Goal: Information Seeking & Learning: Learn about a topic

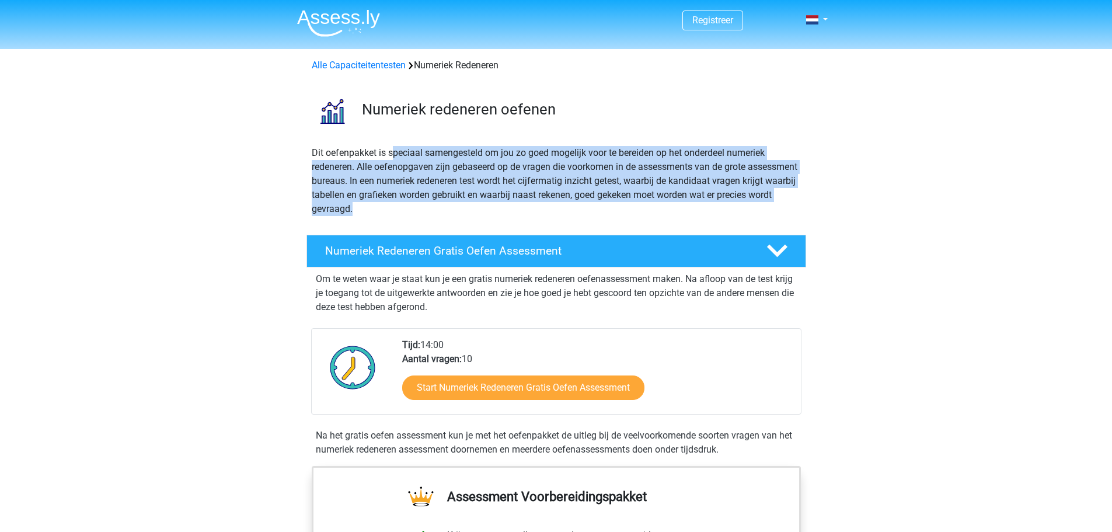
drag, startPoint x: 394, startPoint y: 148, endPoint x: 561, endPoint y: 206, distance: 176.7
click at [561, 206] on p "Dit oefenpakket is speciaal samengesteld om jou zo goed mogelijk voor te bereid…" at bounding box center [556, 181] width 489 height 70
click at [538, 208] on p "Dit oefenpakket is speciaal samengesteld om jou zo goed mogelijk voor te bereid…" at bounding box center [556, 181] width 489 height 70
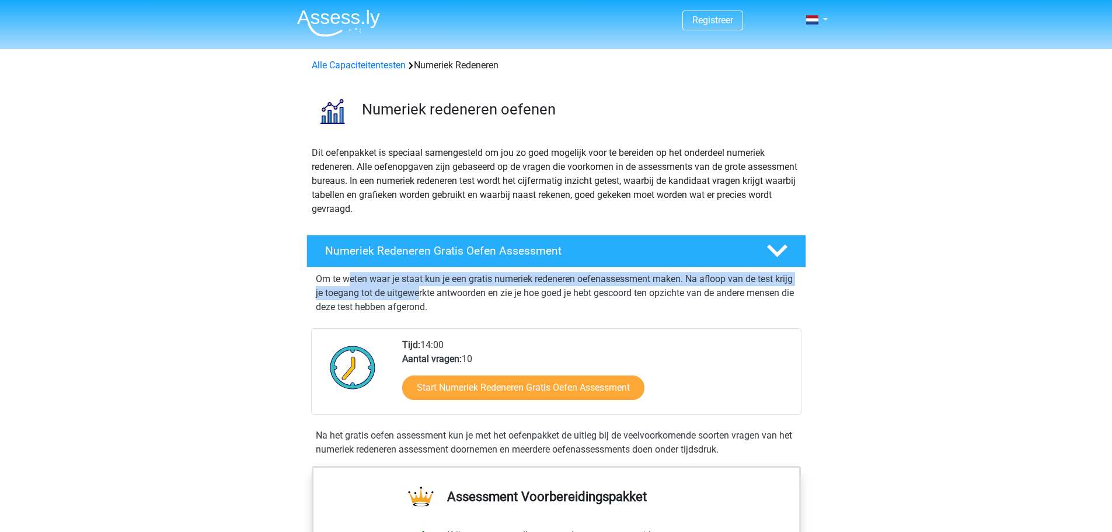
drag, startPoint x: 374, startPoint y: 277, endPoint x: 440, endPoint y: 289, distance: 67.7
click at [440, 289] on p "Om te weten waar je staat kun je een gratis numeriek redeneren oefenassessment …" at bounding box center [556, 293] width 481 height 42
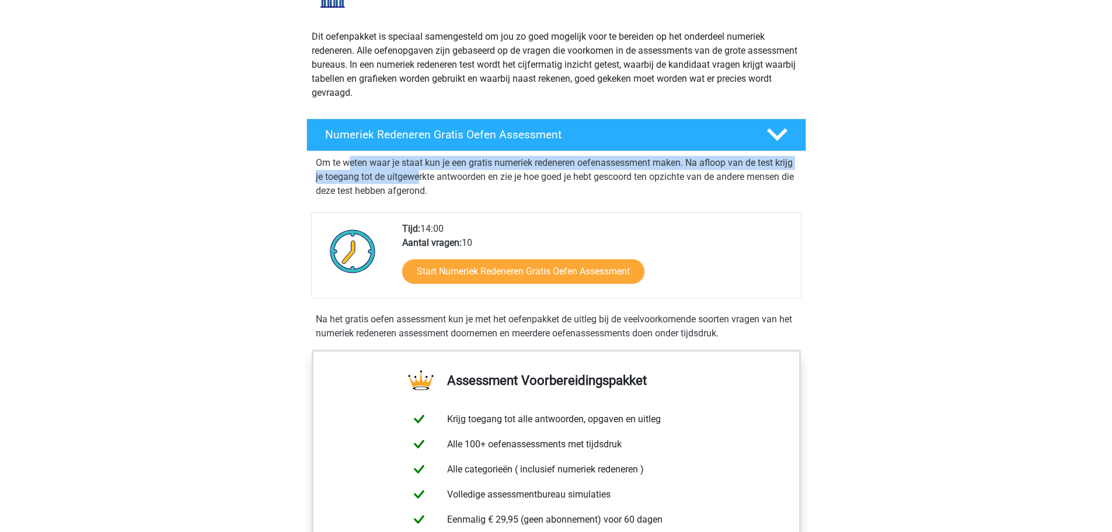
scroll to position [117, 0]
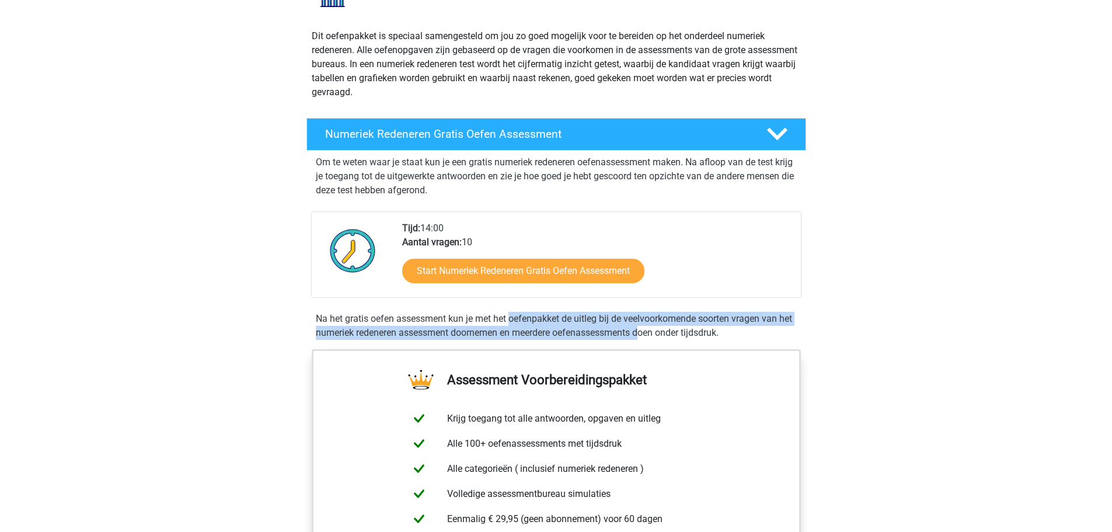
drag, startPoint x: 404, startPoint y: 321, endPoint x: 547, endPoint y: 330, distance: 142.8
click at [547, 330] on div "Na het gratis oefen assessment kun je met het oefenpakket de uitleg bij de veel…" at bounding box center [556, 326] width 490 height 28
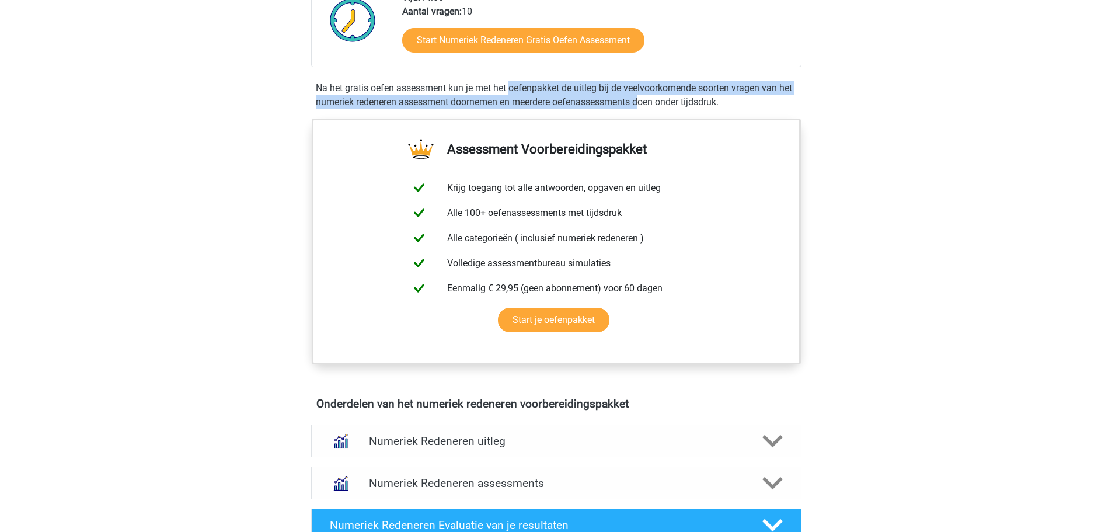
scroll to position [350, 0]
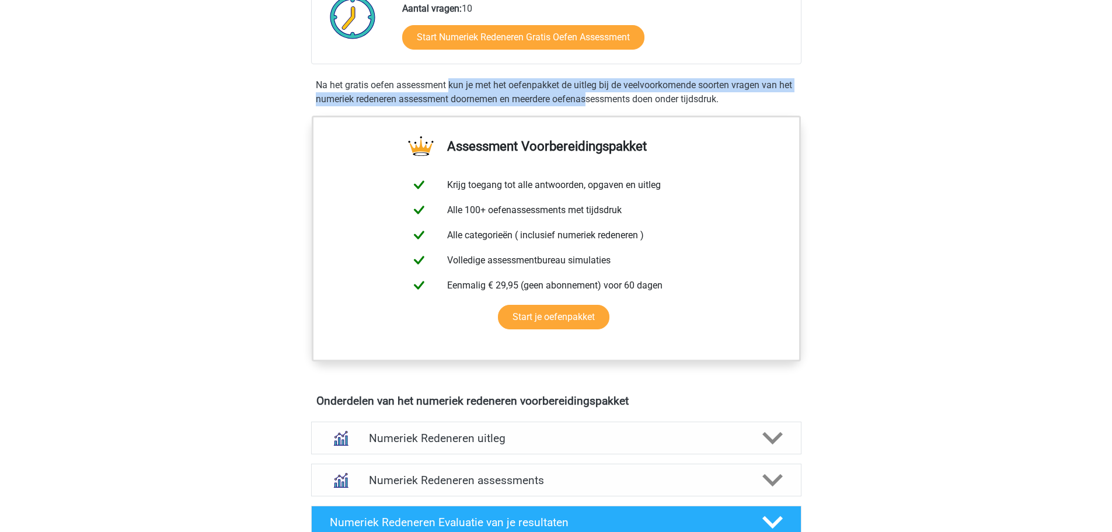
drag, startPoint x: 344, startPoint y: 88, endPoint x: 490, endPoint y: 97, distance: 146.3
click at [490, 97] on div "Na het gratis oefen assessment kun je met het oefenpakket de uitleg bij de veel…" at bounding box center [556, 92] width 490 height 28
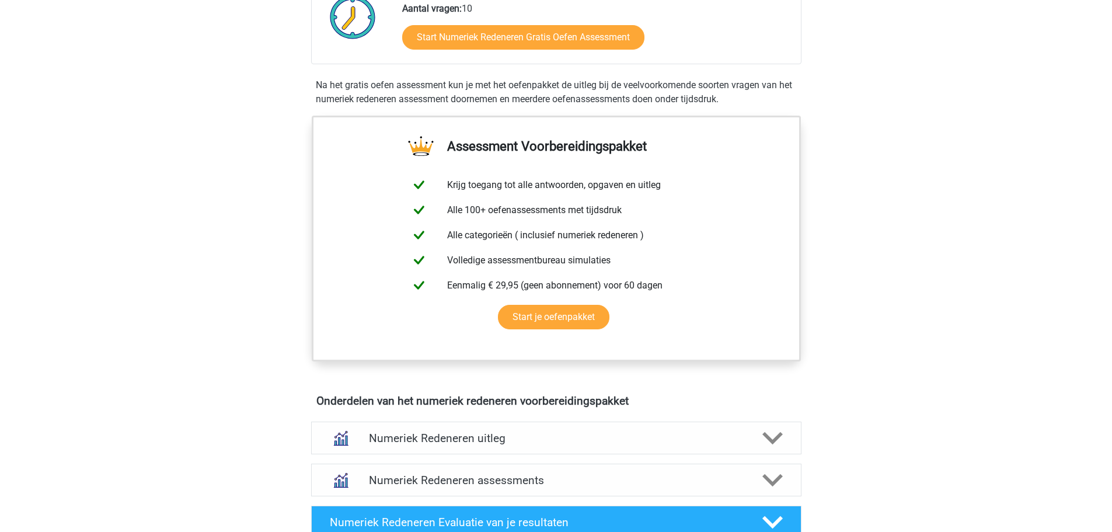
click at [514, 98] on div "Na het gratis oefen assessment kun je met het oefenpakket de uitleg bij de veel…" at bounding box center [556, 92] width 490 height 28
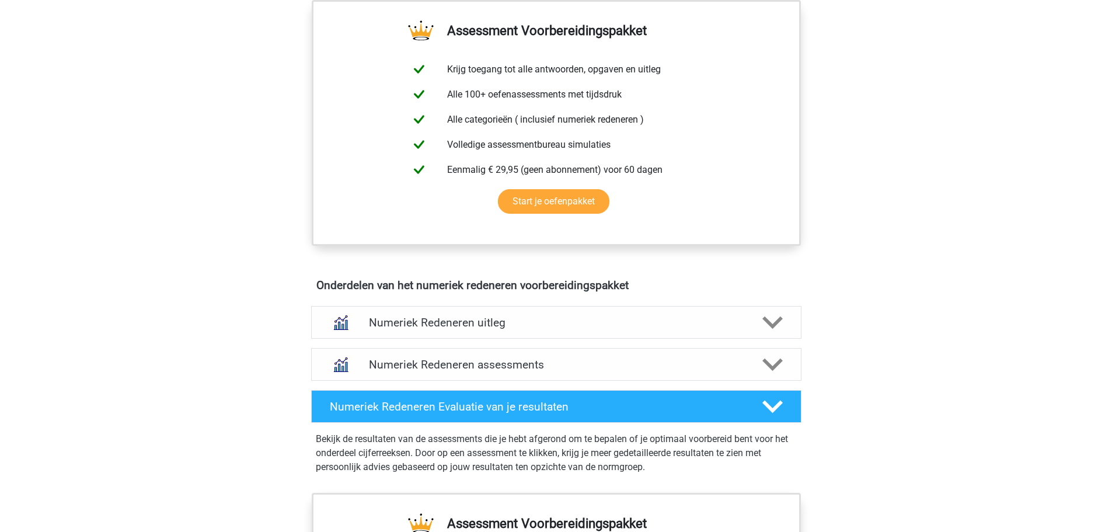
scroll to position [467, 0]
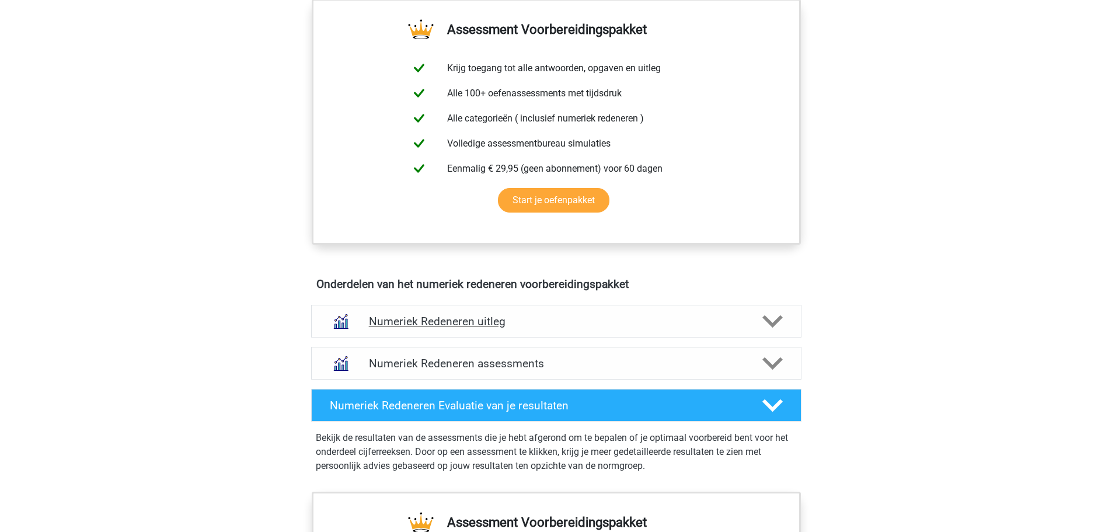
click at [647, 324] on h4 "Numeriek Redeneren uitleg" at bounding box center [556, 321] width 375 height 13
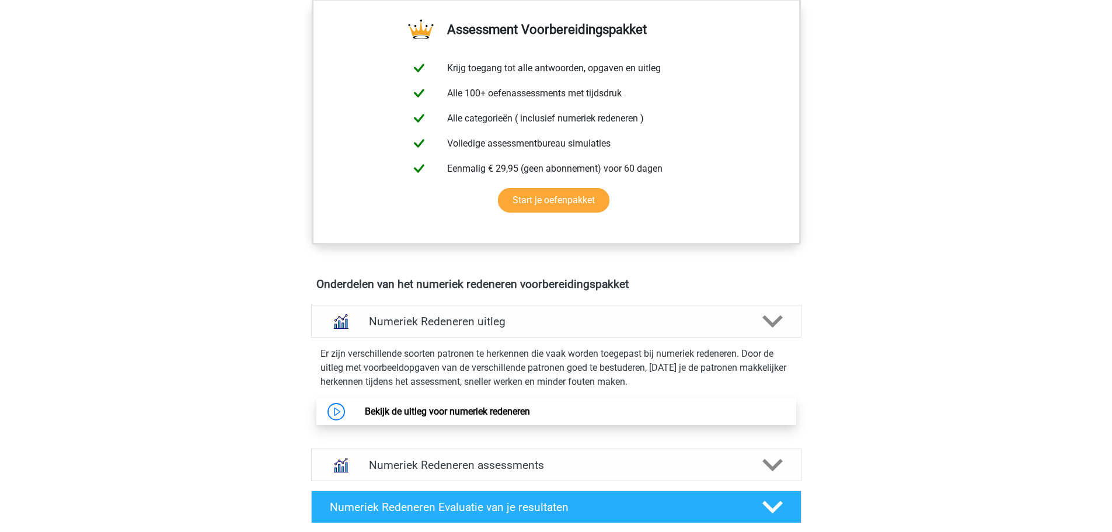
click at [504, 413] on link "Bekijk de uitleg voor numeriek redeneren" at bounding box center [447, 411] width 165 height 11
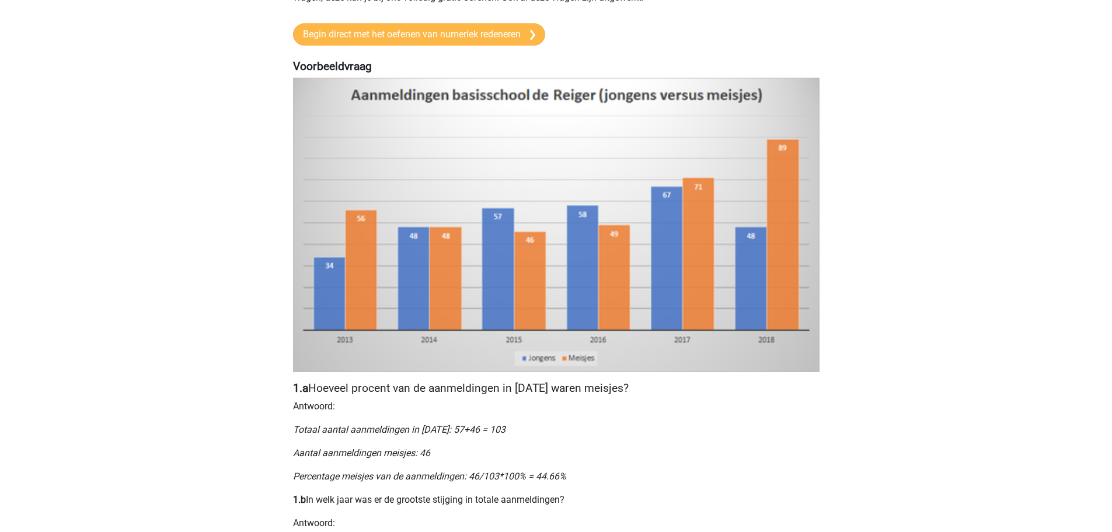
scroll to position [53, 0]
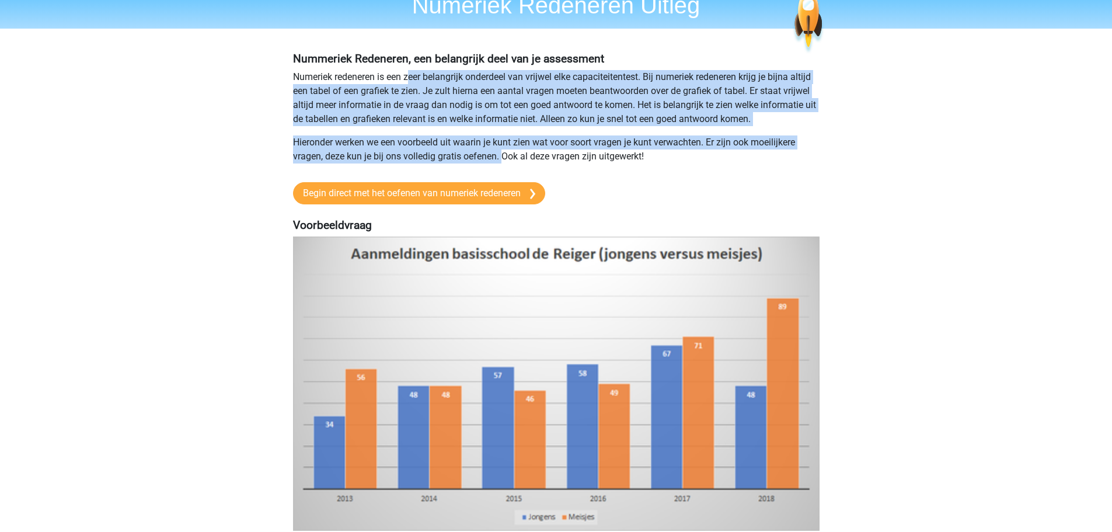
drag, startPoint x: 410, startPoint y: 73, endPoint x: 504, endPoint y: 155, distance: 124.6
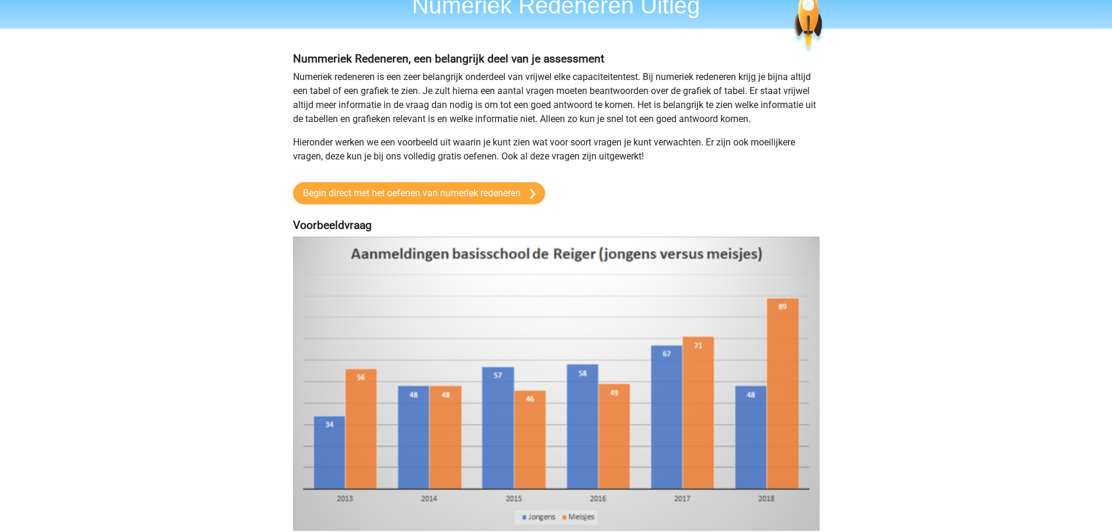
click at [526, 155] on p "Hieronder werken we een voorbeeld uit waarin je kunt zien wat voor soort vragen…" at bounding box center [556, 149] width 527 height 28
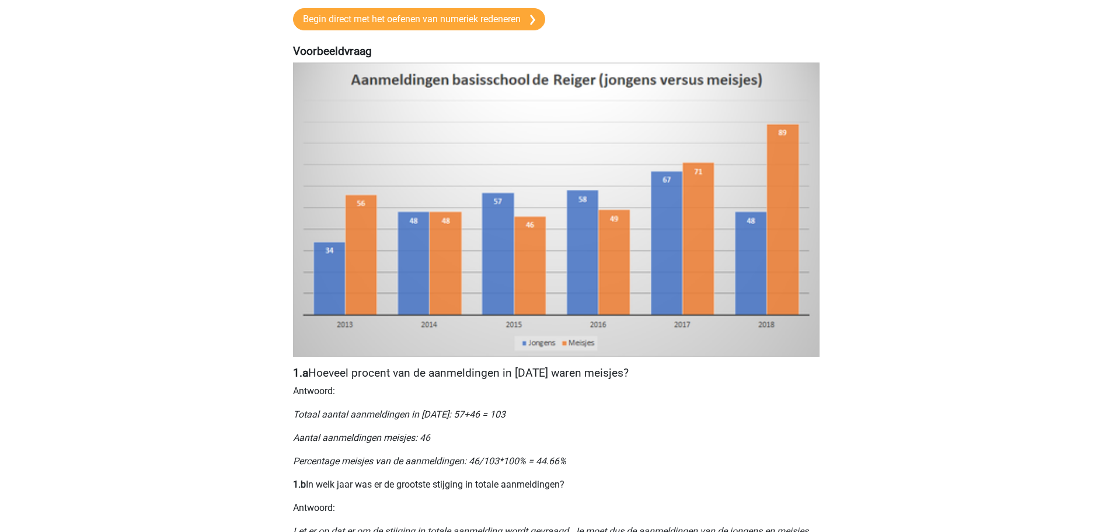
scroll to position [228, 0]
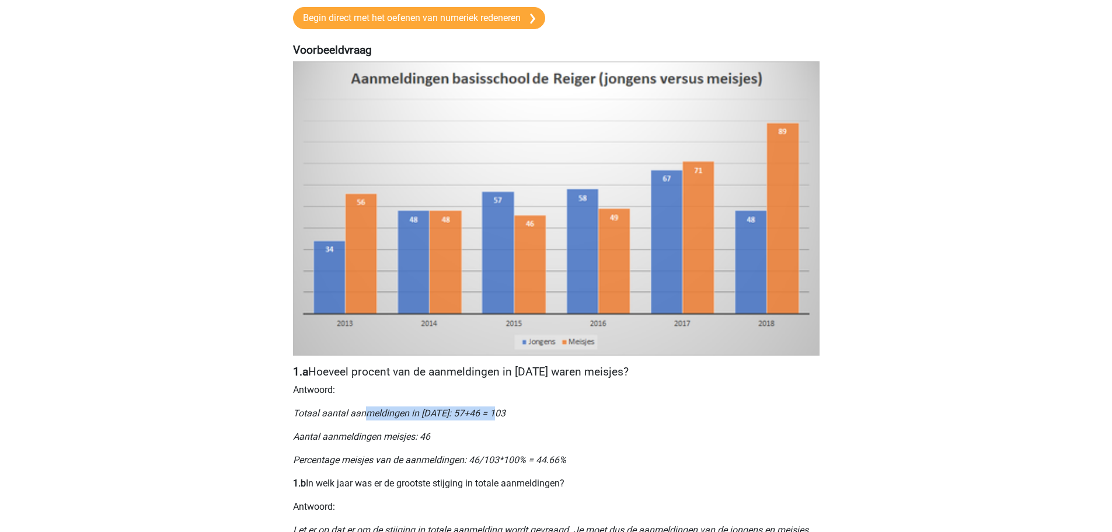
drag, startPoint x: 365, startPoint y: 413, endPoint x: 544, endPoint y: 413, distance: 178.7
click at [544, 413] on p "Totaal aantal aanmeldingen in 2015: 57+46 = 103" at bounding box center [556, 413] width 527 height 14
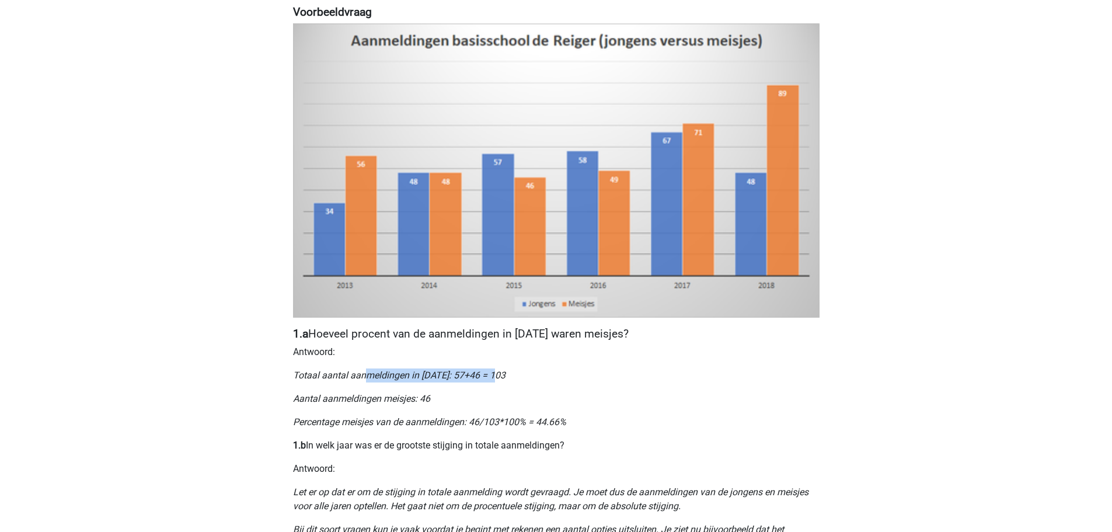
scroll to position [287, 0]
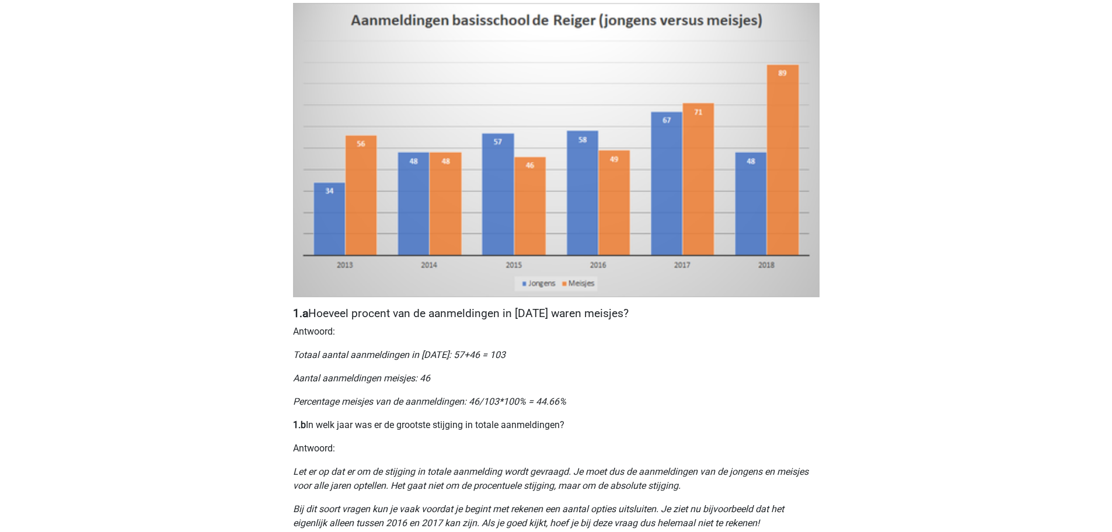
click at [359, 471] on icon "Let er op dat er om de stijging in totale aanmelding wordt gevraagd. Je moet du…" at bounding box center [551, 478] width 516 height 25
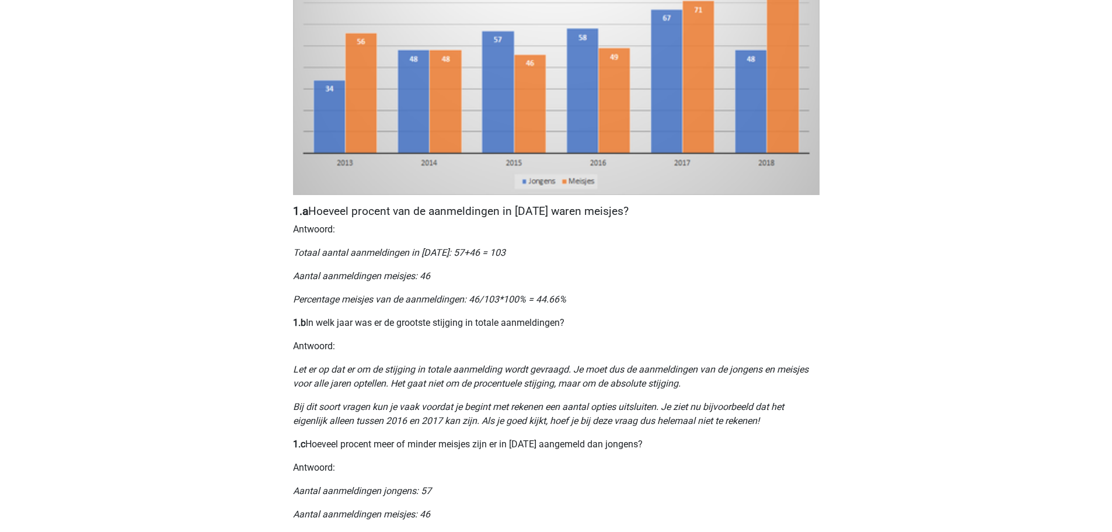
scroll to position [403, 0]
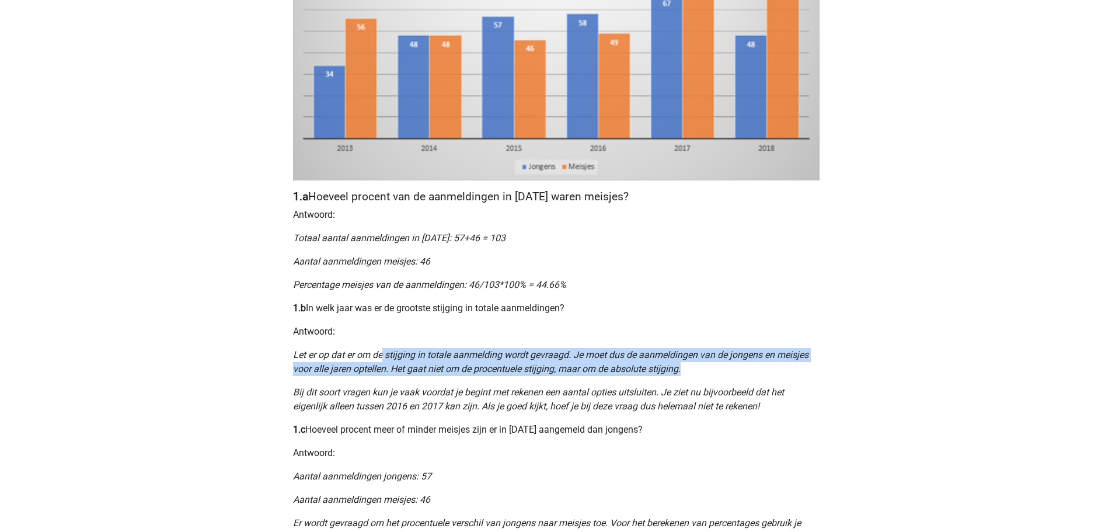
drag, startPoint x: 383, startPoint y: 356, endPoint x: 704, endPoint y: 368, distance: 320.8
click at [704, 368] on p "Let er op dat er om de stijging in totale aanmelding wordt gevraagd. Je moet du…" at bounding box center [556, 362] width 527 height 28
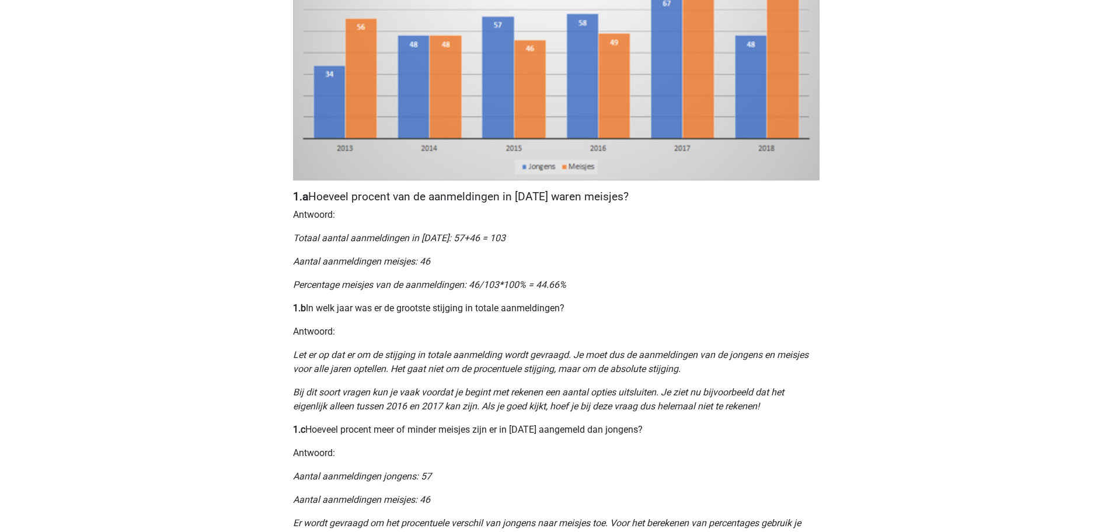
click at [554, 410] on icon "Bij dit soort vragen kun je vaak voordat je begint met rekenen een aantal optie…" at bounding box center [538, 399] width 491 height 25
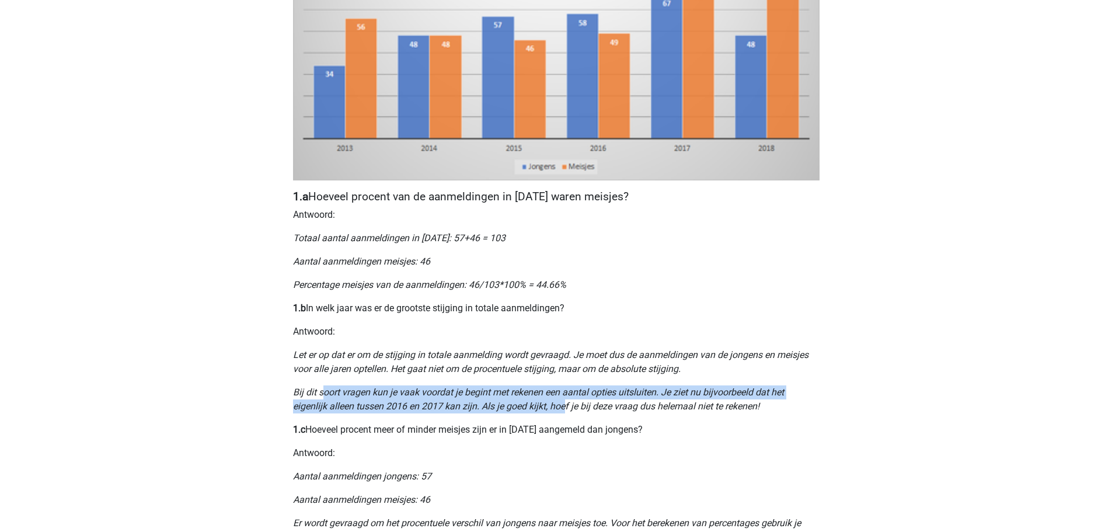
drag, startPoint x: 335, startPoint y: 394, endPoint x: 567, endPoint y: 402, distance: 232.5
click at [567, 402] on icon "Bij dit soort vragen kun je vaak voordat je begint met rekenen een aantal optie…" at bounding box center [538, 399] width 491 height 25
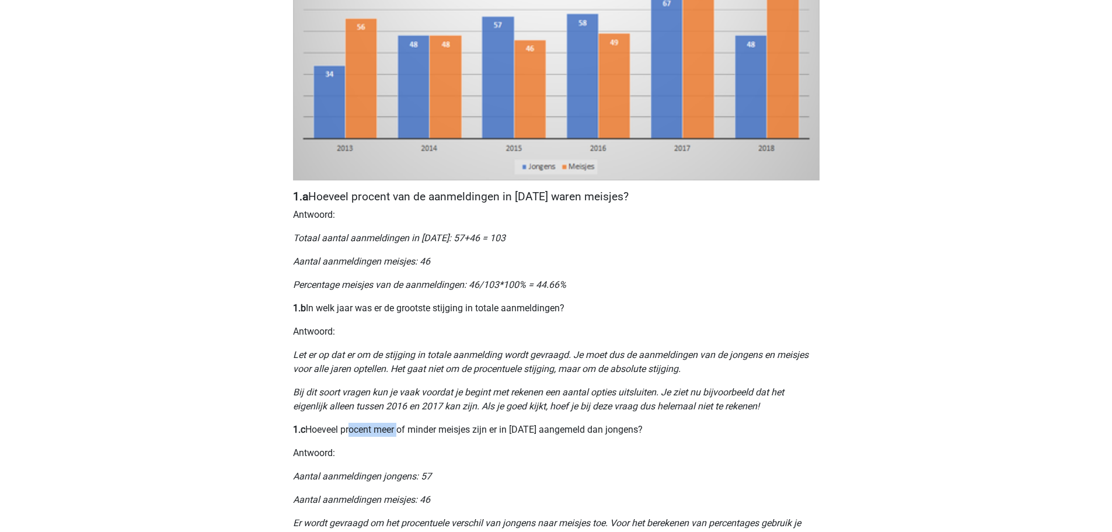
drag, startPoint x: 349, startPoint y: 424, endPoint x: 400, endPoint y: 433, distance: 52.0
click at [400, 433] on p "1.c Hoeveel procent meer of minder meisjes zijn er in 2015 aangemeld dan jongen…" at bounding box center [556, 430] width 527 height 14
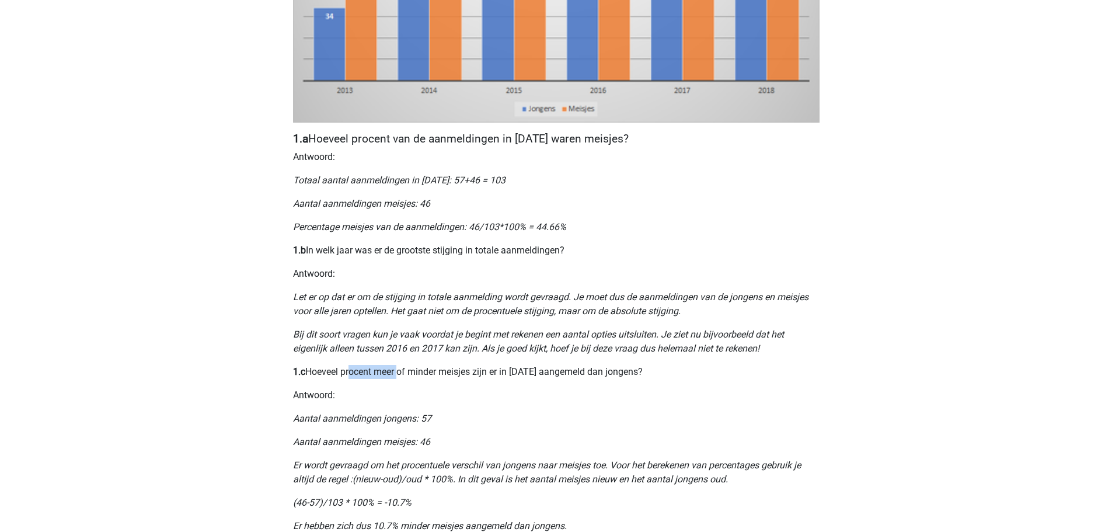
scroll to position [462, 0]
click at [491, 384] on div "Nummeriek Redeneren, een belangrijk deel van je assessment Numeriek redeneren i…" at bounding box center [556, 213] width 555 height 1187
drag, startPoint x: 366, startPoint y: 371, endPoint x: 655, endPoint y: 369, distance: 288.4
click at [655, 369] on p "1.c Hoeveel procent meer of minder meisjes zijn er in 2015 aangemeld dan jongen…" at bounding box center [556, 371] width 527 height 14
click at [595, 405] on div "Nummeriek Redeneren, een belangrijk deel van je assessment Numeriek redeneren i…" at bounding box center [556, 213] width 555 height 1187
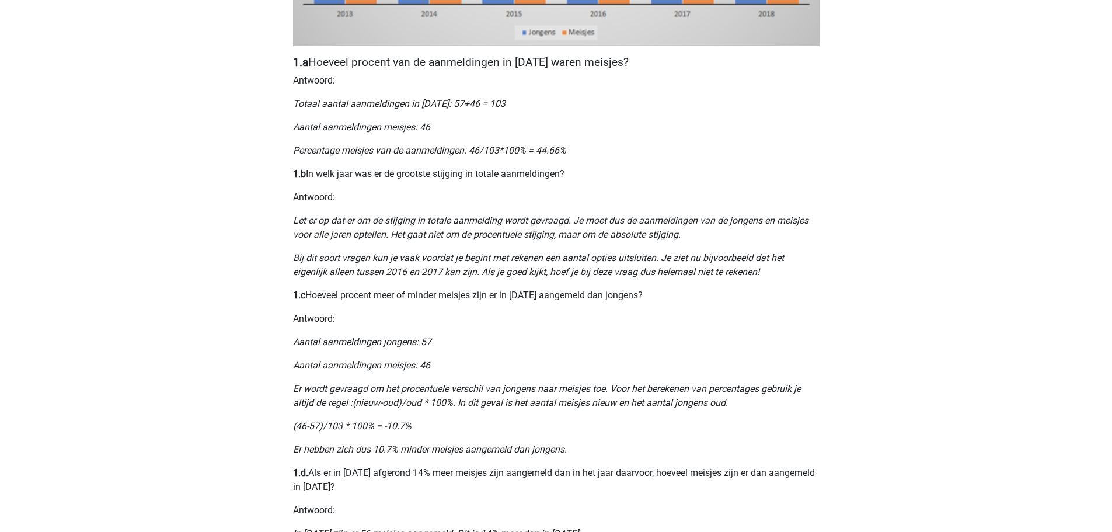
scroll to position [520, 0]
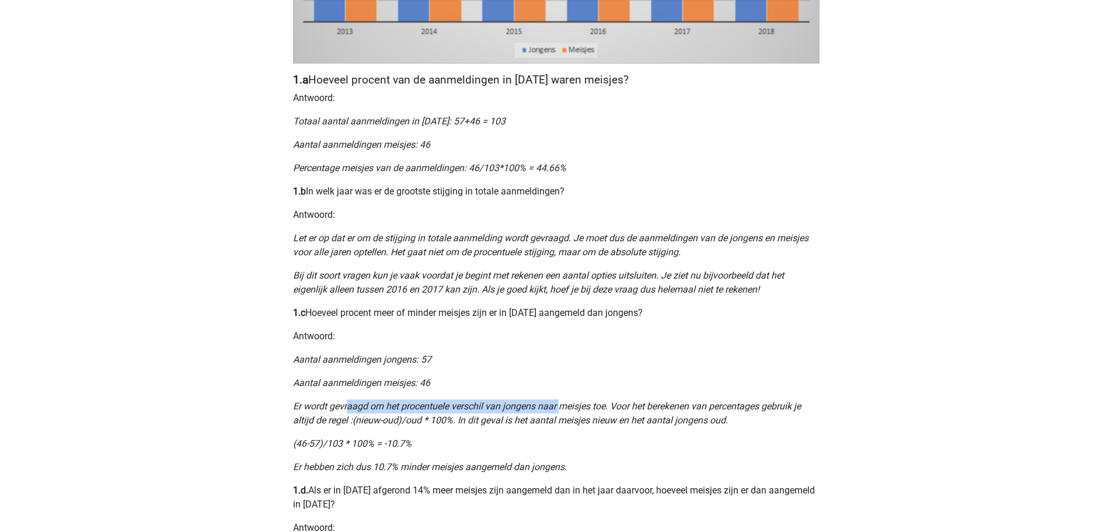
drag, startPoint x: 346, startPoint y: 402, endPoint x: 562, endPoint y: 412, distance: 215.7
click at [562, 412] on p "Er wordt gevraagd om het procentuele verschil van jongens naar meisjes toe. Voo…" at bounding box center [556, 413] width 527 height 28
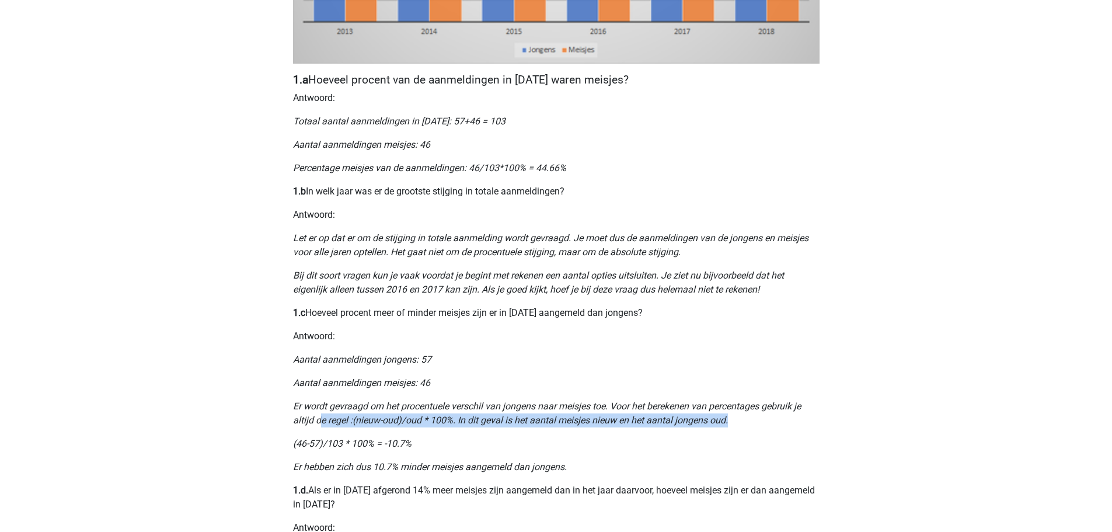
drag, startPoint x: 321, startPoint y: 419, endPoint x: 743, endPoint y: 420, distance: 422.1
click at [743, 420] on p "Er wordt gevraagd om het procentuele verschil van jongens naar meisjes toe. Voo…" at bounding box center [556, 413] width 527 height 28
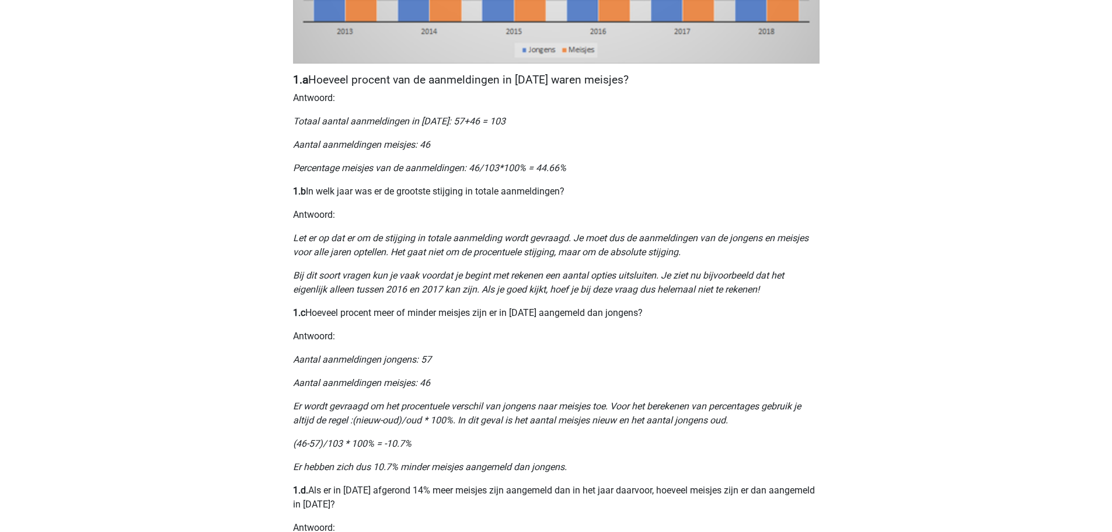
click at [448, 437] on p "(46-57)/103 * 100% = -10.7%" at bounding box center [556, 444] width 527 height 14
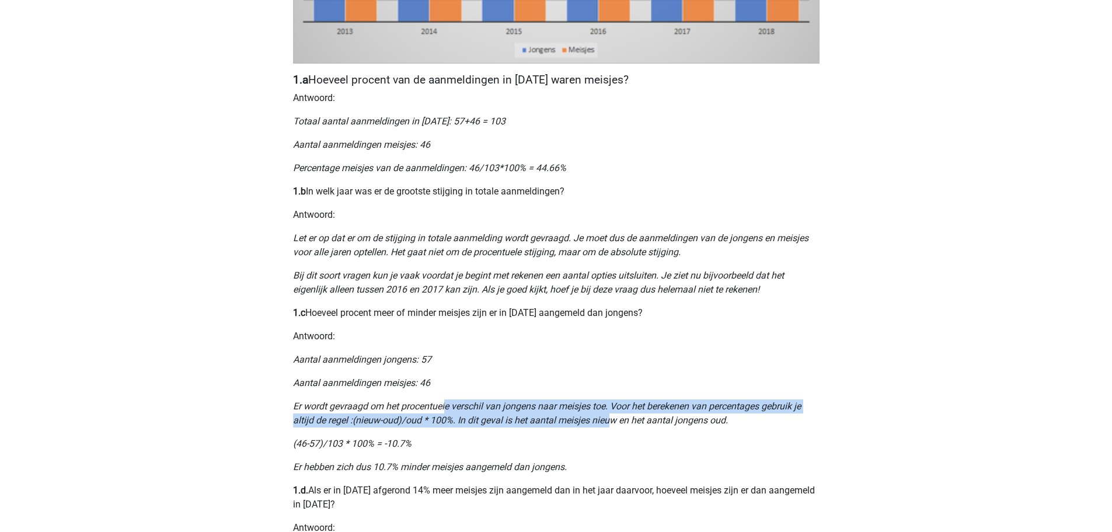
drag, startPoint x: 450, startPoint y: 397, endPoint x: 608, endPoint y: 413, distance: 159.1
click at [608, 413] on div "Nummeriek Redeneren, een belangrijk deel van je assessment Numeriek redeneren i…" at bounding box center [556, 155] width 555 height 1187
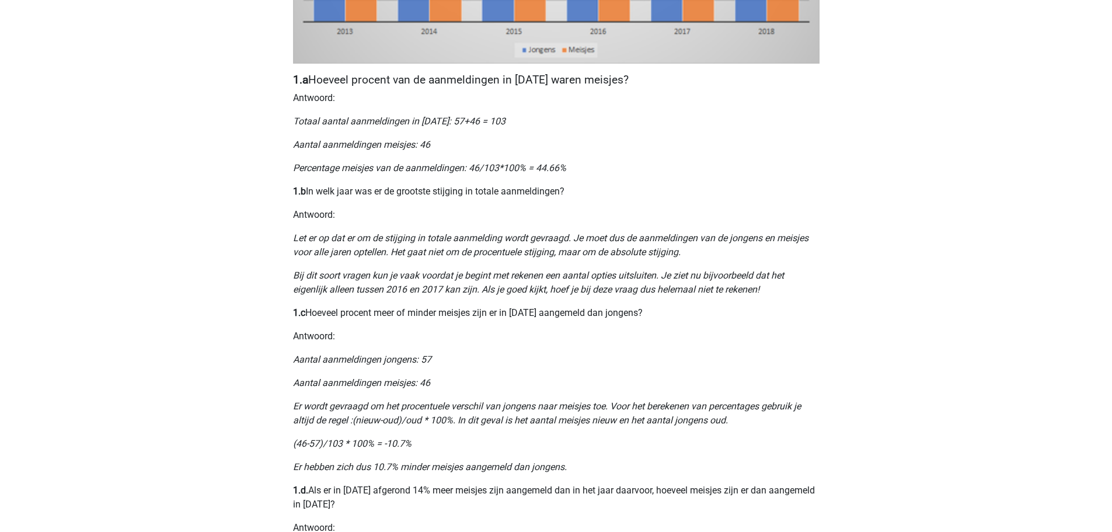
click at [594, 452] on div "Nummeriek Redeneren, een belangrijk deel van je assessment Numeriek redeneren i…" at bounding box center [556, 155] width 555 height 1187
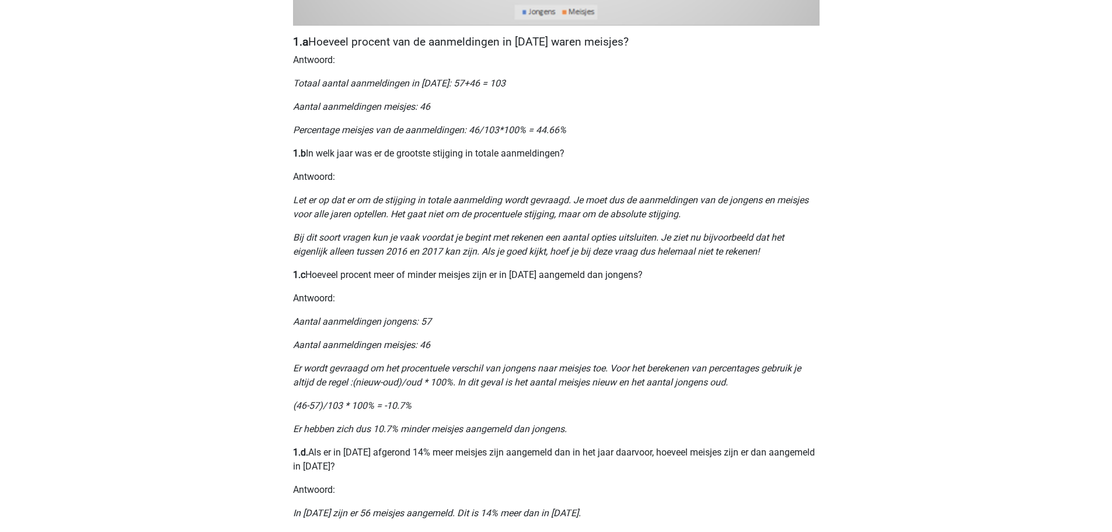
scroll to position [579, 0]
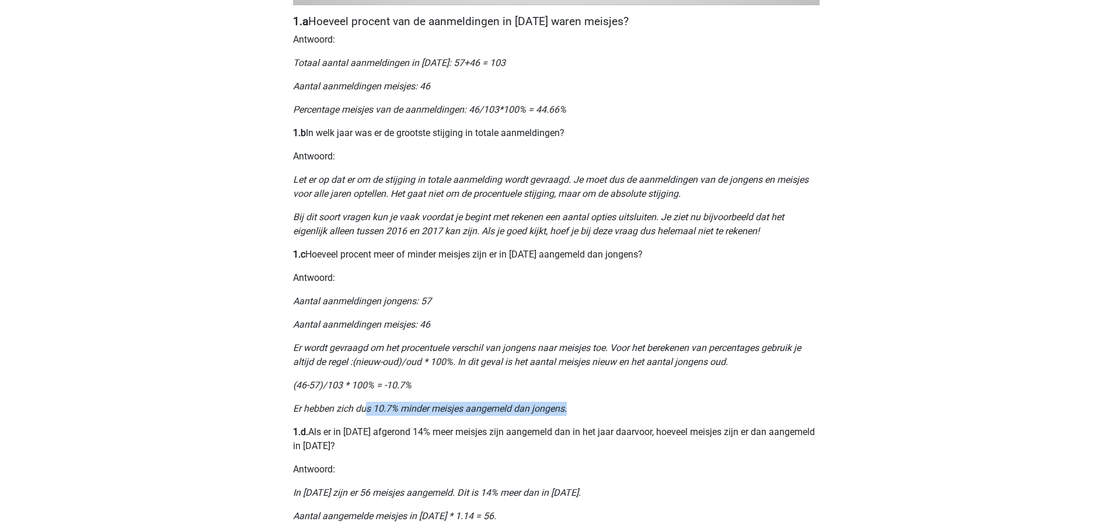
drag, startPoint x: 367, startPoint y: 409, endPoint x: 574, endPoint y: 408, distance: 207.3
click at [574, 408] on p "Er hebben zich dus 10.7% minder meisjes aangemeld dan jongens." at bounding box center [556, 409] width 527 height 14
click at [554, 391] on p "(46-57)/103 * 100% = -10.7%" at bounding box center [556, 385] width 527 height 14
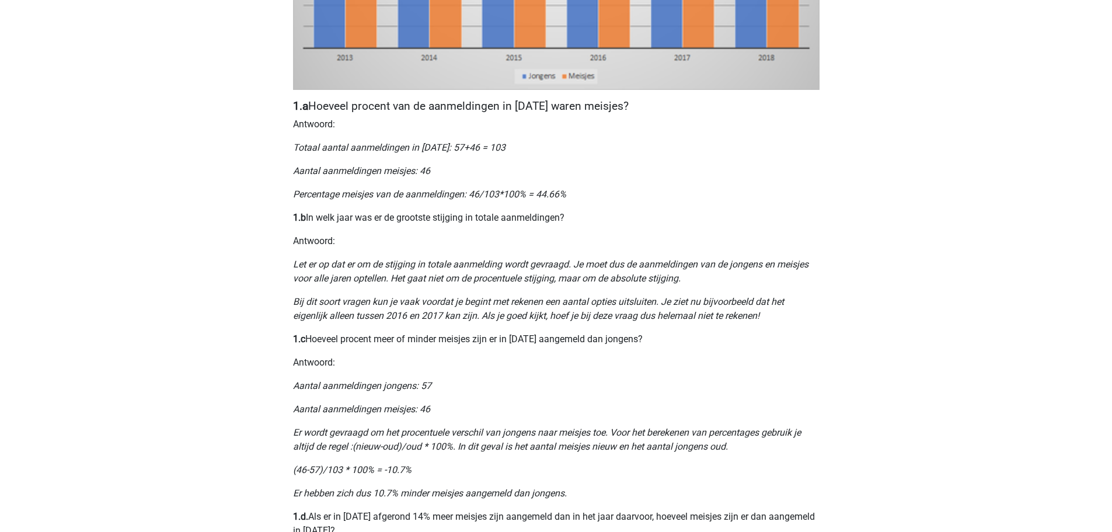
scroll to position [496, 0]
click at [507, 333] on p "1.c Hoeveel procent meer of minder meisjes zijn er in 2015 aangemeld dan jongen…" at bounding box center [556, 337] width 527 height 14
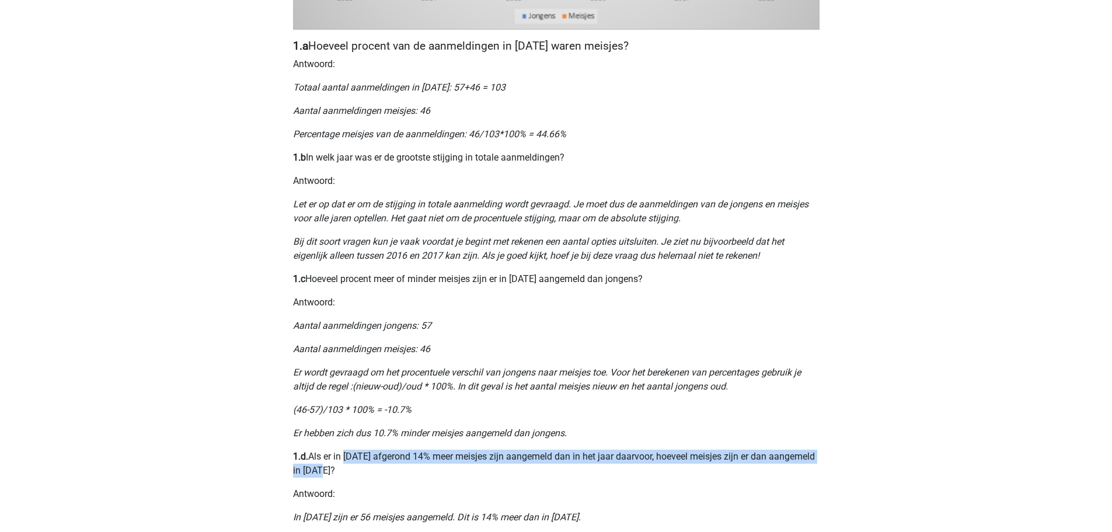
drag, startPoint x: 343, startPoint y: 454, endPoint x: 850, endPoint y: 472, distance: 506.5
click at [850, 472] on div "Registreer Nederlands English" at bounding box center [556, 235] width 1112 height 1578
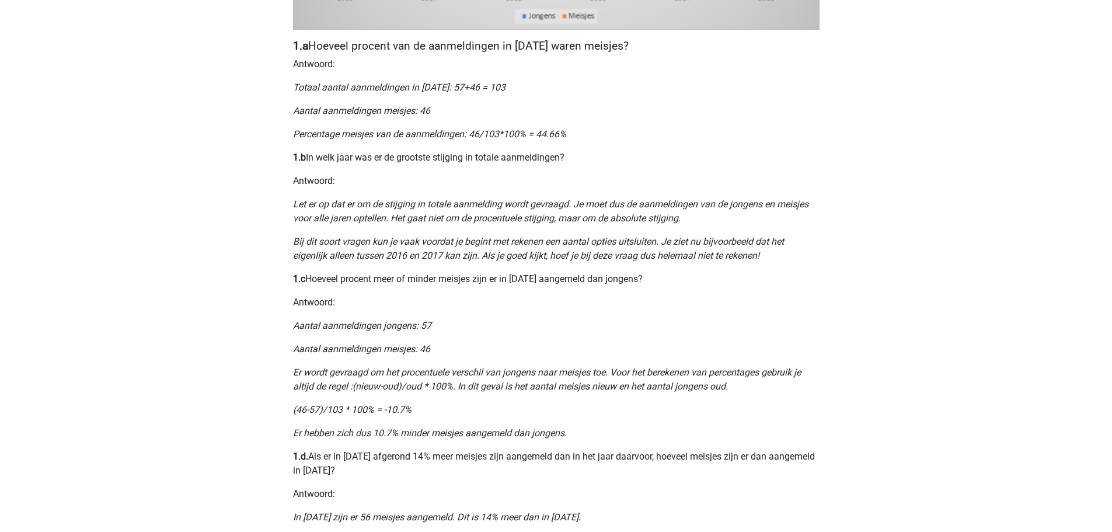
click at [561, 483] on div "Nummeriek Redeneren, een belangrijk deel van je assessment Numeriek redeneren i…" at bounding box center [556, 121] width 555 height 1187
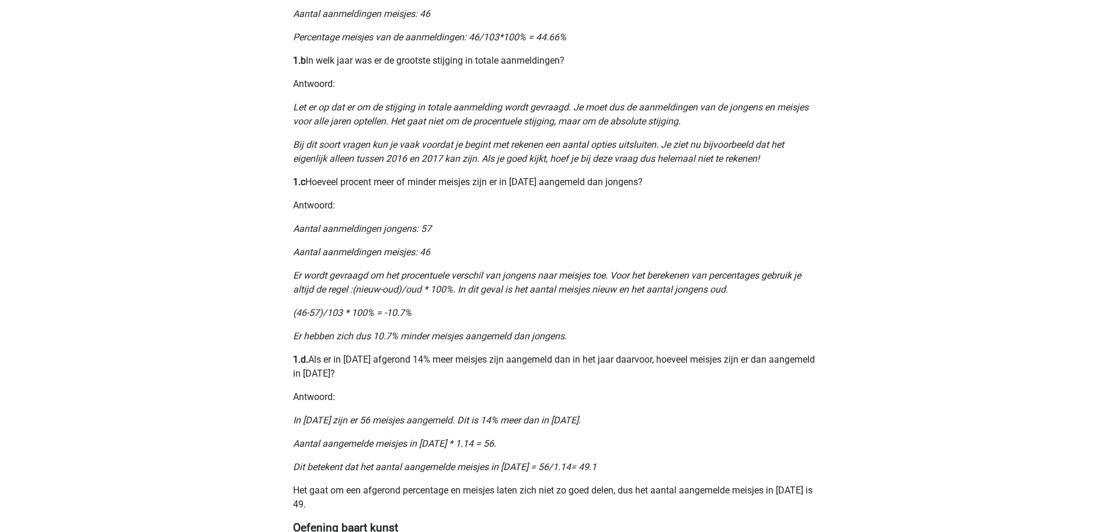
scroll to position [671, 0]
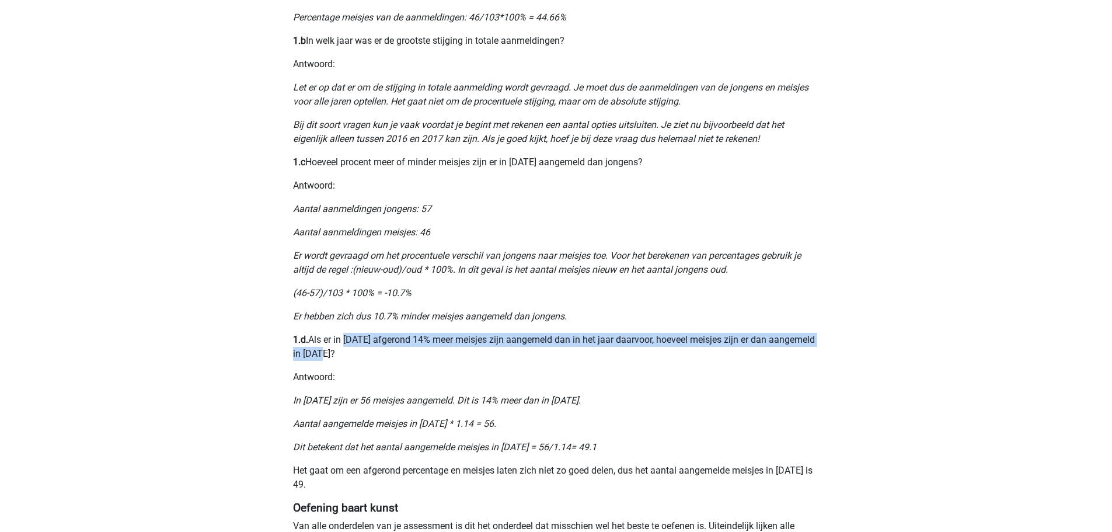
drag, startPoint x: 343, startPoint y: 340, endPoint x: 429, endPoint y: 354, distance: 87.5
click at [429, 354] on p "1.d. Als er in 2013 afgerond 14% meer meisjes zijn aangemeld dan in het jaar da…" at bounding box center [556, 347] width 527 height 28
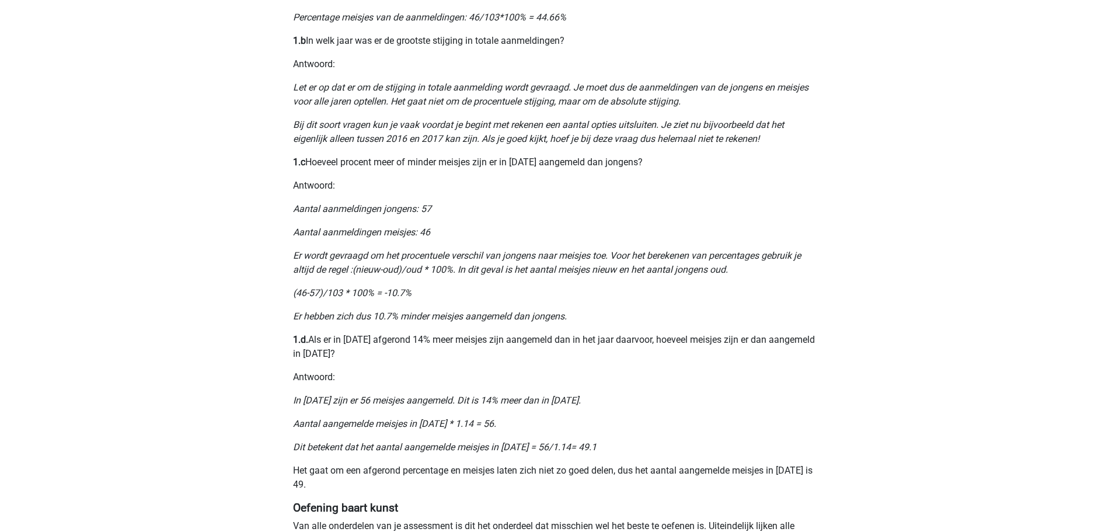
click at [394, 366] on div "Nummeriek Redeneren, een belangrijk deel van je assessment Numeriek redeneren i…" at bounding box center [556, 4] width 555 height 1187
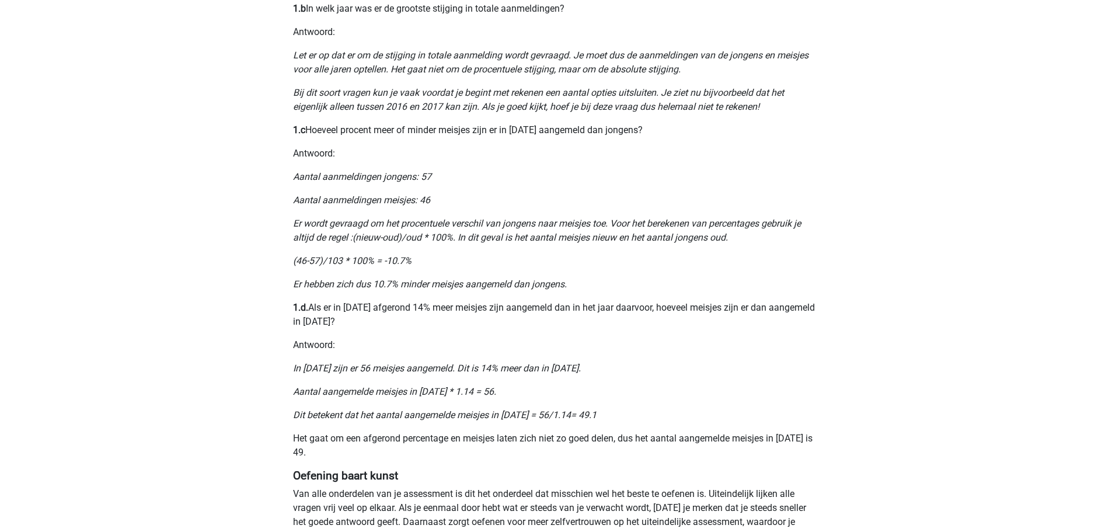
scroll to position [729, 0]
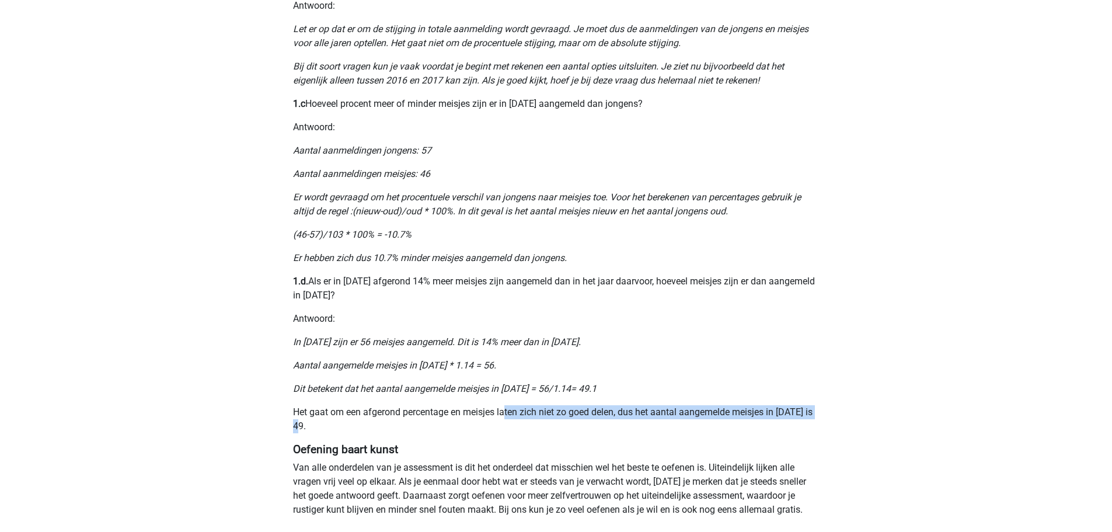
drag, startPoint x: 507, startPoint y: 410, endPoint x: 541, endPoint y: 422, distance: 35.8
click at [541, 422] on p "Het gaat om een afgerond percentage en meisjes laten zich niet zo goed delen, d…" at bounding box center [556, 419] width 527 height 28
click at [540, 431] on p "Het gaat om een afgerond percentage en meisjes laten zich niet zo goed delen, d…" at bounding box center [556, 419] width 527 height 28
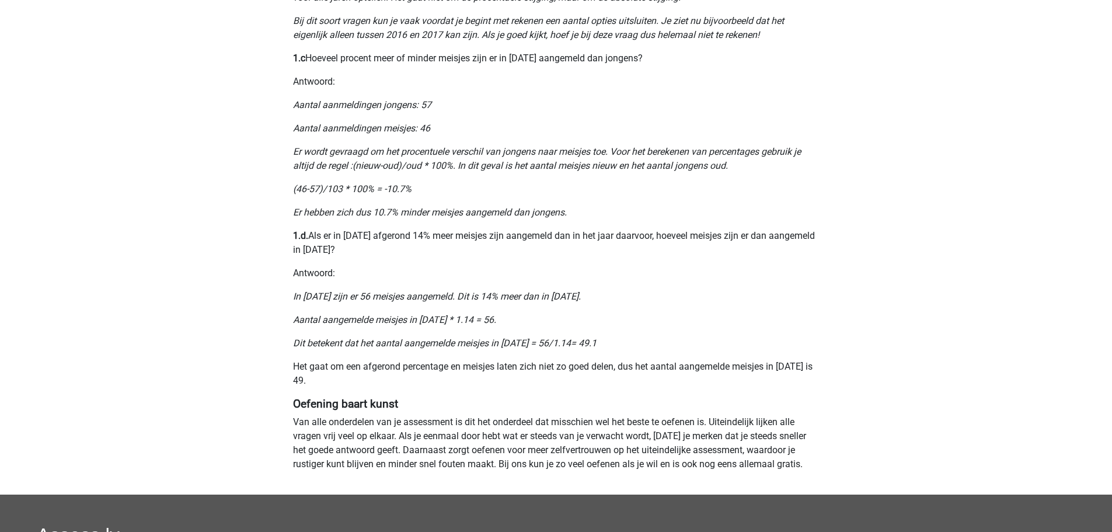
scroll to position [788, 0]
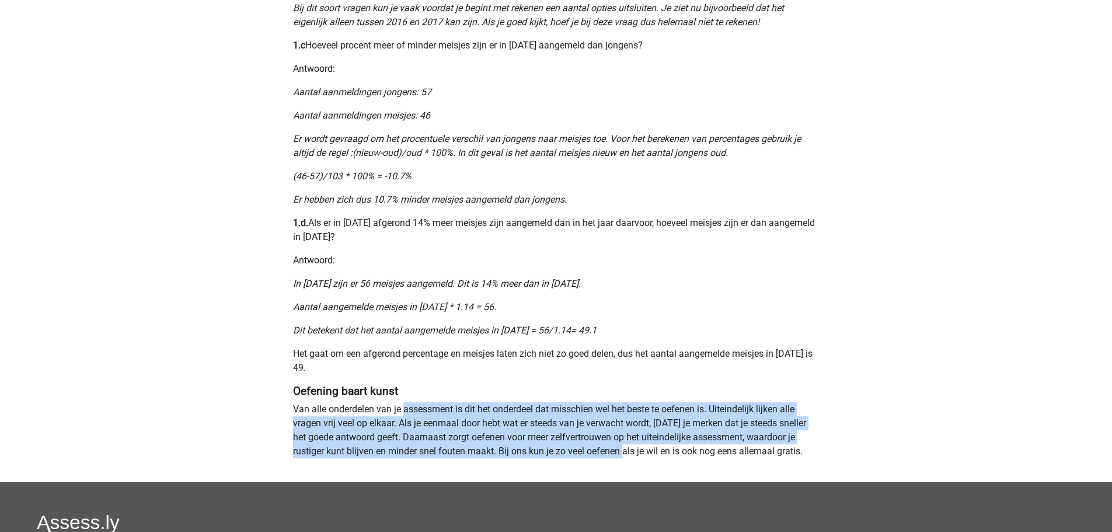
drag, startPoint x: 405, startPoint y: 411, endPoint x: 603, endPoint y: 451, distance: 201.3
click at [603, 451] on p "Van alle onderdelen van je assessment is dit het onderdeel dat misschien wel he…" at bounding box center [556, 430] width 527 height 56
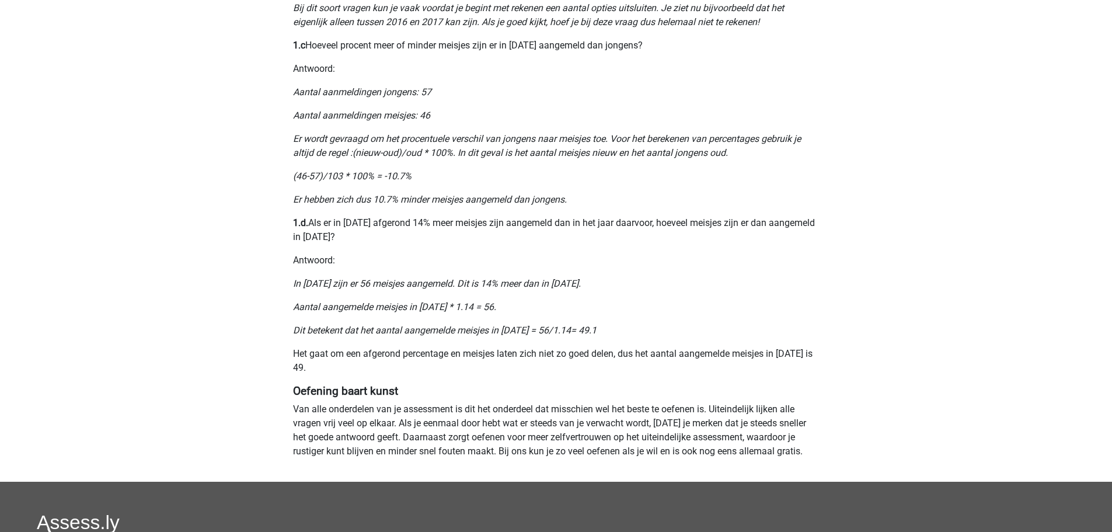
click at [637, 454] on p "Van alle onderdelen van je assessment is dit het onderdeel dat misschien wel he…" at bounding box center [556, 430] width 527 height 56
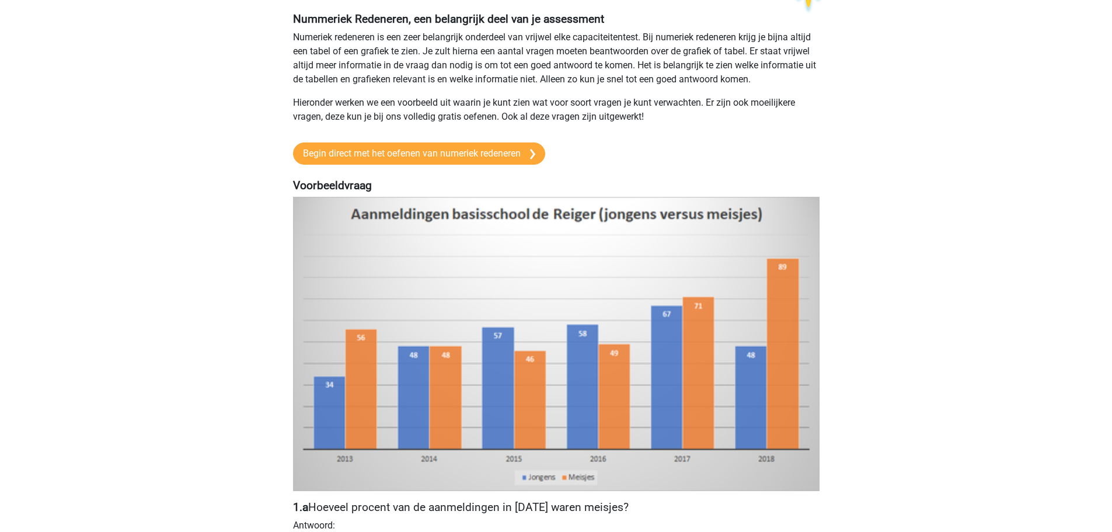
scroll to position [0, 0]
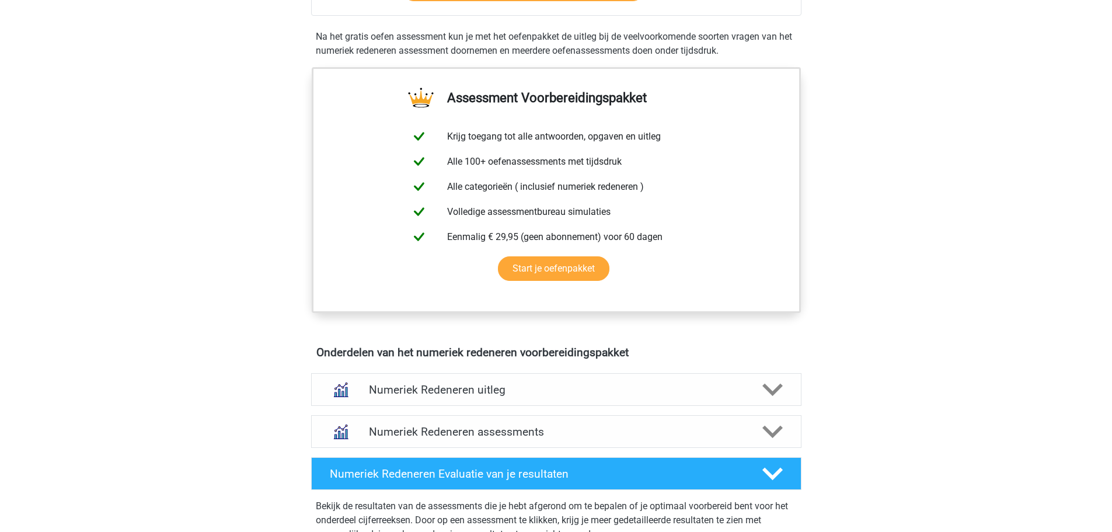
scroll to position [467, 0]
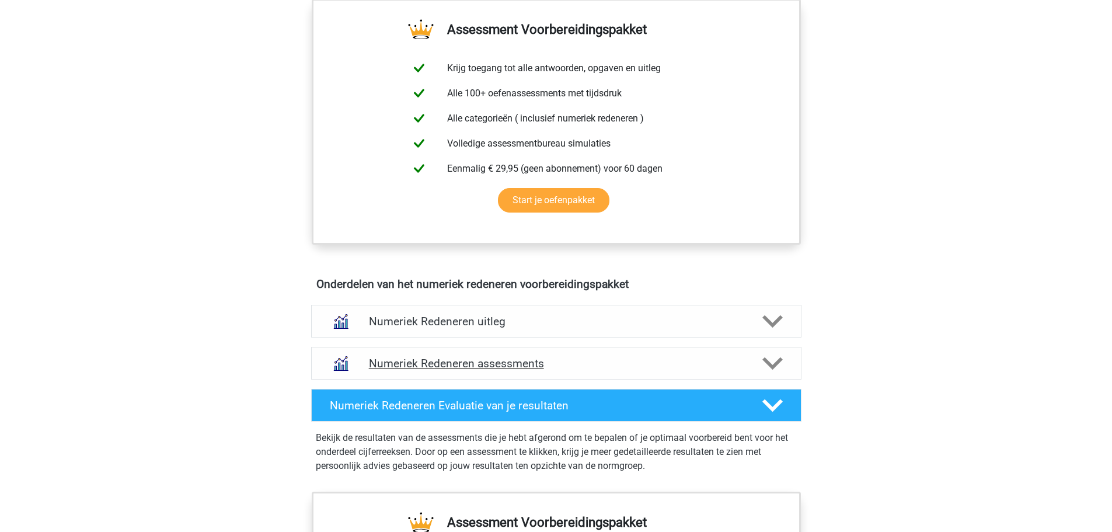
click at [782, 361] on icon at bounding box center [773, 363] width 20 height 20
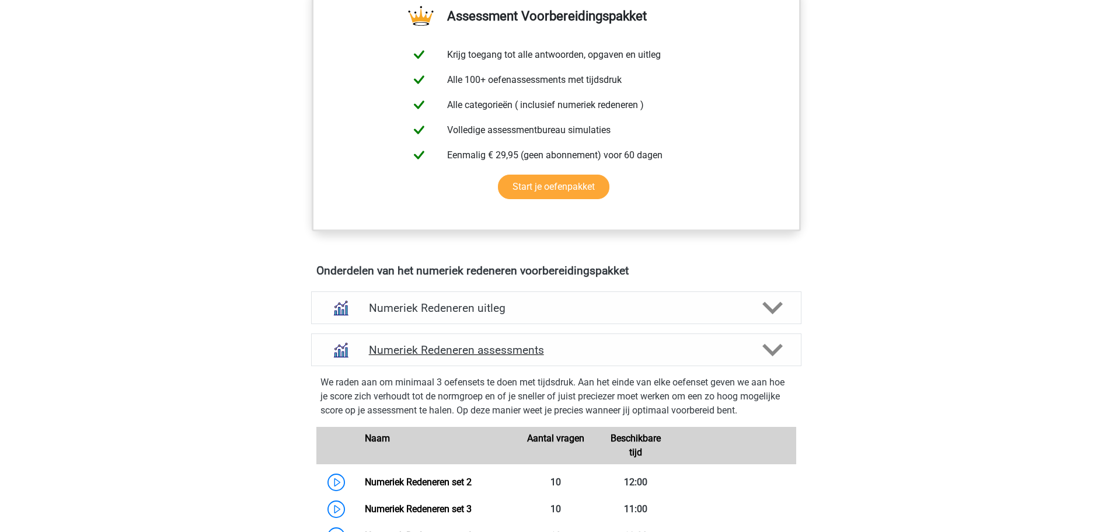
scroll to position [525, 0]
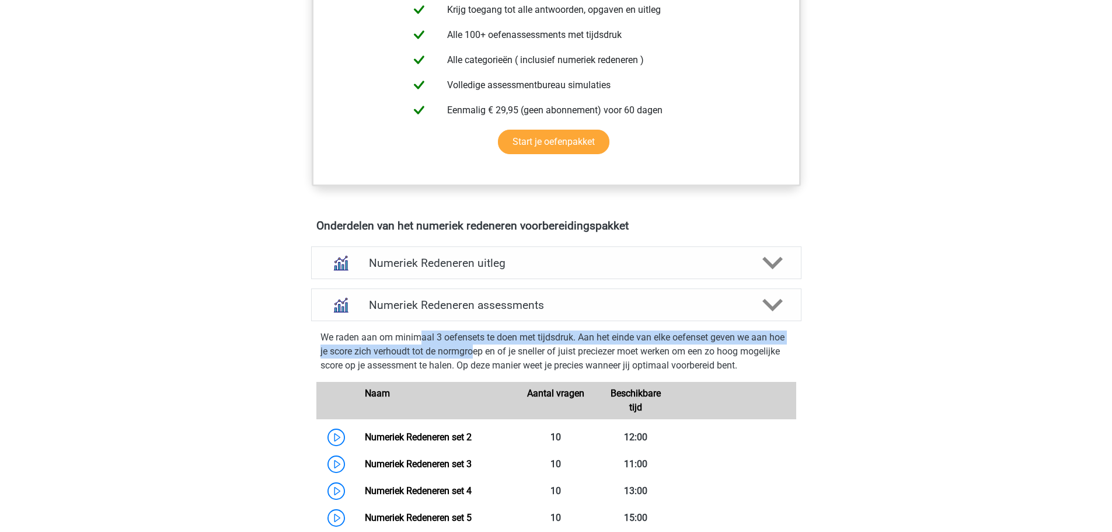
drag, startPoint x: 420, startPoint y: 332, endPoint x: 476, endPoint y: 347, distance: 58.1
click at [476, 347] on p "We raden aan om minimaal 3 oefensets te doen met tijdsdruk. Aan het einde van e…" at bounding box center [557, 351] width 472 height 42
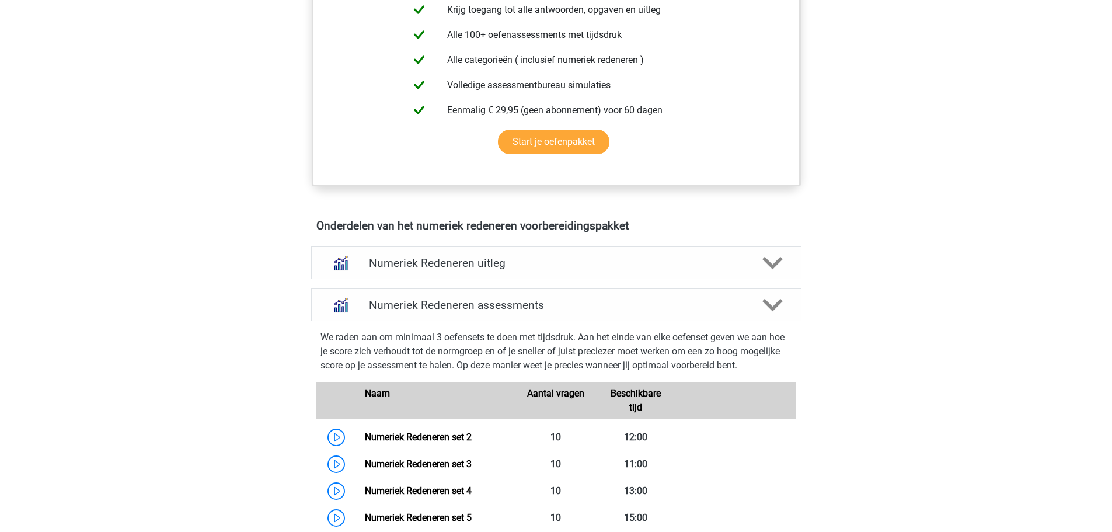
click at [534, 356] on p "We raden aan om minimaal 3 oefensets te doen met tijdsdruk. Aan het einde van e…" at bounding box center [557, 351] width 472 height 42
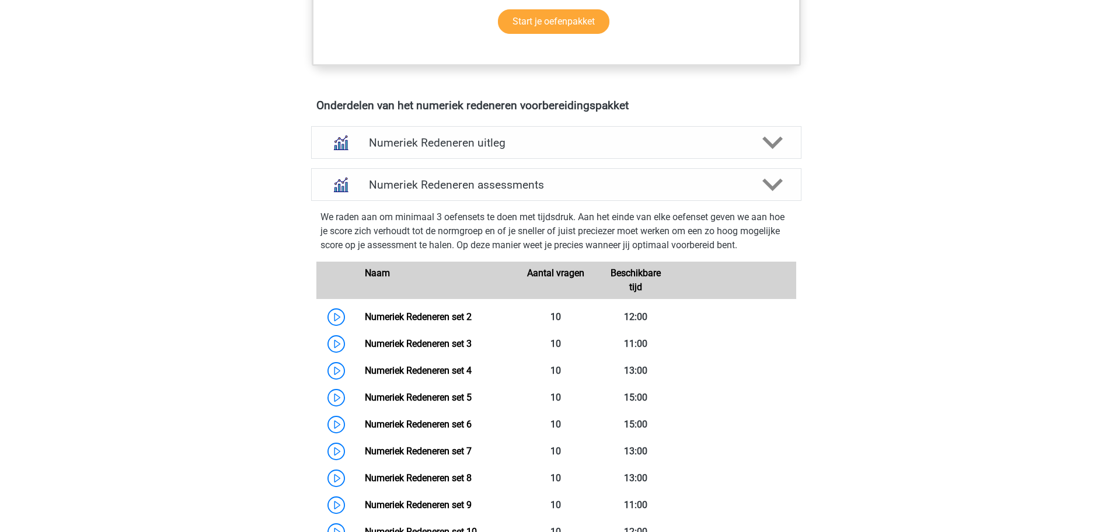
scroll to position [584, 0]
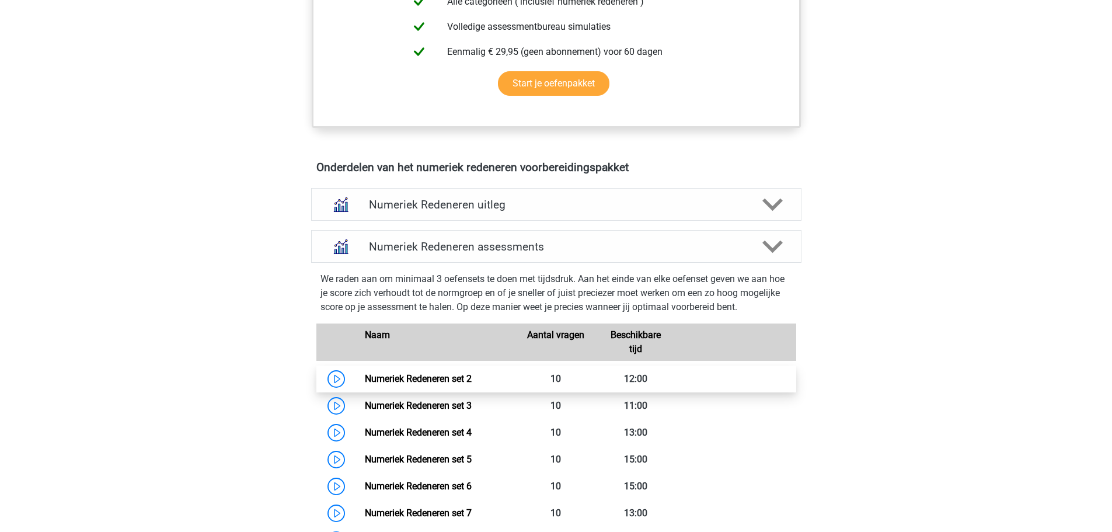
click at [453, 384] on link "Numeriek Redeneren set 2" at bounding box center [418, 378] width 107 height 11
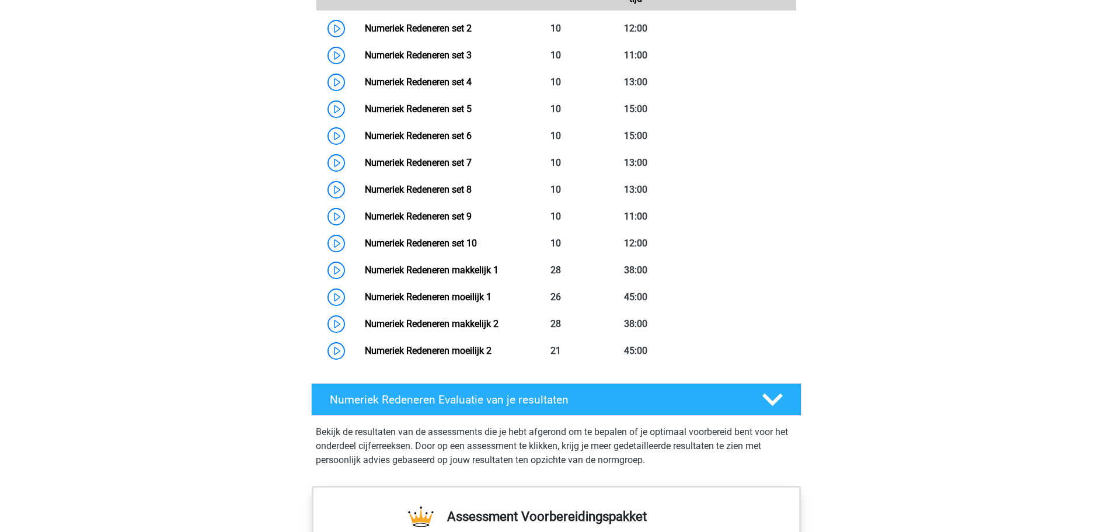
scroll to position [993, 0]
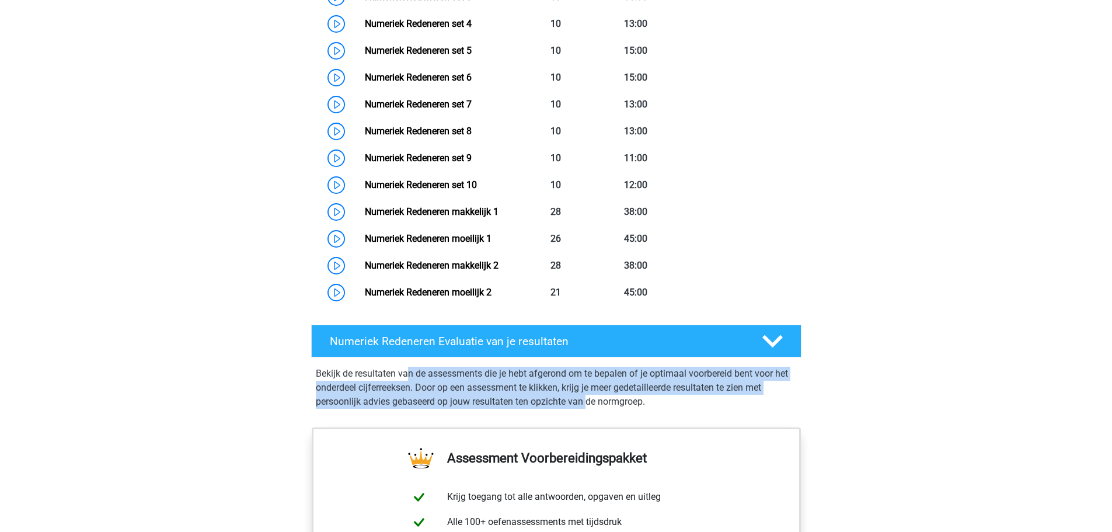
drag, startPoint x: 409, startPoint y: 375, endPoint x: 587, endPoint y: 396, distance: 178.7
click at [587, 396] on p "Bekijk de resultaten van de assessments die je hebt afgerond om te bepalen of j…" at bounding box center [556, 388] width 481 height 42
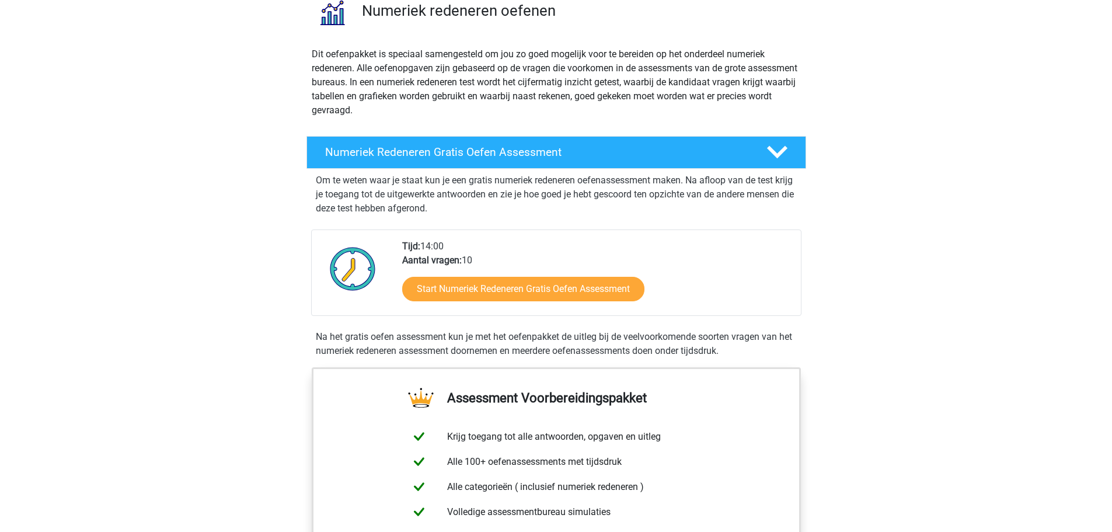
scroll to position [0, 0]
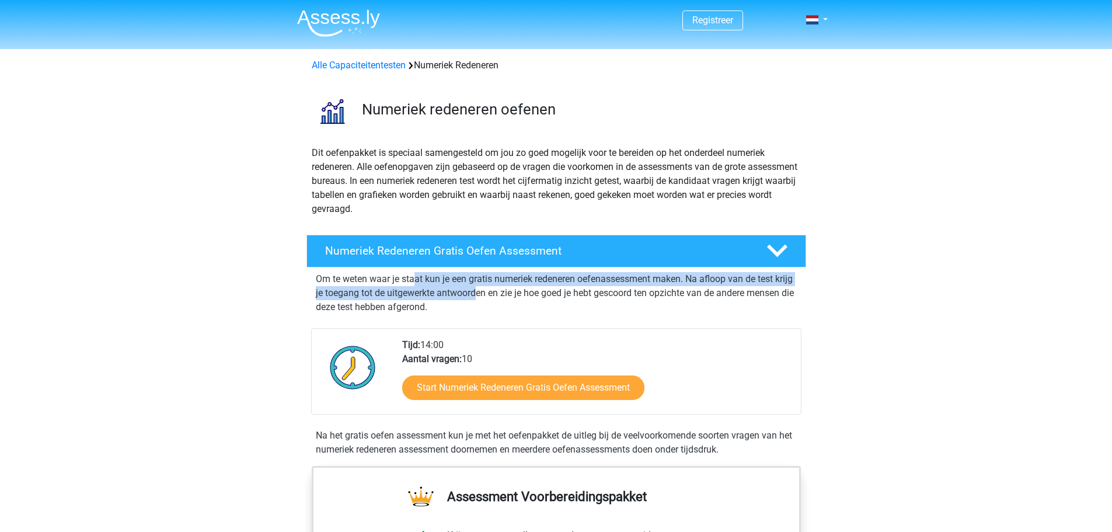
drag, startPoint x: 431, startPoint y: 275, endPoint x: 501, endPoint y: 299, distance: 73.5
click at [500, 299] on p "Om te weten waar je staat kun je een gratis numeriek redeneren oefenassessment …" at bounding box center [556, 293] width 481 height 42
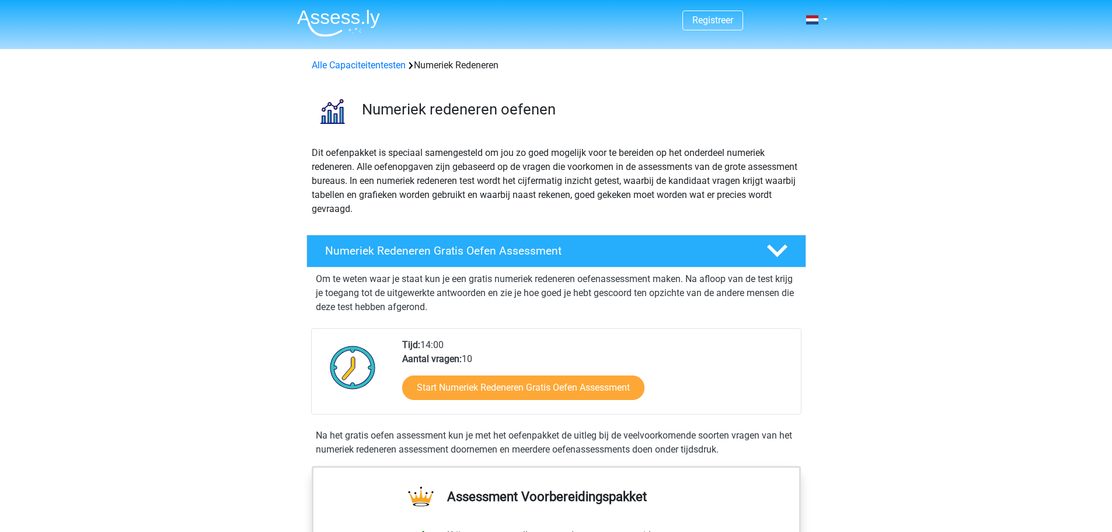
click at [549, 300] on p "Om te weten waar je staat kun je een gratis numeriek redeneren oefenassessment …" at bounding box center [556, 293] width 481 height 42
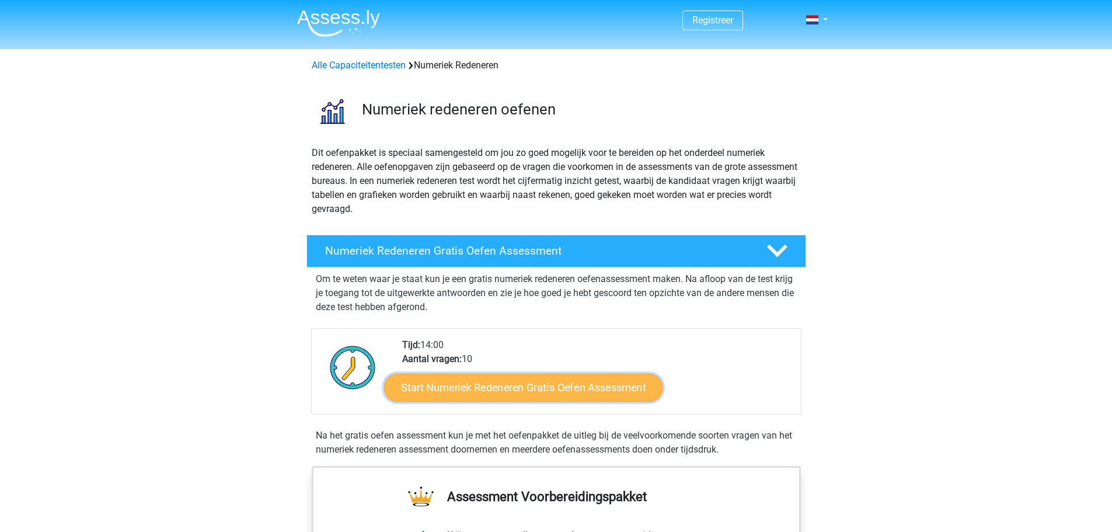
click at [549, 392] on link "Start Numeriek Redeneren Gratis Oefen Assessment" at bounding box center [523, 387] width 279 height 28
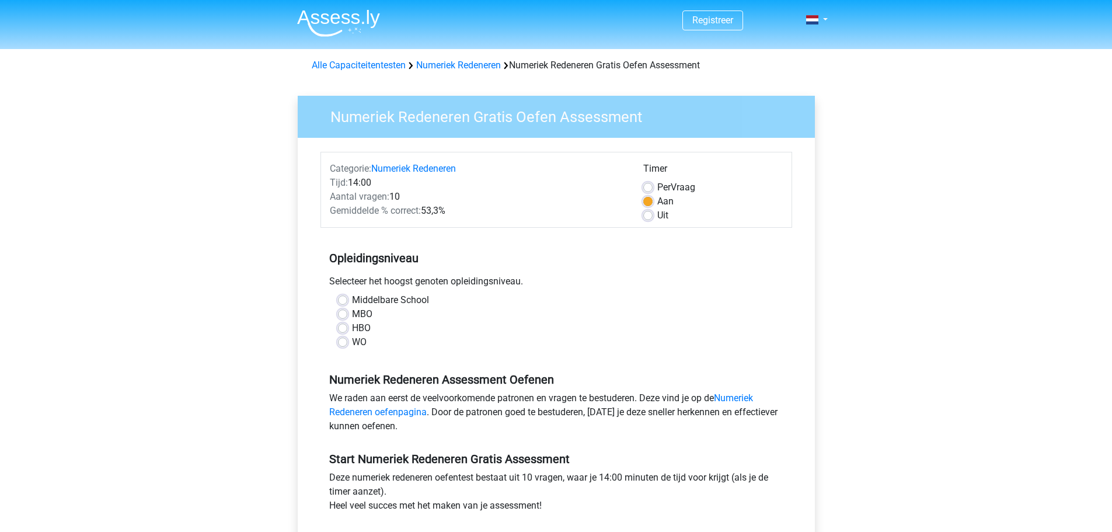
click at [352, 340] on label "WO" at bounding box center [359, 342] width 15 height 14
click at [344, 340] on input "WO" at bounding box center [342, 341] width 9 height 12
radio input "true"
click at [657, 183] on label "Per Vraag" at bounding box center [676, 187] width 38 height 14
click at [652, 183] on input "Per Vraag" at bounding box center [647, 186] width 9 height 12
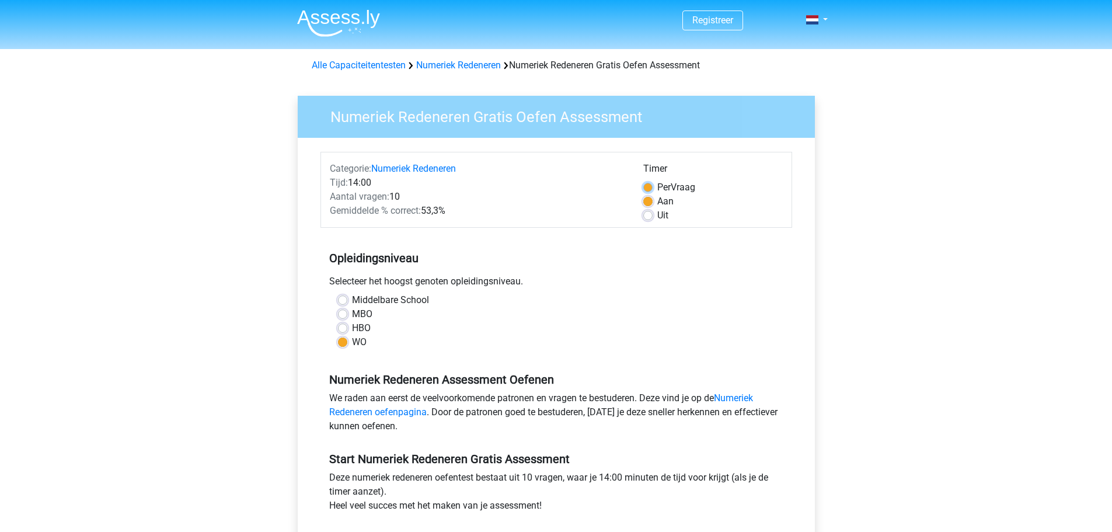
radio input "true"
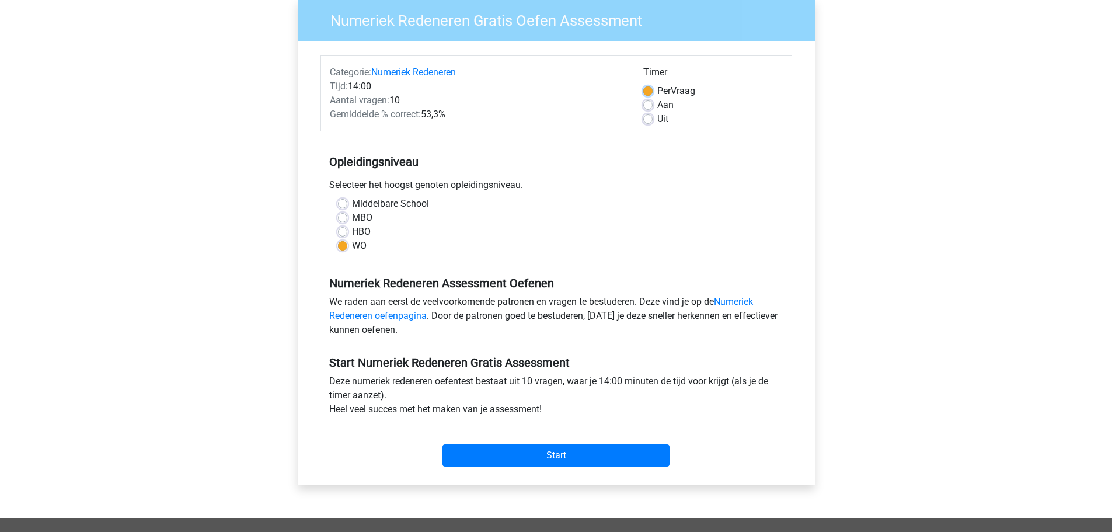
scroll to position [117, 0]
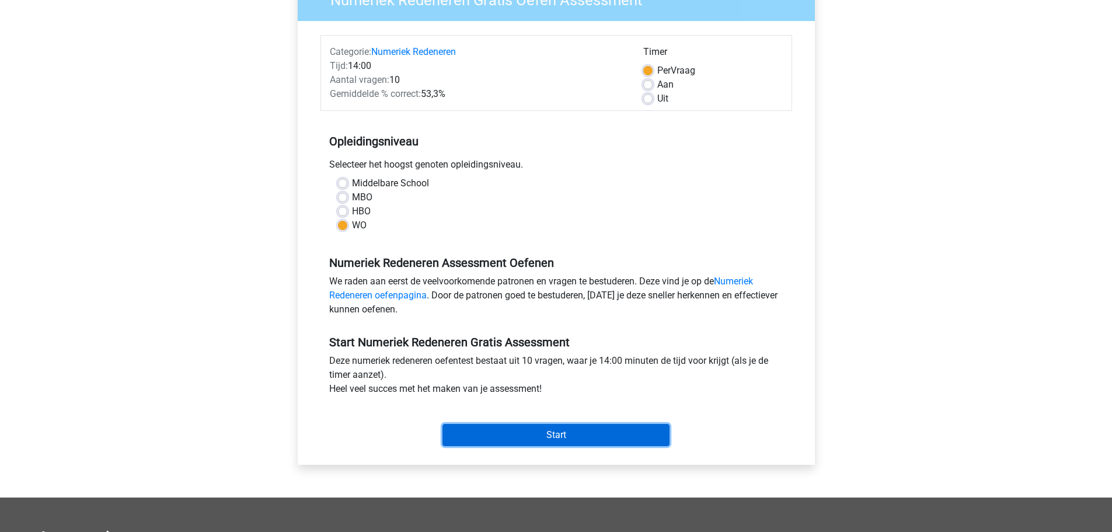
click at [516, 437] on input "Start" at bounding box center [556, 435] width 227 height 22
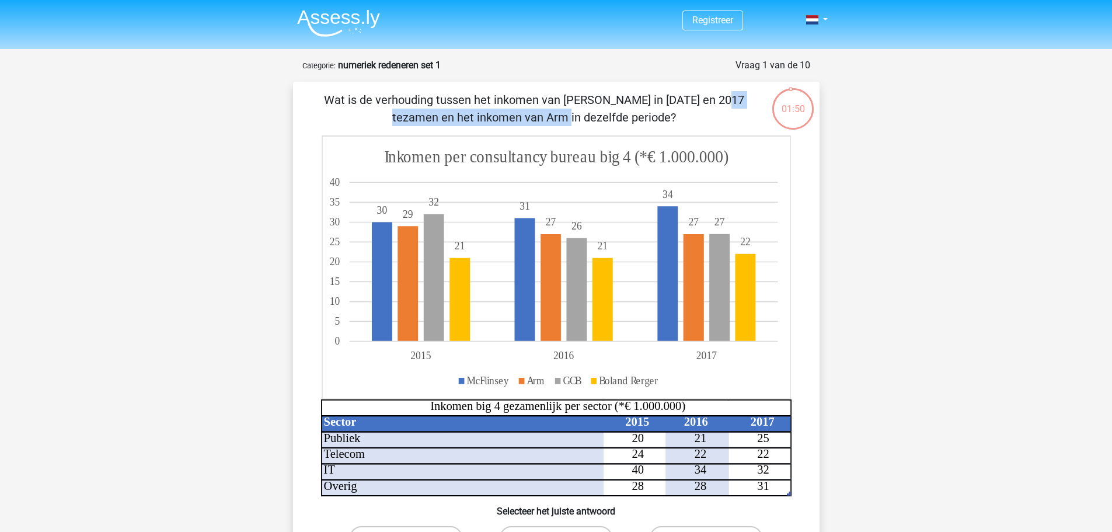
drag, startPoint x: 458, startPoint y: 103, endPoint x: 645, endPoint y: 103, distance: 186.8
click at [645, 103] on p "Wat is de verhouding tussen het inkomen van McFlinsey in 2015 en 2017 tezamen e…" at bounding box center [534, 108] width 445 height 35
click at [648, 110] on p "Wat is de verhouding tussen het inkomen van [PERSON_NAME] in [DATE] en 2017 tez…" at bounding box center [534, 108] width 445 height 35
drag, startPoint x: 502, startPoint y: 119, endPoint x: 678, endPoint y: 123, distance: 176.4
click at [678, 123] on p "Wat is de verhouding tussen het inkomen van [PERSON_NAME] in [DATE] en 2017 tez…" at bounding box center [534, 108] width 445 height 35
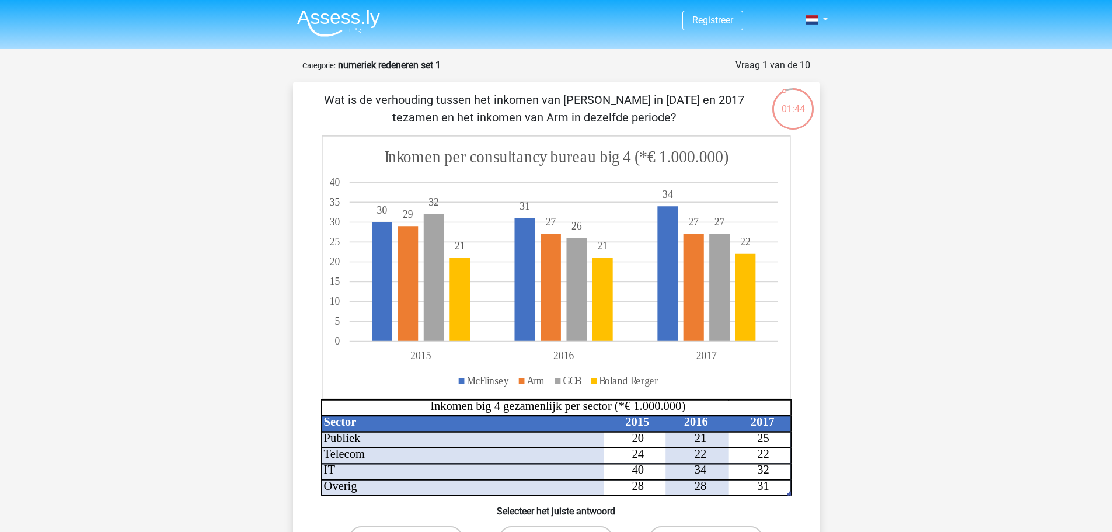
click at [678, 123] on p "Wat is de verhouding tussen het inkomen van McFlinsey in 2015 en 2017 tezamen e…" at bounding box center [534, 108] width 445 height 35
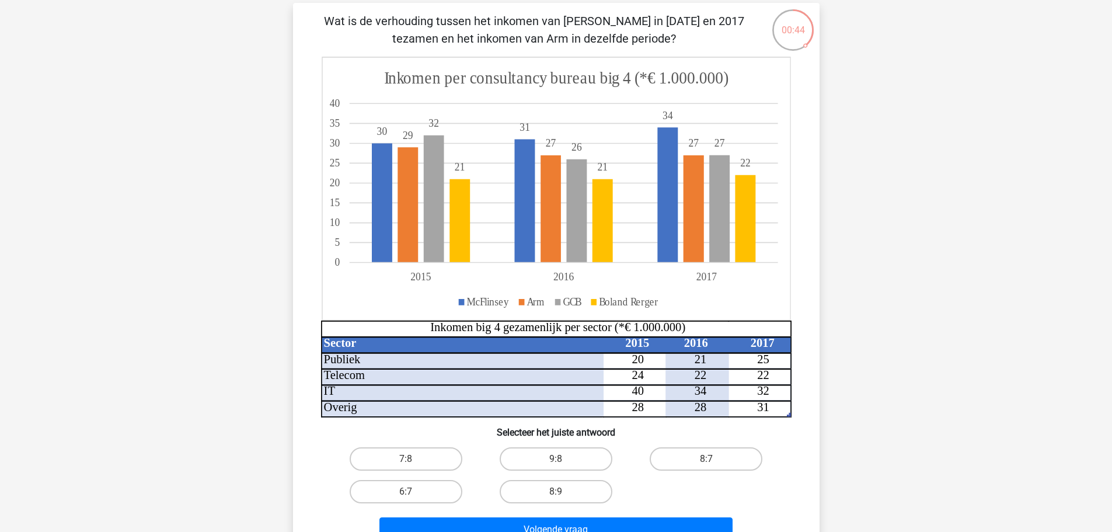
scroll to position [58, 0]
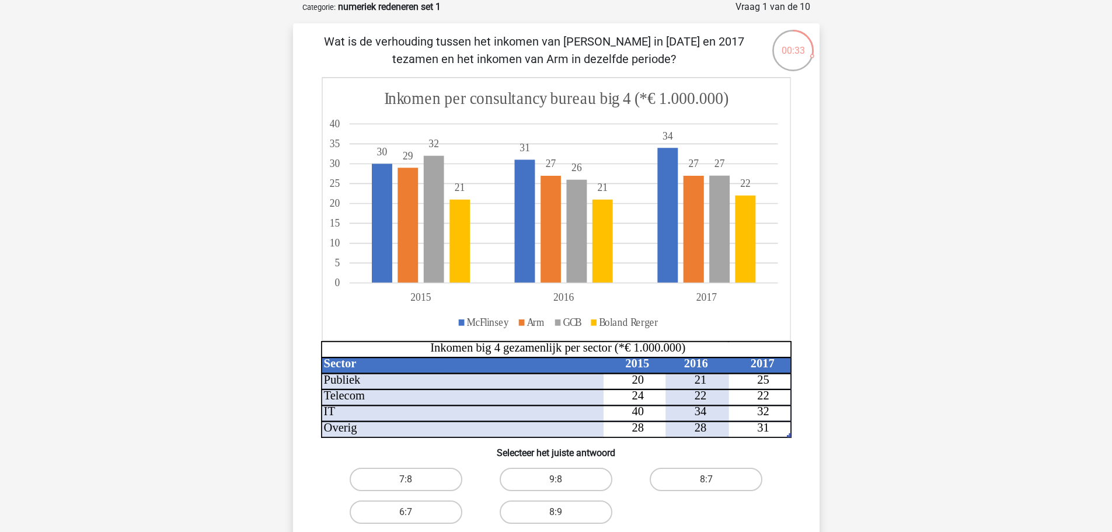
drag, startPoint x: 401, startPoint y: 43, endPoint x: 725, endPoint y: 60, distance: 324.5
click at [725, 60] on p "Wat is de verhouding tussen het inkomen van McFlinsey in 2015 en 2017 tezamen e…" at bounding box center [534, 50] width 445 height 35
click at [694, 60] on p "Wat is de verhouding tussen het inkomen van McFlinsey in 2015 en 2017 tezamen e…" at bounding box center [534, 50] width 445 height 35
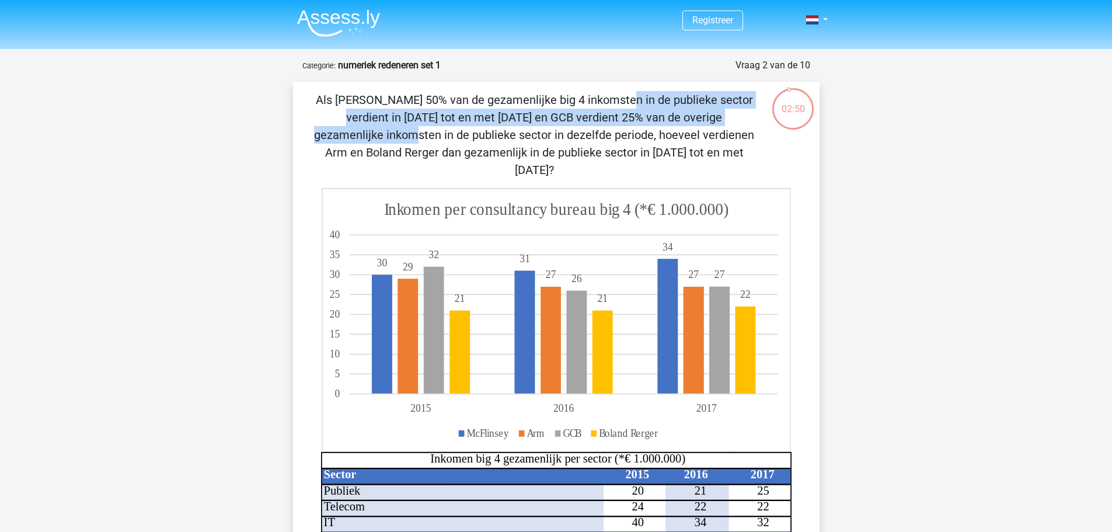
drag, startPoint x: 369, startPoint y: 95, endPoint x: 526, endPoint y: 121, distance: 159.2
click at [525, 121] on p "Als McFlinsey 50% van de gezamenlijke big 4 inkomsten in de publieke sector ver…" at bounding box center [534, 135] width 445 height 88
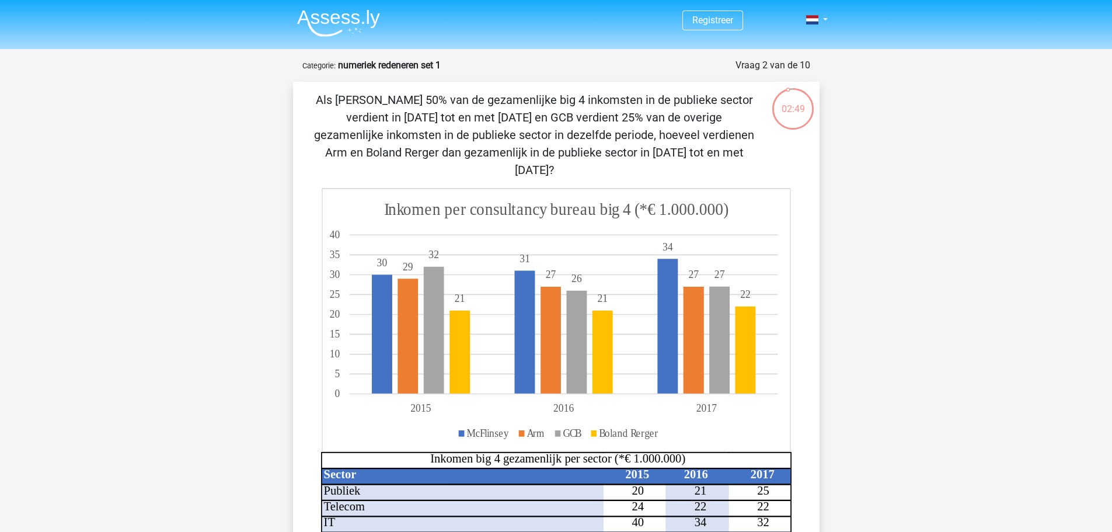
click at [565, 124] on p "Als McFlinsey 50% van de gezamenlijke big 4 inkomsten in de publieke sector ver…" at bounding box center [534, 135] width 445 height 88
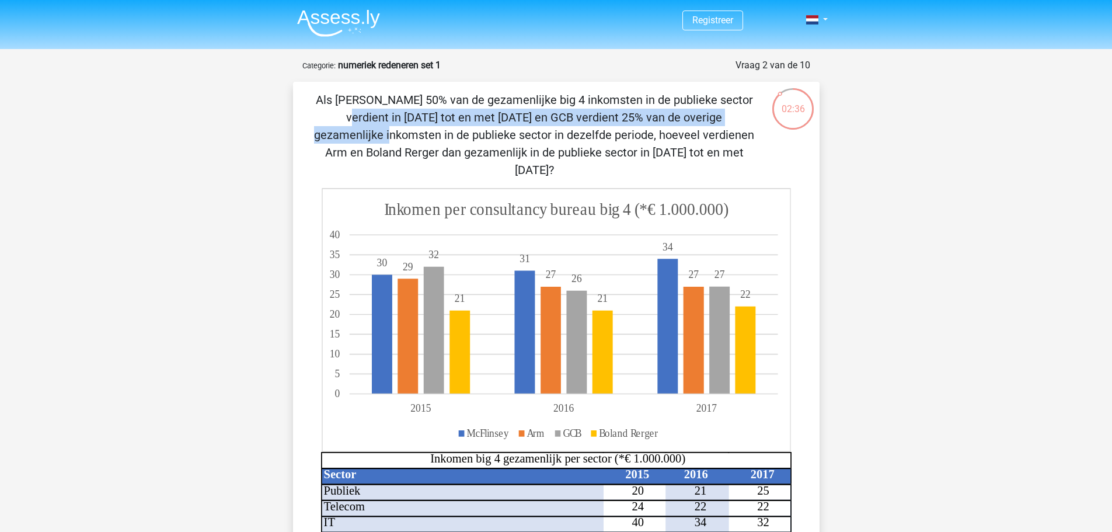
drag, startPoint x: 510, startPoint y: 99, endPoint x: 501, endPoint y: 112, distance: 15.9
click at [501, 112] on p "Als McFlinsey 50% van de gezamenlijke big 4 inkomsten in de publieke sector ver…" at bounding box center [534, 135] width 445 height 88
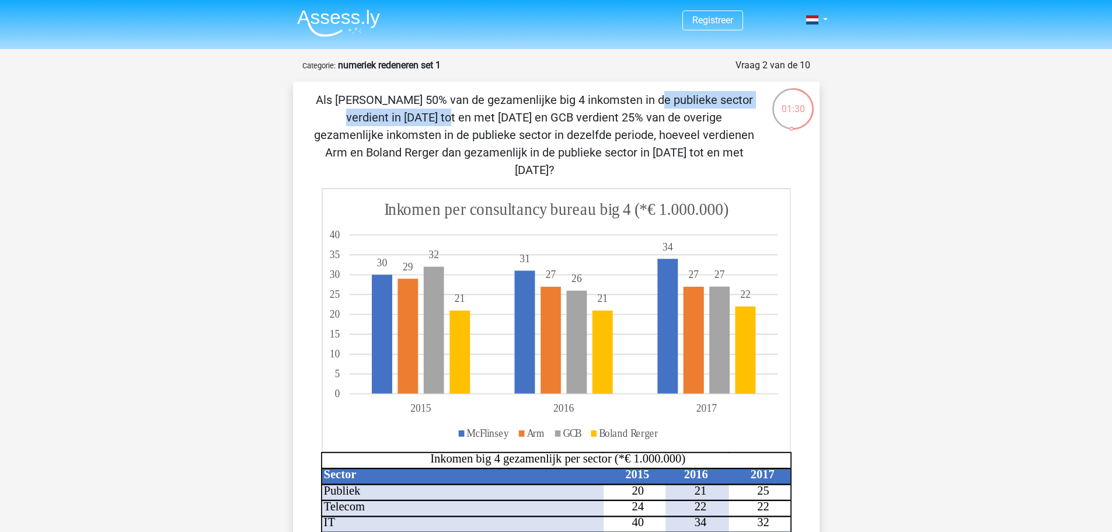
drag, startPoint x: 397, startPoint y: 96, endPoint x: 611, endPoint y: 103, distance: 213.8
click at [611, 103] on p "Als McFlinsey 50% van de gezamenlijke big 4 inkomsten in de publieke sector ver…" at bounding box center [534, 135] width 445 height 88
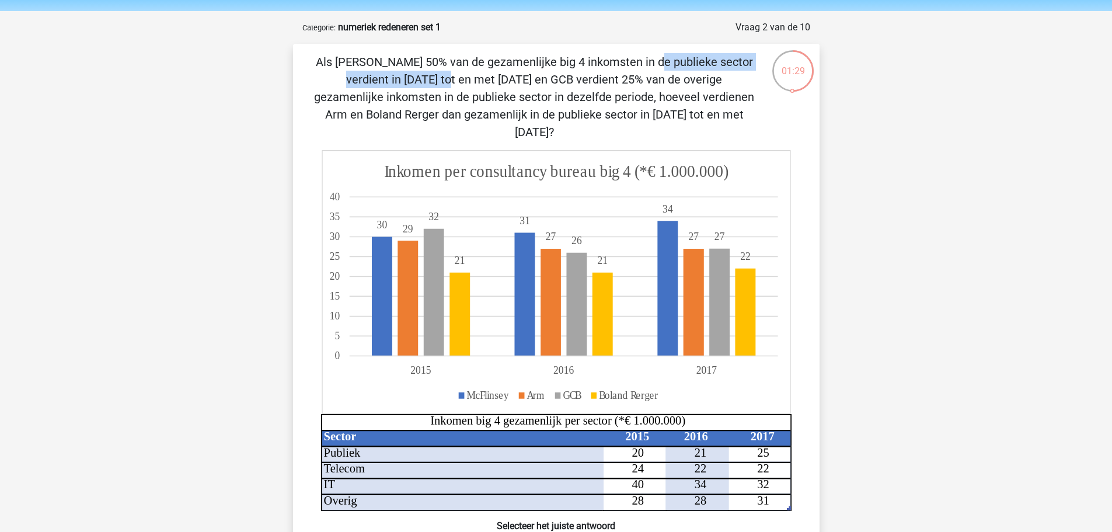
scroll to position [58, 0]
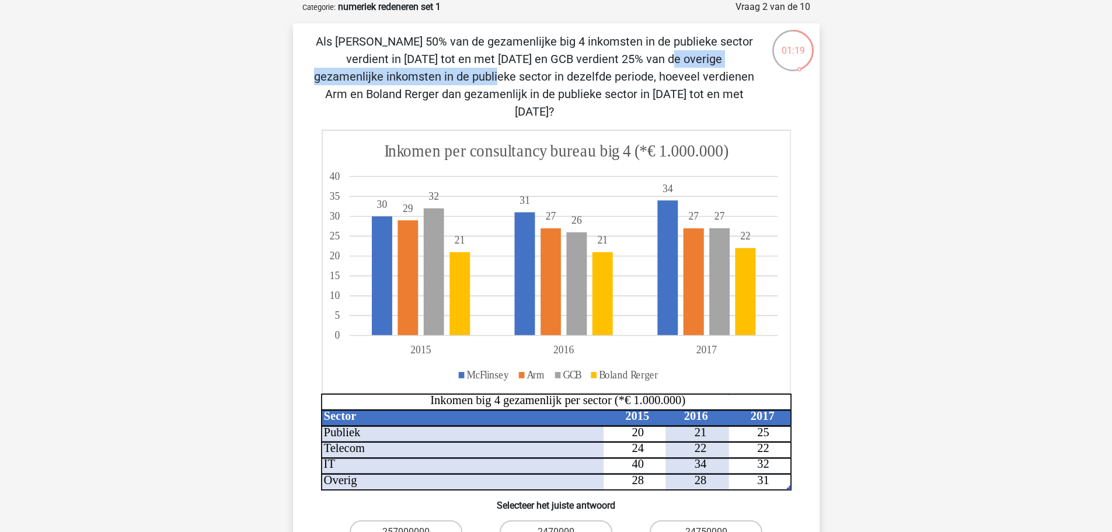
drag, startPoint x: 381, startPoint y: 57, endPoint x: 609, endPoint y: 57, distance: 227.7
click at [609, 57] on p "Als McFlinsey 50% van de gezamenlijke big 4 inkomsten in de publieke sector ver…" at bounding box center [534, 77] width 445 height 88
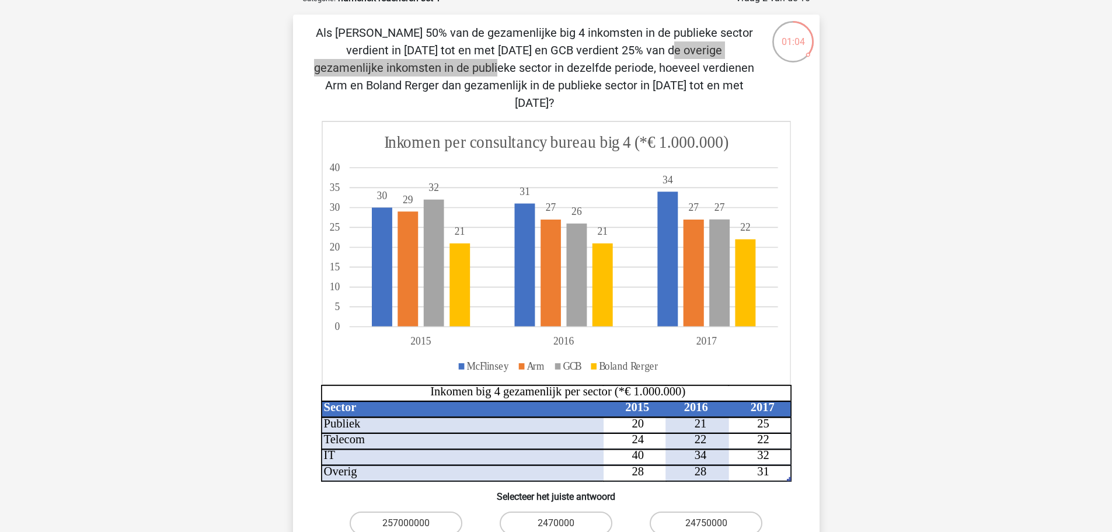
scroll to position [0, 0]
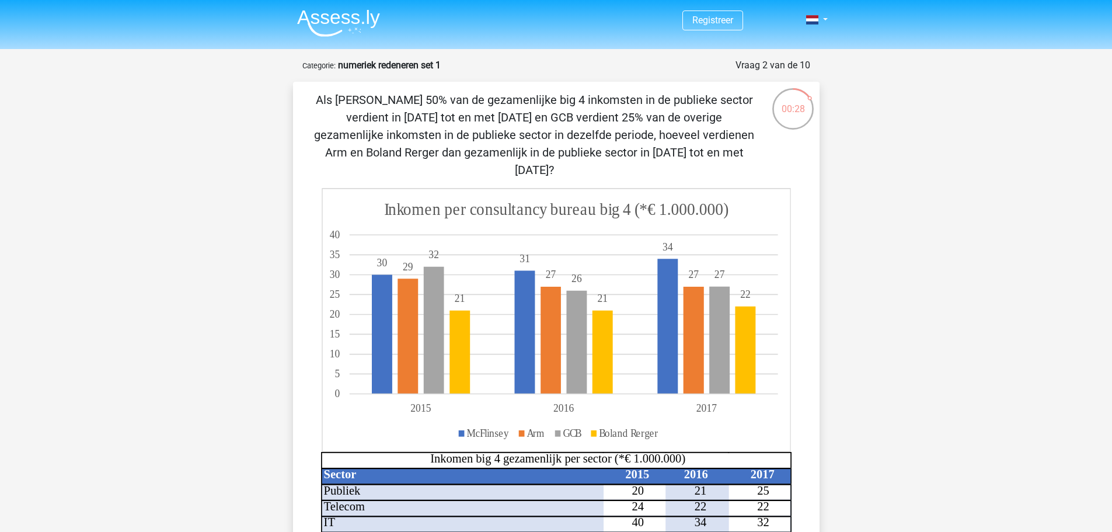
click at [676, 112] on p "Als McFlinsey 50% van de gezamenlijke big 4 inkomsten in de publieke sector ver…" at bounding box center [534, 135] width 445 height 88
drag, startPoint x: 469, startPoint y: 115, endPoint x: 631, endPoint y: 116, distance: 162.3
click at [631, 116] on p "Als McFlinsey 50% van de gezamenlijke big 4 inkomsten in de publieke sector ver…" at bounding box center [534, 135] width 445 height 88
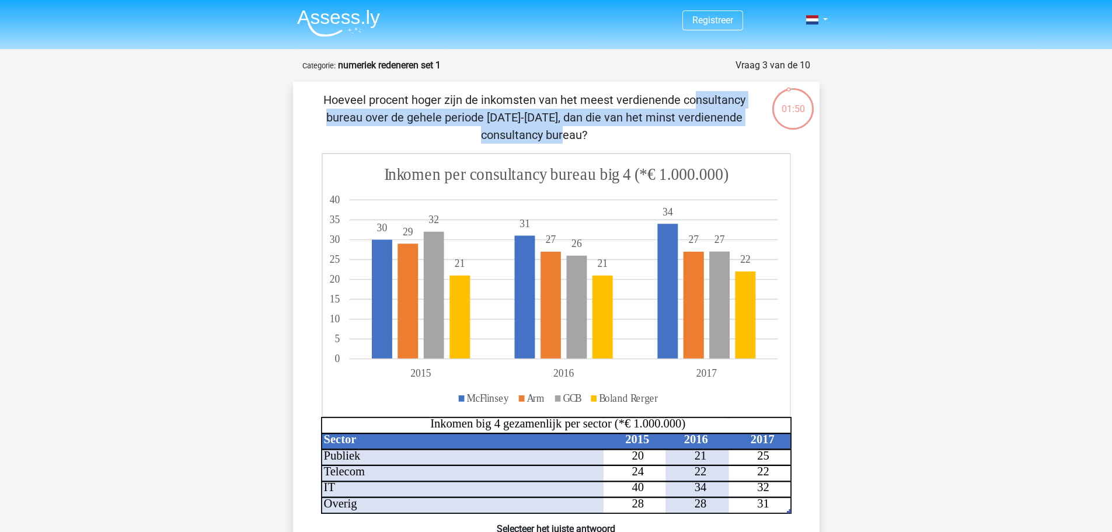
drag, startPoint x: 487, startPoint y: 102, endPoint x: 604, endPoint y: 112, distance: 117.2
click at [598, 111] on p "Hoeveel procent hoger zijn de inkomsten van het meest verdienende consultancy b…" at bounding box center [534, 117] width 445 height 53
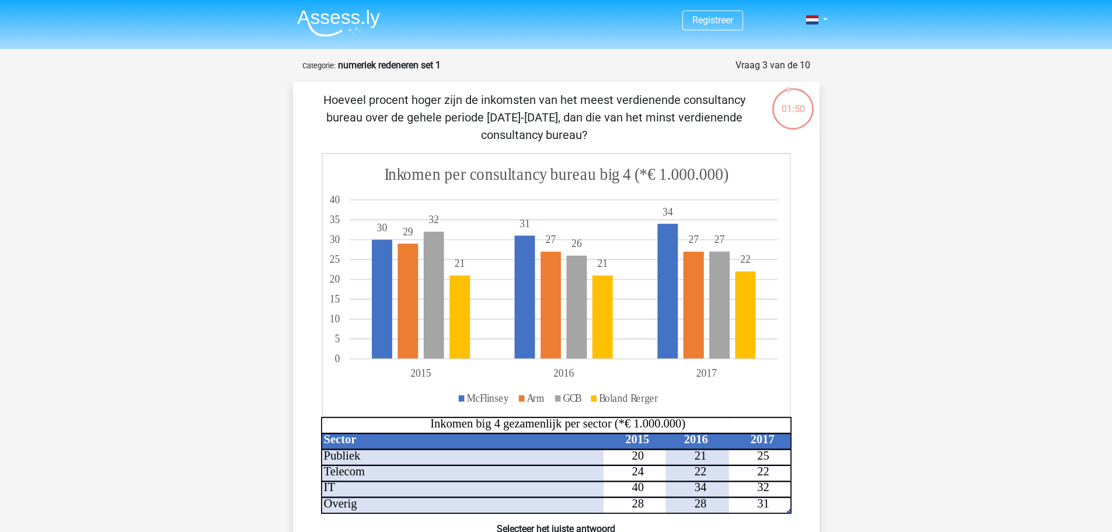
click at [608, 114] on p "Hoeveel procent hoger zijn de inkomsten van het meest verdienende consultancy b…" at bounding box center [534, 117] width 445 height 53
drag, startPoint x: 409, startPoint y: 114, endPoint x: 503, endPoint y: 121, distance: 94.8
click at [503, 121] on p "Hoeveel procent hoger zijn de inkomsten van het meest verdienende consultancy b…" at bounding box center [534, 117] width 445 height 53
click at [523, 131] on p "Hoeveel procent hoger zijn de inkomsten van het meest verdienende consultancy b…" at bounding box center [534, 117] width 445 height 53
drag, startPoint x: 436, startPoint y: 100, endPoint x: 634, endPoint y: 119, distance: 198.8
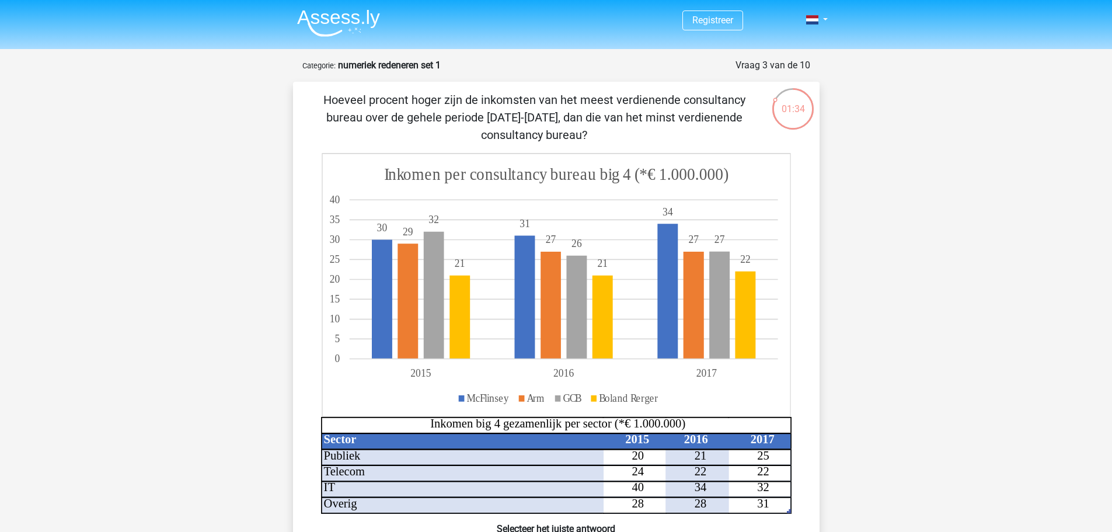
click at [634, 119] on p "Hoeveel procent hoger zijn de inkomsten van het meest verdienende consultancy b…" at bounding box center [534, 117] width 445 height 53
click at [566, 135] on p "Hoeveel procent hoger zijn de inkomsten van het meest verdienende consultancy b…" at bounding box center [534, 117] width 445 height 53
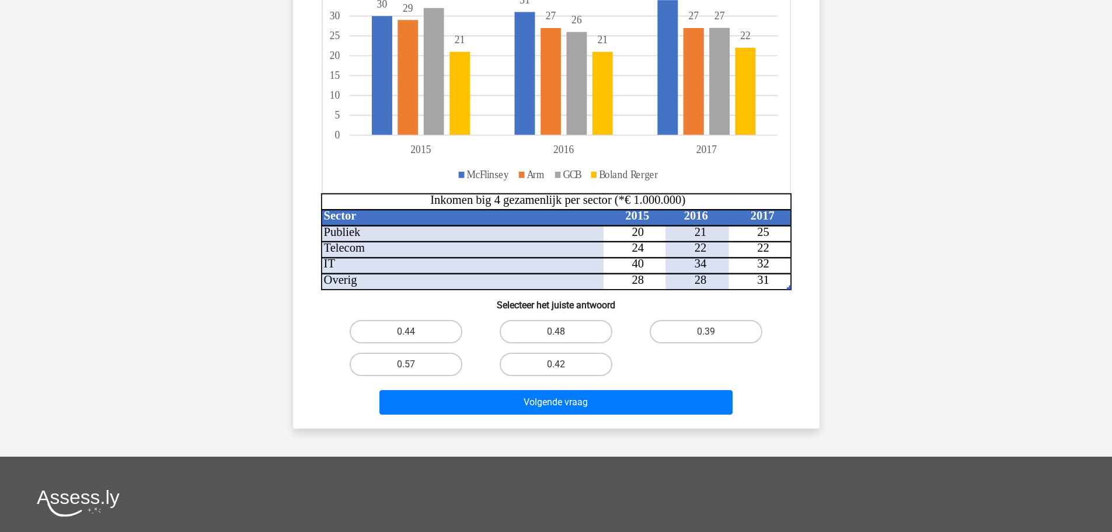
scroll to position [234, 0]
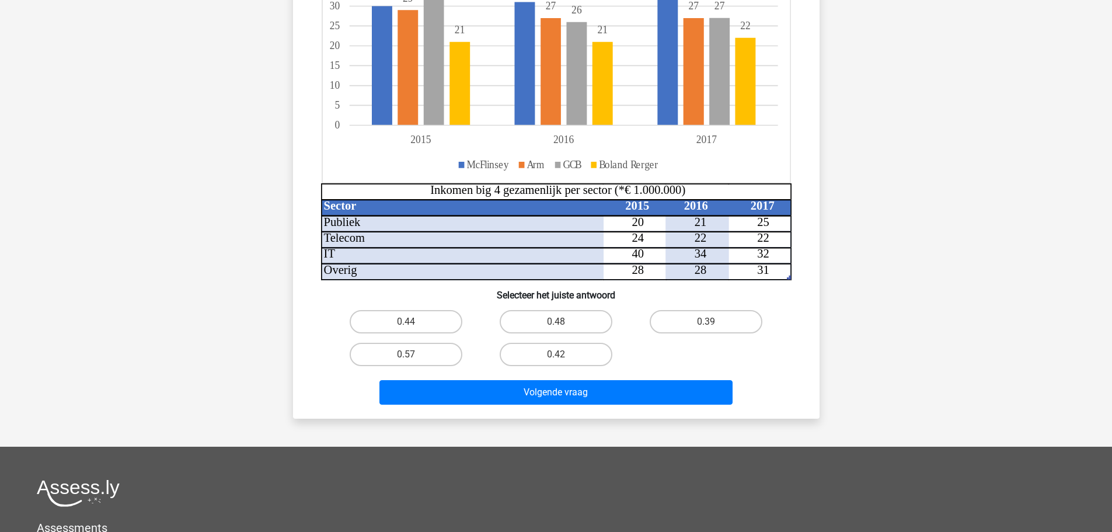
click at [558, 354] on input "0.42" at bounding box center [560, 358] width 8 height 8
radio input "true"
click at [709, 324] on input "0.39" at bounding box center [710, 326] width 8 height 8
radio input "true"
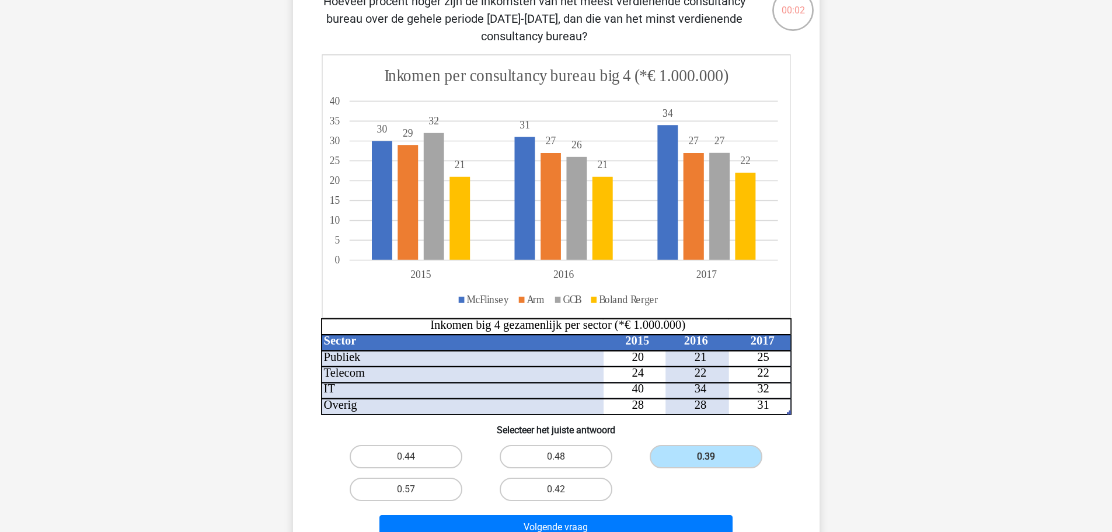
scroll to position [175, 0]
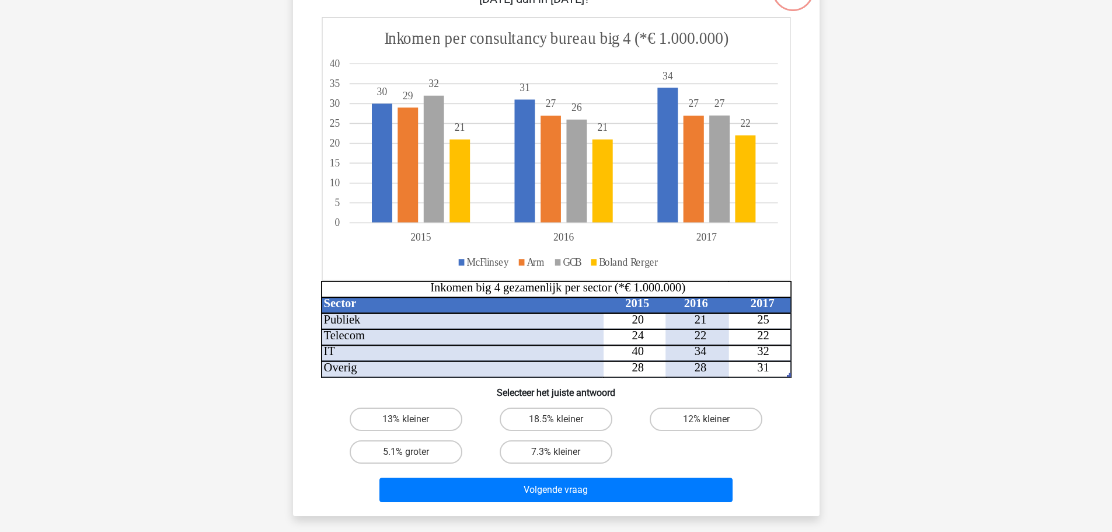
scroll to position [60, 0]
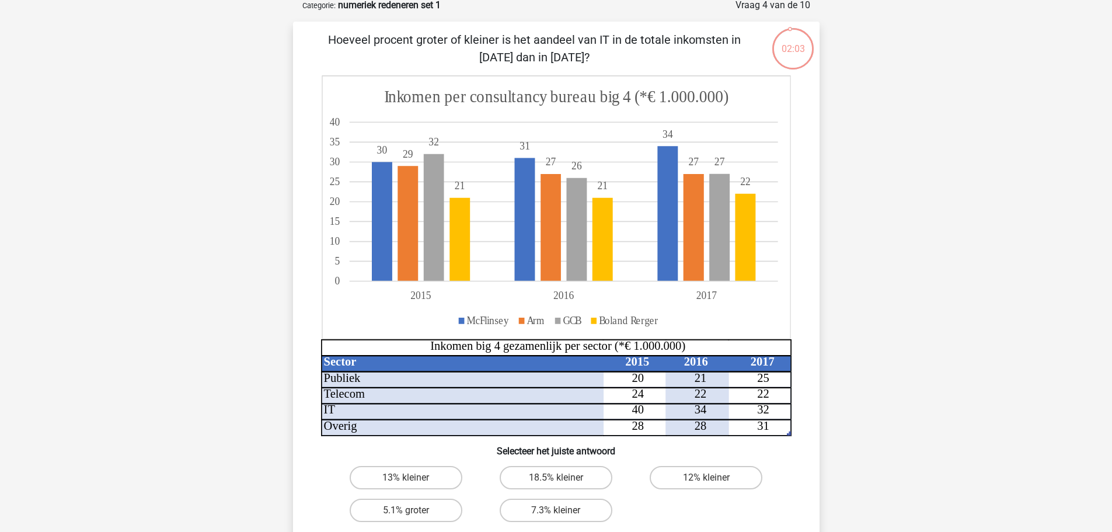
drag, startPoint x: 547, startPoint y: 47, endPoint x: 625, endPoint y: 55, distance: 78.7
click at [625, 55] on p "Hoeveel procent groter of kleiner is het aandeel van IT in de totale inkomsten …" at bounding box center [534, 48] width 445 height 35
click at [604, 57] on p "Hoeveel procent groter of kleiner is het aandeel van IT in de totale inkomsten …" at bounding box center [534, 48] width 445 height 35
drag, startPoint x: 396, startPoint y: 37, endPoint x: 642, endPoint y: 43, distance: 245.9
click at [642, 43] on p "Hoeveel procent groter of kleiner is het aandeel van IT in de totale inkomsten …" at bounding box center [534, 48] width 445 height 35
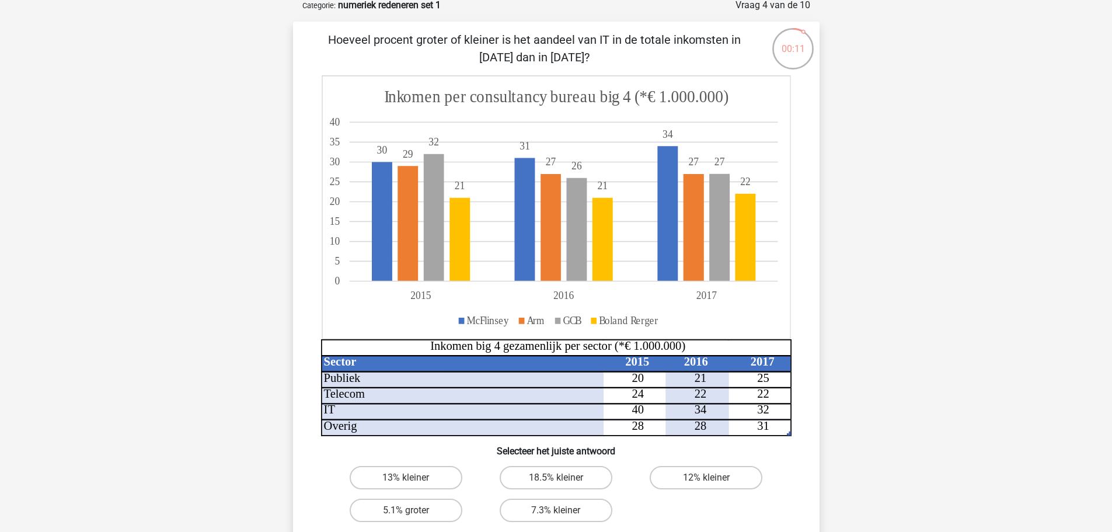
click at [562, 513] on input "7.3% kleiner" at bounding box center [560, 514] width 8 height 8
radio input "true"
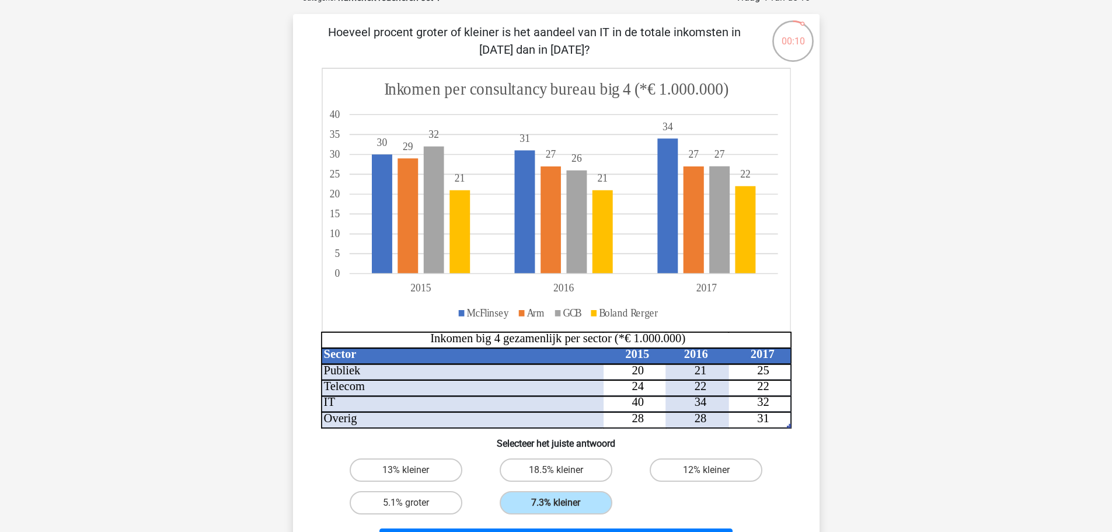
scroll to position [119, 0]
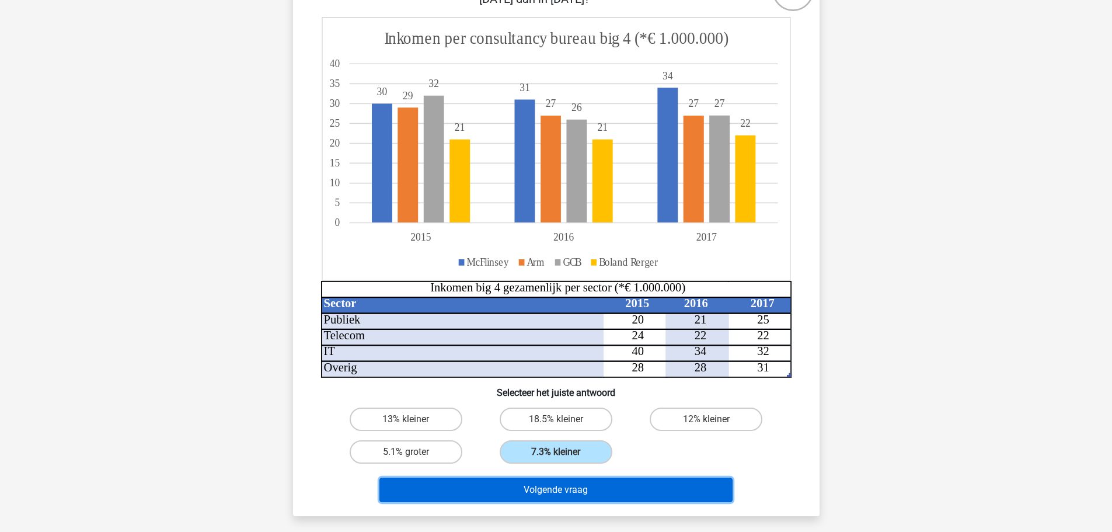
click at [566, 500] on button "Volgende vraag" at bounding box center [556, 490] width 353 height 25
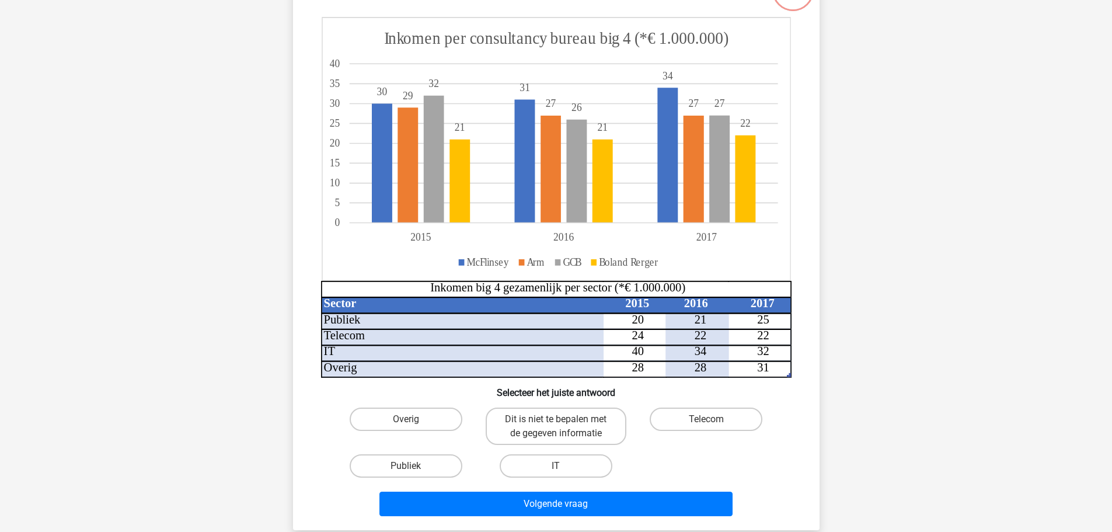
scroll to position [58, 0]
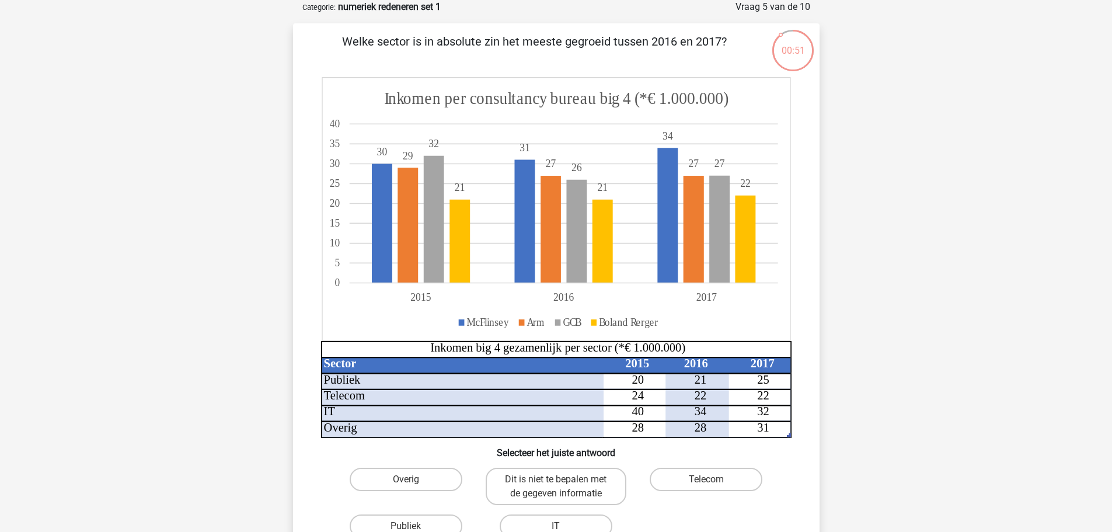
drag, startPoint x: 432, startPoint y: 40, endPoint x: 721, endPoint y: 44, distance: 288.5
click at [721, 44] on p "Welke sector is in absolute zin het meeste gegroeid tussen 2016 en 2017?" at bounding box center [534, 50] width 445 height 35
click at [729, 56] on p "Welke sector is in absolute zin het meeste gegroeid tussen 2016 en 2017?" at bounding box center [534, 50] width 445 height 35
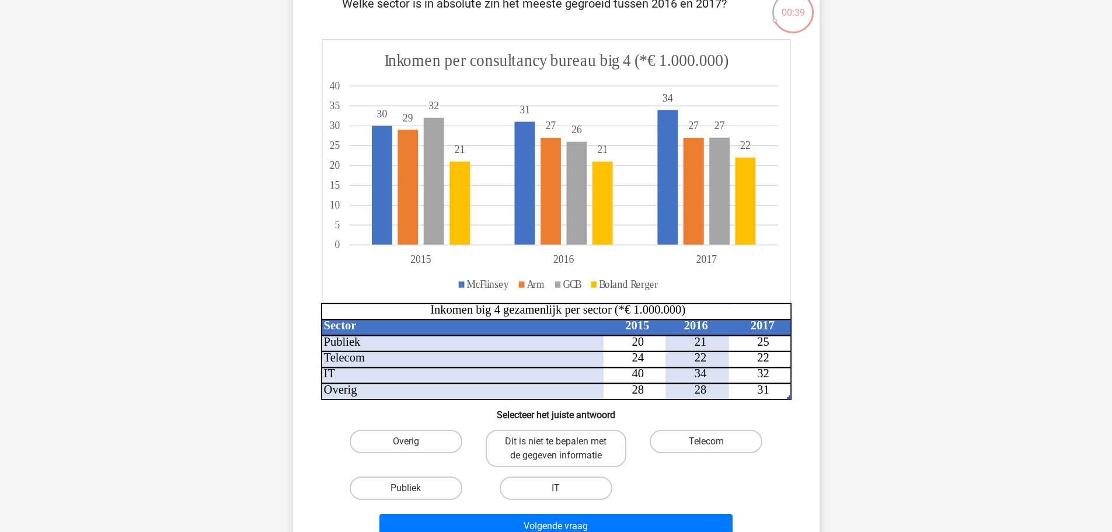
scroll to position [117, 0]
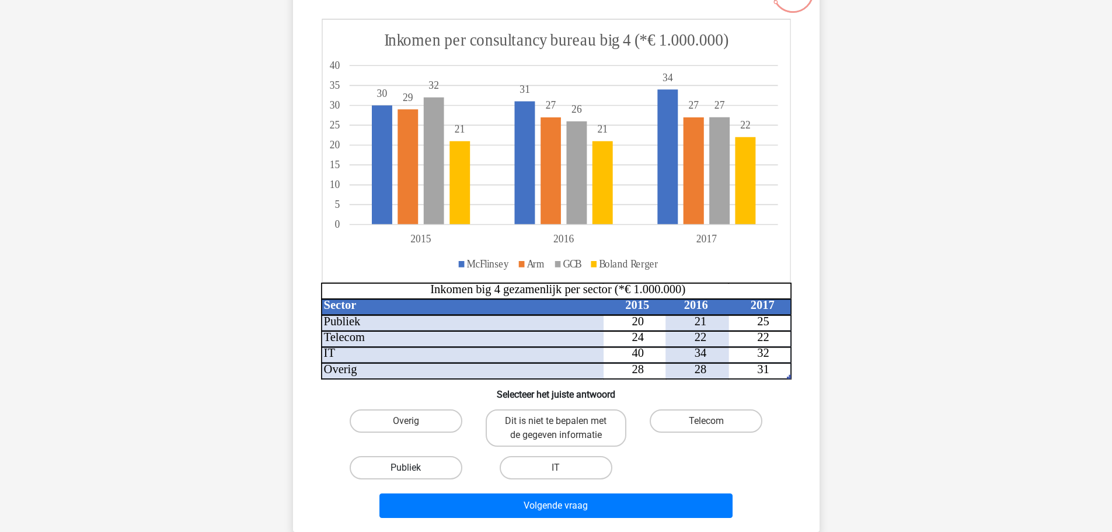
click at [399, 465] on label "Publiek" at bounding box center [406, 467] width 113 height 23
click at [406, 468] on input "Publiek" at bounding box center [410, 472] width 8 height 8
radio input "true"
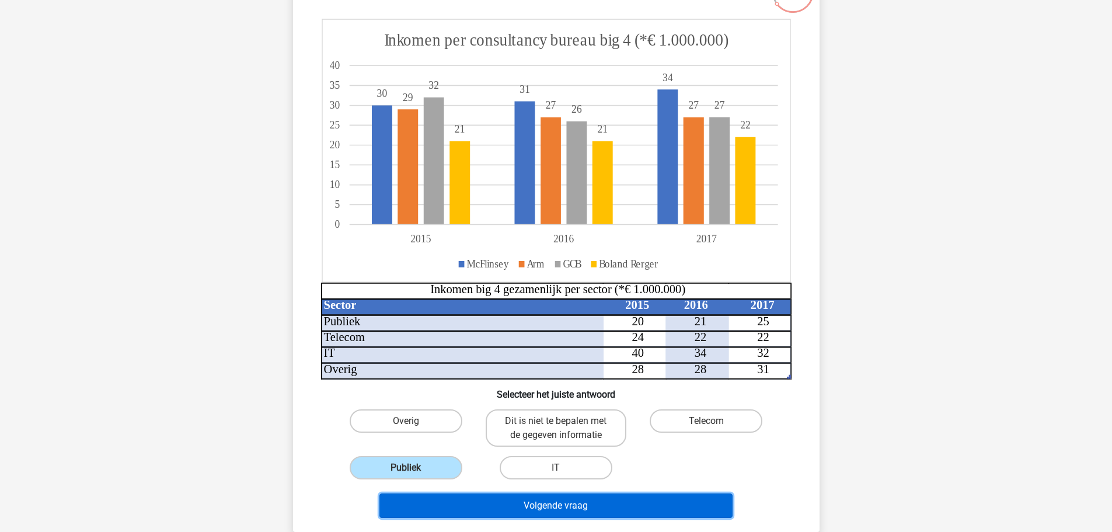
click at [584, 505] on button "Volgende vraag" at bounding box center [556, 505] width 353 height 25
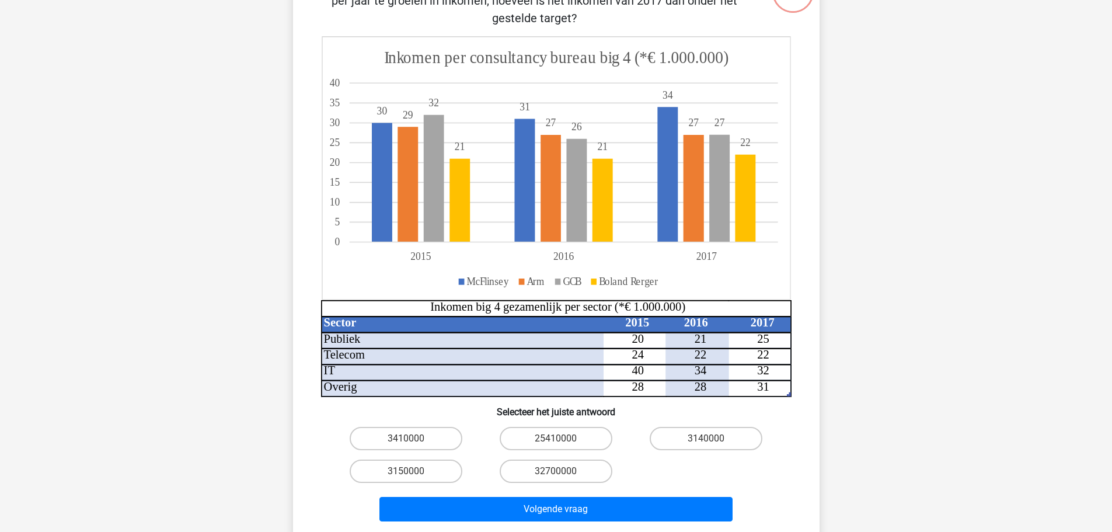
scroll to position [58, 0]
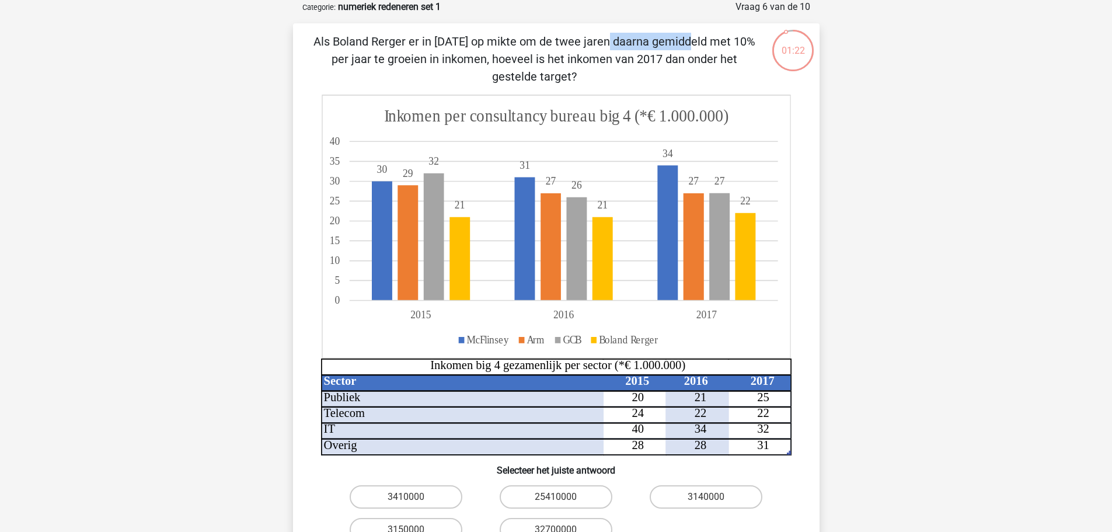
drag, startPoint x: 372, startPoint y: 43, endPoint x: 441, endPoint y: 43, distance: 68.9
click at [441, 43] on p "Als Boland Rerger er in [DATE] op mikte om de twee jaren daarna gemiddeld met 1…" at bounding box center [534, 59] width 445 height 53
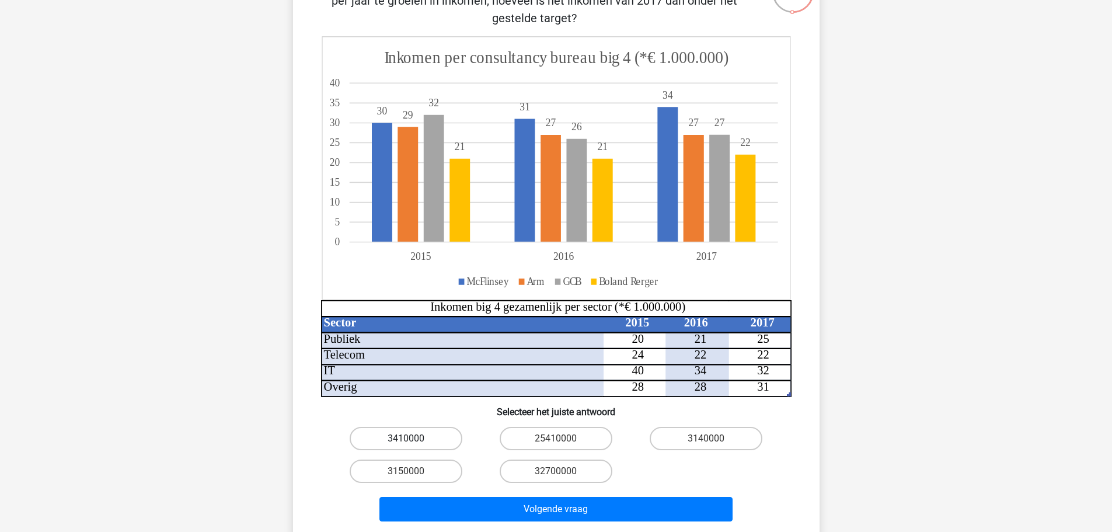
click at [417, 435] on label "3410000" at bounding box center [406, 438] width 113 height 23
click at [413, 438] on input "3410000" at bounding box center [410, 442] width 8 height 8
radio input "true"
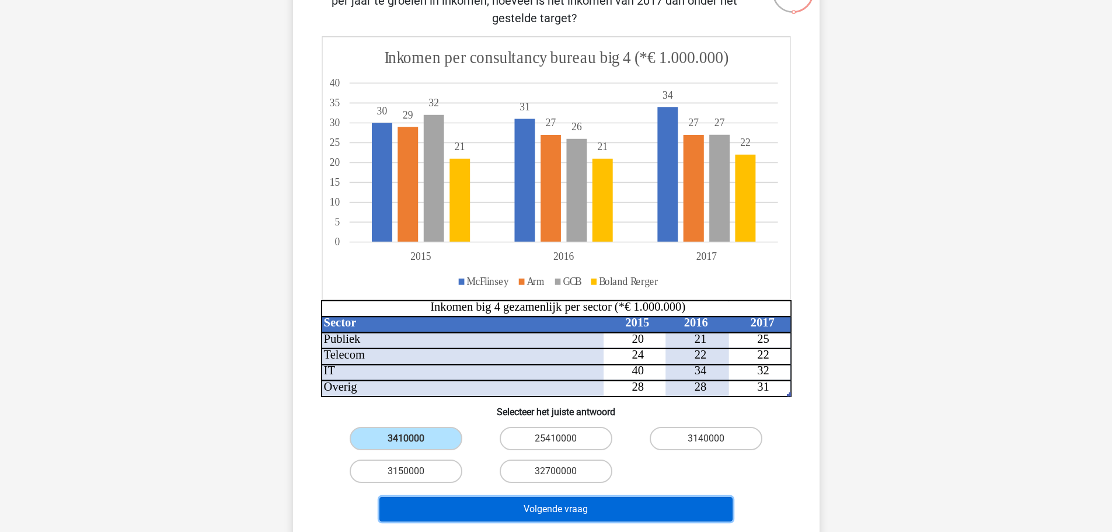
click at [555, 513] on button "Volgende vraag" at bounding box center [556, 509] width 353 height 25
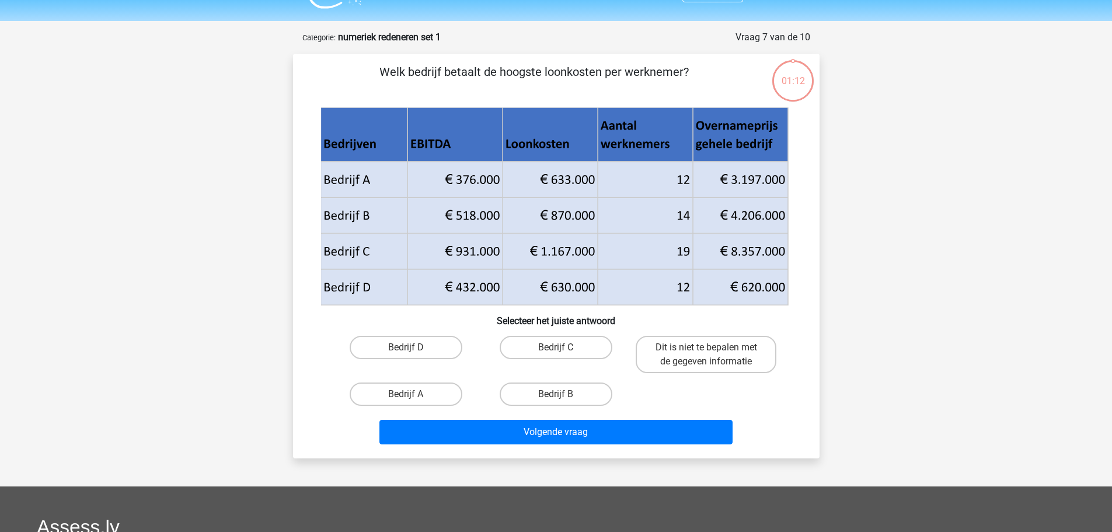
scroll to position [0, 0]
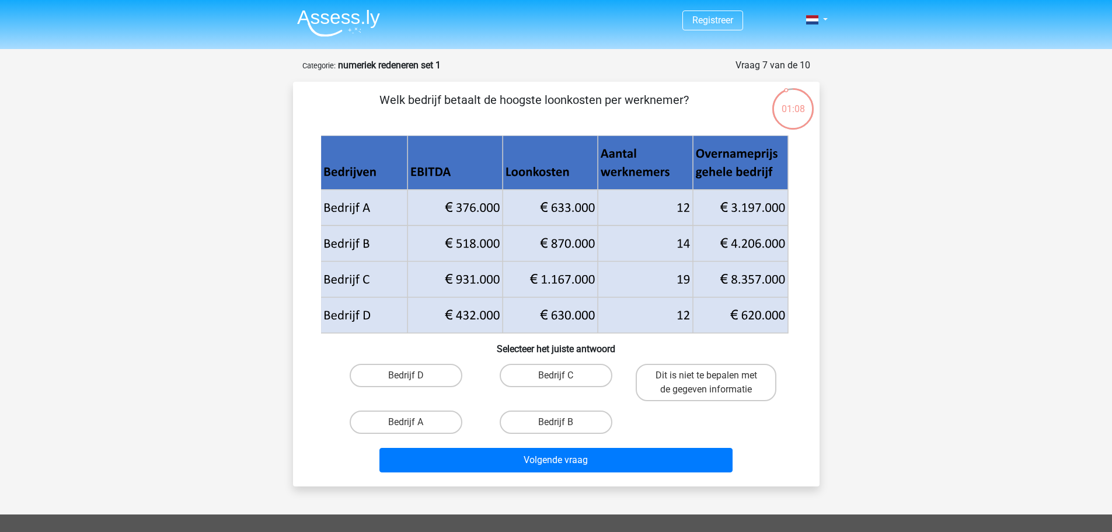
click at [356, 205] on icon at bounding box center [555, 226] width 468 height 72
drag, startPoint x: 340, startPoint y: 205, endPoint x: 678, endPoint y: 201, distance: 338.7
click at [678, 201] on icon at bounding box center [555, 226] width 468 height 72
click at [670, 226] on icon at bounding box center [554, 234] width 468 height 199
click at [566, 421] on label "Bedrijf B" at bounding box center [556, 421] width 113 height 23
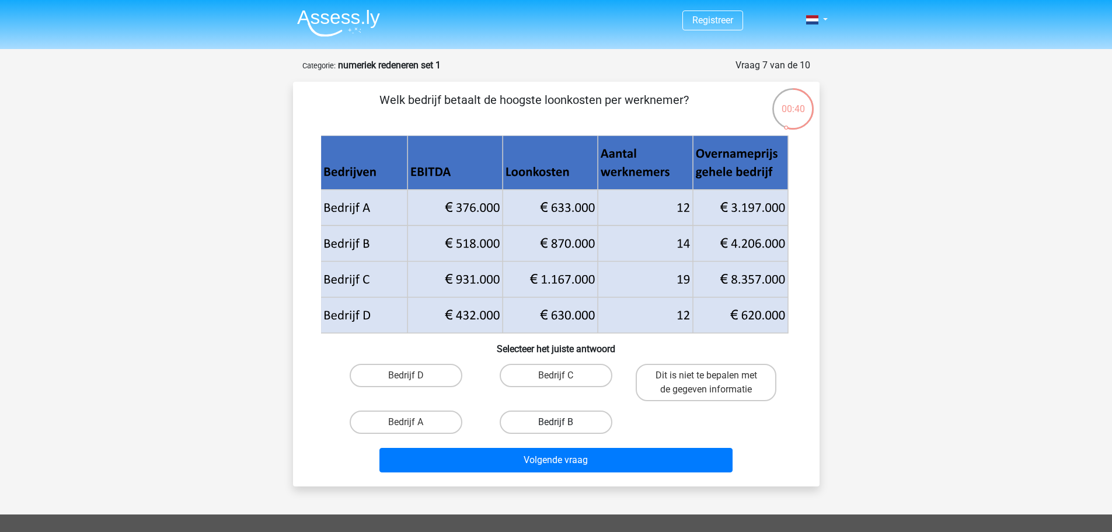
click at [563, 422] on input "Bedrijf B" at bounding box center [560, 426] width 8 height 8
radio input "true"
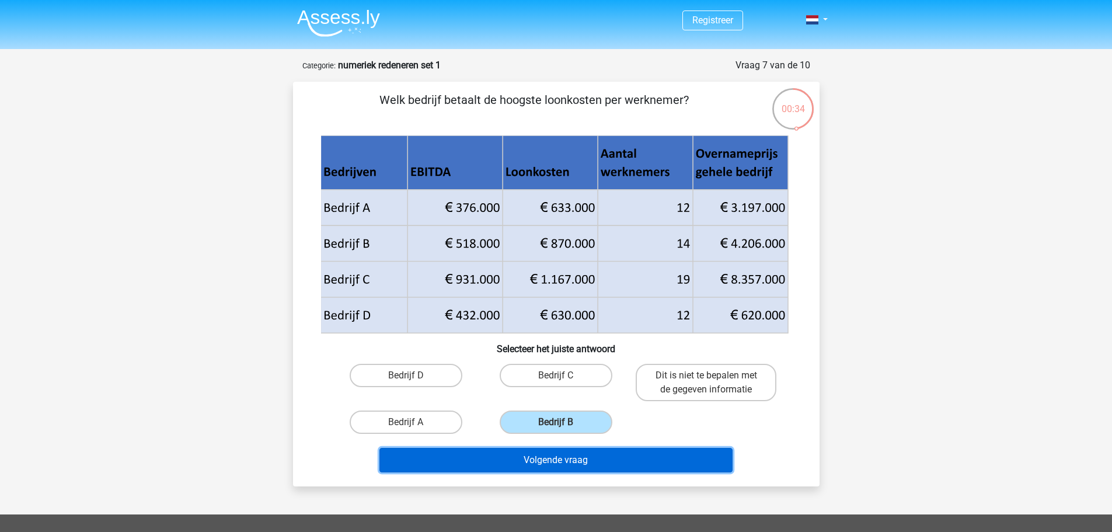
click at [601, 460] on button "Volgende vraag" at bounding box center [556, 460] width 353 height 25
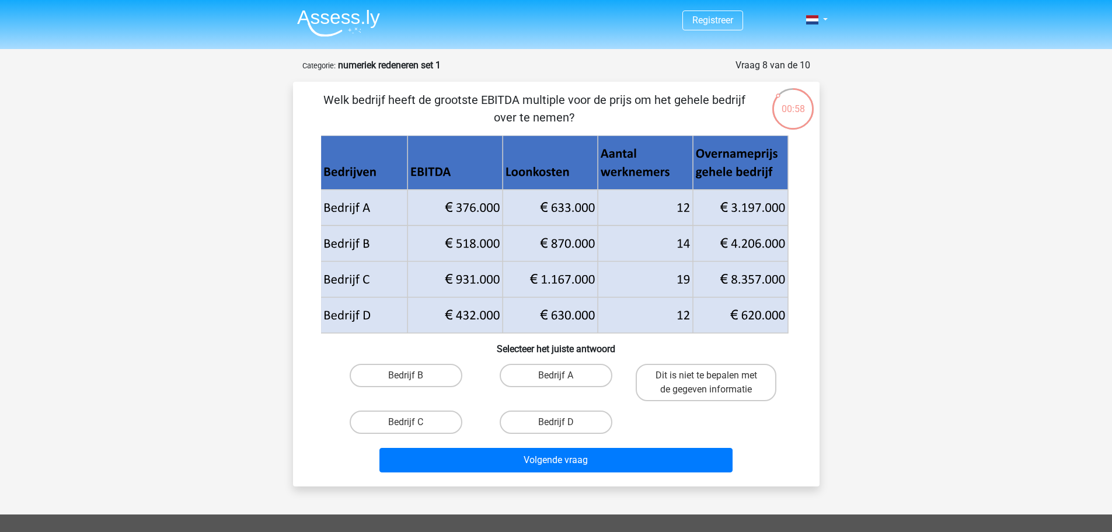
drag, startPoint x: 499, startPoint y: 99, endPoint x: 703, endPoint y: 102, distance: 204.4
click at [703, 102] on p "Welk bedrijf heeft de grootste EBITDA multiple voor de prijs om het gehele bedr…" at bounding box center [534, 108] width 445 height 35
click at [698, 108] on p "Welk bedrijf heeft de grootste EBITDA multiple voor de prijs om het gehele bedr…" at bounding box center [534, 108] width 445 height 35
click at [443, 422] on label "Bedrijf C" at bounding box center [406, 421] width 113 height 23
click at [413, 422] on input "Bedrijf C" at bounding box center [410, 426] width 8 height 8
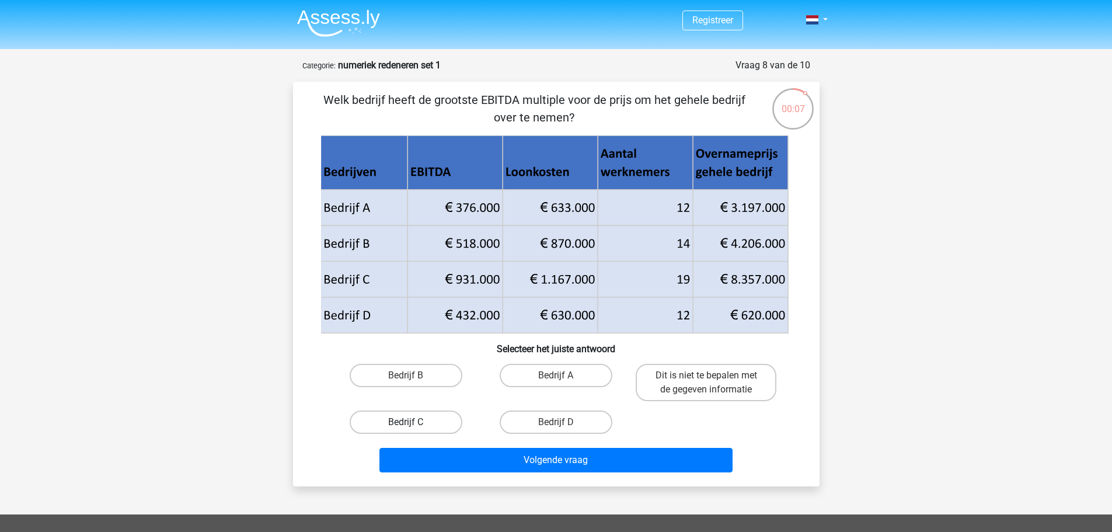
radio input "true"
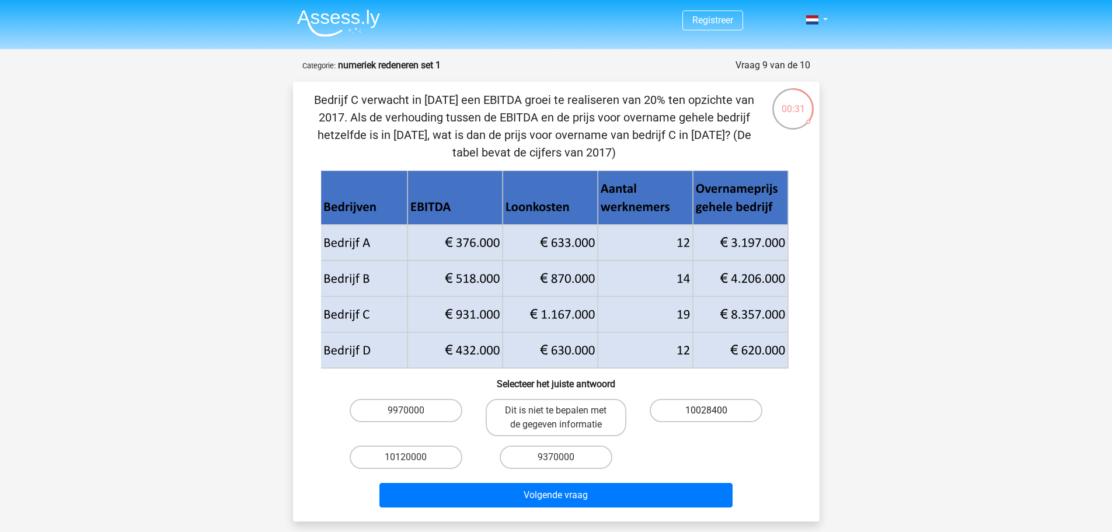
click at [718, 413] on label "10028400" at bounding box center [706, 410] width 113 height 23
click at [714, 413] on input "10028400" at bounding box center [710, 414] width 8 height 8
radio input "true"
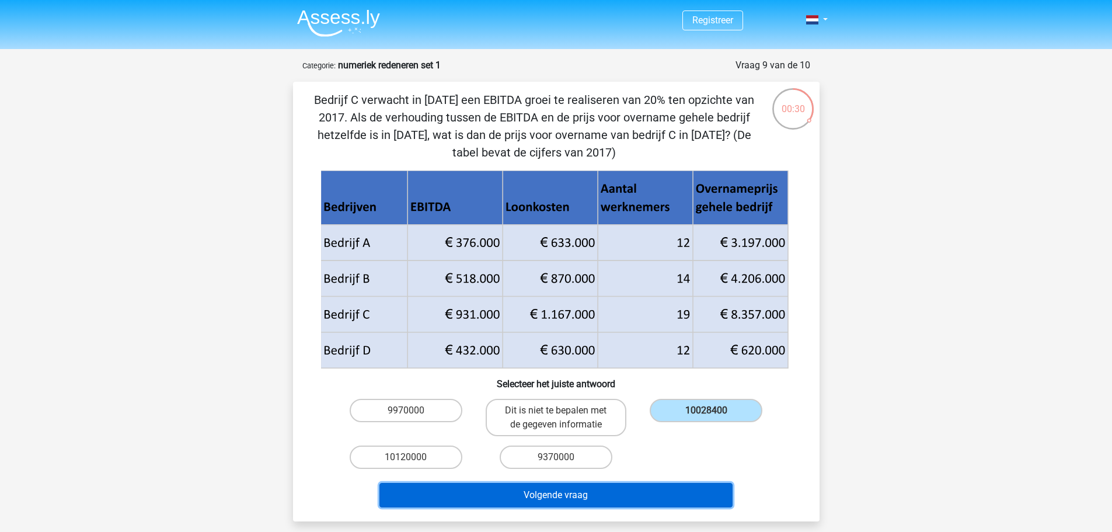
click at [620, 492] on button "Volgende vraag" at bounding box center [556, 495] width 353 height 25
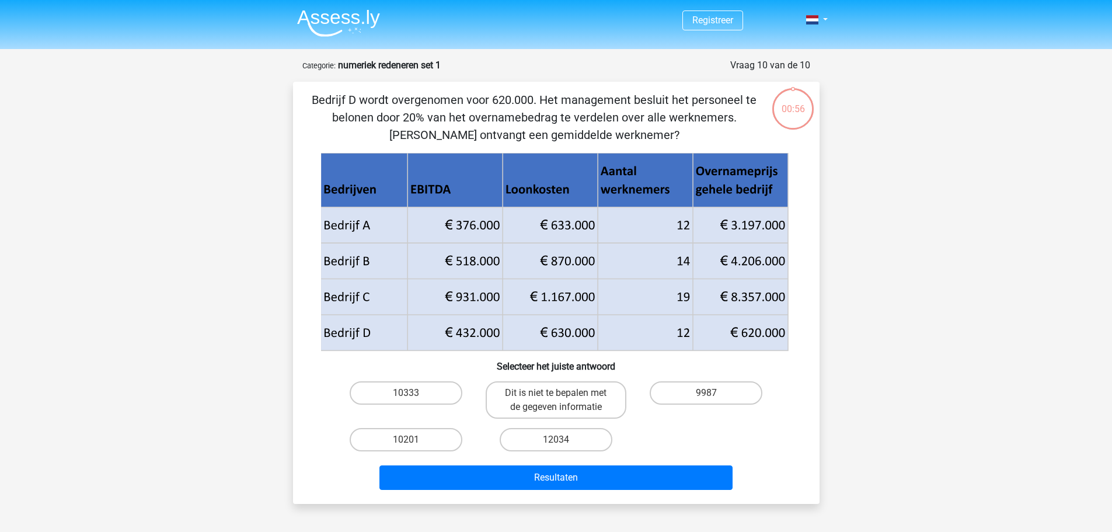
scroll to position [58, 0]
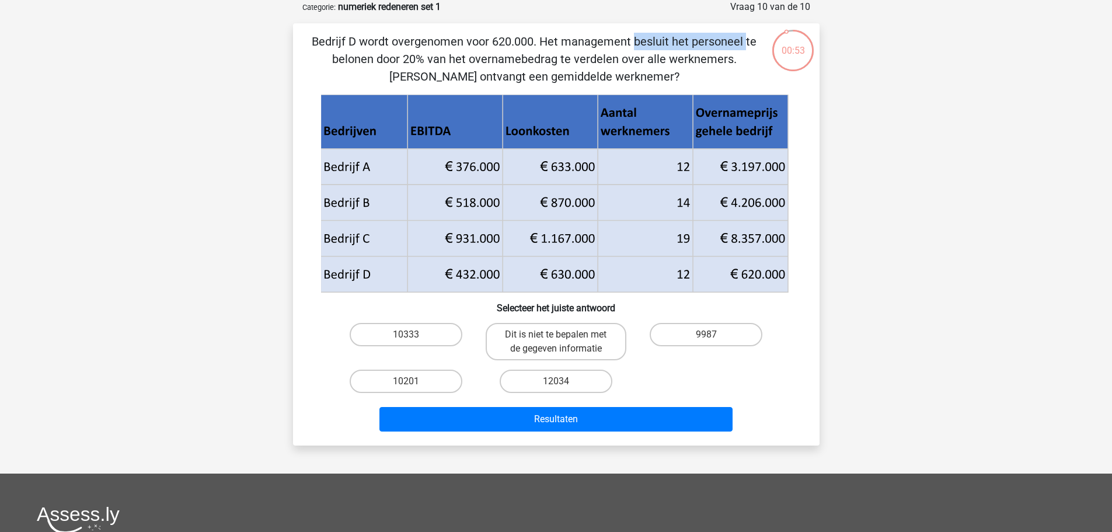
drag, startPoint x: 373, startPoint y: 45, endPoint x: 492, endPoint y: 48, distance: 119.1
click at [492, 48] on p "Bedrijf D wordt overgenomen voor 620.000. Het management besluit het personeel …" at bounding box center [534, 59] width 445 height 53
click at [579, 77] on p "Bedrijf D wordt overgenomen voor 620.000. Het management besluit het personeel …" at bounding box center [534, 59] width 445 height 53
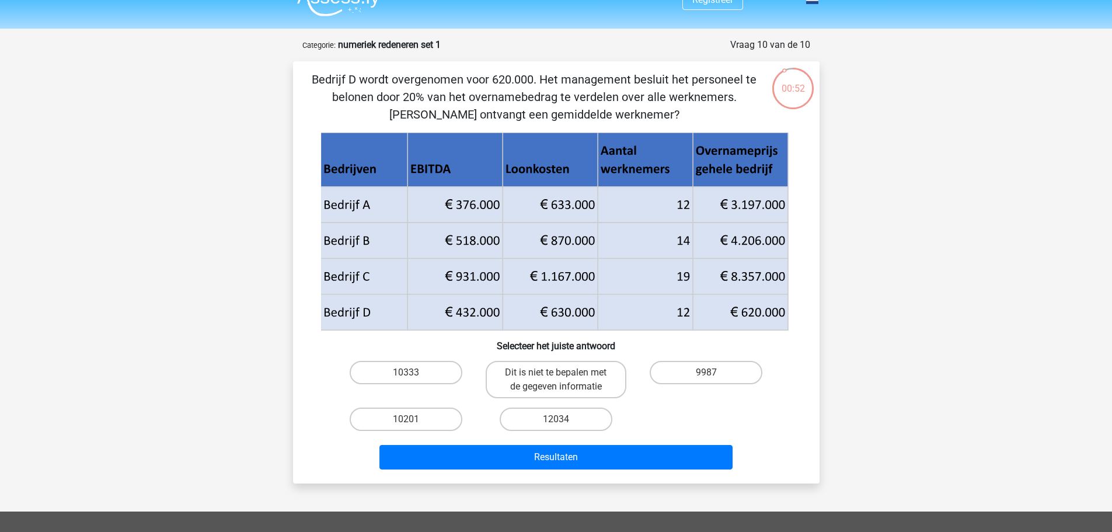
scroll to position [0, 0]
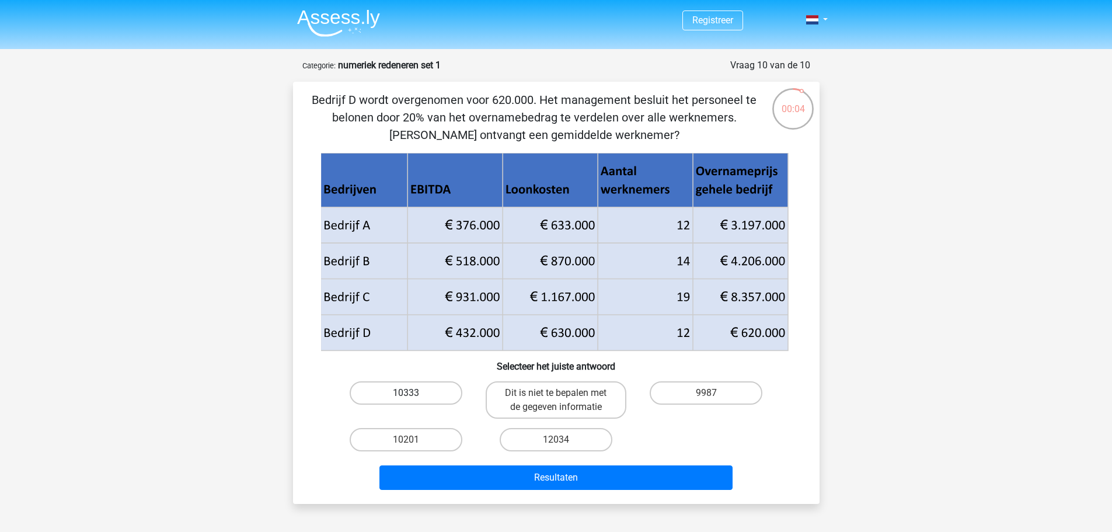
click at [399, 388] on label "10333" at bounding box center [406, 392] width 113 height 23
click at [406, 393] on input "10333" at bounding box center [410, 397] width 8 height 8
radio input "true"
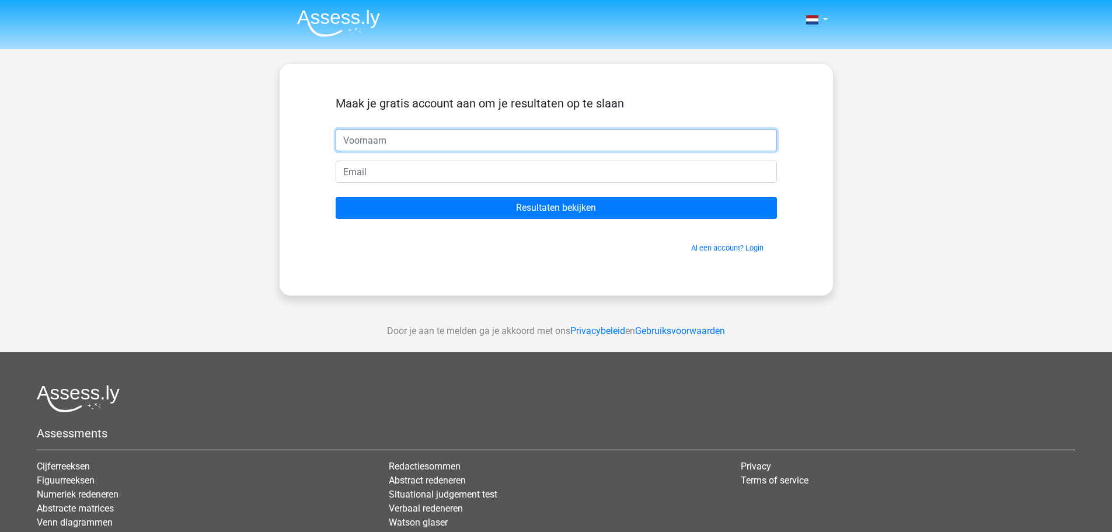
click at [551, 142] on input "text" at bounding box center [556, 140] width 441 height 22
type input "[PERSON_NAME]"
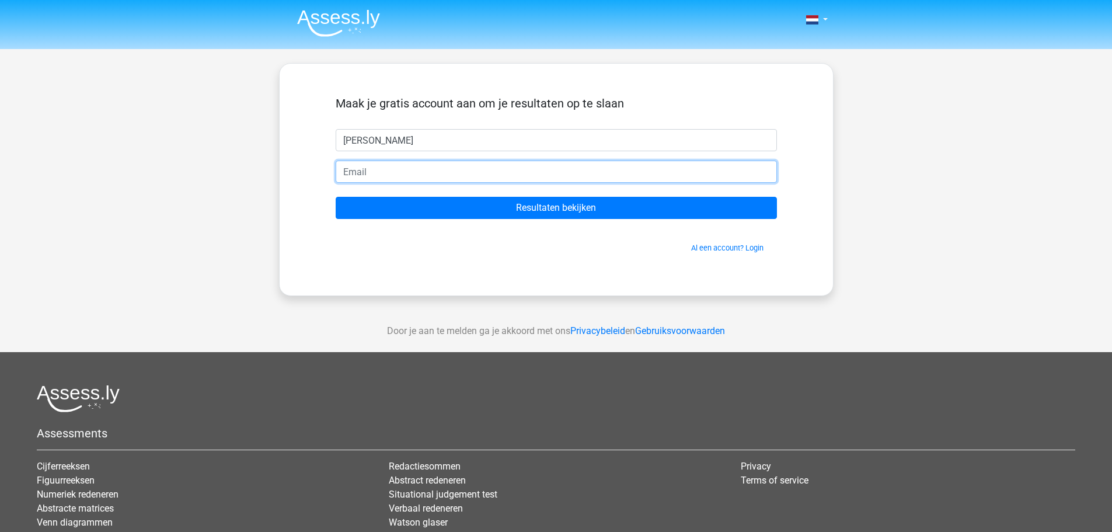
click at [430, 171] on input "email" at bounding box center [556, 172] width 441 height 22
type input "[EMAIL_ADDRESS][DOMAIN_NAME]"
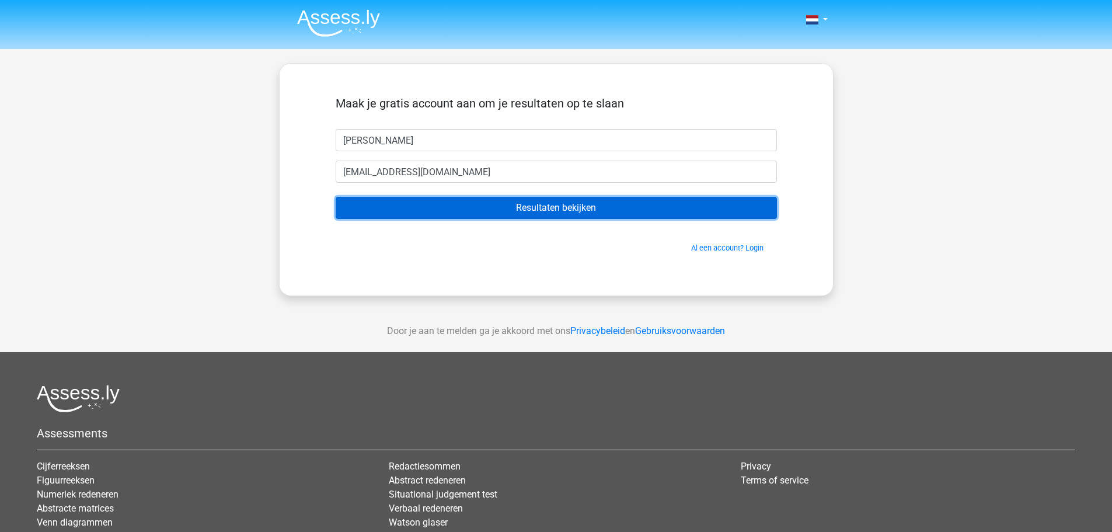
click at [573, 204] on input "Resultaten bekijken" at bounding box center [556, 208] width 441 height 22
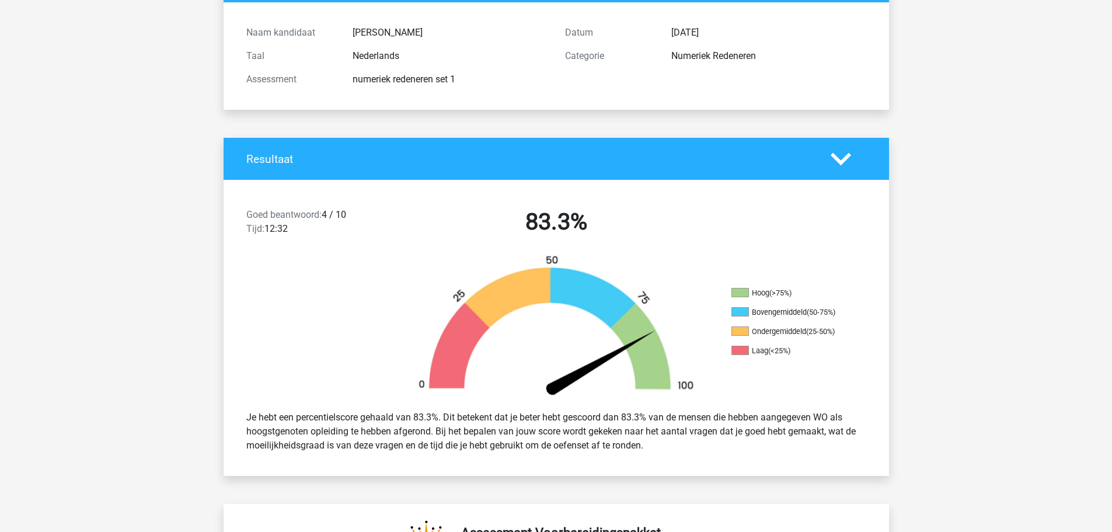
scroll to position [175, 0]
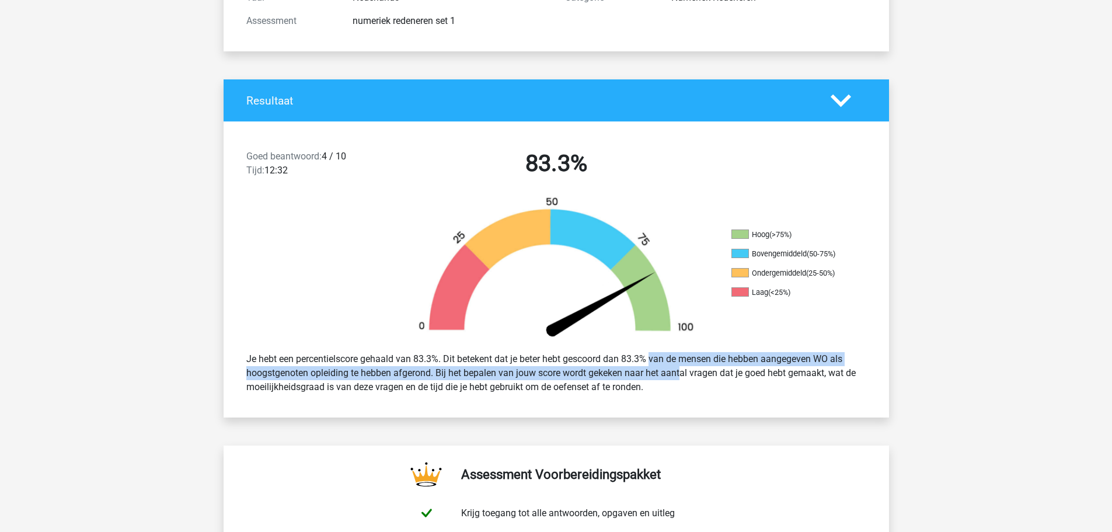
drag, startPoint x: 619, startPoint y: 359, endPoint x: 647, endPoint y: 375, distance: 32.4
click at [647, 375] on div "Je hebt een percentielscore gehaald van 83.3%. Dit betekent dat je beter hebt g…" at bounding box center [557, 372] width 638 height 51
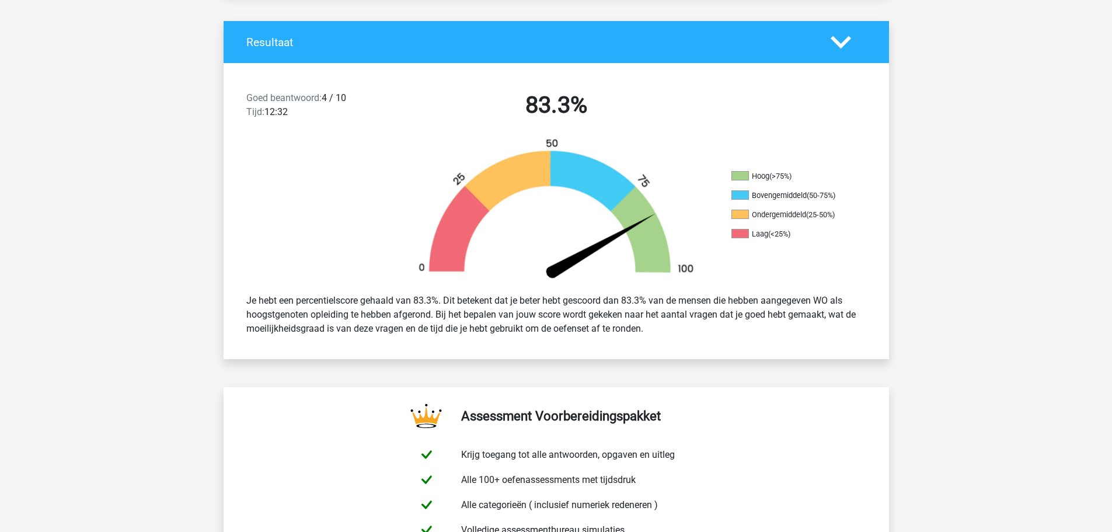
click at [543, 337] on div "Je hebt een percentielscore gehaald van 83.3%. Dit betekent dat je beter hebt g…" at bounding box center [557, 314] width 638 height 51
drag, startPoint x: 503, startPoint y: 318, endPoint x: 697, endPoint y: 325, distance: 194.0
click at [697, 325] on div "Je hebt een percentielscore gehaald van 83.3%. Dit betekent dat je beter hebt g…" at bounding box center [557, 314] width 638 height 51
drag, startPoint x: 697, startPoint y: 325, endPoint x: 291, endPoint y: 309, distance: 405.5
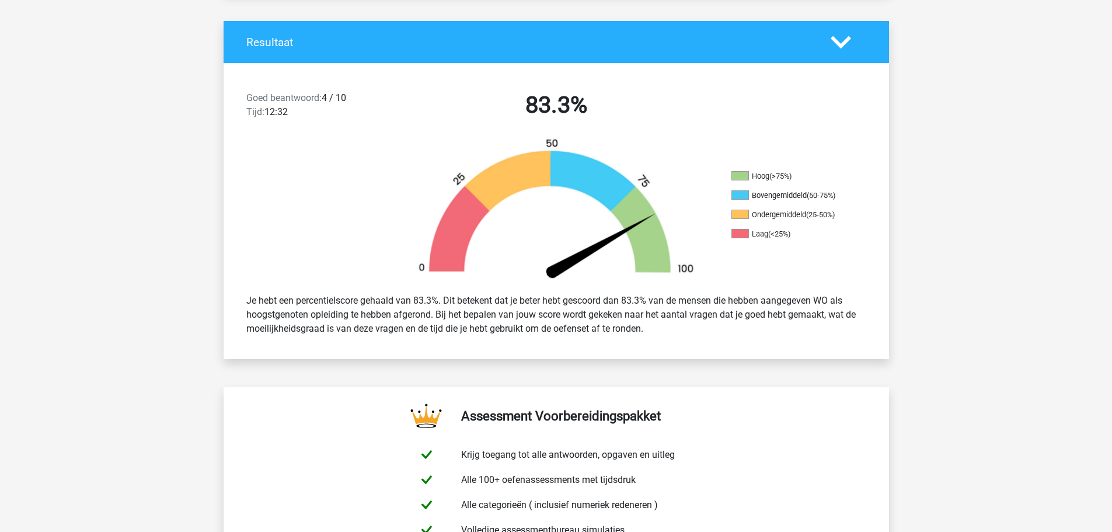
click at [291, 309] on div "Je hebt een percentielscore gehaald van 83.3%. Dit betekent dat je beter hebt g…" at bounding box center [557, 314] width 638 height 51
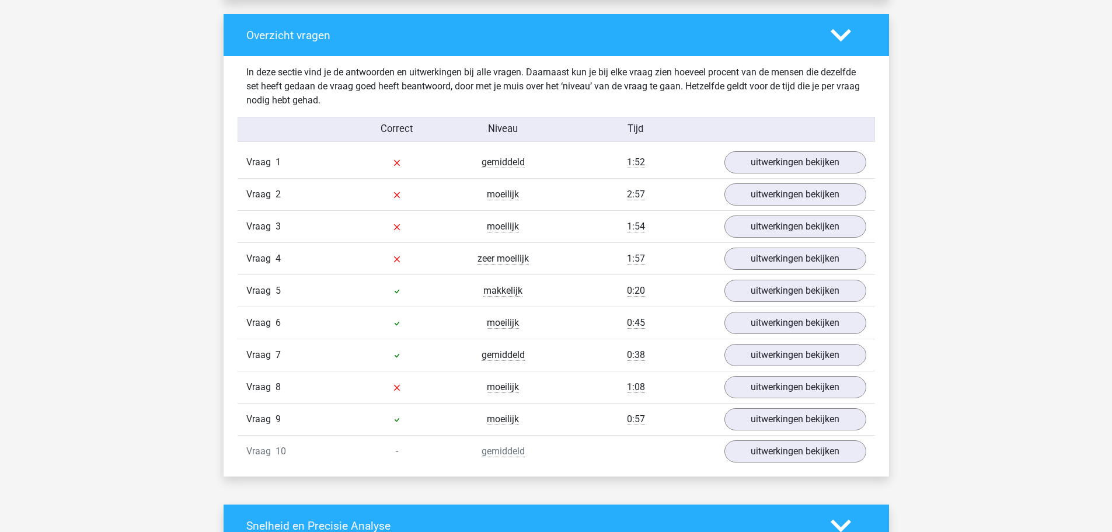
scroll to position [876, 0]
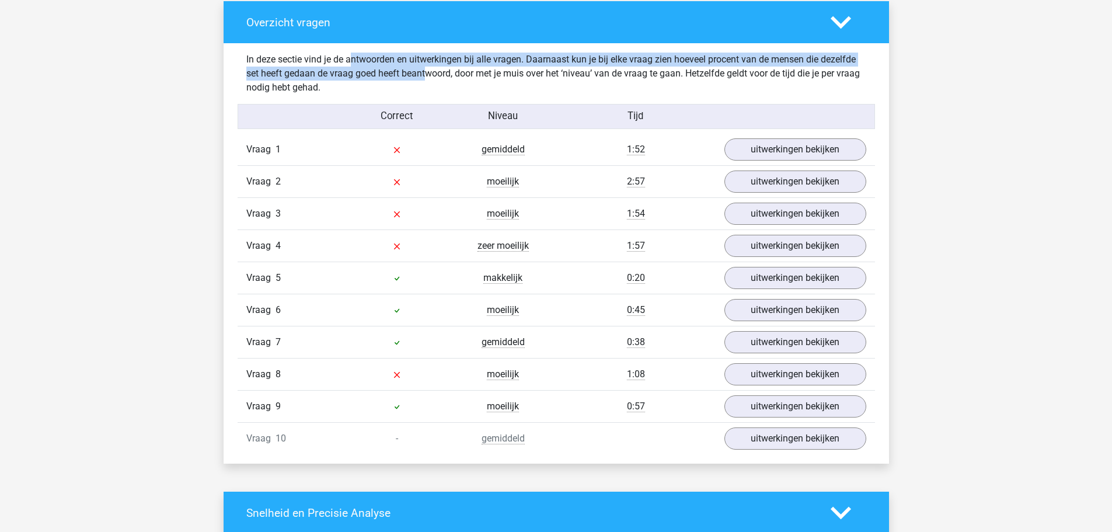
drag, startPoint x: 318, startPoint y: 58, endPoint x: 387, endPoint y: 77, distance: 71.9
click at [387, 77] on div "In deze sectie vind je de antwoorden en uitwerkingen bij alle vragen. Daarnaast…" at bounding box center [557, 74] width 638 height 42
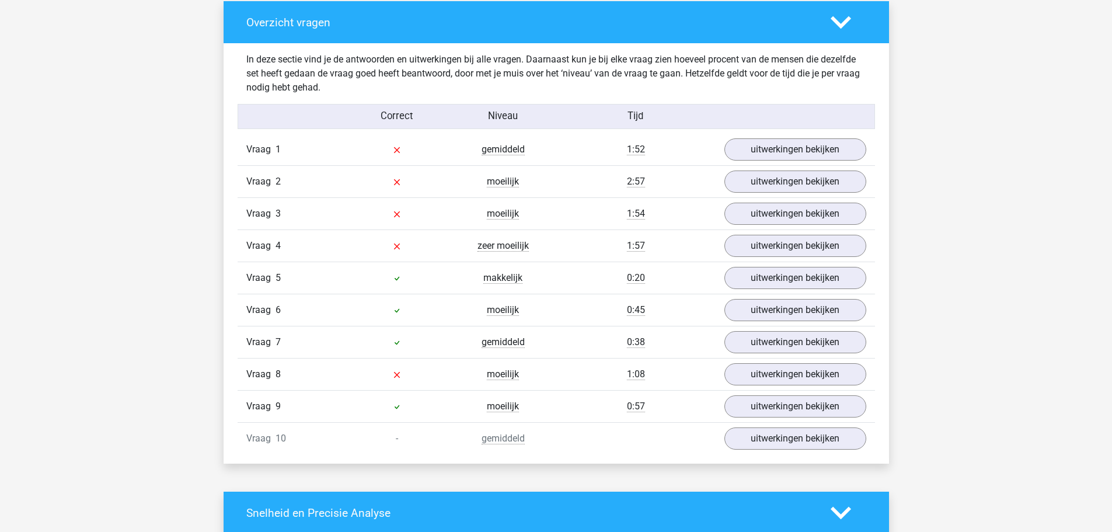
click at [729, 85] on div "In deze sectie vind je de antwoorden en uitwerkingen bij alle vragen. Daarnaast…" at bounding box center [557, 74] width 638 height 42
drag, startPoint x: 419, startPoint y: 71, endPoint x: 601, endPoint y: 72, distance: 182.2
click at [601, 72] on div "In deze sectie vind je de antwoorden en uitwerkingen bij alle vragen. Daarnaast…" at bounding box center [557, 74] width 638 height 42
click at [556, 78] on div "In deze sectie vind je de antwoorden en uitwerkingen bij alle vragen. Daarnaast…" at bounding box center [557, 74] width 638 height 42
click at [817, 150] on link "uitwerkingen bekijken" at bounding box center [794, 150] width 163 height 26
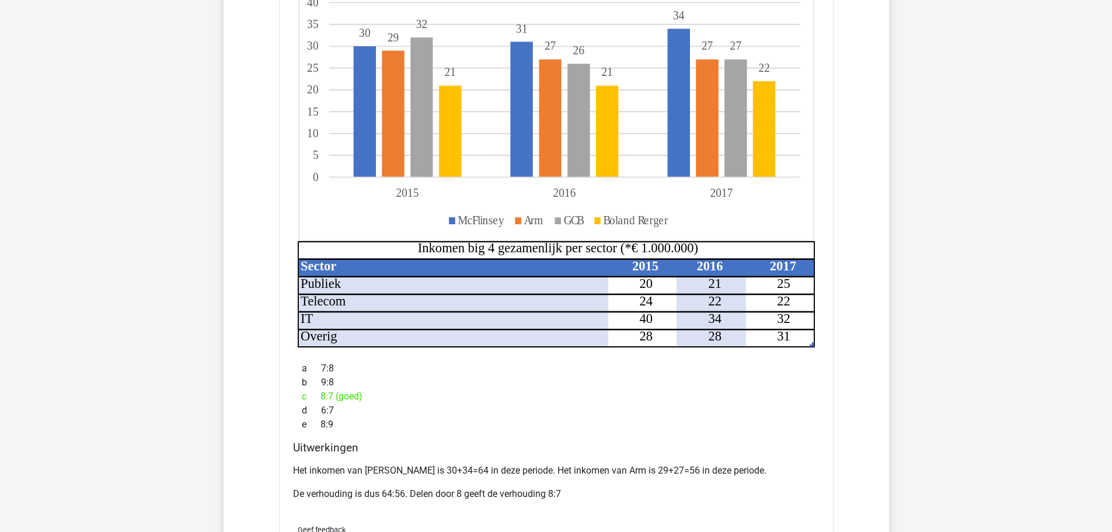
scroll to position [1168, 0]
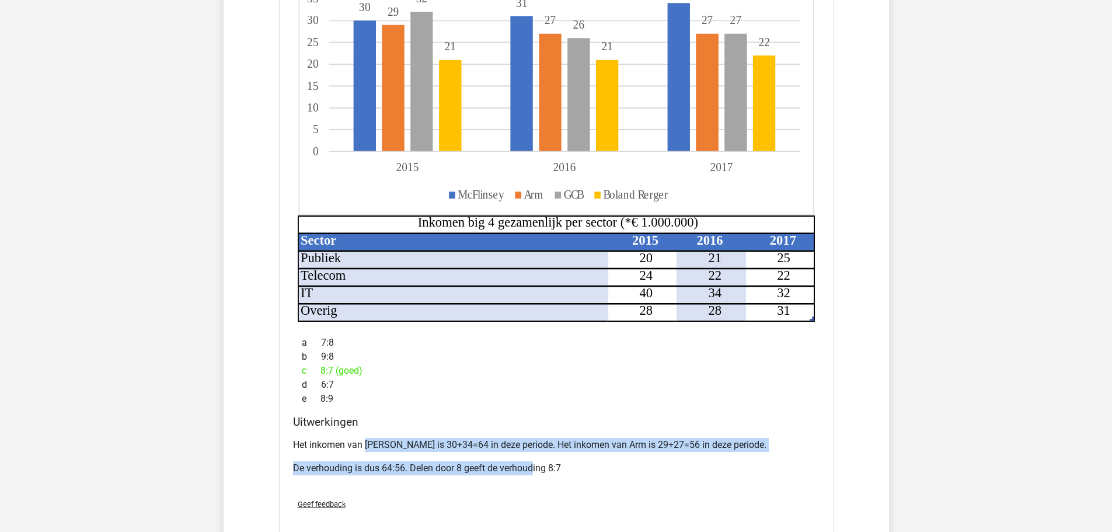
drag, startPoint x: 366, startPoint y: 431, endPoint x: 535, endPoint y: 453, distance: 170.1
click at [535, 453] on div "Het inkomen van McFlinsey is 30+34=64 in deze periode. Het inkomen van Arm is 2…" at bounding box center [556, 461] width 527 height 56
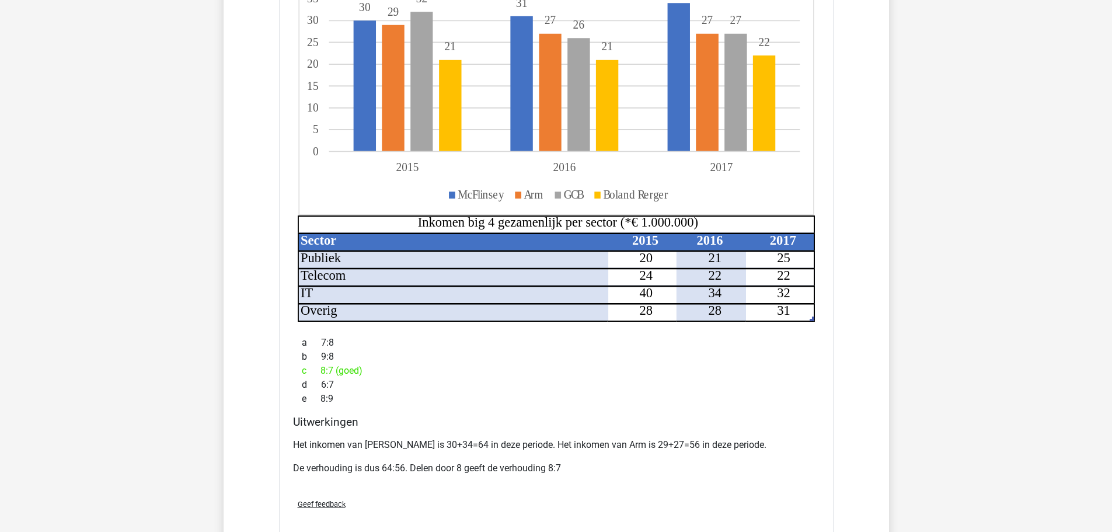
click at [518, 489] on div "Geef feedback" at bounding box center [556, 504] width 536 height 30
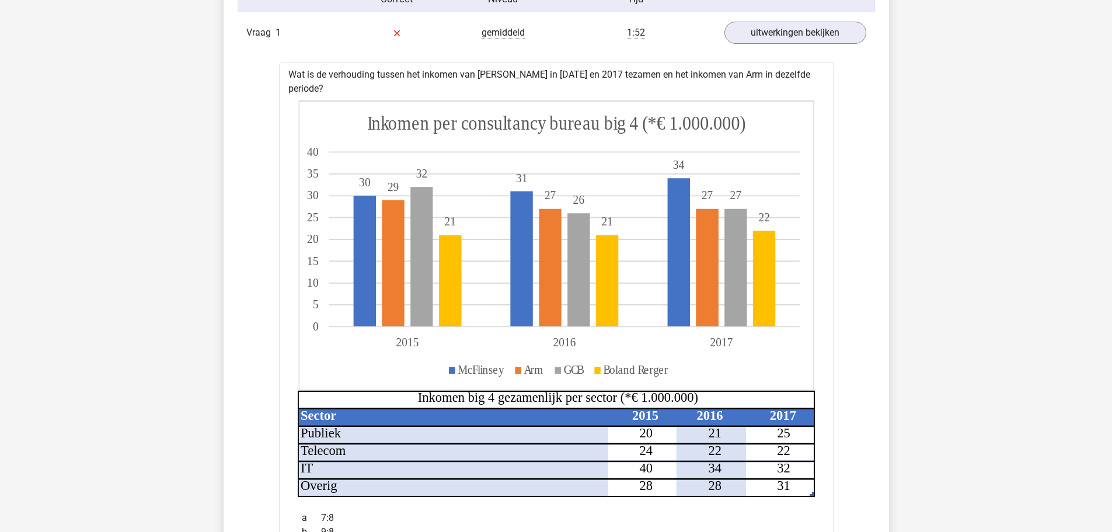
scroll to position [759, 0]
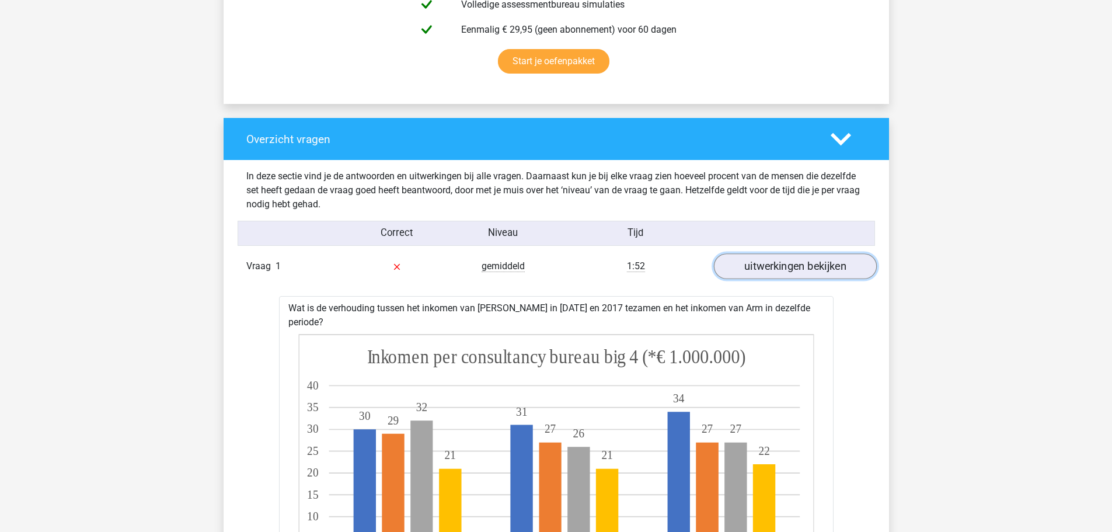
click at [789, 270] on link "uitwerkingen bekijken" at bounding box center [794, 267] width 163 height 26
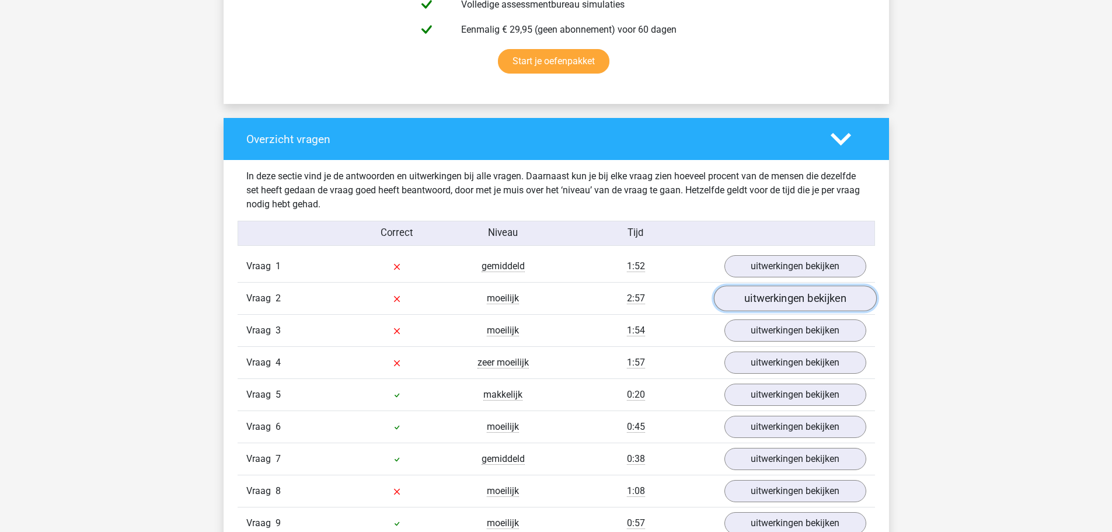
click at [791, 298] on link "uitwerkingen bekijken" at bounding box center [794, 299] width 163 height 26
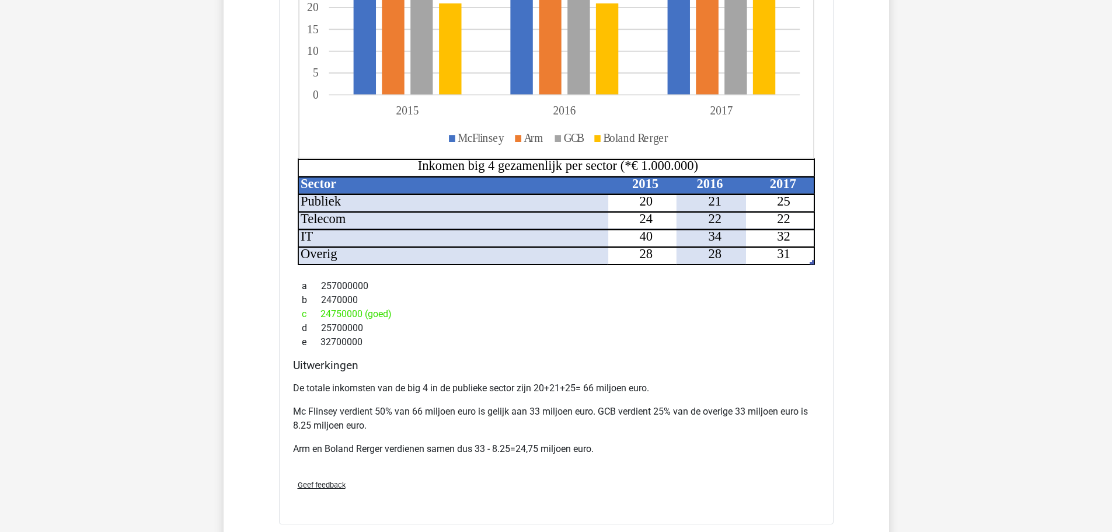
scroll to position [1285, 0]
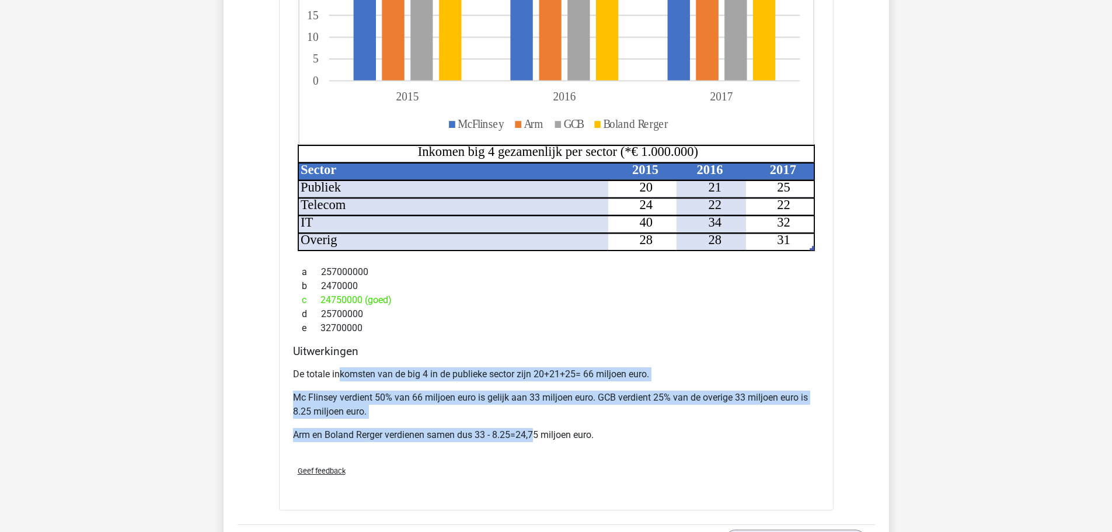
drag, startPoint x: 339, startPoint y: 374, endPoint x: 547, endPoint y: 440, distance: 217.3
click at [540, 436] on div "De totale inkomsten van de big 4 in de publieke sector zijn 20+21+25= 66 miljoe…" at bounding box center [556, 409] width 527 height 93
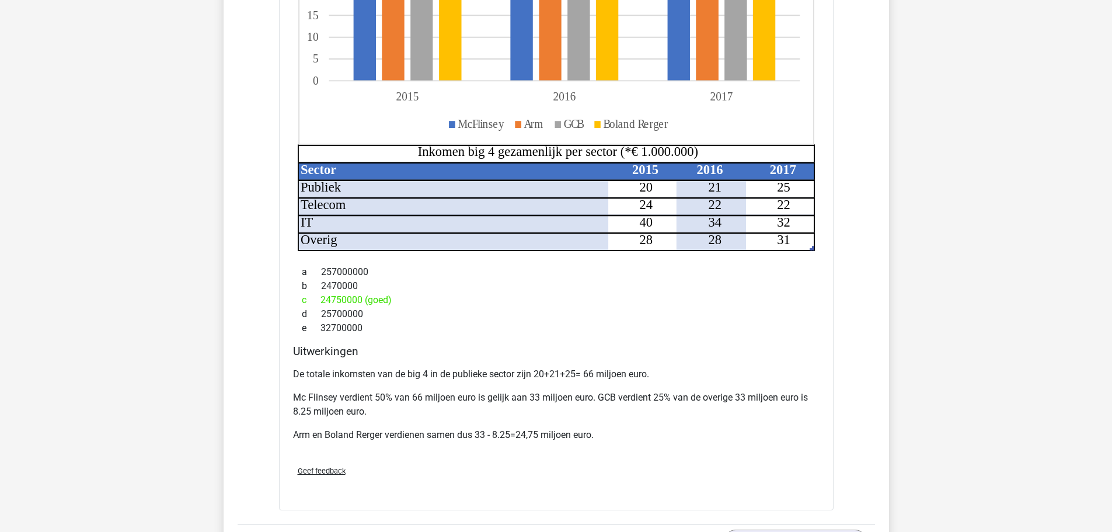
click at [571, 451] on div "De totale inkomsten van de big 4 in de publieke sector zijn 20+21+25= 66 miljoe…" at bounding box center [556, 409] width 527 height 93
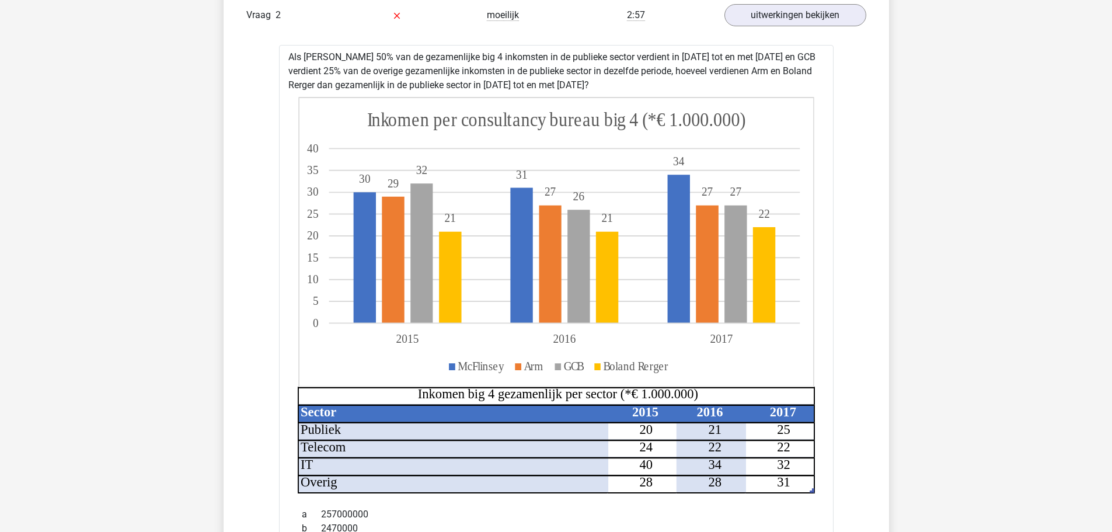
scroll to position [934, 0]
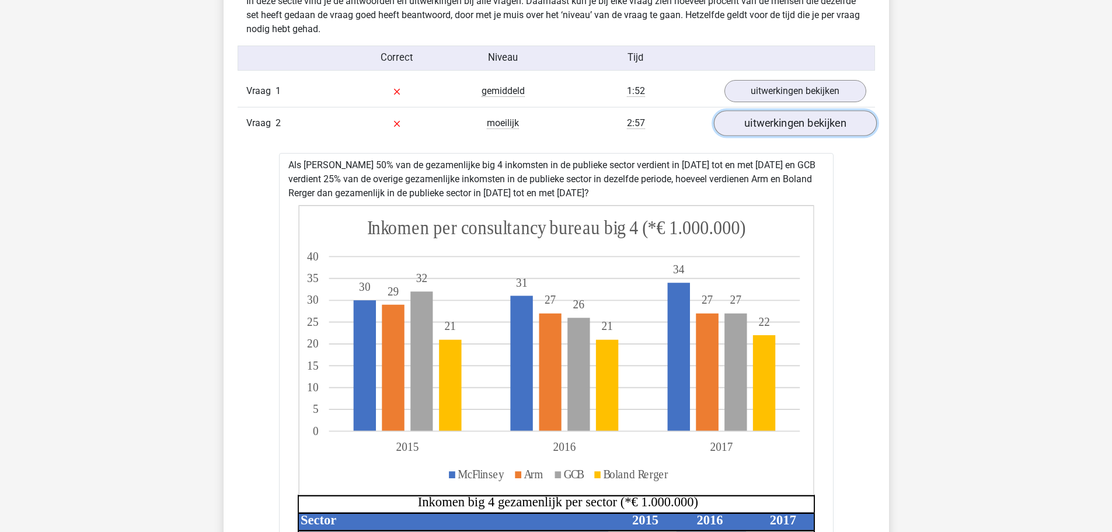
click at [779, 123] on link "uitwerkingen bekijken" at bounding box center [794, 124] width 163 height 26
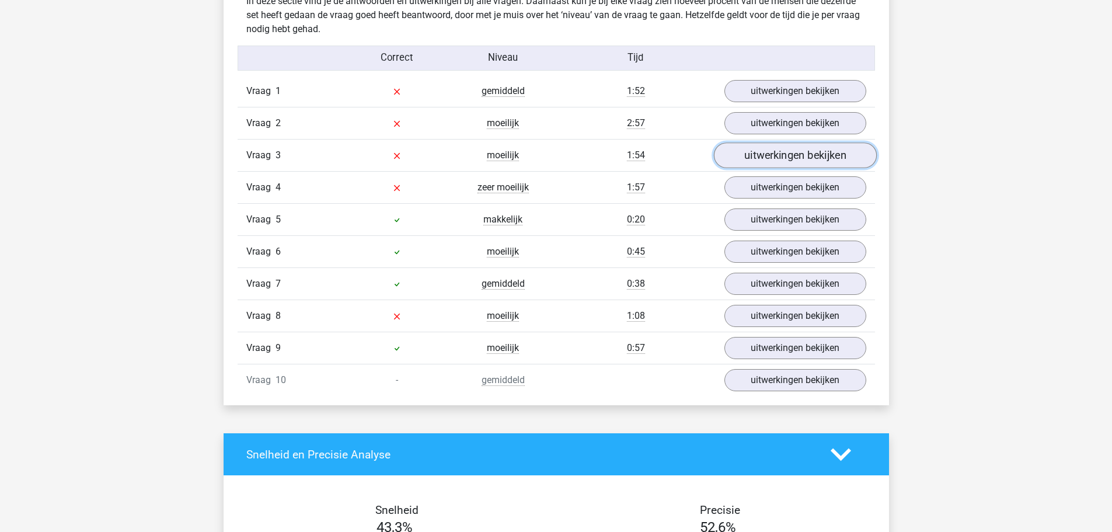
click at [793, 158] on link "uitwerkingen bekijken" at bounding box center [794, 156] width 163 height 26
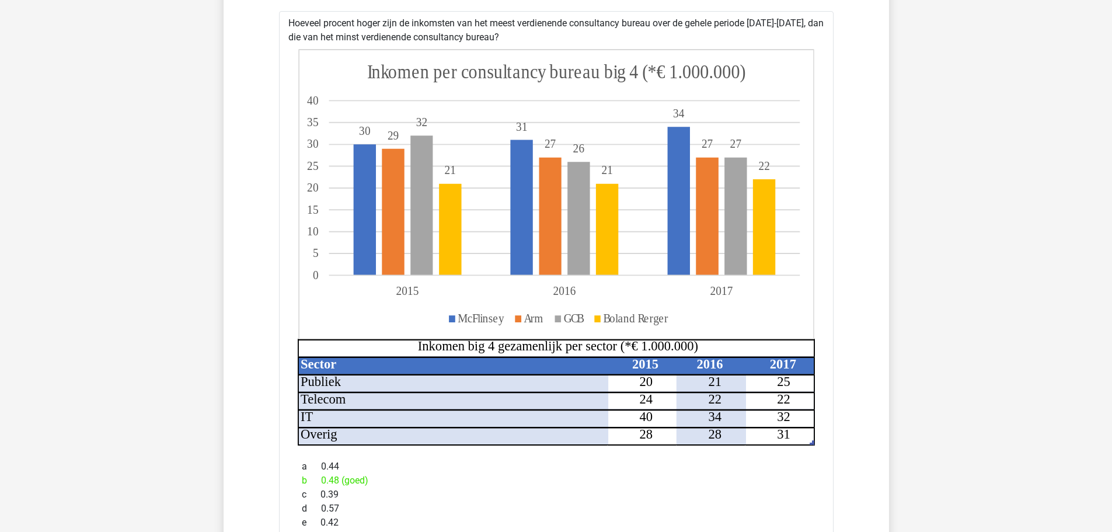
scroll to position [1109, 0]
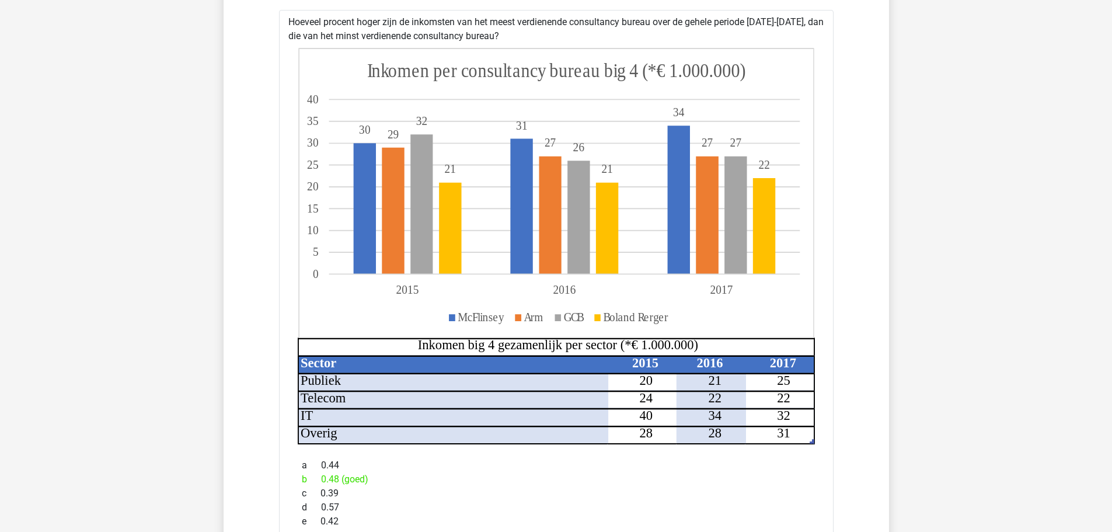
drag, startPoint x: 297, startPoint y: 32, endPoint x: 511, endPoint y: 32, distance: 214.3
click at [511, 32] on div "Hoeveel procent hoger zijn de inkomsten van het meest verdienende consultancy b…" at bounding box center [556, 489] width 555 height 959
click at [513, 30] on div "Hoeveel procent hoger zijn de inkomsten van het meest verdienende consultancy b…" at bounding box center [556, 489] width 555 height 959
drag, startPoint x: 414, startPoint y: 21, endPoint x: 559, endPoint y: 31, distance: 145.1
click at [559, 31] on div "Hoeveel procent hoger zijn de inkomsten van het meest verdienende consultancy b…" at bounding box center [556, 489] width 555 height 959
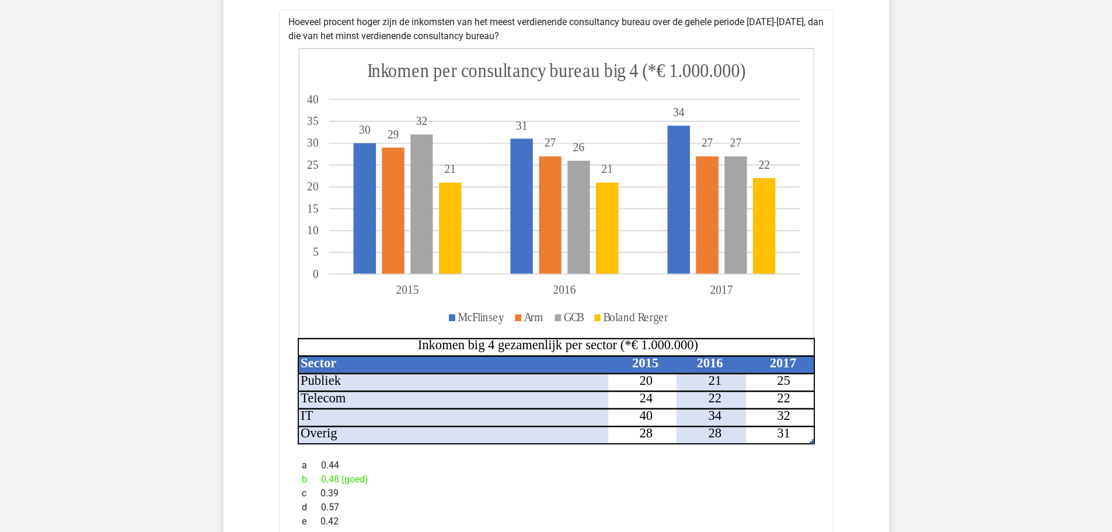
click at [559, 31] on div "Hoeveel procent hoger zijn de inkomsten van het meest verdienende consultancy b…" at bounding box center [556, 489] width 555 height 959
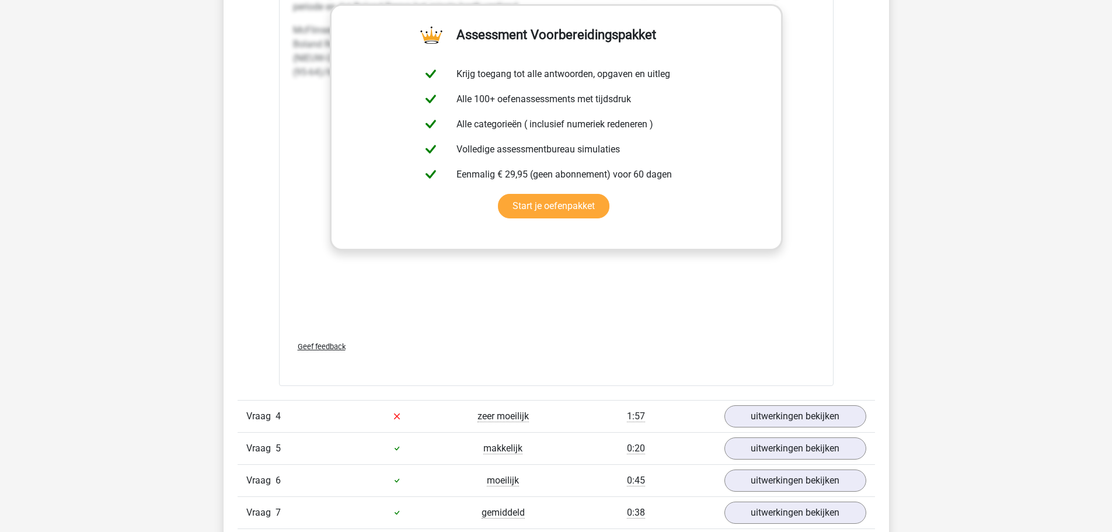
scroll to position [1752, 0]
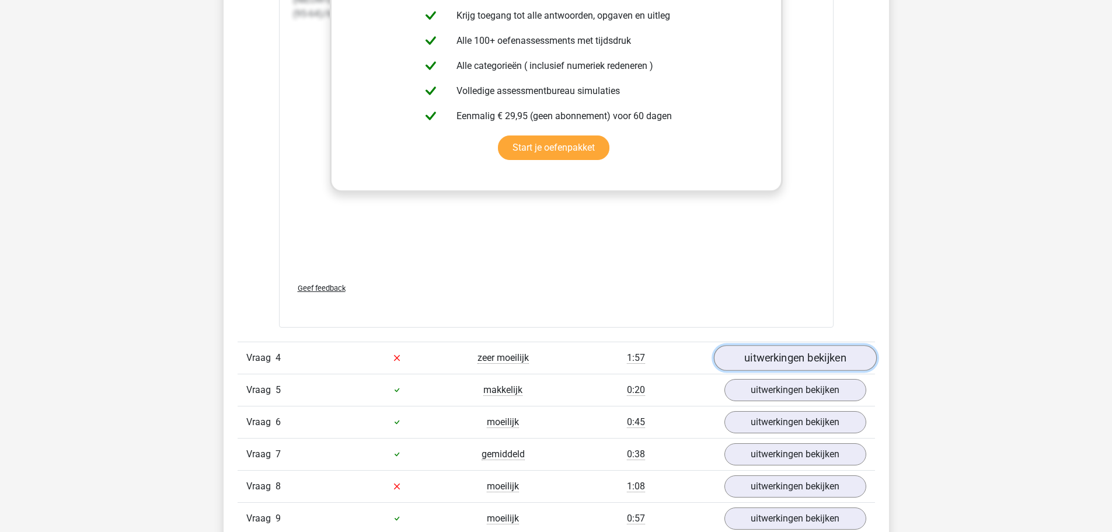
click at [768, 357] on link "uitwerkingen bekijken" at bounding box center [794, 358] width 163 height 26
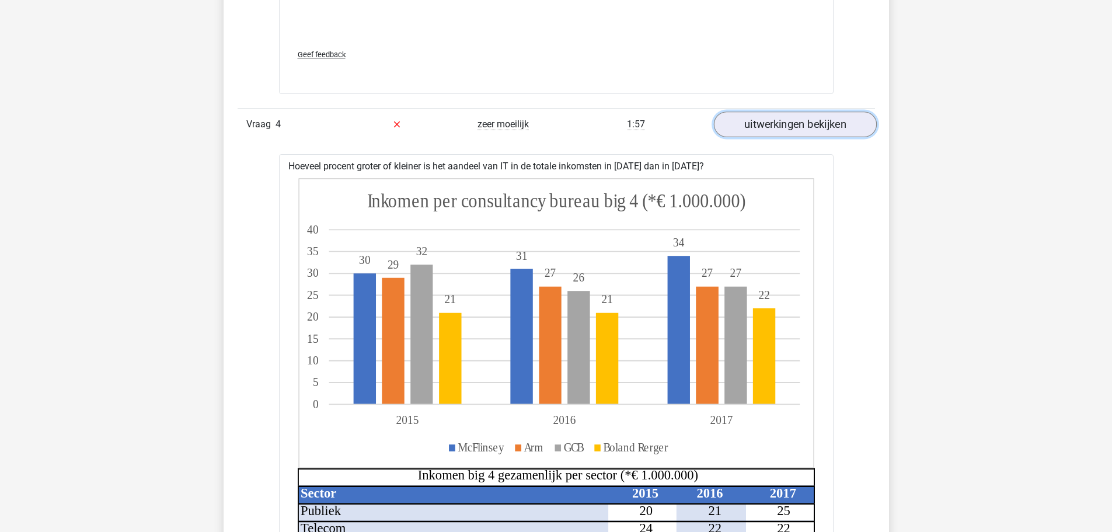
scroll to position [2044, 0]
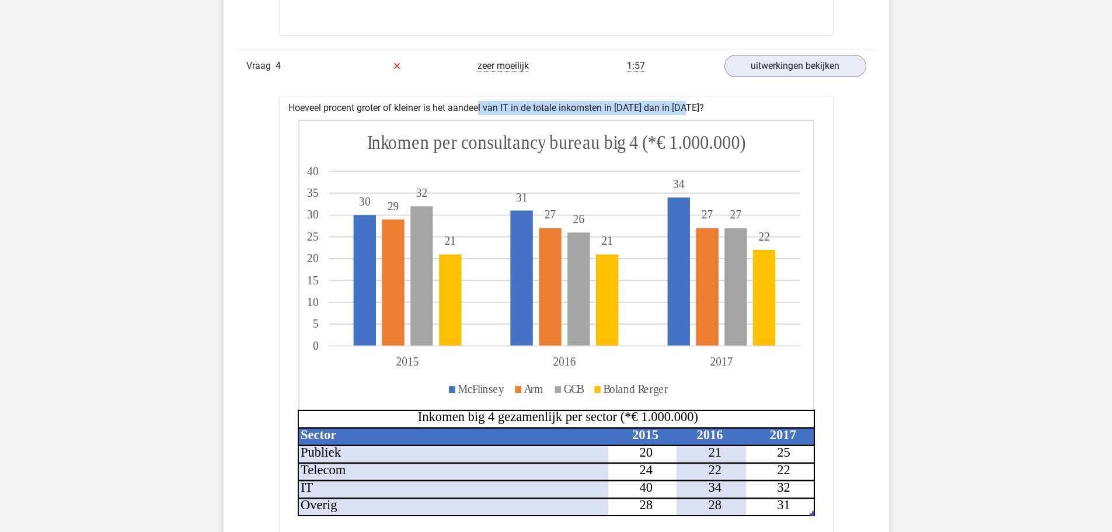
drag, startPoint x: 451, startPoint y: 109, endPoint x: 656, endPoint y: 110, distance: 205.5
click at [656, 110] on div "Hoeveel procent groter of kleiner is het aandeel van IT in de totale inkomsten …" at bounding box center [556, 449] width 555 height 707
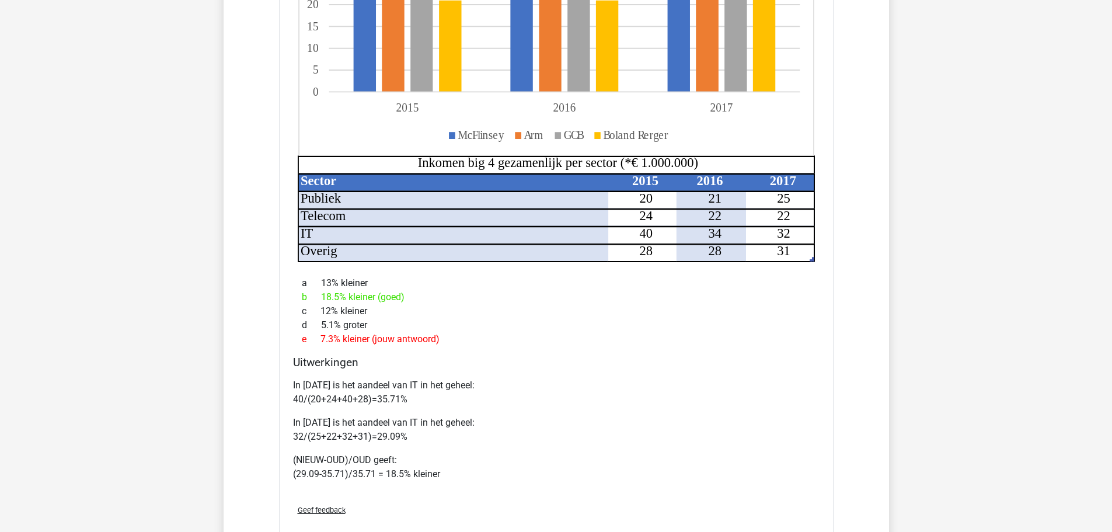
scroll to position [2277, 0]
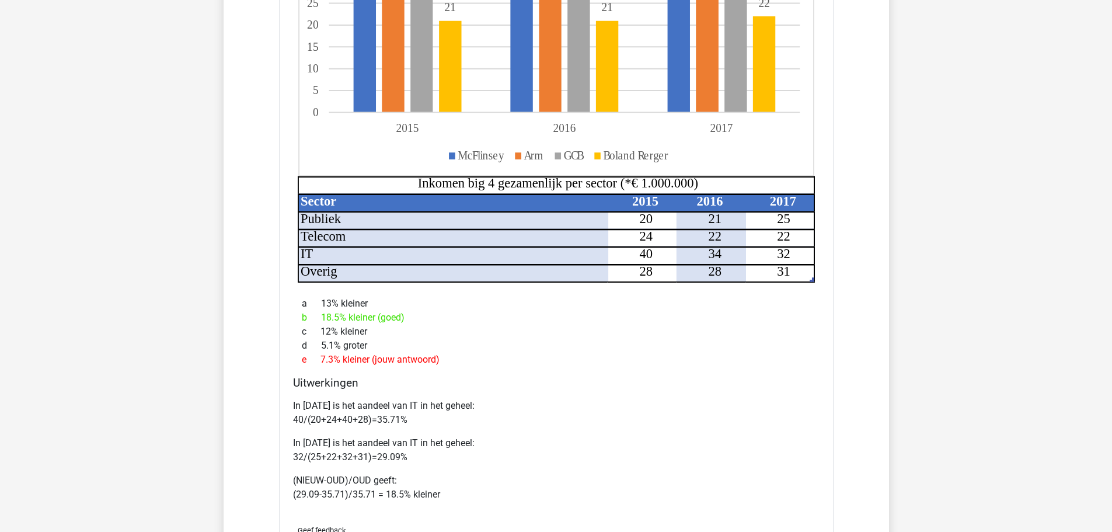
click at [343, 429] on div "In 2015 is het aandeel van IT in het geheel: 40/(20+24+40+28)=35.71% In 2017 is…" at bounding box center [556, 454] width 527 height 121
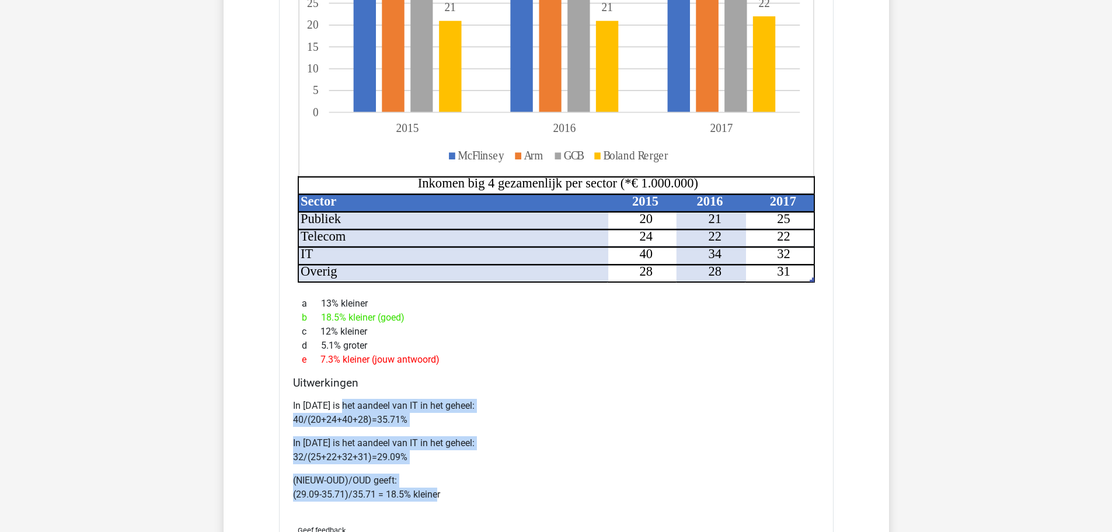
drag, startPoint x: 346, startPoint y: 409, endPoint x: 438, endPoint y: 502, distance: 131.3
click at [438, 502] on div "In 2015 is het aandeel van IT in het geheel: 40/(20+24+40+28)=35.71% In 2017 is…" at bounding box center [556, 454] width 527 height 121
click at [483, 472] on div "In 2015 is het aandeel van IT in het geheel: 40/(20+24+40+28)=35.71% In 2017 is…" at bounding box center [556, 454] width 527 height 121
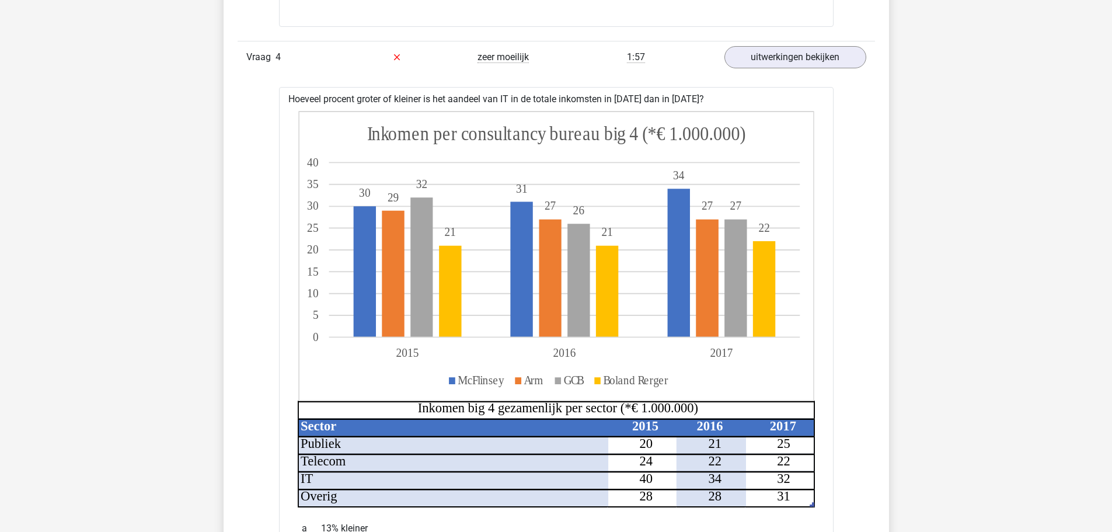
scroll to position [2044, 0]
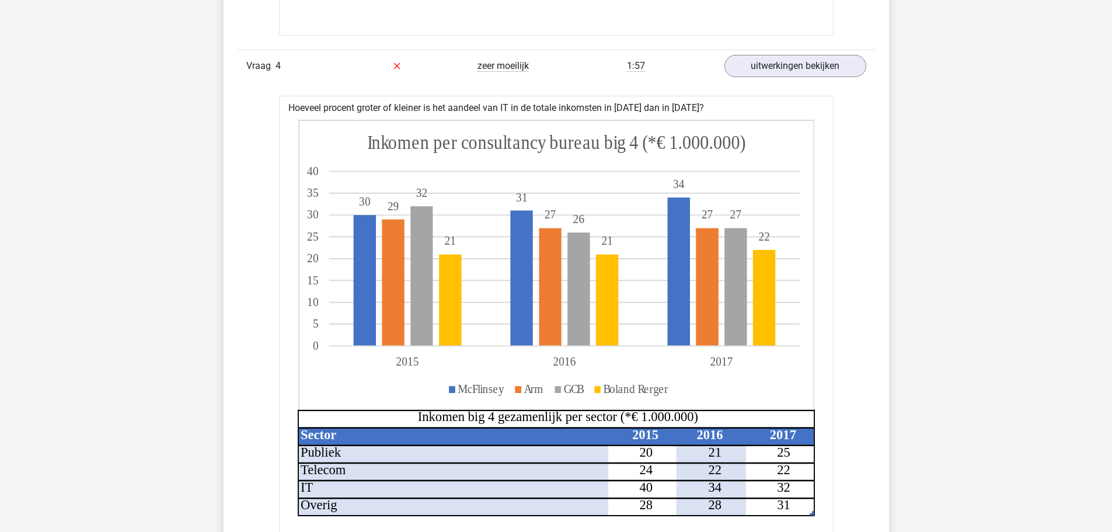
click at [914, 321] on div "Kies premium Willem willemeykens@hotmail.com" at bounding box center [556, 100] width 1112 height 4288
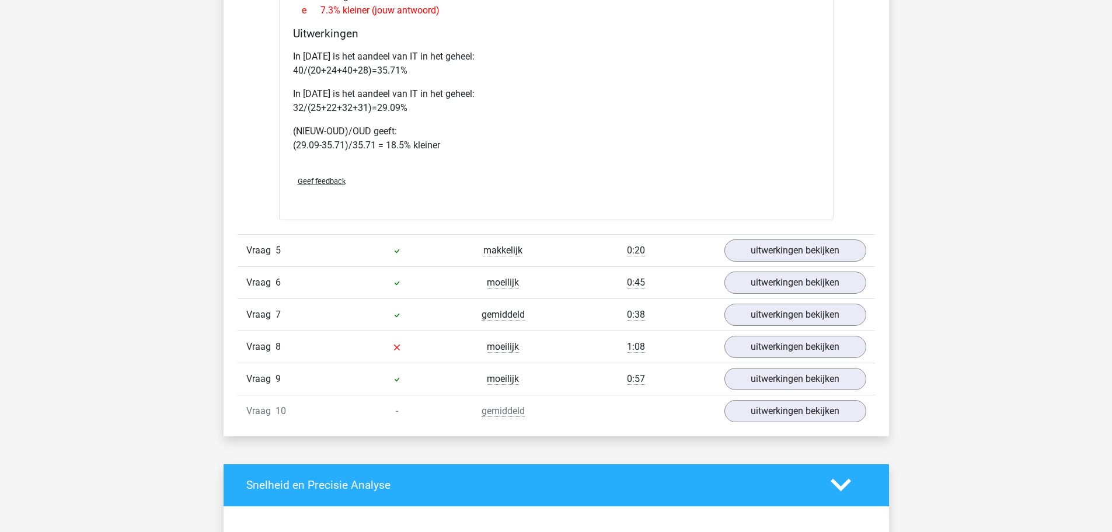
scroll to position [2627, 0]
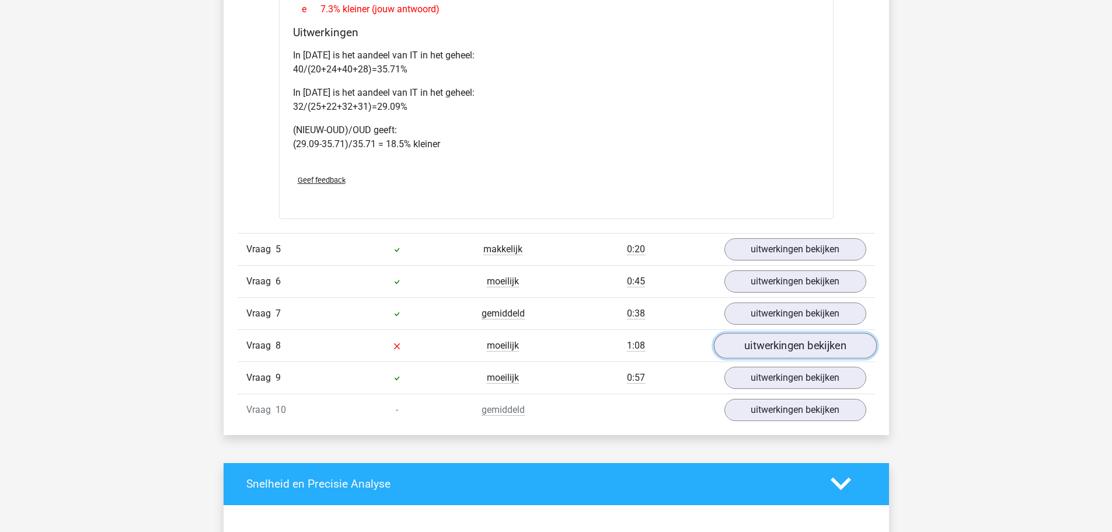
click at [796, 339] on link "uitwerkingen bekijken" at bounding box center [794, 346] width 163 height 26
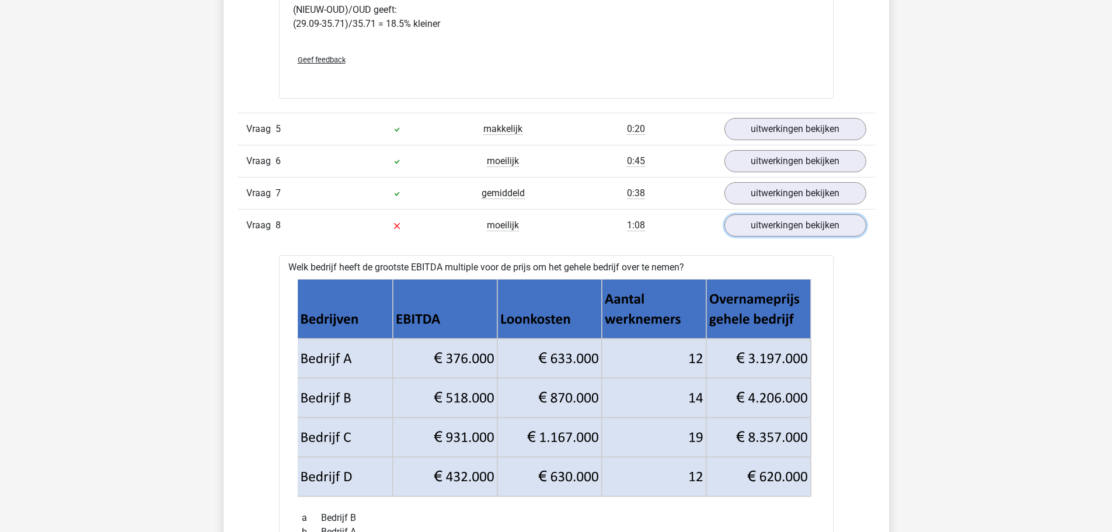
scroll to position [3036, 0]
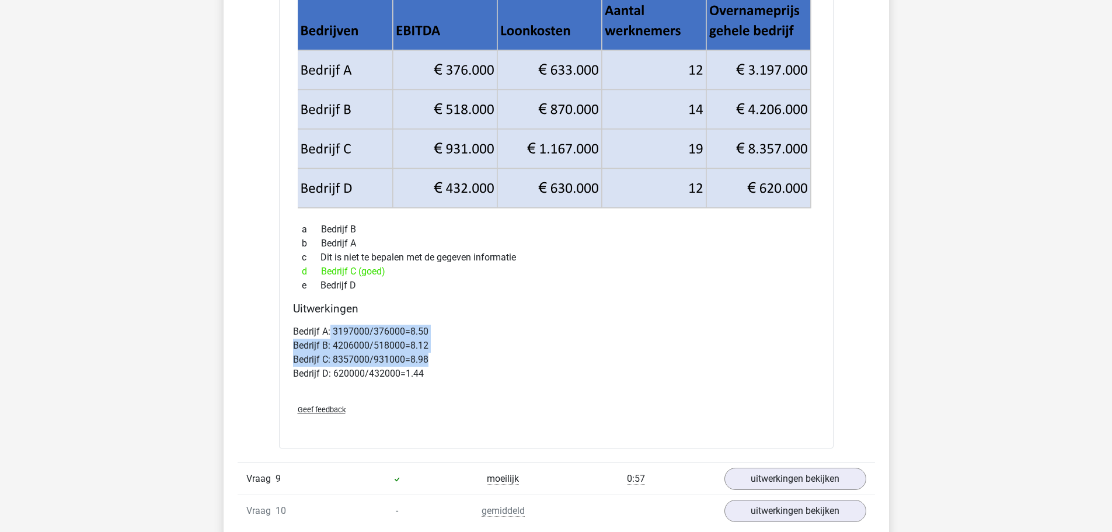
drag, startPoint x: 331, startPoint y: 332, endPoint x: 466, endPoint y: 357, distance: 137.2
click at [466, 357] on p "Bedrijf A: 3197000/376000=8.50 Bedrijf B: 4206000/518000=8.12 Bedrijf C: 835700…" at bounding box center [556, 353] width 527 height 56
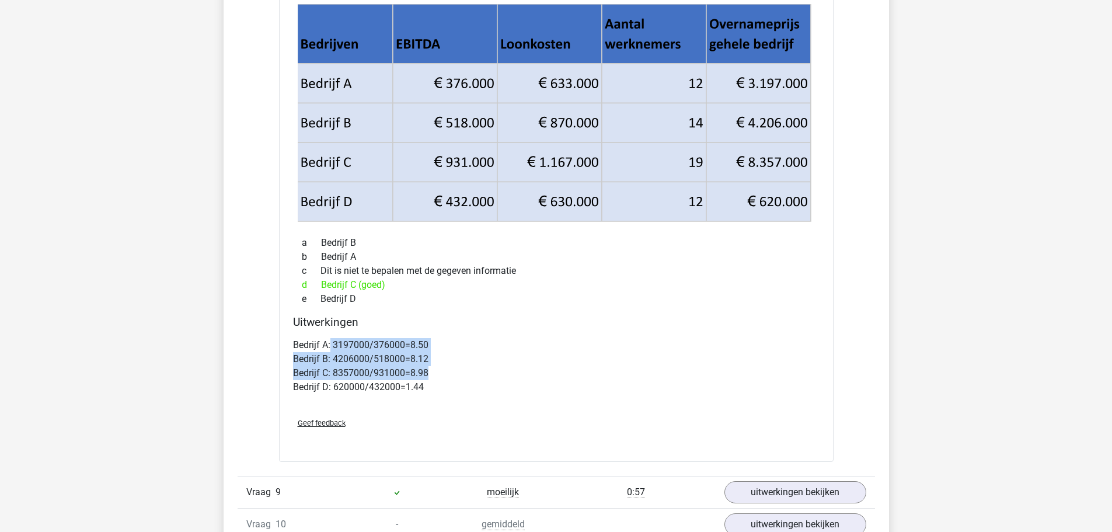
scroll to position [3270, 0]
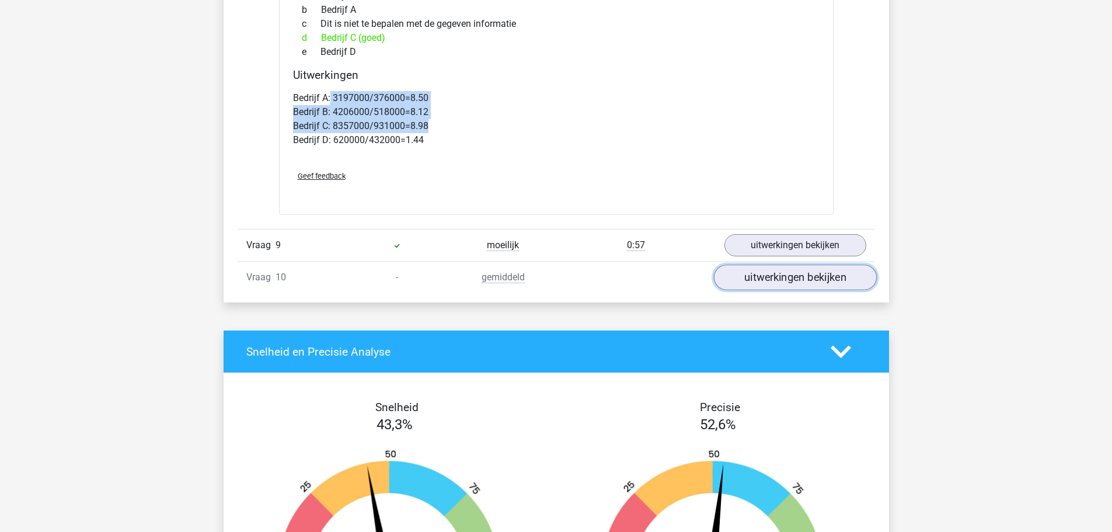
click at [837, 277] on link "uitwerkingen bekijken" at bounding box center [794, 277] width 163 height 26
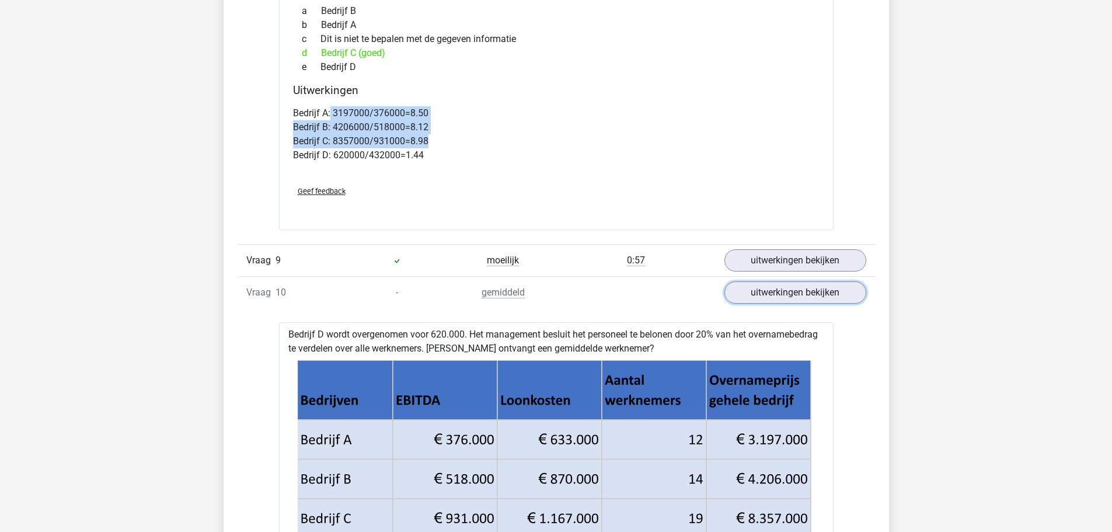
scroll to position [3153, 0]
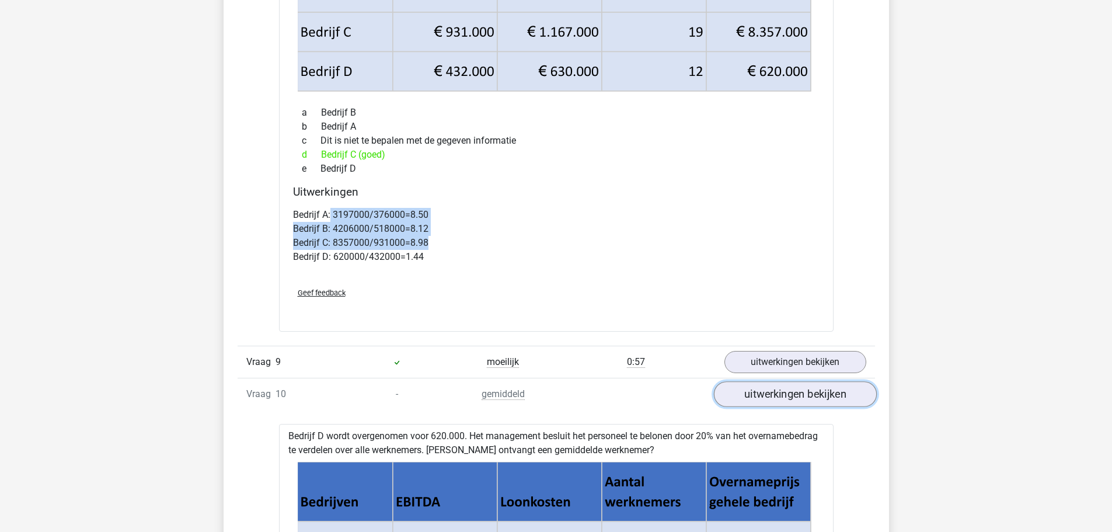
click at [815, 388] on link "uitwerkingen bekijken" at bounding box center [794, 394] width 163 height 26
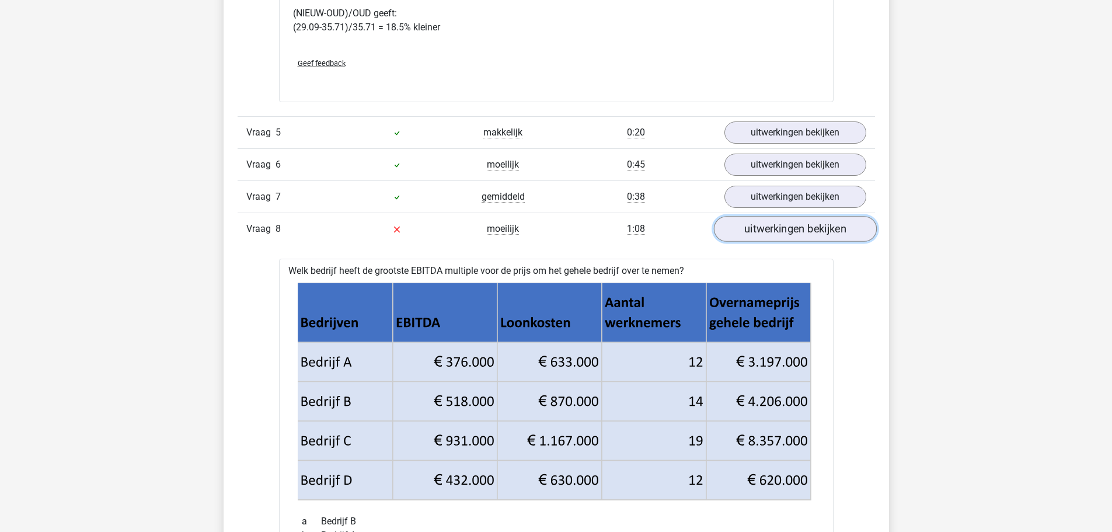
click at [796, 236] on link "uitwerkingen bekijken" at bounding box center [794, 229] width 163 height 26
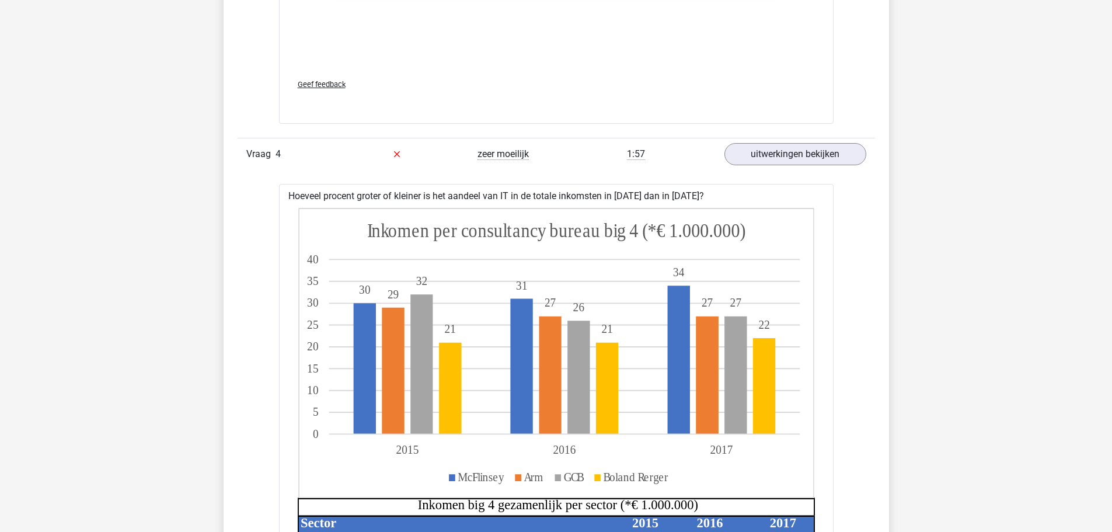
scroll to position [1868, 0]
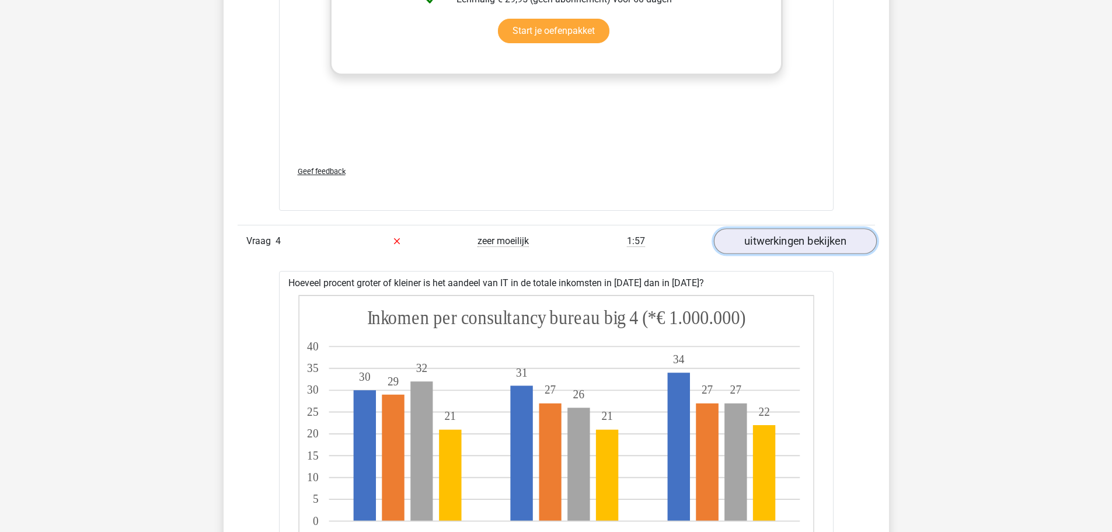
click at [789, 248] on link "uitwerkingen bekijken" at bounding box center [794, 241] width 163 height 26
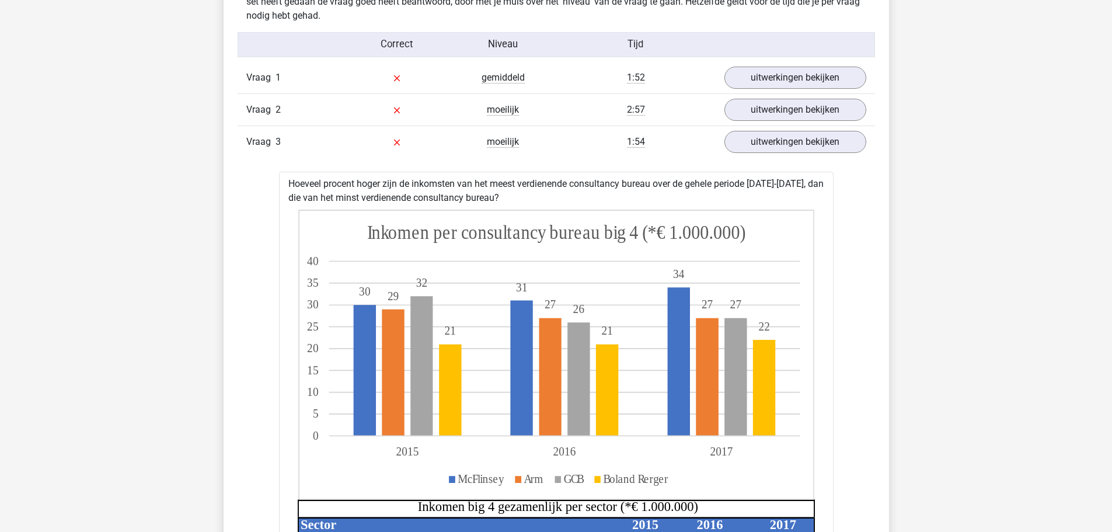
scroll to position [934, 0]
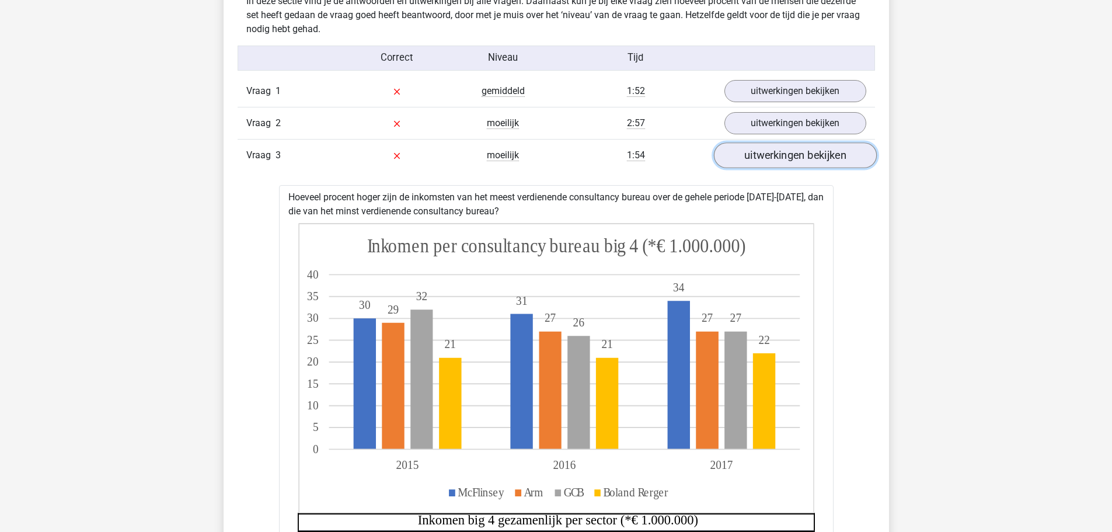
click at [799, 165] on link "uitwerkingen bekijken" at bounding box center [794, 156] width 163 height 26
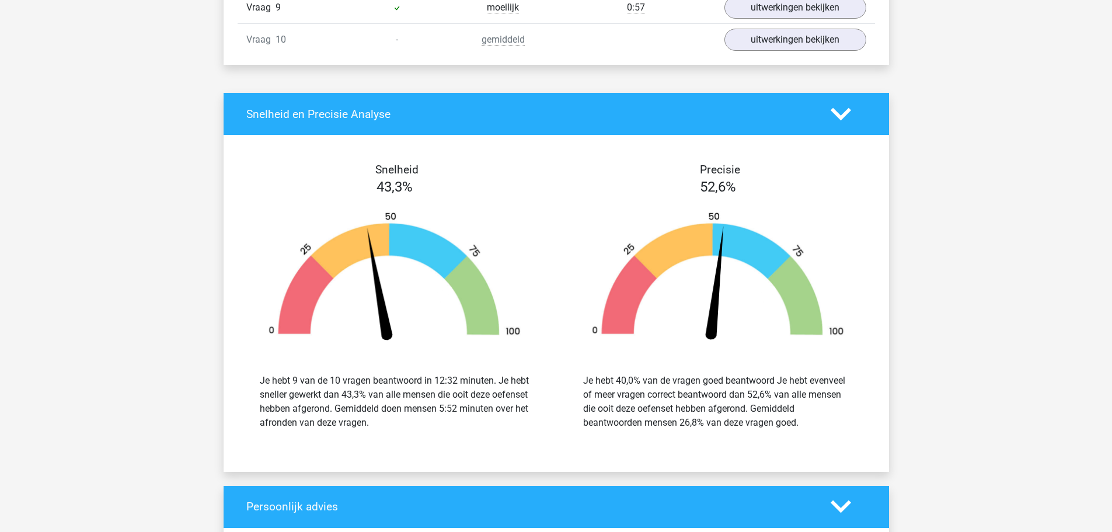
scroll to position [1285, 0]
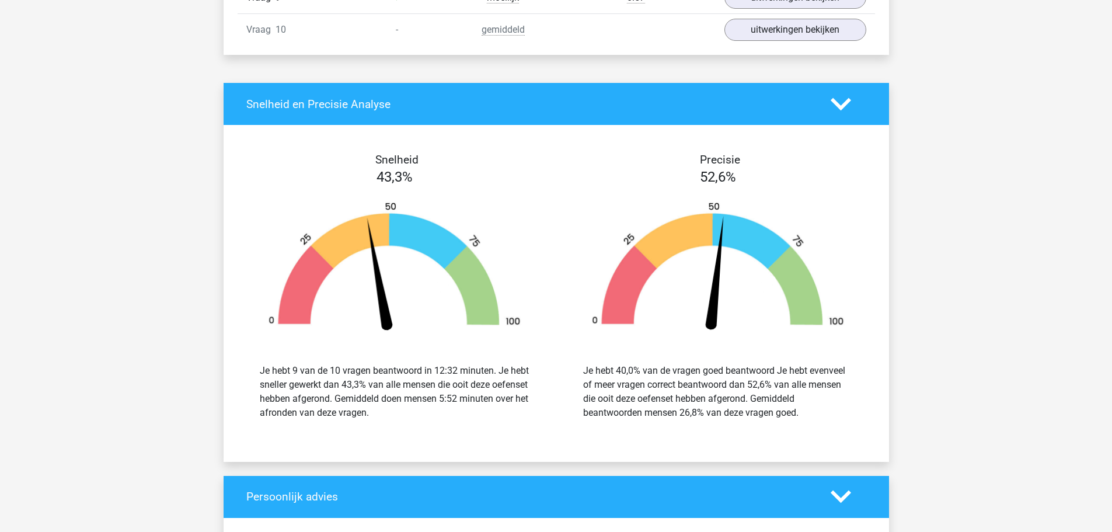
drag, startPoint x: 314, startPoint y: 370, endPoint x: 410, endPoint y: 408, distance: 102.8
click at [410, 408] on div "Je hebt 9 van de 10 vragen beantwoord in 12:32 minuten. Je hebt sneller gewerkt…" at bounding box center [395, 392] width 270 height 56
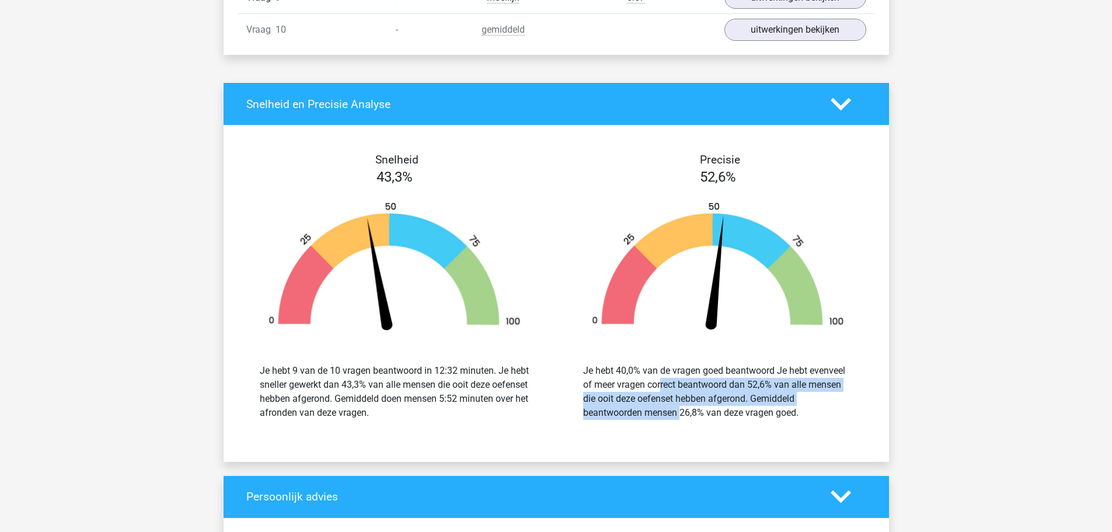
drag, startPoint x: 593, startPoint y: 384, endPoint x: 657, endPoint y: 415, distance: 70.8
click at [657, 415] on div "Je hebt 40,0% van de vragen goed beantwoord Je hebt evenveel of meer vragen cor…" at bounding box center [718, 392] width 270 height 56
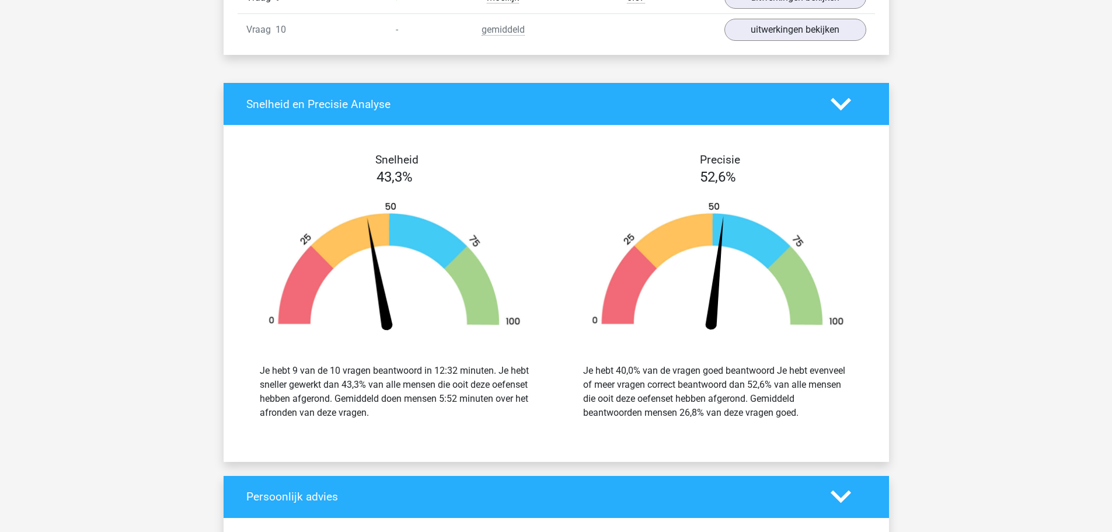
click at [761, 413] on div "Je hebt 40,0% van de vragen goed beantwoord Je hebt evenveel of meer vragen cor…" at bounding box center [718, 392] width 270 height 56
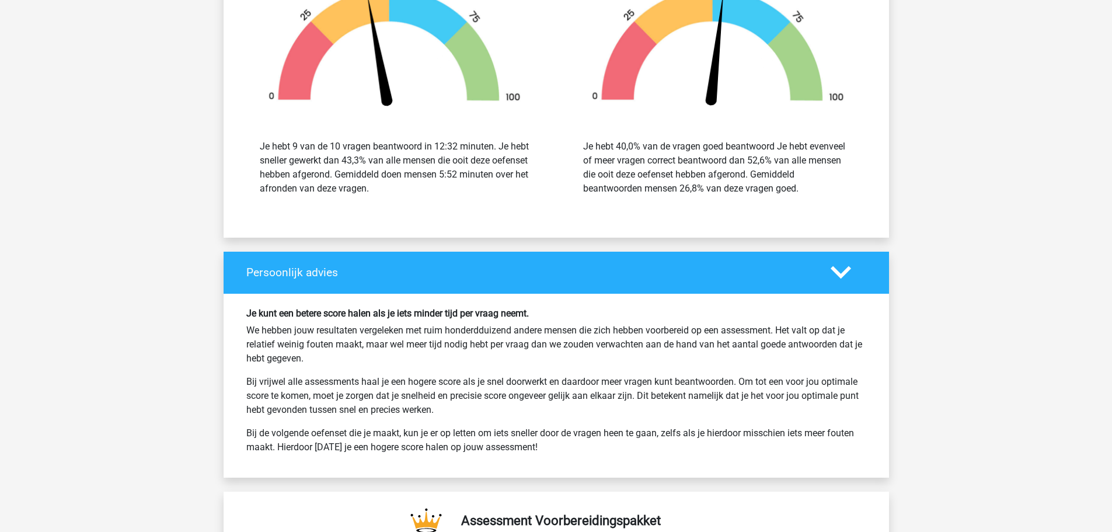
scroll to position [1518, 0]
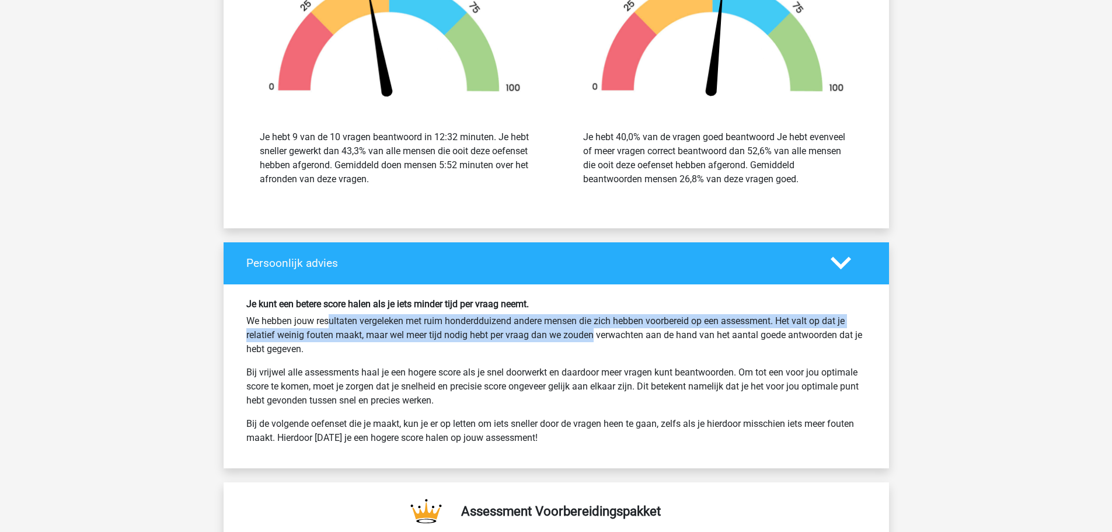
drag, startPoint x: 281, startPoint y: 317, endPoint x: 541, endPoint y: 343, distance: 260.5
click at [543, 333] on p "We hebben jouw resultaten vergeleken met ruim honderdduizend andere mensen die …" at bounding box center [556, 335] width 620 height 42
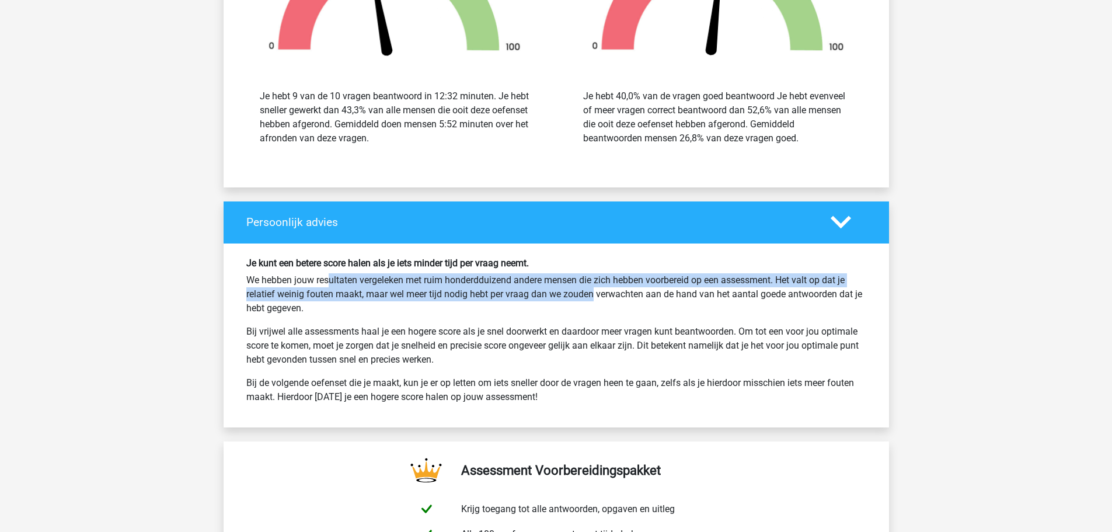
scroll to position [1576, 0]
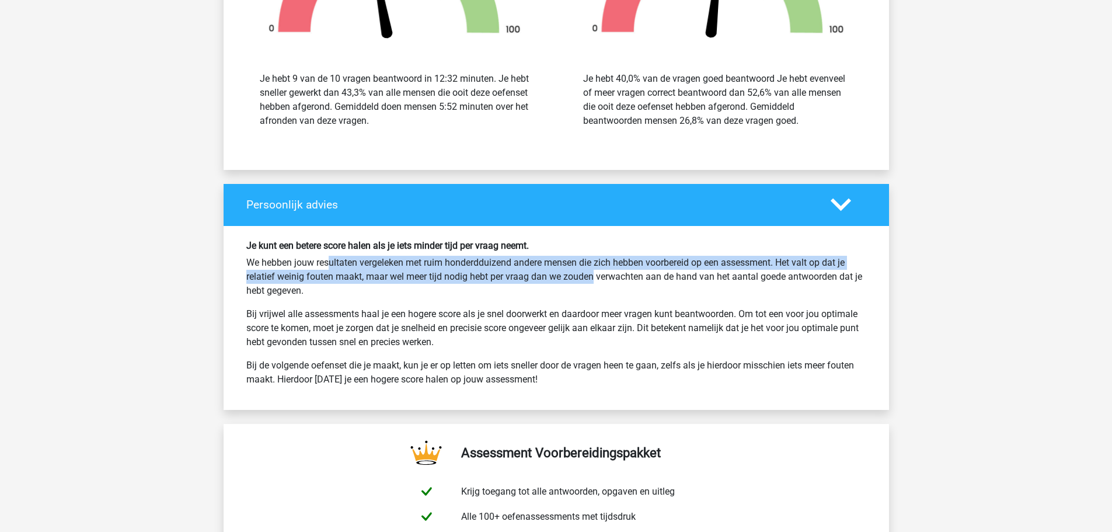
drag, startPoint x: 423, startPoint y: 314, endPoint x: 465, endPoint y: 340, distance: 49.3
click at [465, 340] on p "Bij vrijwel alle assessments haal je een hogere score als je snel doorwerkt en …" at bounding box center [556, 328] width 620 height 42
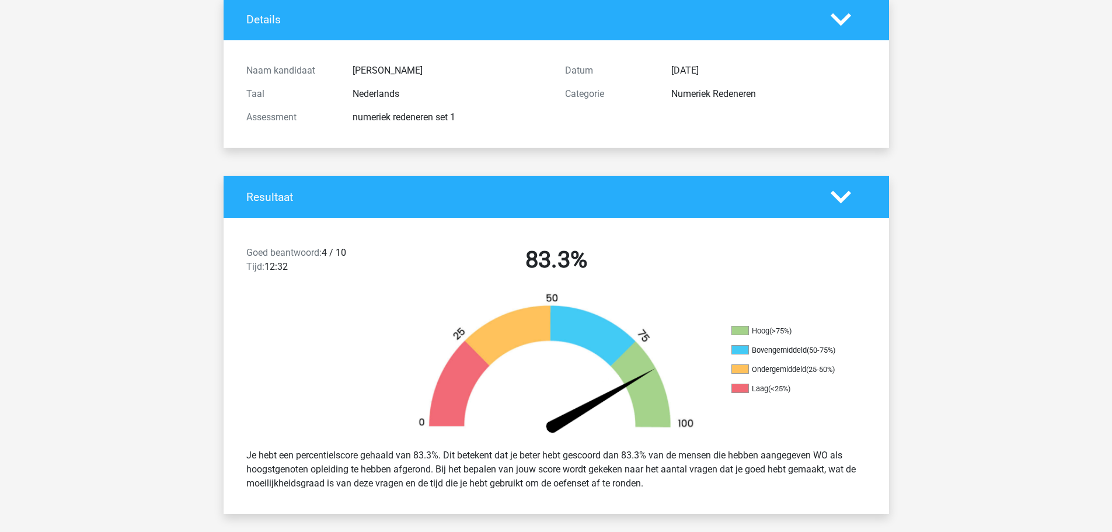
scroll to position [58, 0]
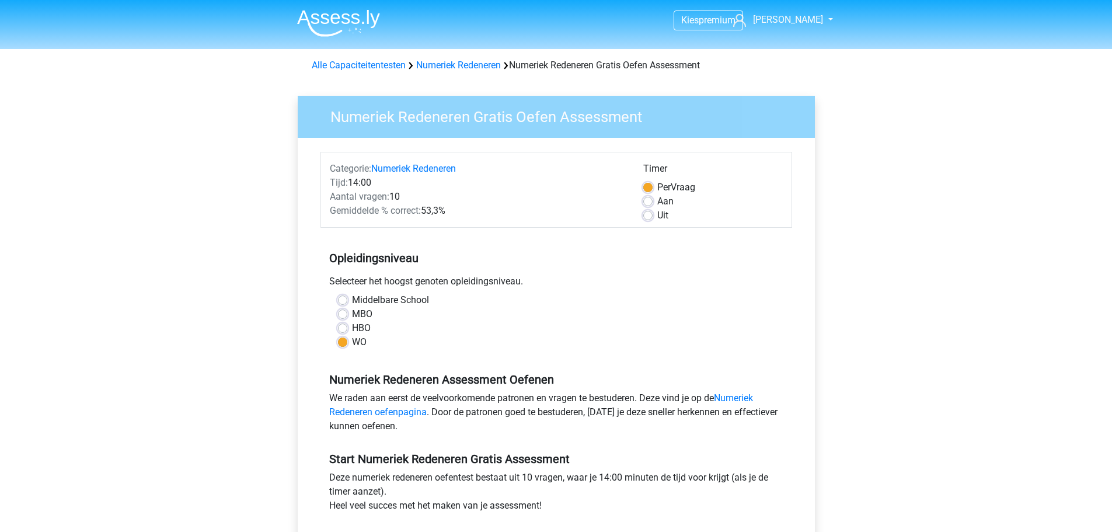
scroll to position [117, 0]
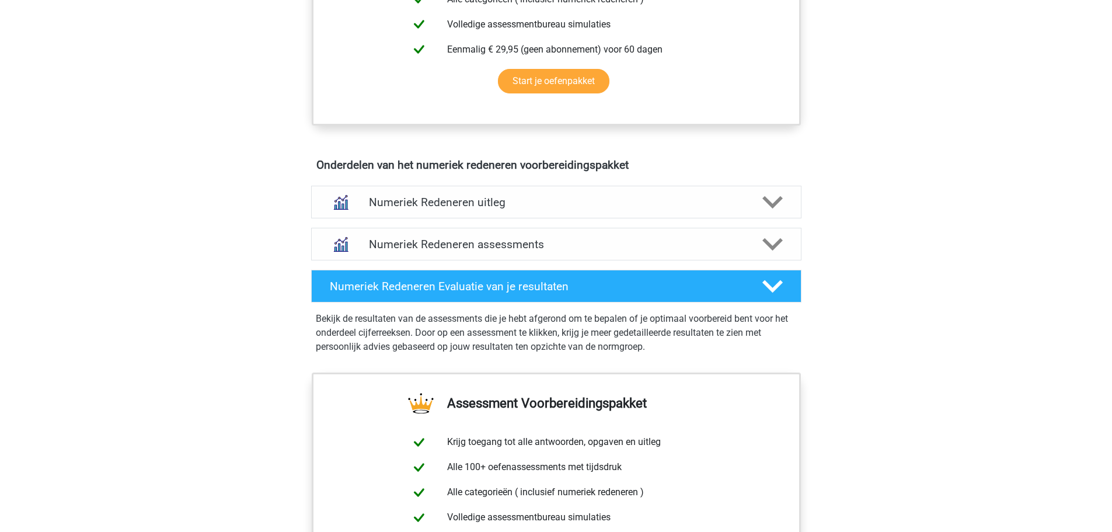
scroll to position [584, 0]
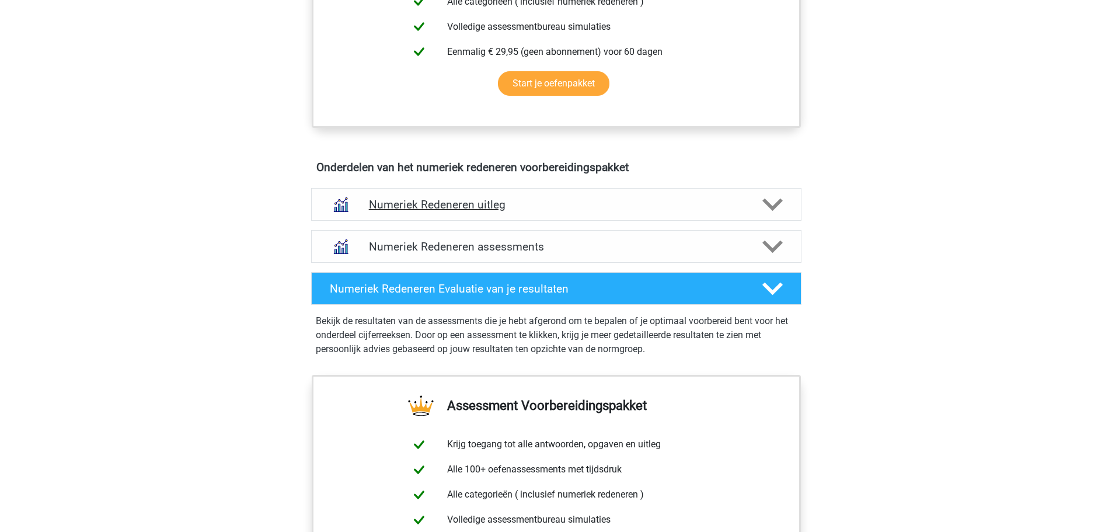
click at [557, 201] on h4 "Numeriek Redeneren uitleg" at bounding box center [556, 204] width 375 height 13
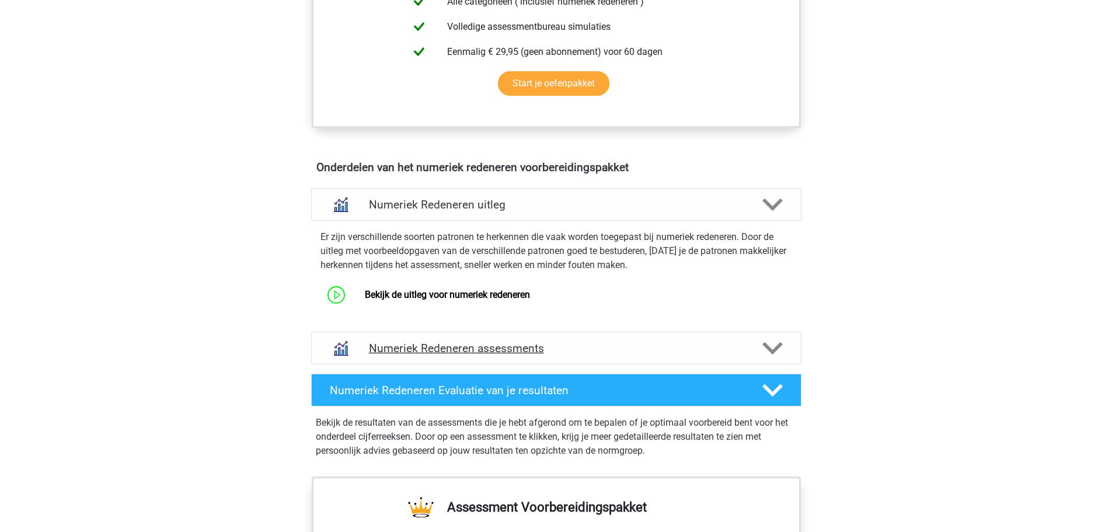
click at [576, 347] on h4 "Numeriek Redeneren assessments" at bounding box center [556, 348] width 375 height 13
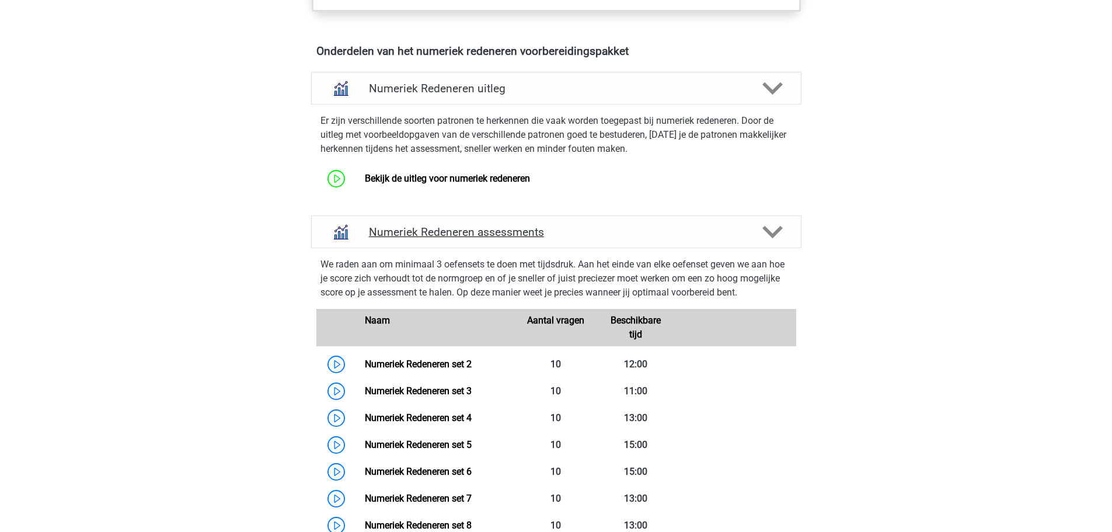
scroll to position [701, 0]
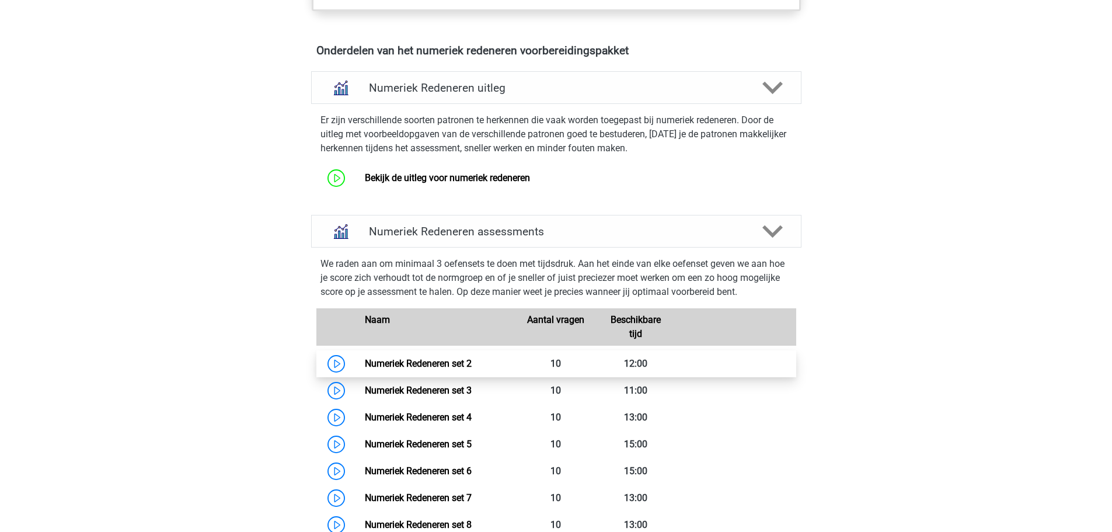
click at [436, 362] on link "Numeriek Redeneren set 2" at bounding box center [418, 363] width 107 height 11
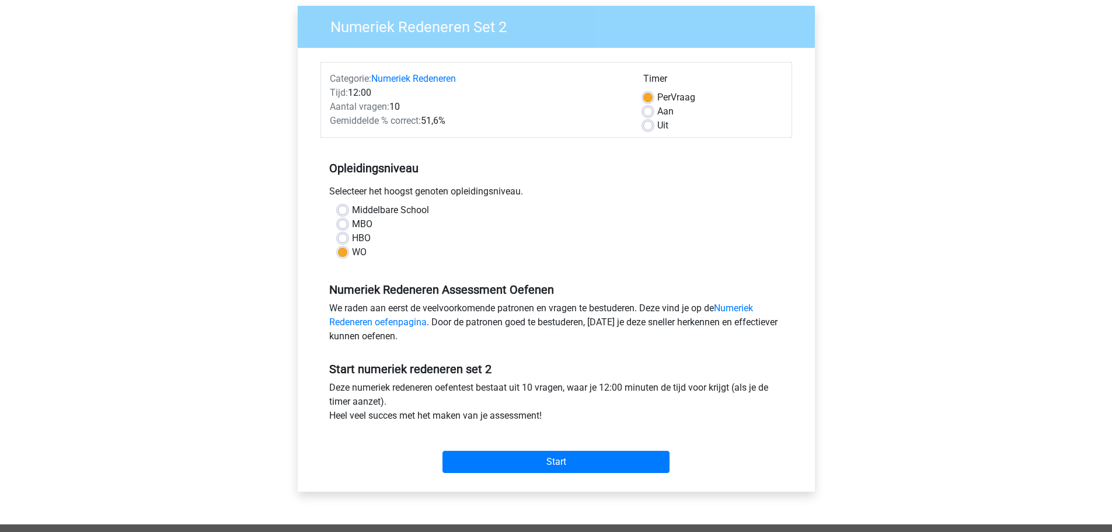
scroll to position [117, 0]
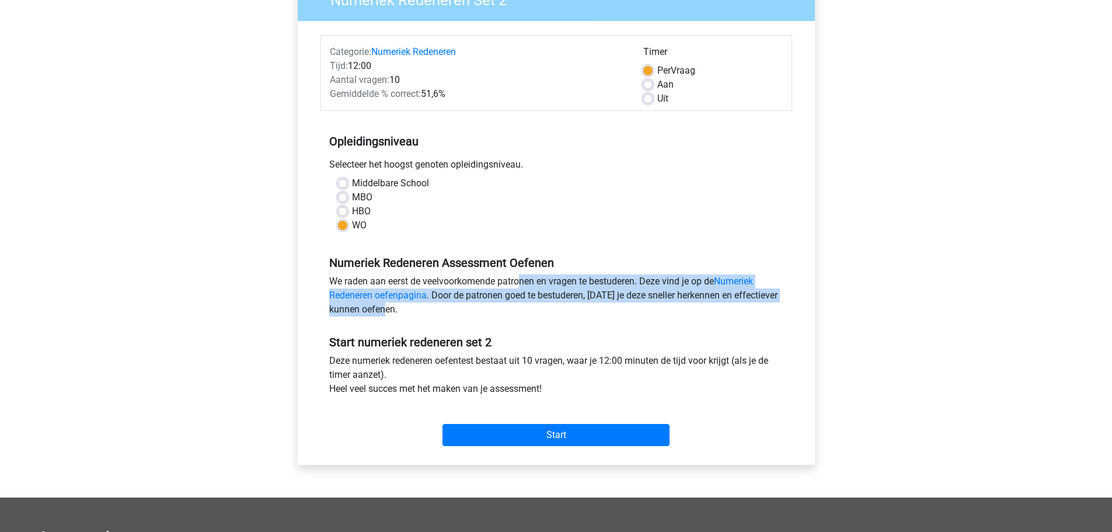
drag, startPoint x: 454, startPoint y: 279, endPoint x: 527, endPoint y: 316, distance: 81.7
click at [522, 314] on div "We raden aan eerst de veelvoorkomende patronen en vragen te bestuderen. Deze vi…" at bounding box center [557, 297] width 472 height 47
click at [544, 321] on div "We raden aan eerst de veelvoorkomende patronen en vragen te bestuderen. Deze vi…" at bounding box center [557, 297] width 472 height 47
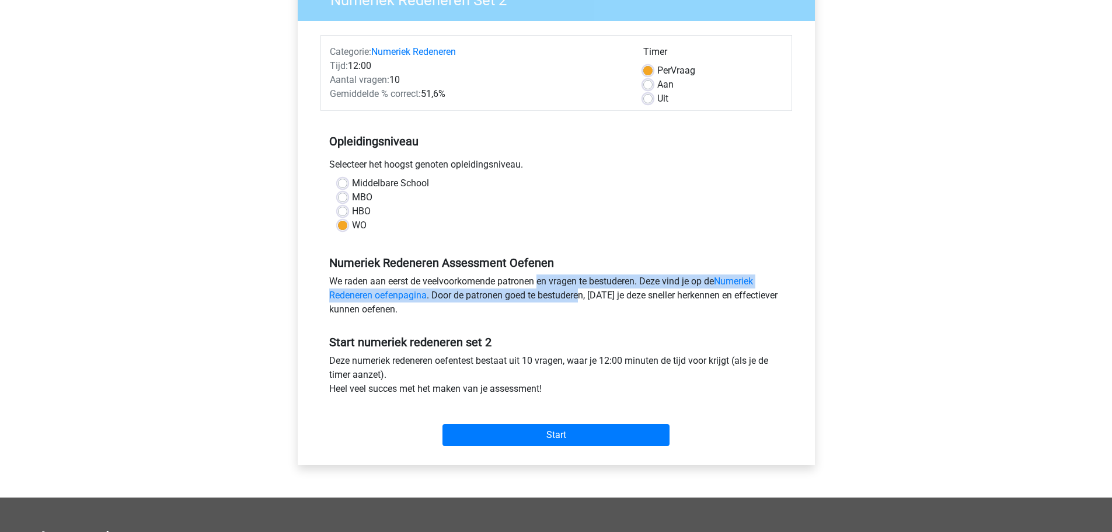
drag, startPoint x: 468, startPoint y: 282, endPoint x: 583, endPoint y: 304, distance: 117.1
click at [583, 304] on div "We raden aan eerst de veelvoorkomende patronen en vragen te bestuderen. Deze vi…" at bounding box center [557, 297] width 472 height 47
click at [585, 320] on div "We raden aan eerst de veelvoorkomende patronen en vragen te bestuderen. Deze vi…" at bounding box center [557, 297] width 472 height 47
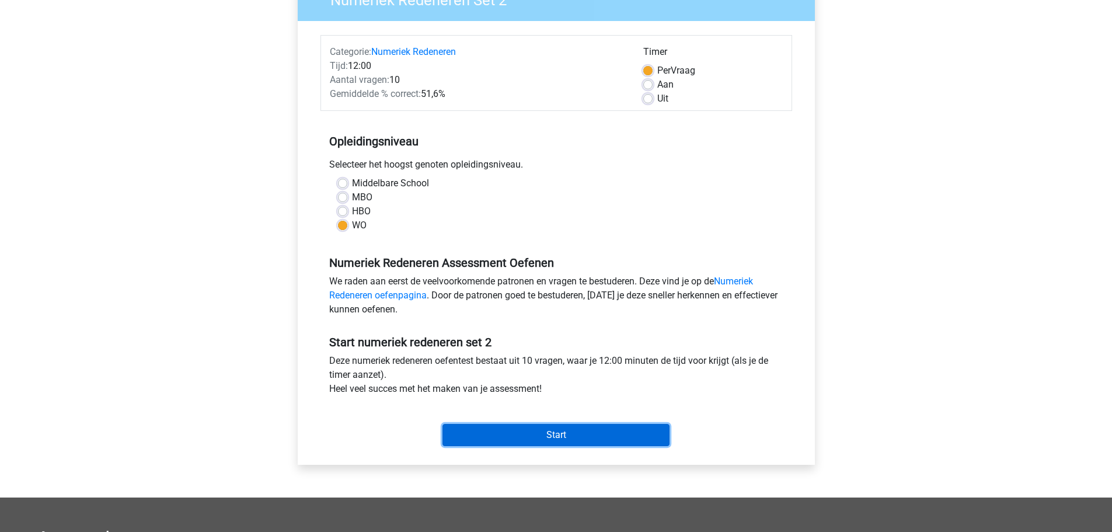
click at [561, 433] on input "Start" at bounding box center [556, 435] width 227 height 22
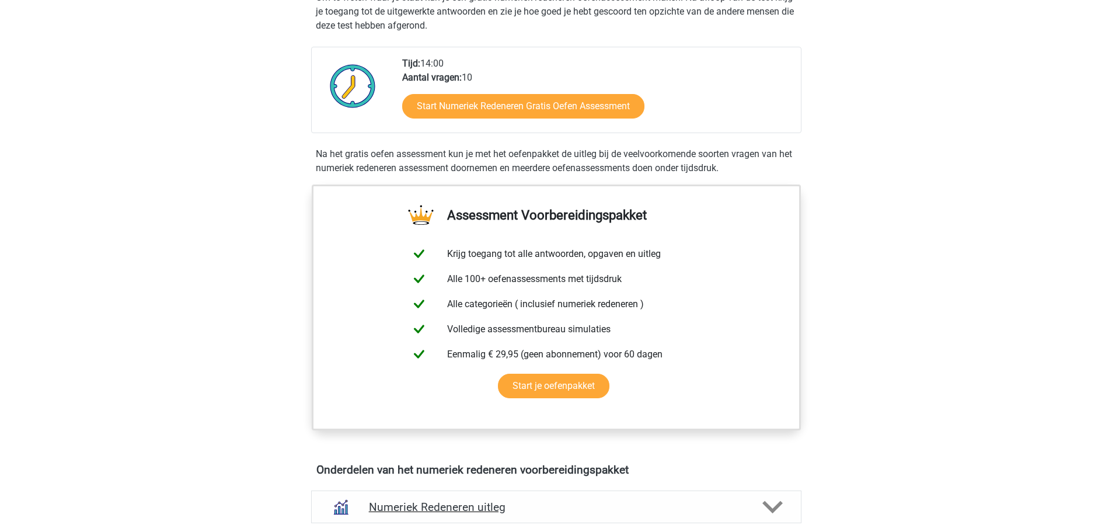
scroll to position [542, 0]
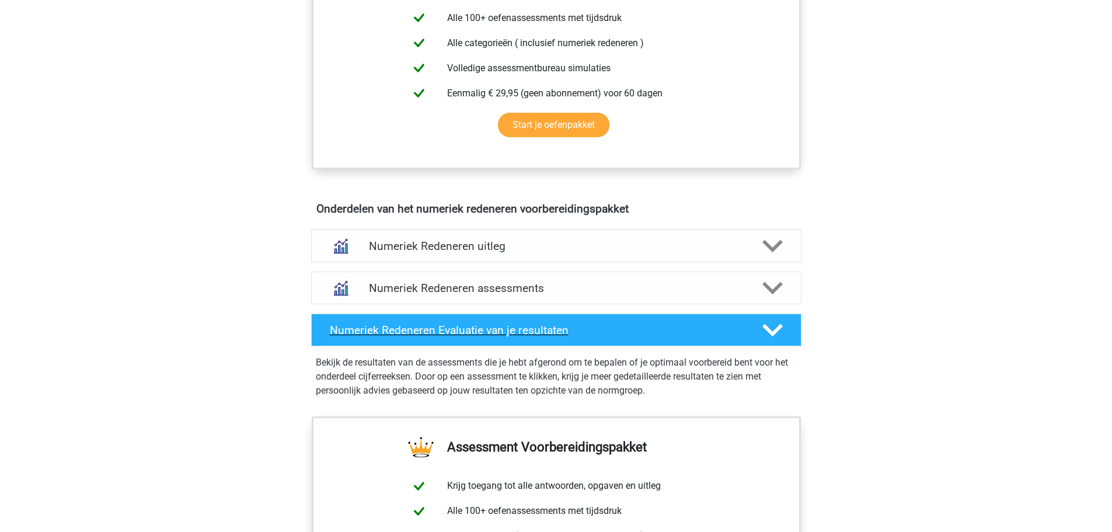
click at [594, 327] on h4 "Numeriek Redeneren Evaluatie van je resultaten" at bounding box center [537, 329] width 414 height 13
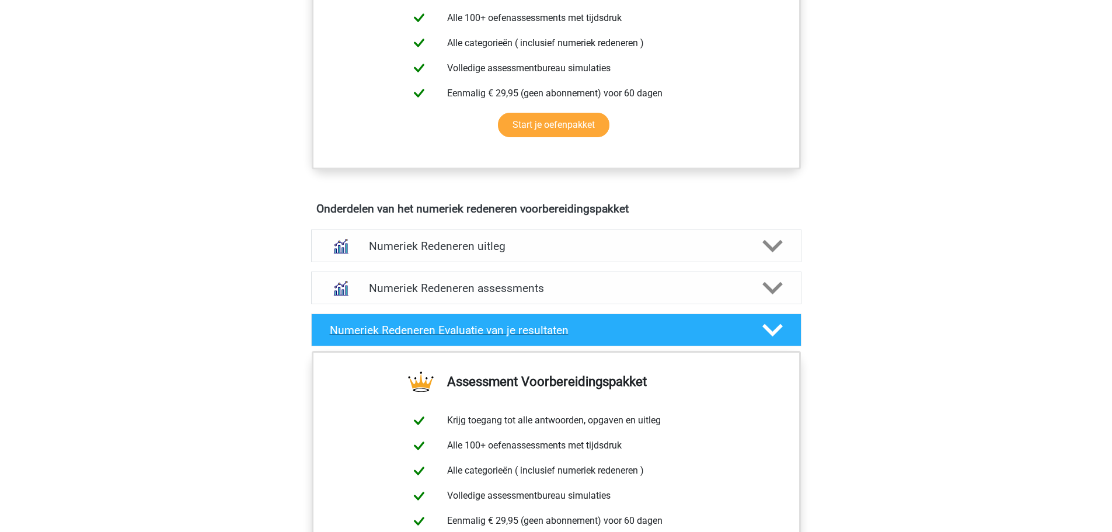
click at [594, 327] on h4 "Numeriek Redeneren Evaluatie van je resultaten" at bounding box center [537, 329] width 414 height 13
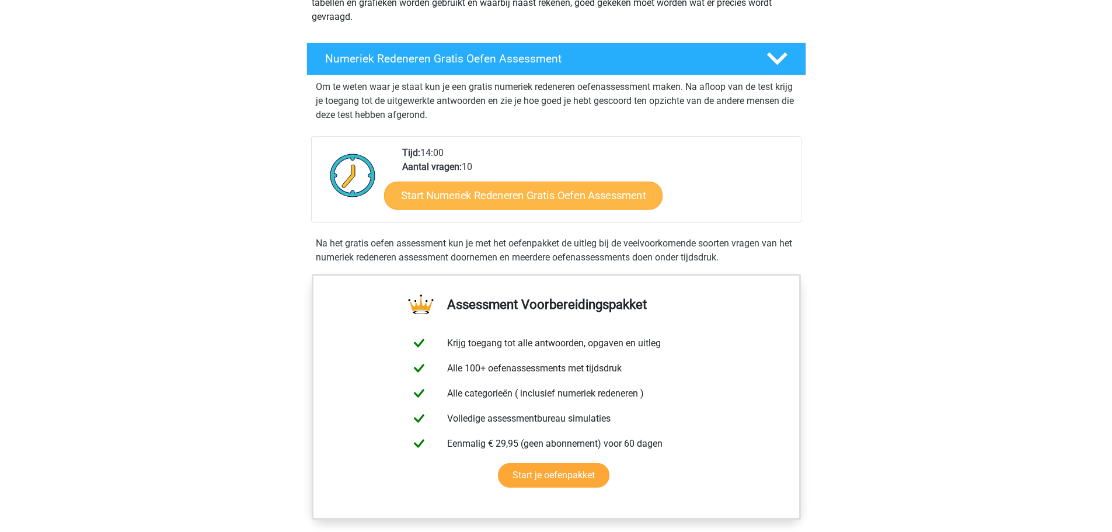
scroll to position [0, 0]
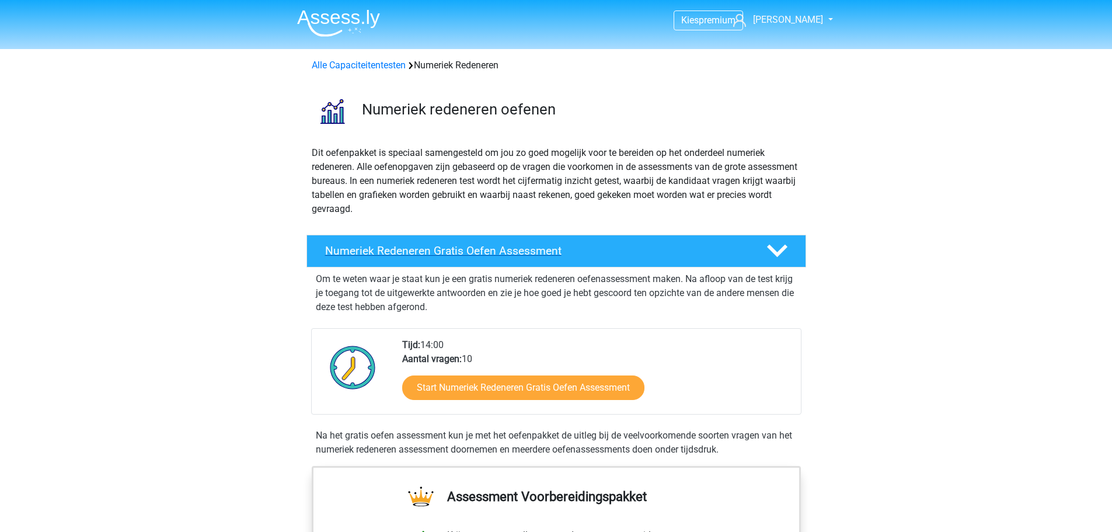
click at [552, 247] on h4 "Numeriek Redeneren Gratis Oefen Assessment" at bounding box center [536, 250] width 423 height 13
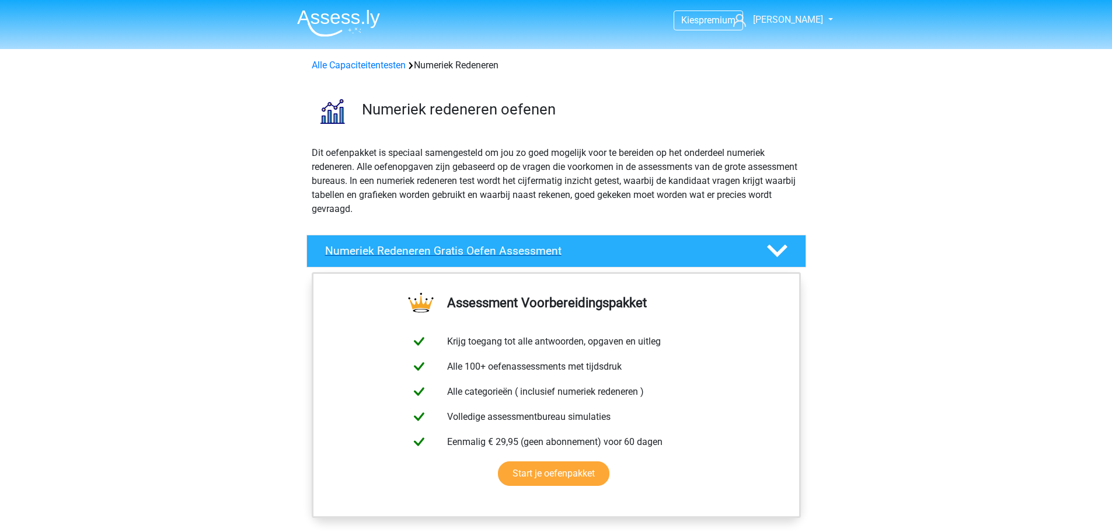
click at [552, 247] on h4 "Numeriek Redeneren Gratis Oefen Assessment" at bounding box center [536, 250] width 423 height 13
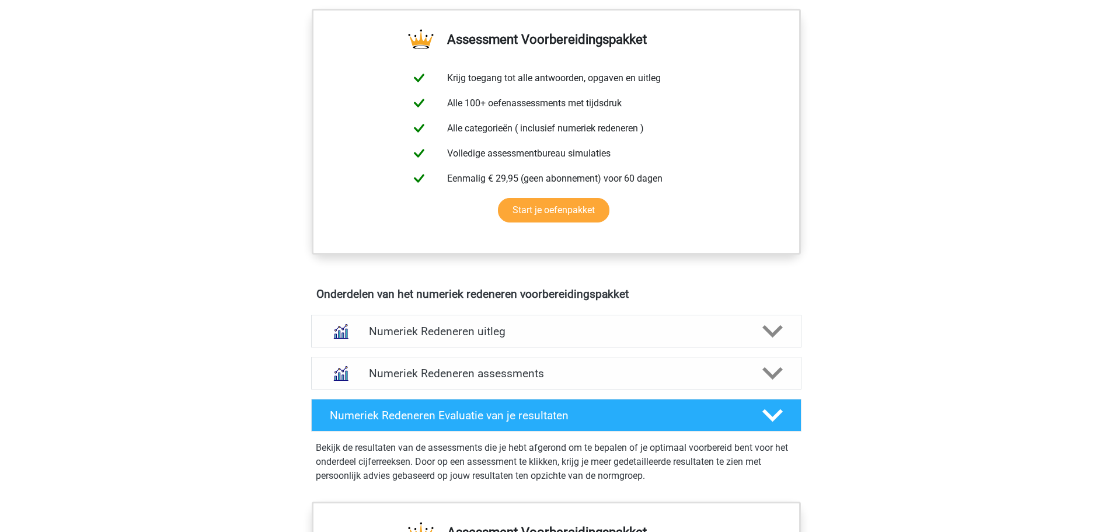
scroll to position [467, 0]
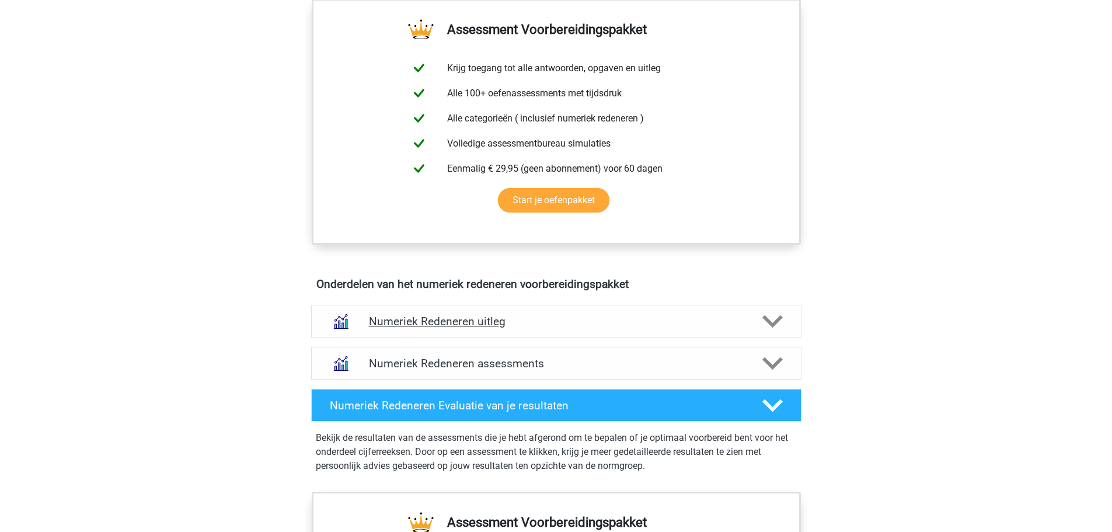
click at [537, 329] on div "Numeriek Redeneren uitleg" at bounding box center [556, 321] width 490 height 33
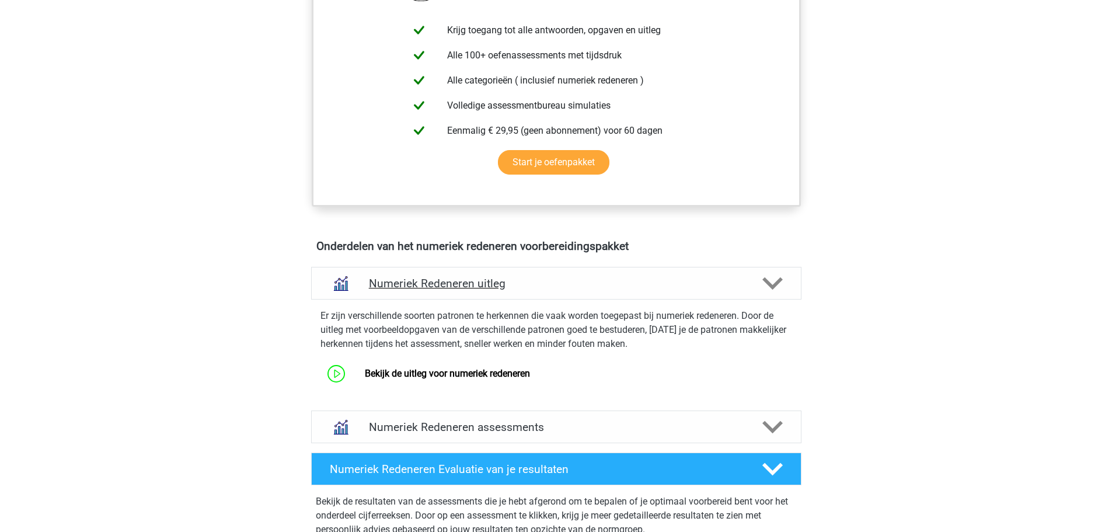
scroll to position [525, 0]
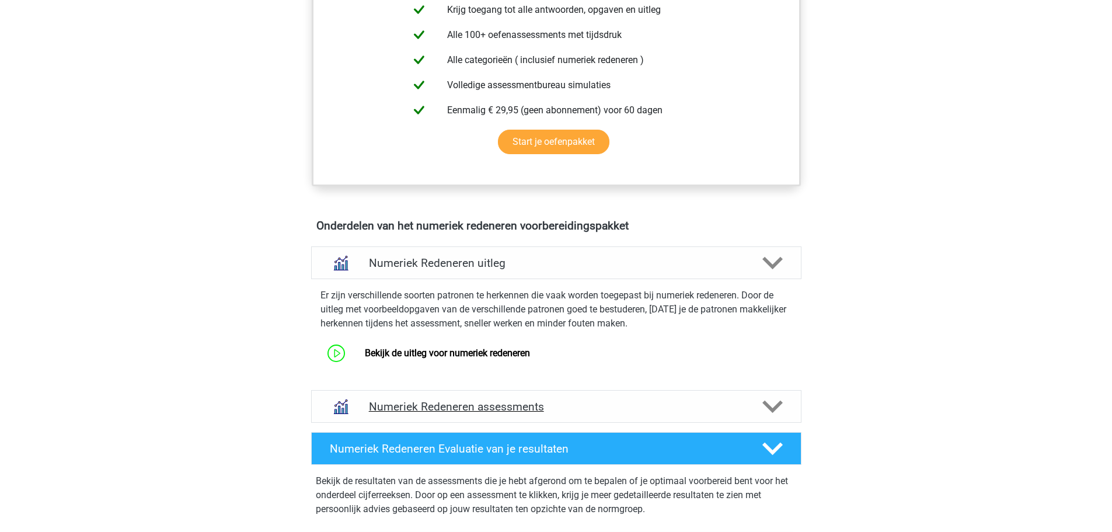
click at [531, 405] on h4 "Numeriek Redeneren assessments" at bounding box center [556, 406] width 375 height 13
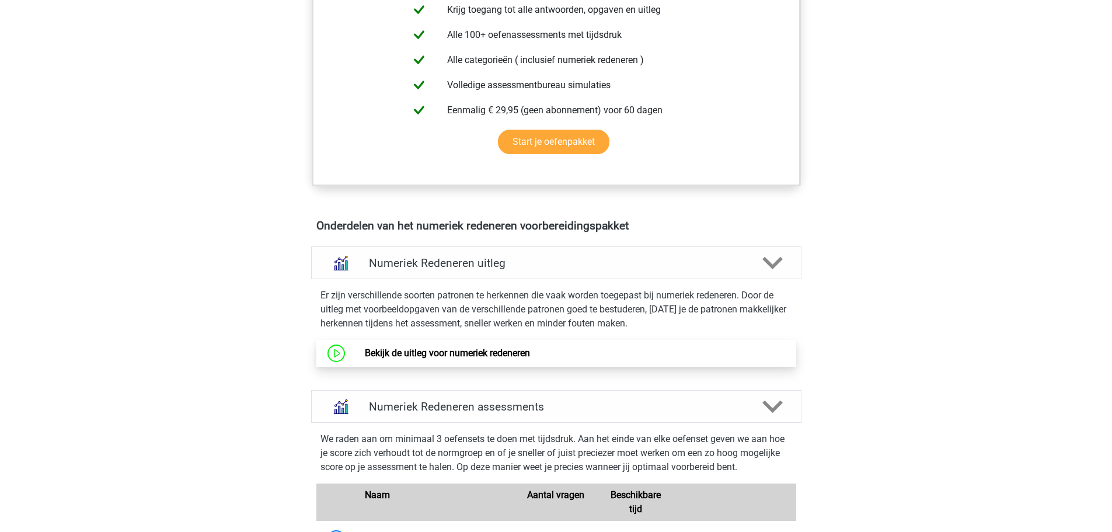
click at [503, 351] on link "Bekijk de uitleg voor numeriek redeneren" at bounding box center [447, 352] width 165 height 11
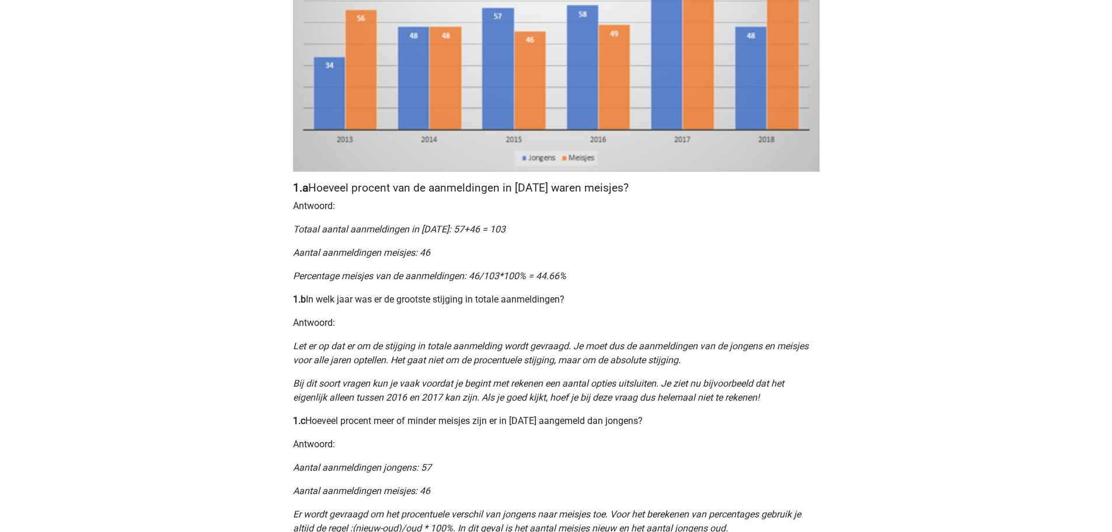
scroll to position [409, 0]
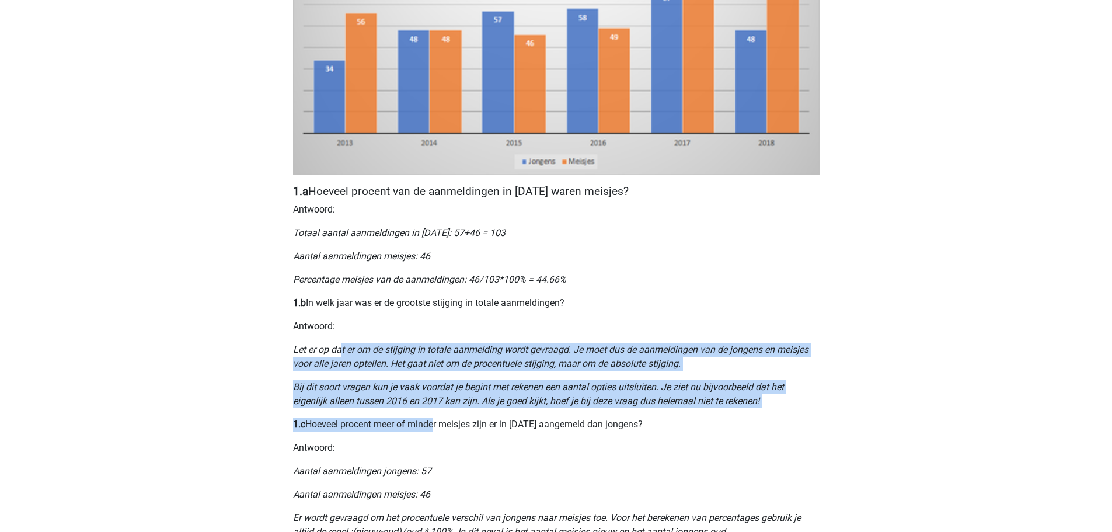
drag, startPoint x: 341, startPoint y: 341, endPoint x: 455, endPoint y: 417, distance: 137.6
click at [434, 412] on div "Nummeriek Redeneren, een belangrijk deel van je assessment Numeriek redeneren i…" at bounding box center [556, 266] width 555 height 1187
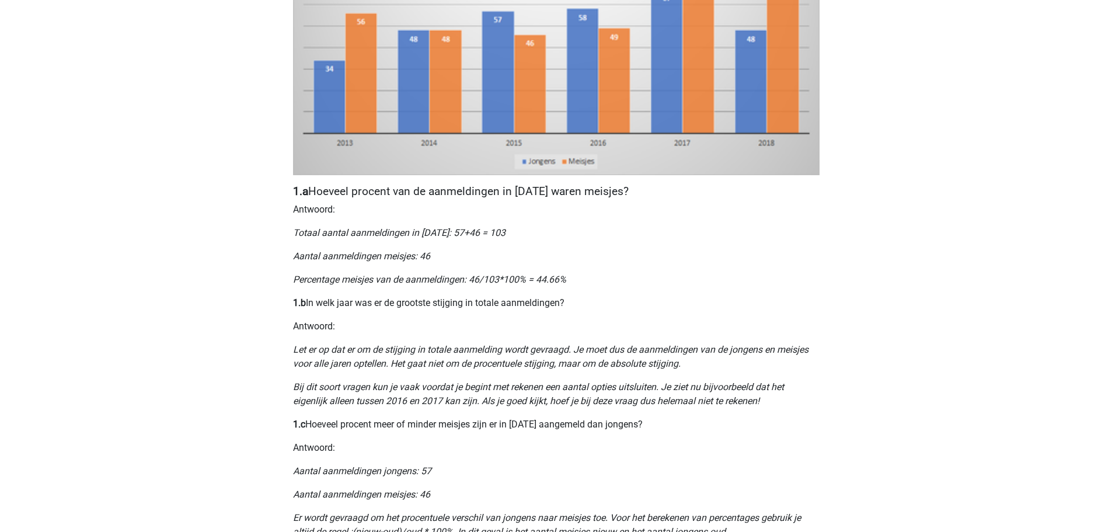
click at [555, 438] on div "Nummeriek Redeneren, een belangrijk deel van je assessment Numeriek redeneren i…" at bounding box center [556, 266] width 555 height 1187
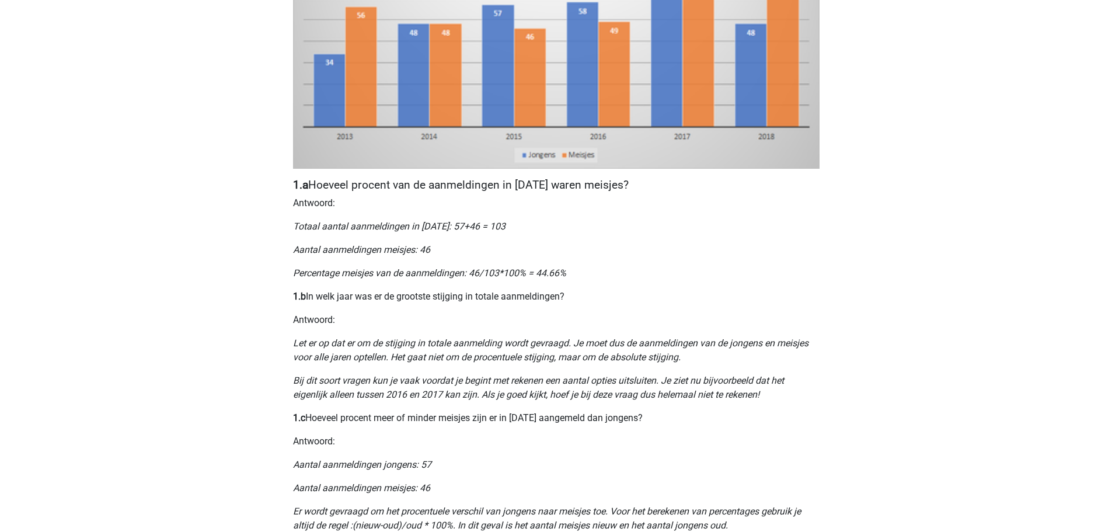
scroll to position [403, 0]
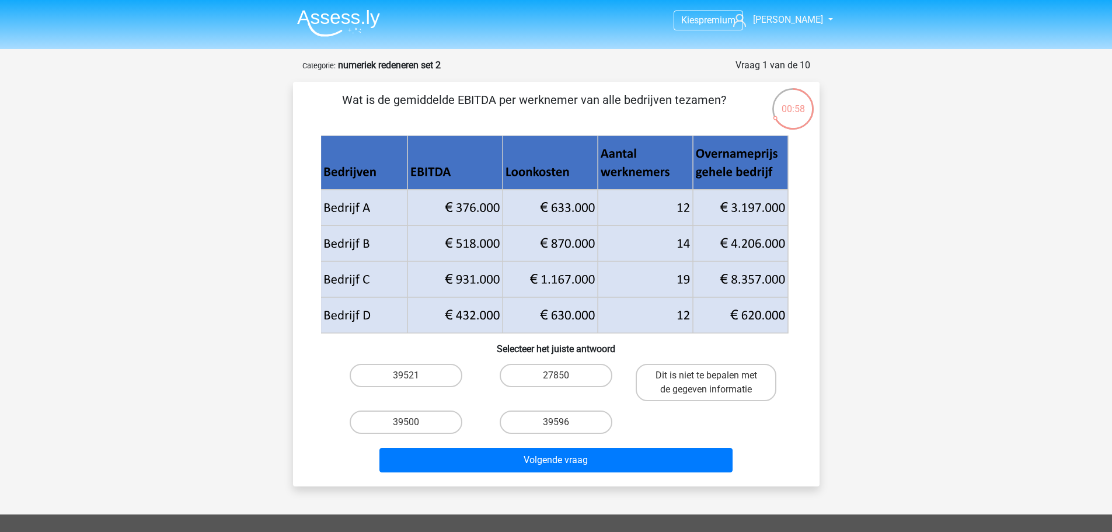
click at [561, 423] on input "39596" at bounding box center [560, 426] width 8 height 8
radio input "true"
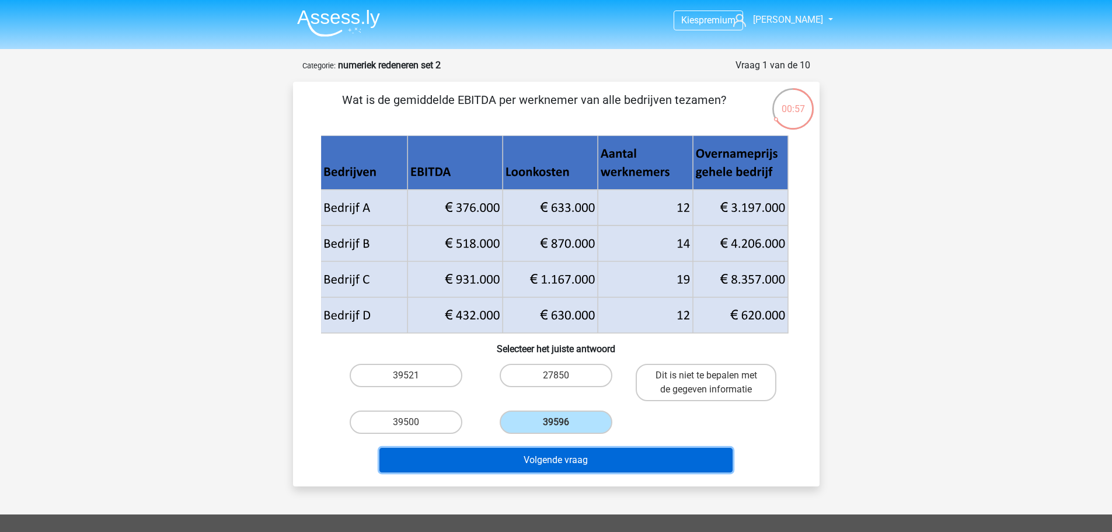
click at [566, 460] on button "Volgende vraag" at bounding box center [556, 460] width 353 height 25
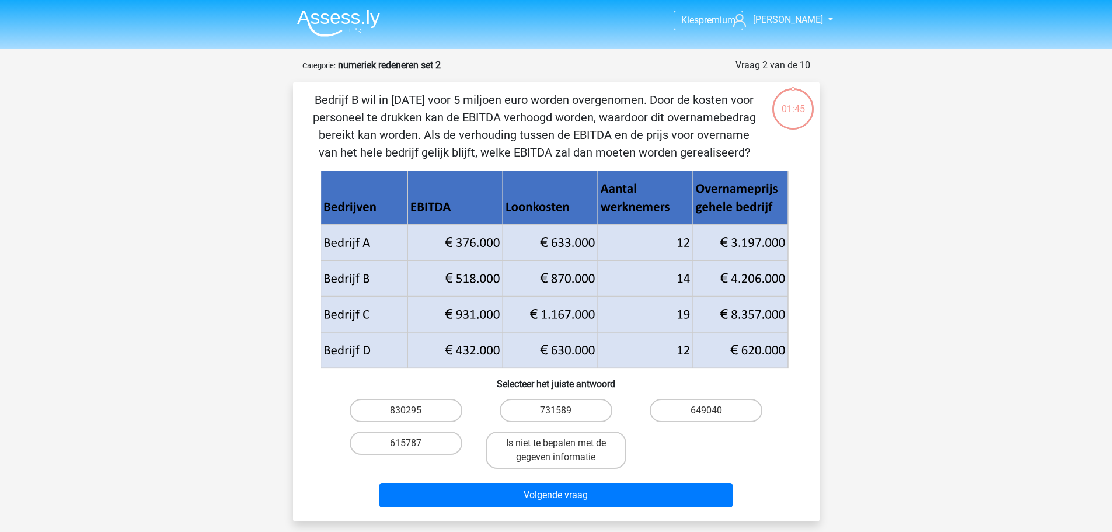
scroll to position [58, 0]
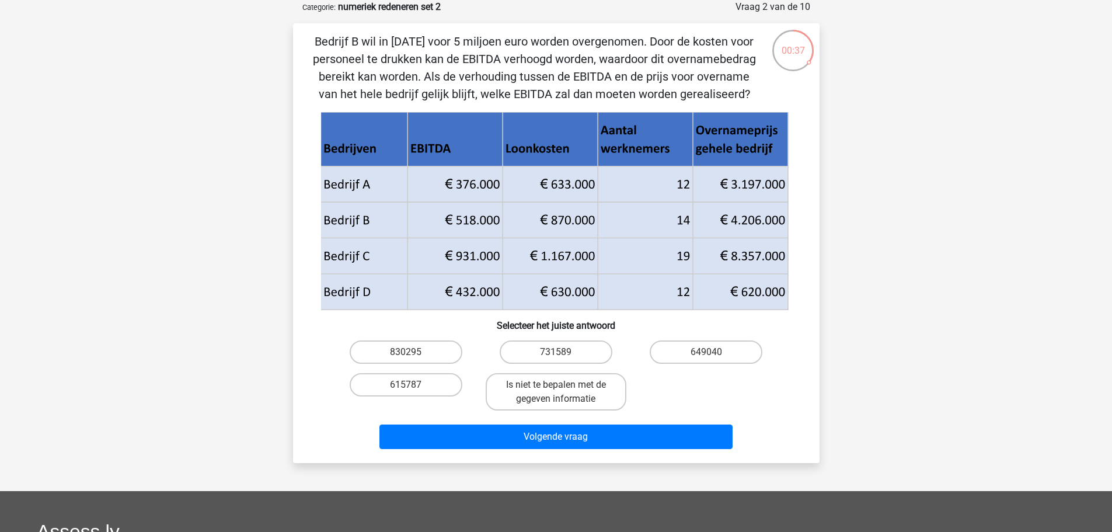
click at [413, 385] on input "615787" at bounding box center [410, 389] width 8 height 8
radio input "true"
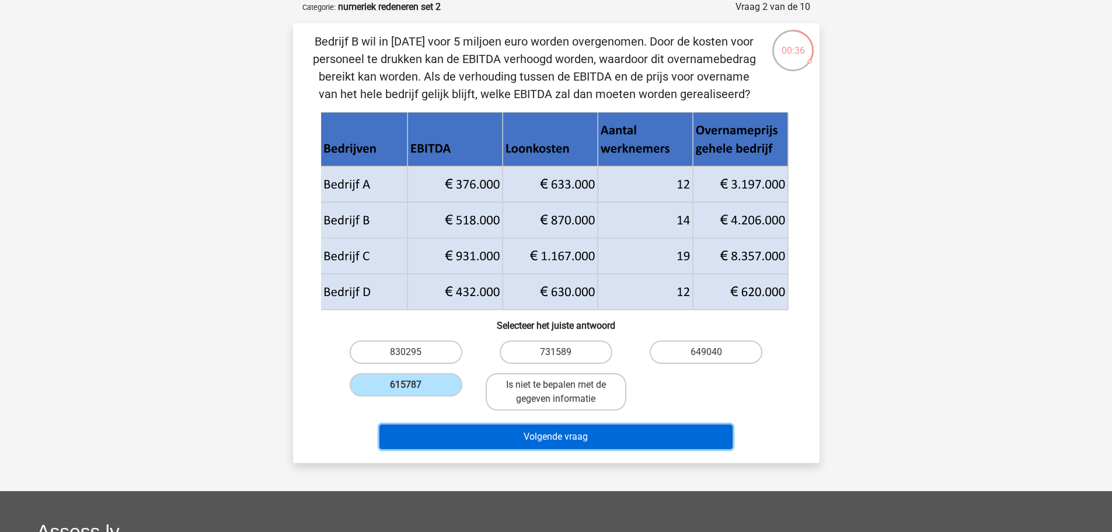
click at [530, 441] on button "Volgende vraag" at bounding box center [556, 436] width 353 height 25
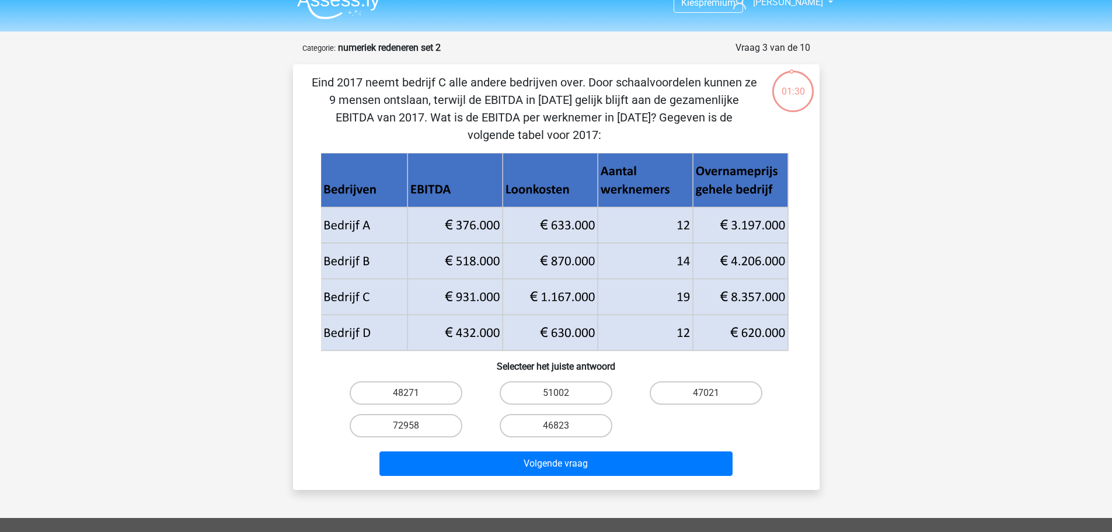
scroll to position [0, 0]
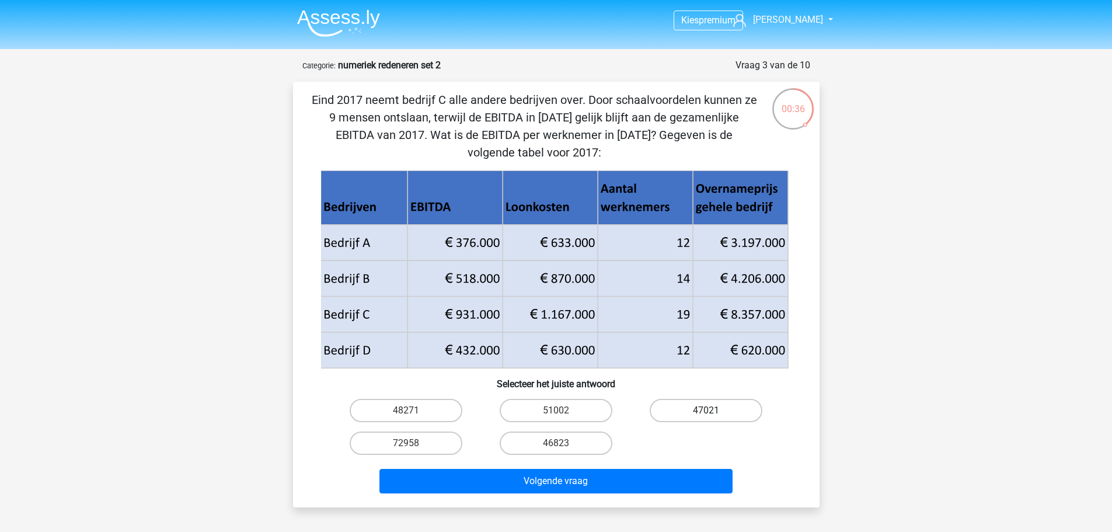
click at [715, 407] on label "47021" at bounding box center [706, 410] width 113 height 23
click at [714, 410] on input "47021" at bounding box center [710, 414] width 8 height 8
radio input "true"
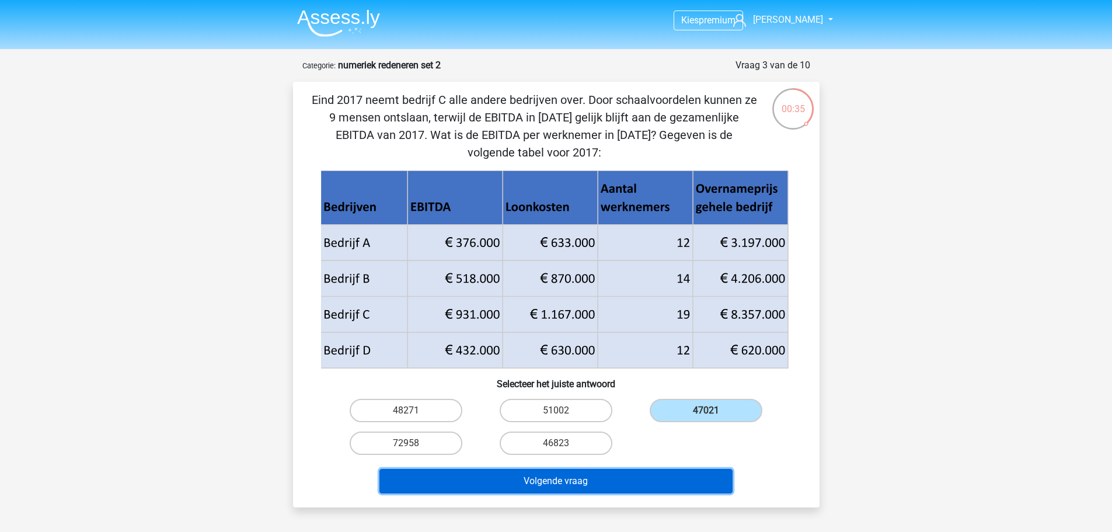
click at [588, 481] on button "Volgende vraag" at bounding box center [556, 481] width 353 height 25
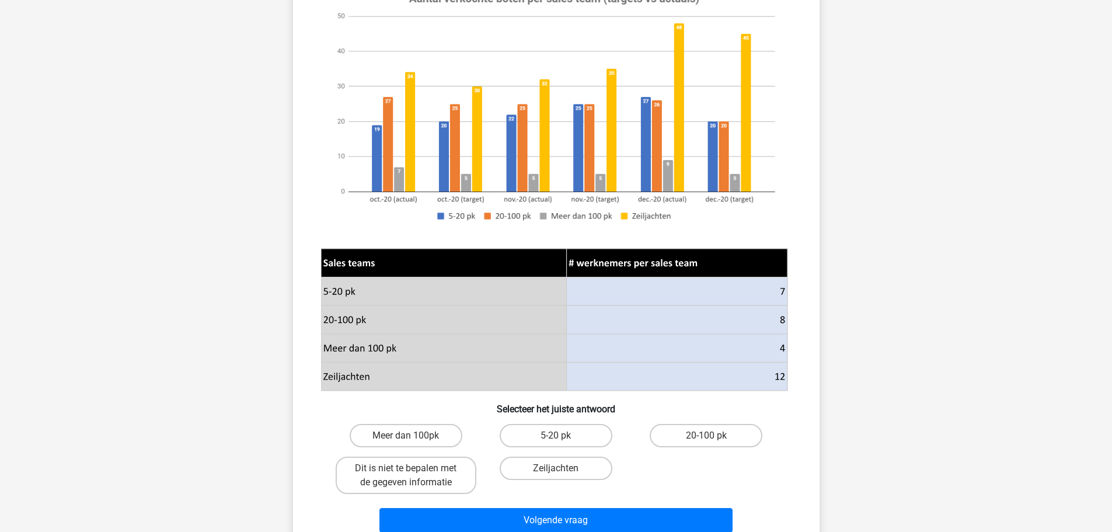
scroll to position [175, 0]
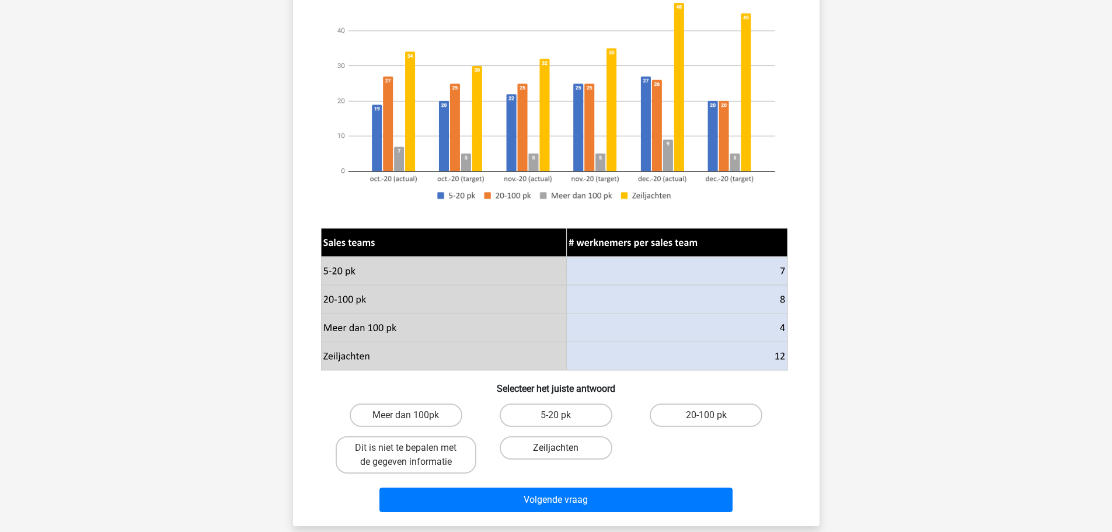
click at [563, 446] on label "Zeiljachten" at bounding box center [556, 447] width 113 height 23
click at [563, 448] on input "Zeiljachten" at bounding box center [560, 452] width 8 height 8
radio input "true"
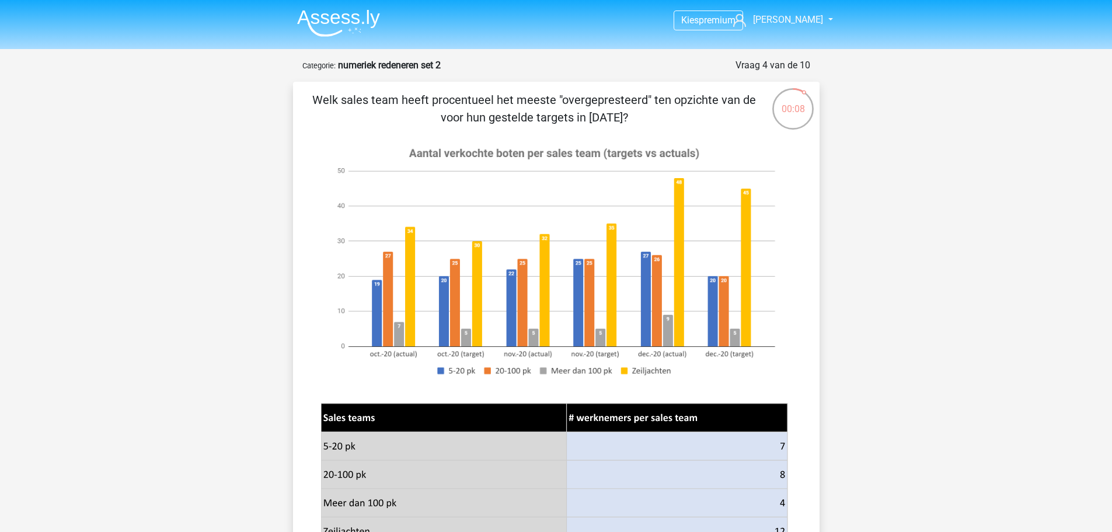
scroll to position [58, 0]
drag, startPoint x: 485, startPoint y: 103, endPoint x: 591, endPoint y: 109, distance: 105.8
click at [591, 109] on p "Welk sales team heeft het meeste boten verkocht per medewerker vanaf oktober to…" at bounding box center [534, 108] width 445 height 35
click at [603, 116] on p "Welk sales team heeft het meeste boten verkocht per medewerker vanaf oktober to…" at bounding box center [534, 108] width 445 height 35
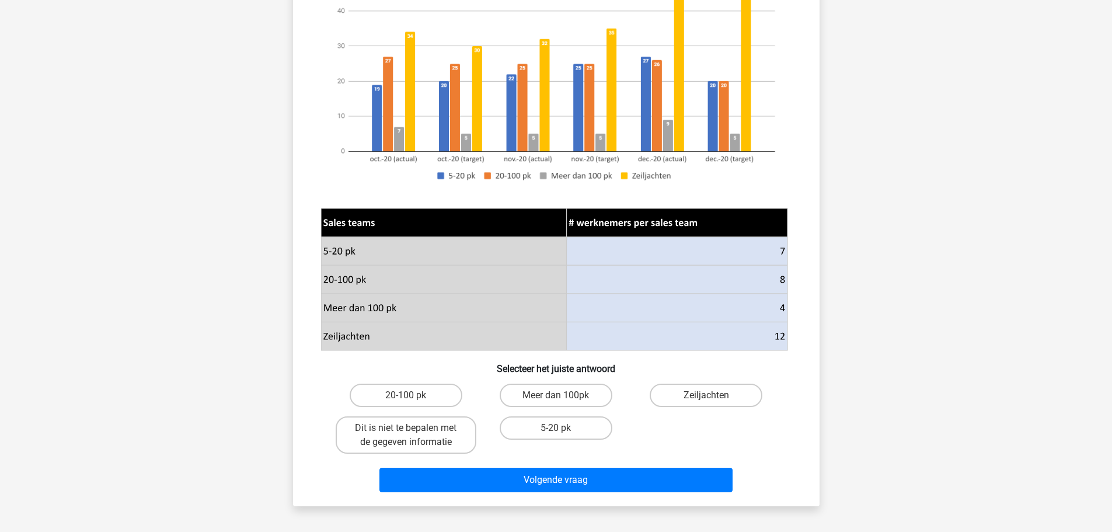
scroll to position [234, 0]
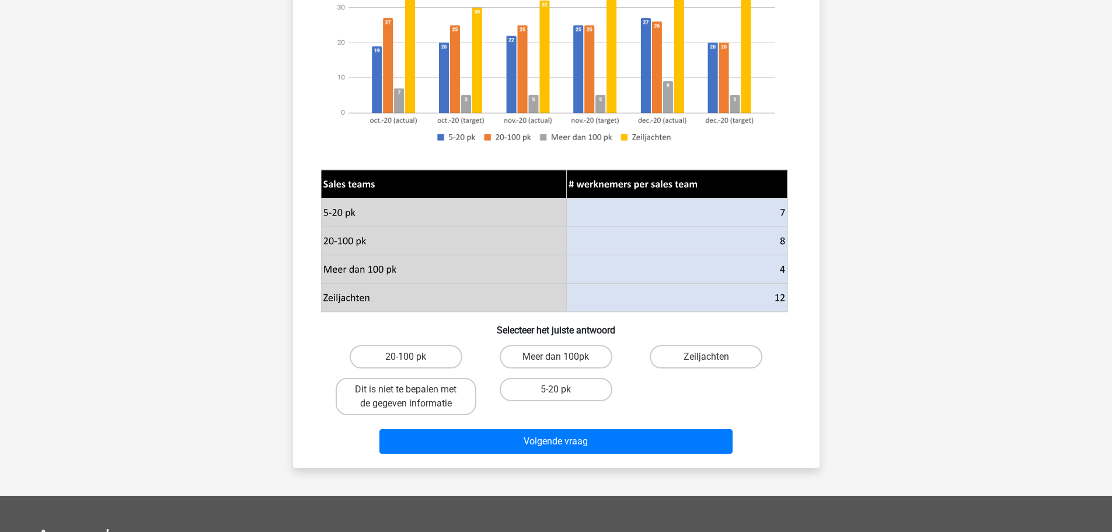
click at [409, 357] on input "20-100 pk" at bounding box center [410, 361] width 8 height 8
radio input "true"
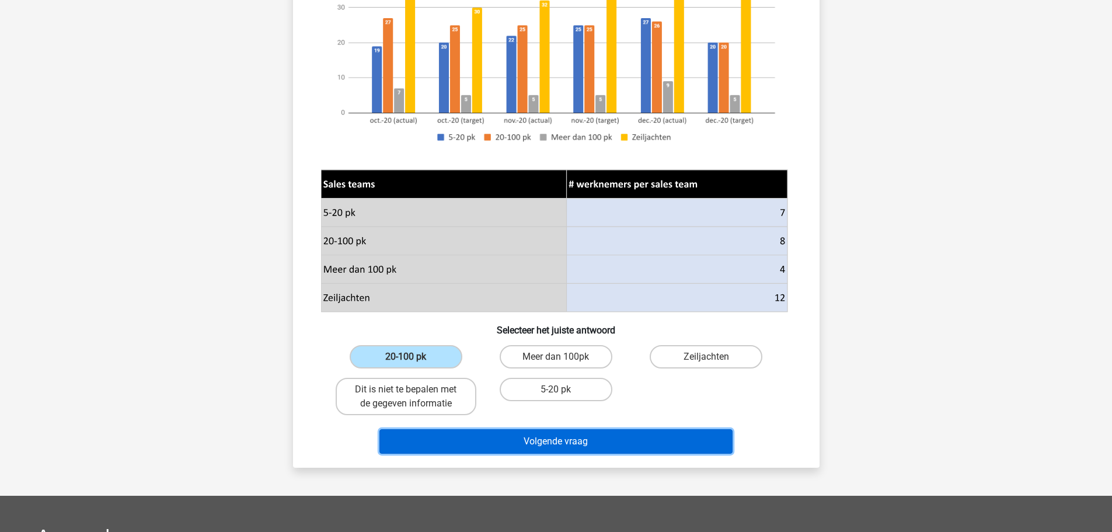
click at [577, 438] on button "Volgende vraag" at bounding box center [556, 441] width 353 height 25
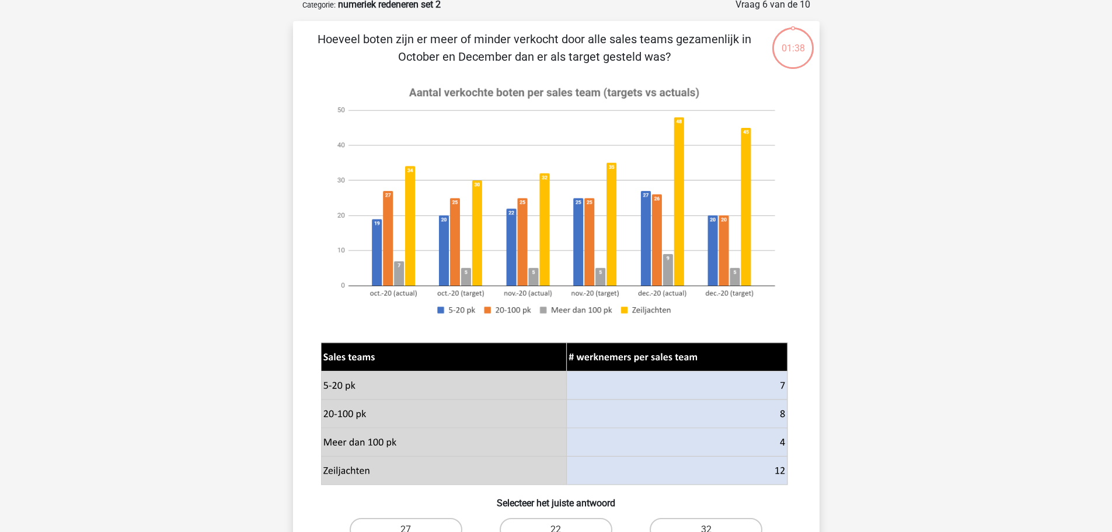
scroll to position [58, 0]
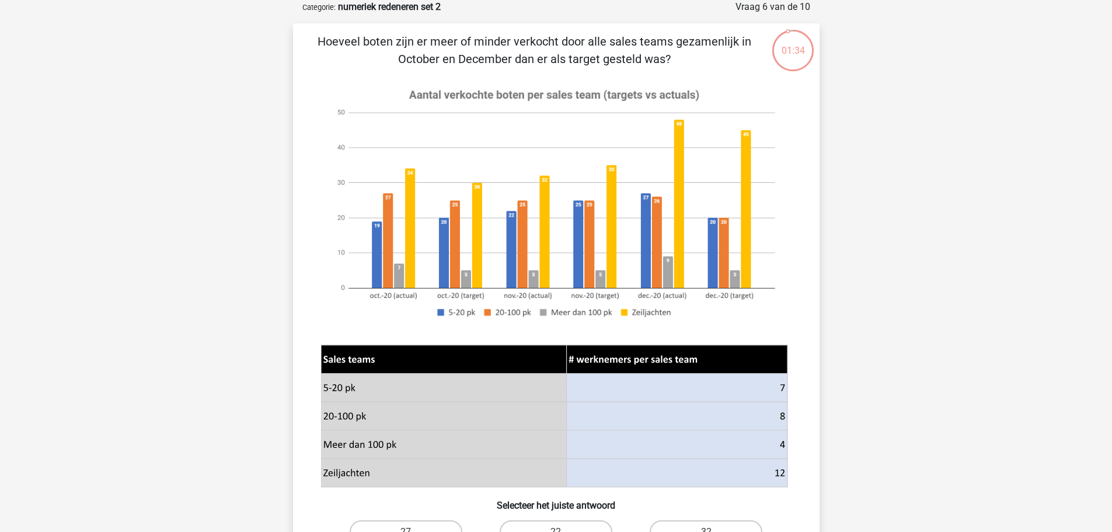
click at [527, 42] on p "Hoeveel boten zijn er meer of minder verkocht door alle sales teams gezamenlijk…" at bounding box center [534, 50] width 445 height 35
drag, startPoint x: 483, startPoint y: 36, endPoint x: 612, endPoint y: 55, distance: 130.4
click at [612, 55] on p "Hoeveel boten zijn er meer of minder verkocht door alle sales teams gezamenlijk…" at bounding box center [534, 50] width 445 height 35
click at [630, 65] on p "Hoeveel boten zijn er meer of minder verkocht door alle sales teams gezamenlijk…" at bounding box center [534, 50] width 445 height 35
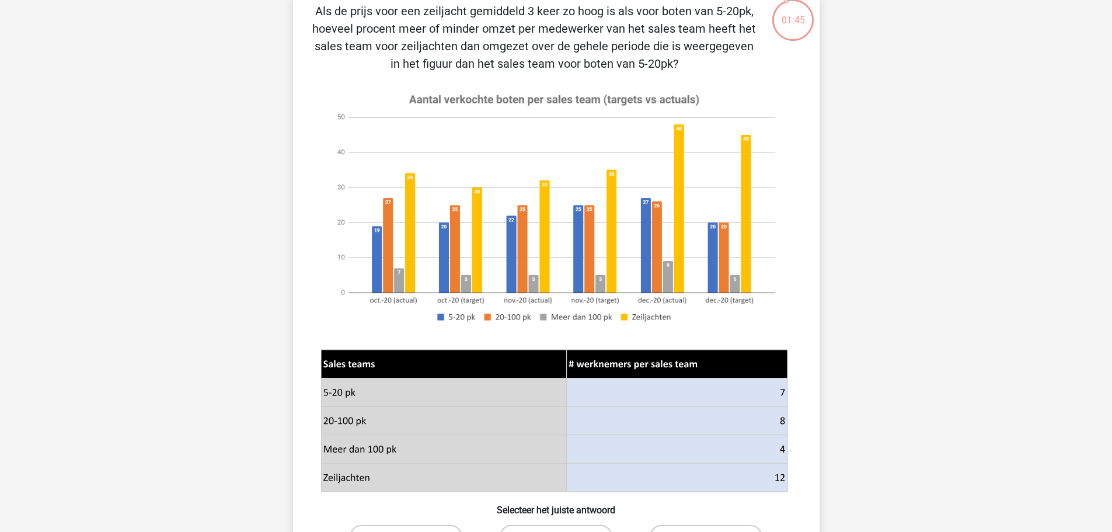
scroll to position [58, 0]
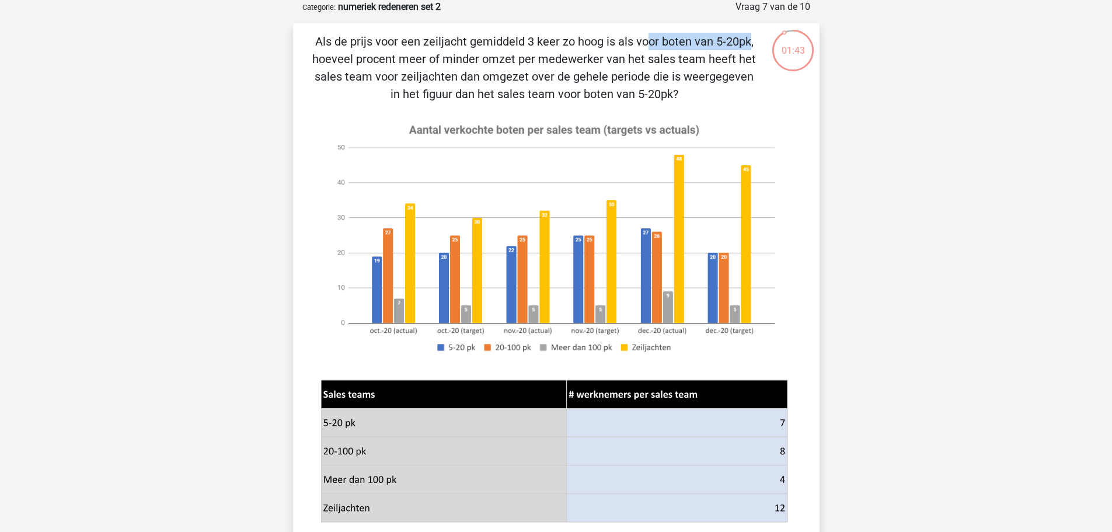
drag, startPoint x: 412, startPoint y: 39, endPoint x: 521, endPoint y: 53, distance: 110.7
click at [512, 48] on p "Als de prijs voor een zeiljacht gemiddeld 3 keer zo hoog is als voor boten van …" at bounding box center [534, 68] width 445 height 70
click at [536, 61] on p "Als de prijs voor een zeiljacht gemiddeld 3 keer zo hoog is als voor boten van …" at bounding box center [534, 68] width 445 height 70
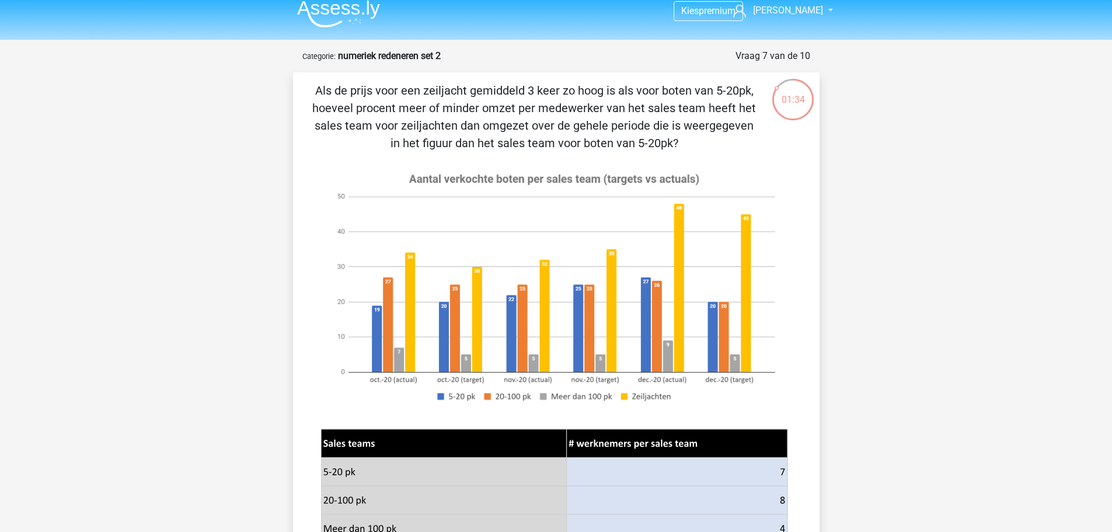
scroll to position [0, 0]
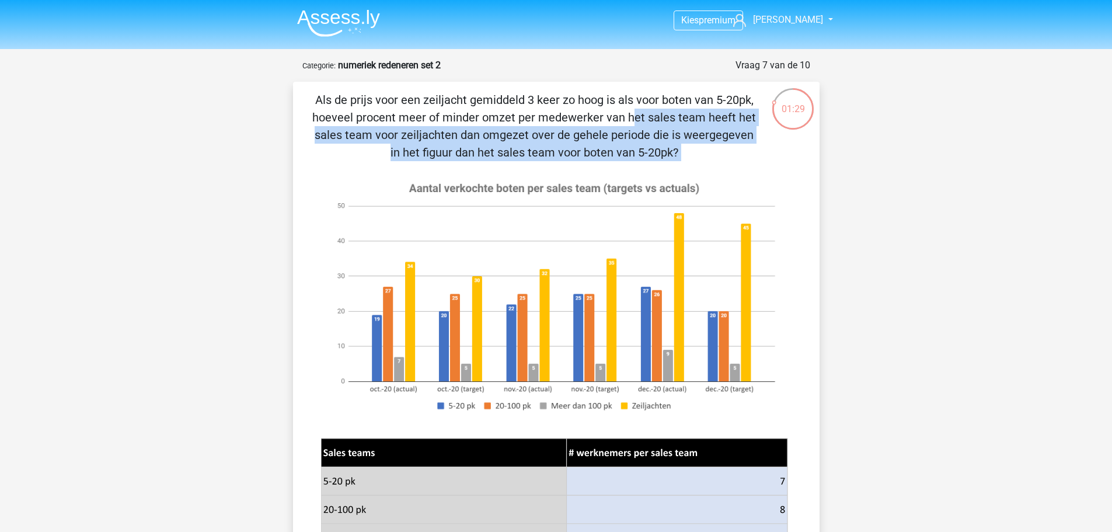
drag, startPoint x: 379, startPoint y: 116, endPoint x: 742, endPoint y: 162, distance: 366.1
click at [742, 162] on div "Als de prijs voor een zeiljacht gemiddeld 3 keer zo hoog is als voor boten van …" at bounding box center [556, 402] width 517 height 622
click at [710, 162] on div "Als de prijs voor een zeiljacht gemiddeld 3 keer zo hoog is als voor boten van …" at bounding box center [556, 402] width 517 height 622
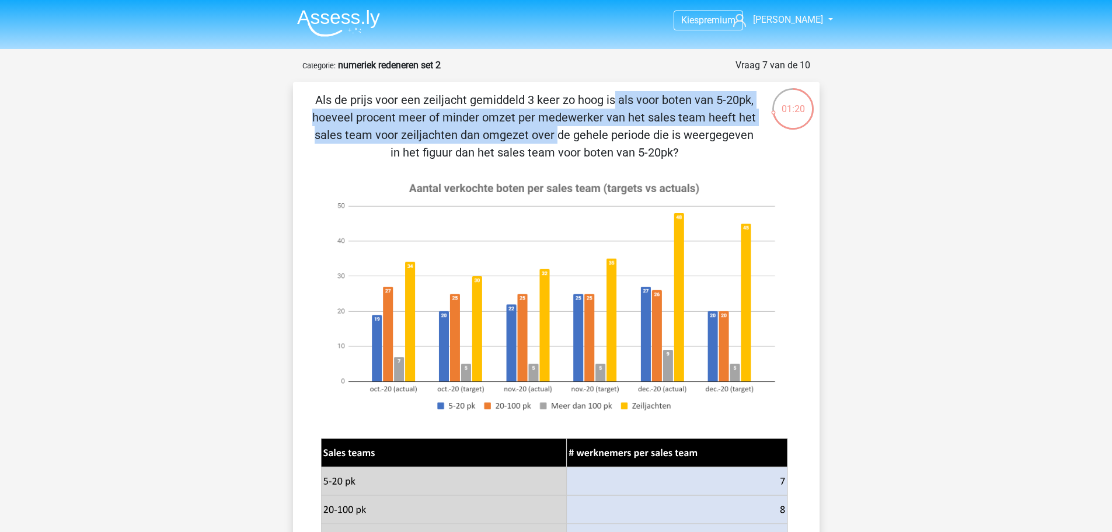
drag, startPoint x: 377, startPoint y: 98, endPoint x: 763, endPoint y: 114, distance: 386.9
click at [763, 114] on div "Als de prijs voor een zeiljacht gemiddeld 3 keer zo hoog is als voor boten van …" at bounding box center [556, 402] width 517 height 622
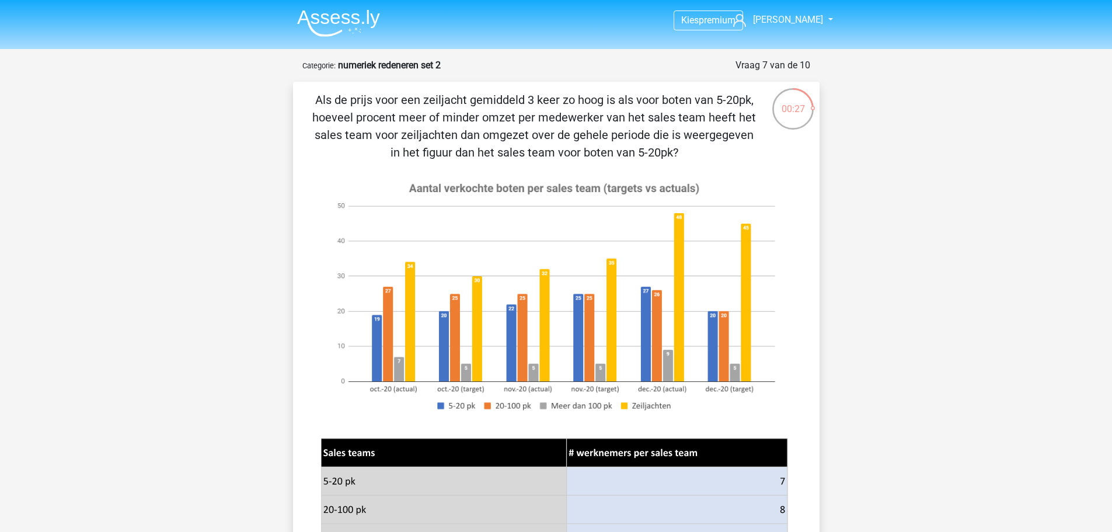
click at [492, 141] on p "Als de prijs voor een zeiljacht gemiddeld 3 keer zo hoog is als voor boten van …" at bounding box center [534, 126] width 445 height 70
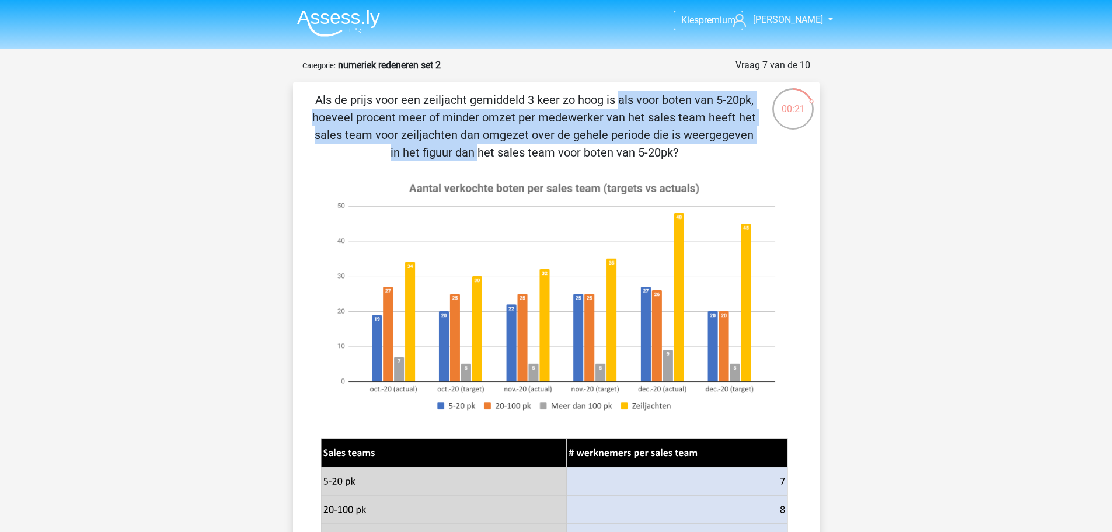
drag, startPoint x: 380, startPoint y: 99, endPoint x: 607, endPoint y: 132, distance: 230.0
click at [607, 132] on p "Als de prijs voor een zeiljacht gemiddeld 3 keer zo hoog is als voor boten van …" at bounding box center [534, 126] width 445 height 70
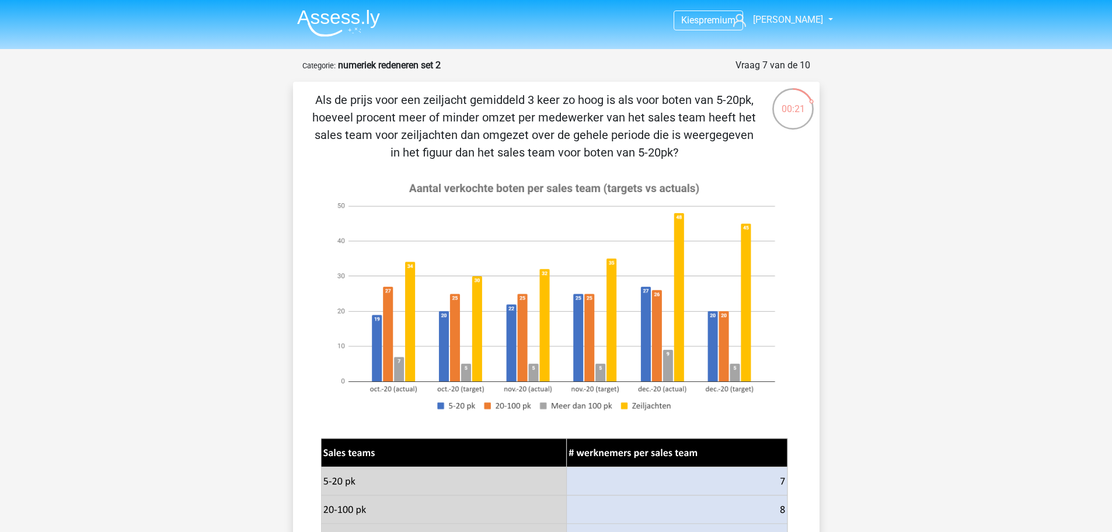
click at [615, 142] on p "Als de prijs voor een zeiljacht gemiddeld 3 keer zo hoog is als voor boten van …" at bounding box center [534, 126] width 445 height 70
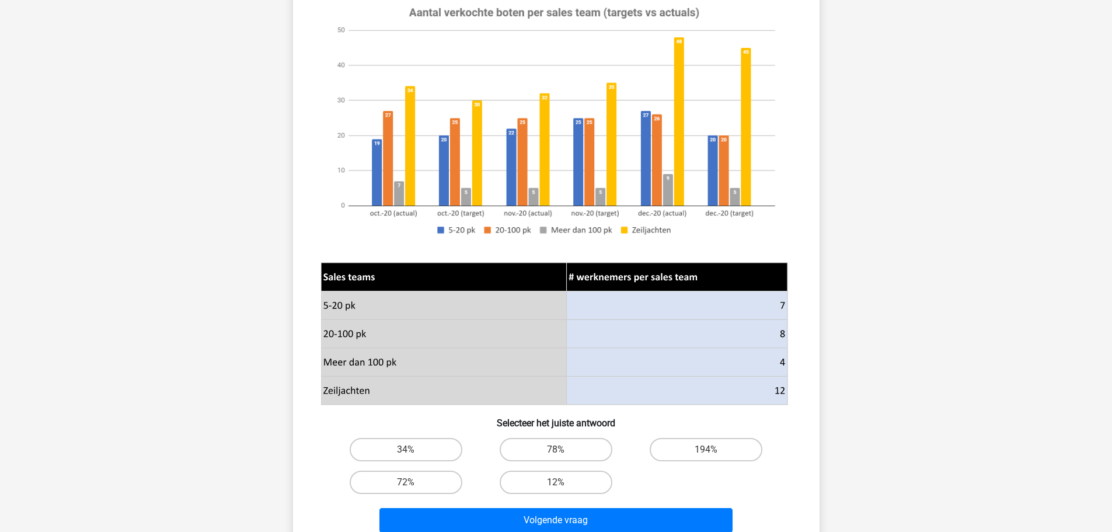
scroll to position [292, 0]
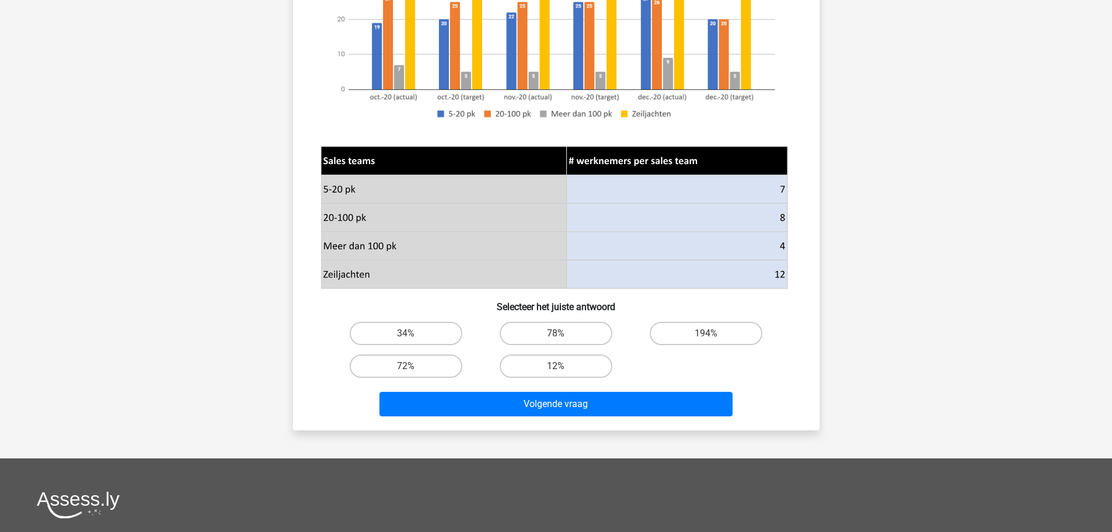
click at [722, 318] on div "194%" at bounding box center [706, 333] width 150 height 33
click at [719, 329] on label "194%" at bounding box center [706, 333] width 113 height 23
click at [714, 333] on input "194%" at bounding box center [710, 337] width 8 height 8
radio input "true"
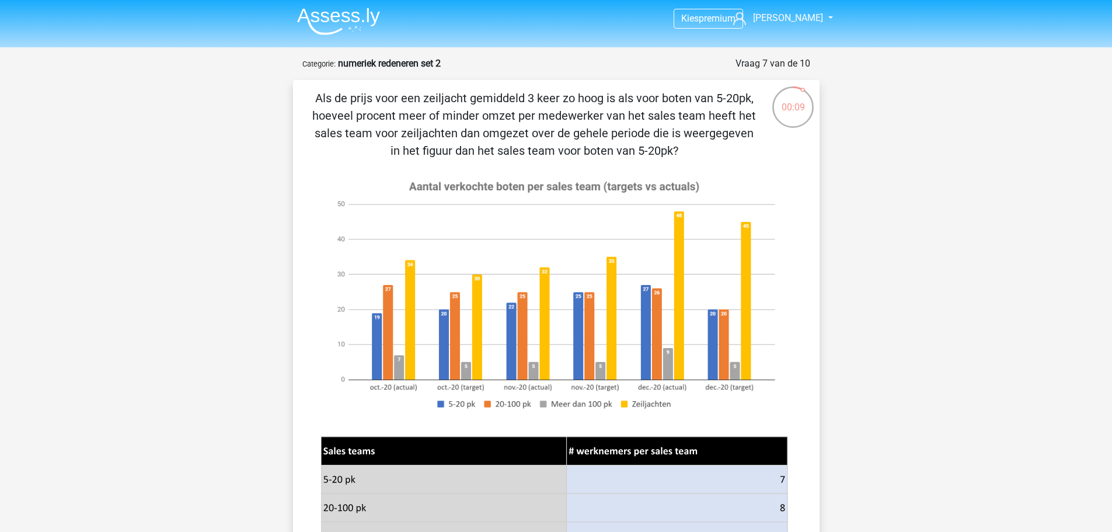
scroll to position [0, 0]
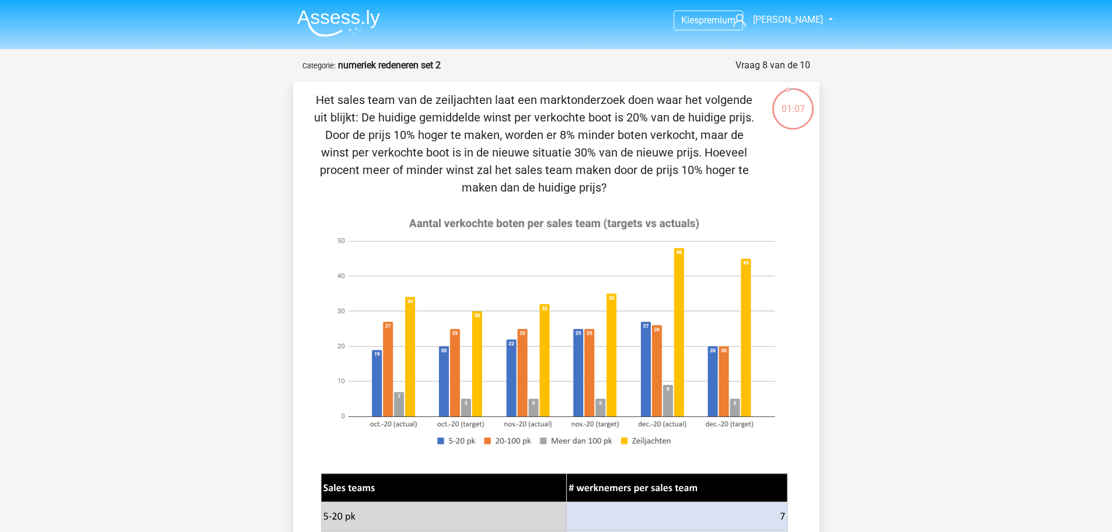
click at [441, 85] on div "Het sales team van de zeiljachten laat een marktonderzoek doen waar het volgend…" at bounding box center [556, 420] width 527 height 676
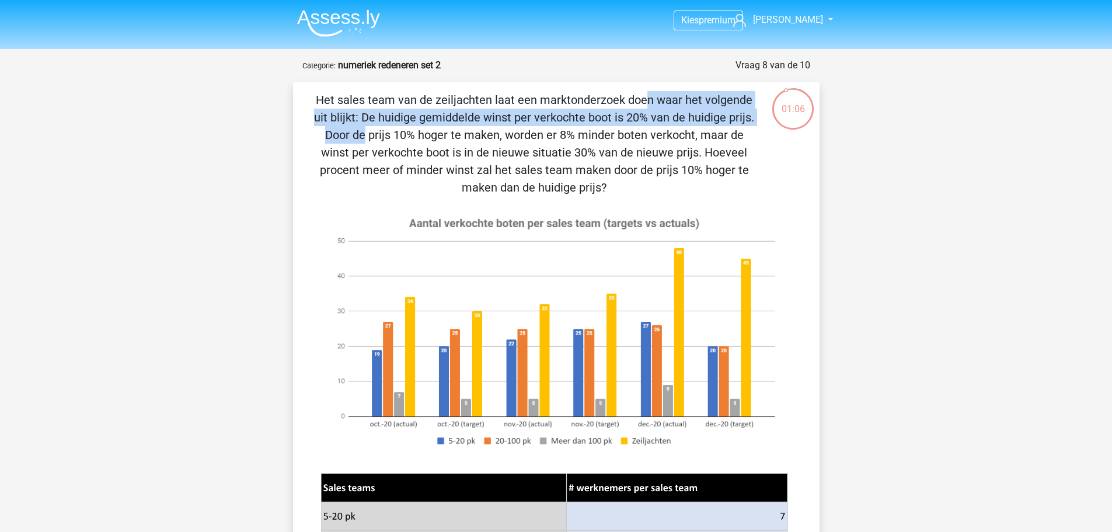
drag, startPoint x: 402, startPoint y: 96, endPoint x: 586, endPoint y: 133, distance: 187.6
click at [566, 117] on p "Het sales team van de zeiljachten laat een marktonderzoek doen waar het volgend…" at bounding box center [534, 143] width 445 height 105
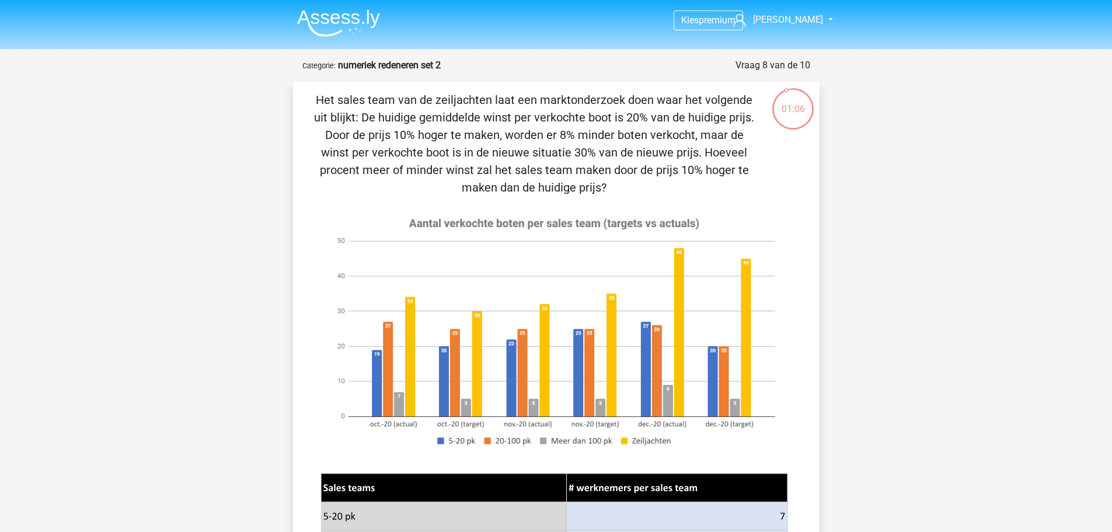
click at [587, 133] on p "Het sales team van de zeiljachten laat een marktonderzoek doen waar het volgend…" at bounding box center [534, 143] width 445 height 105
click at [391, 106] on p "Het sales team van de zeiljachten laat een marktonderzoek doen waar het volgend…" at bounding box center [534, 143] width 445 height 105
drag, startPoint x: 391, startPoint y: 102, endPoint x: 740, endPoint y: 185, distance: 359.0
click at [740, 185] on p "Het sales team van de zeiljachten laat een marktonderzoek doen waar het volgend…" at bounding box center [534, 143] width 445 height 105
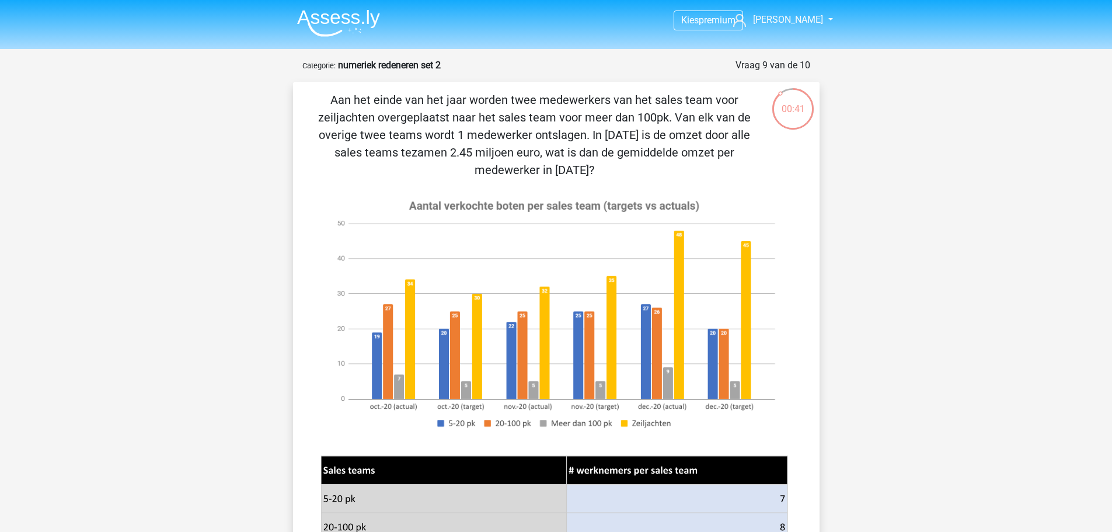
drag, startPoint x: 511, startPoint y: 137, endPoint x: 500, endPoint y: 132, distance: 12.0
click at [511, 137] on p "Aan het einde van het jaar worden twee medewerkers van het sales team voor zeil…" at bounding box center [534, 135] width 445 height 88
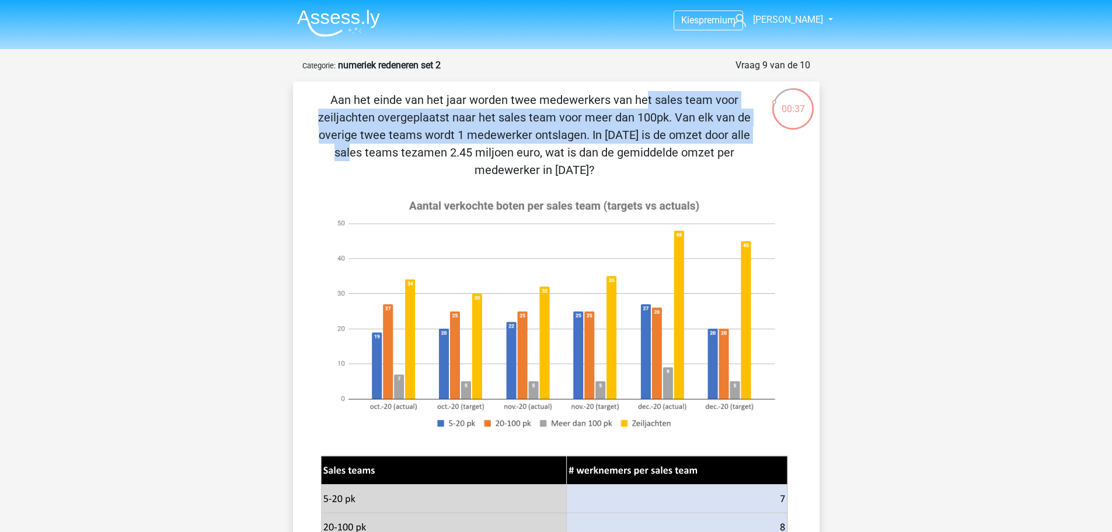
drag, startPoint x: 453, startPoint y: 98, endPoint x: 529, endPoint y: 127, distance: 81.3
click at [529, 127] on p "Aan het einde van het jaar worden twee medewerkers van het sales team voor zeil…" at bounding box center [534, 135] width 445 height 88
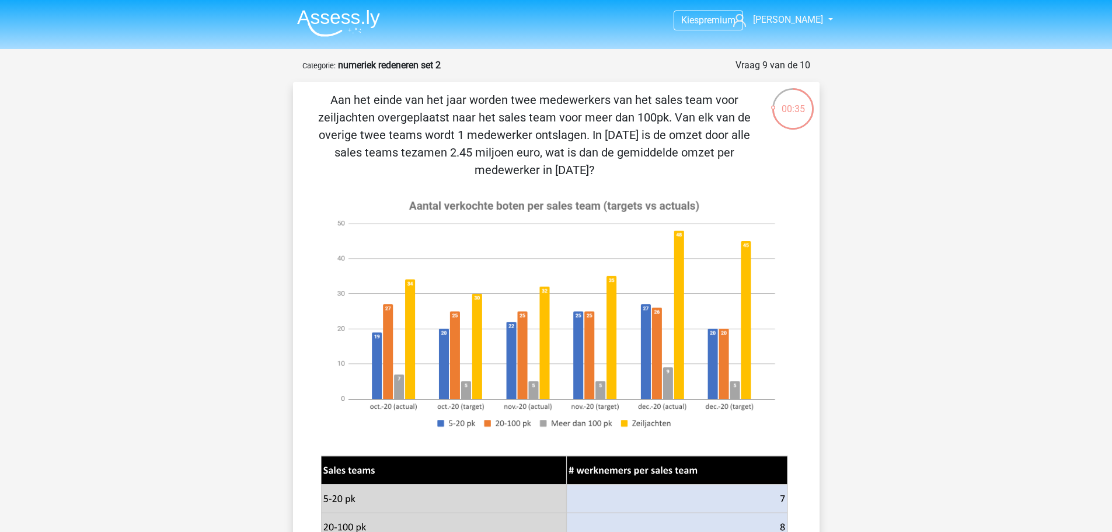
click at [584, 163] on p "Aan het einde van het jaar worden twee medewerkers van het sales team voor zeil…" at bounding box center [534, 135] width 445 height 88
drag, startPoint x: 352, startPoint y: 135, endPoint x: 556, endPoint y: 138, distance: 204.4
click at [556, 138] on p "Aan het einde van het jaar worden twee medewerkers van het sales team voor zeil…" at bounding box center [534, 135] width 445 height 88
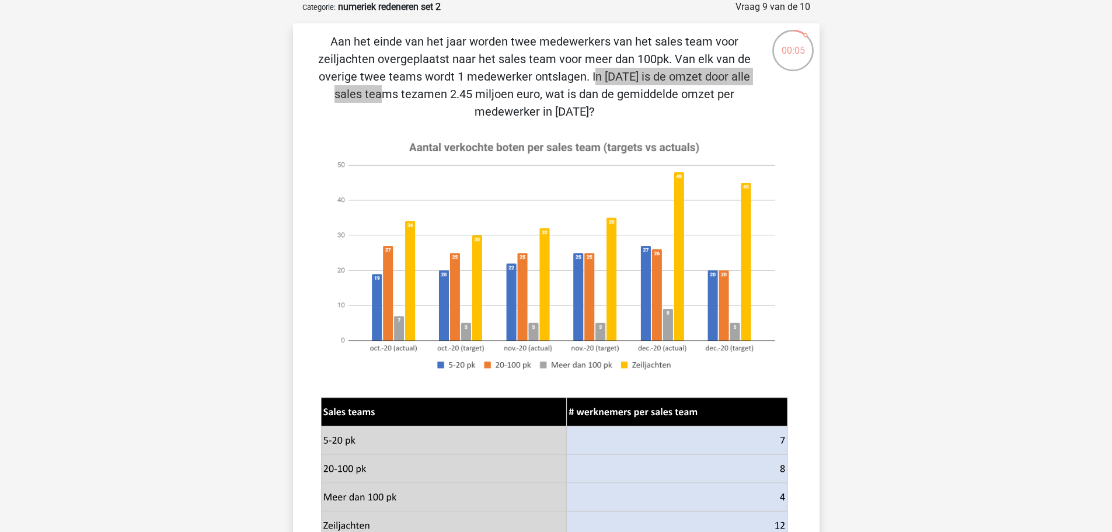
scroll to position [117, 0]
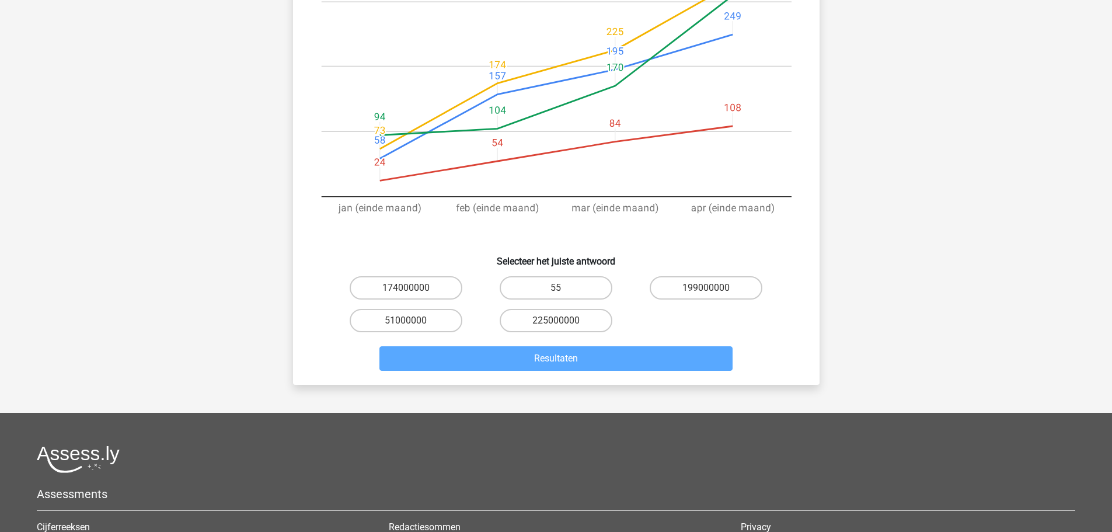
scroll to position [292, 0]
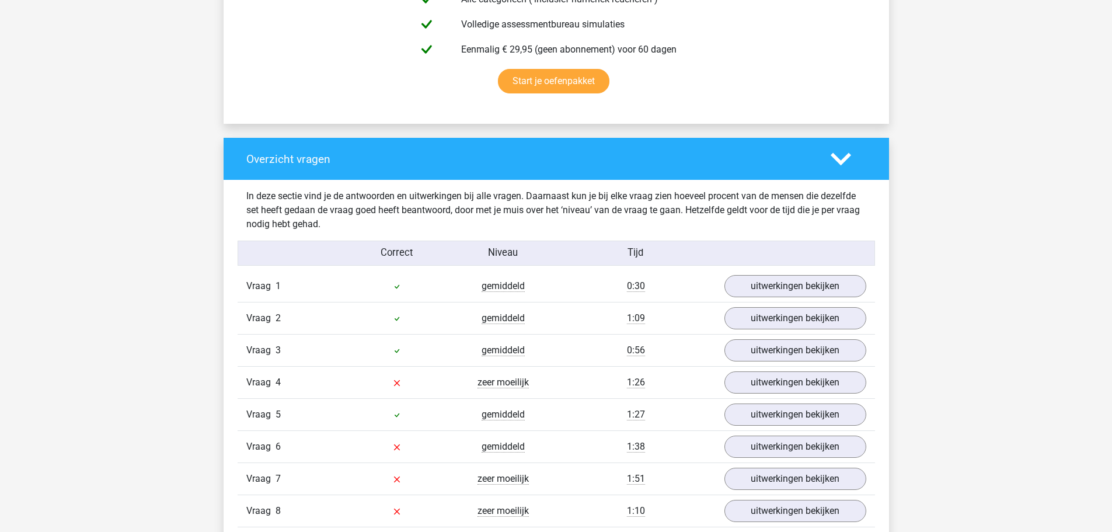
scroll to position [817, 0]
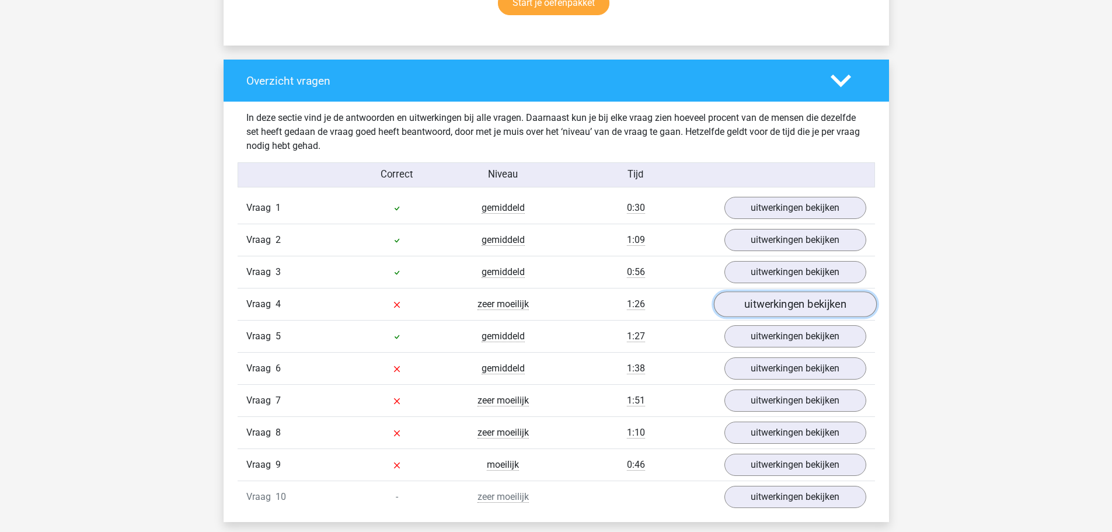
click at [798, 308] on link "uitwerkingen bekijken" at bounding box center [794, 305] width 163 height 26
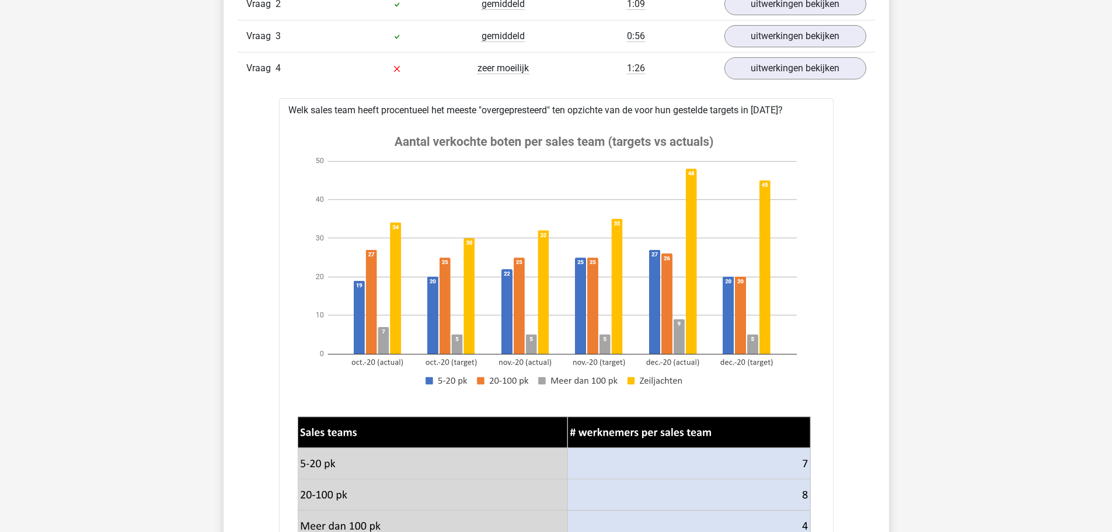
scroll to position [993, 0]
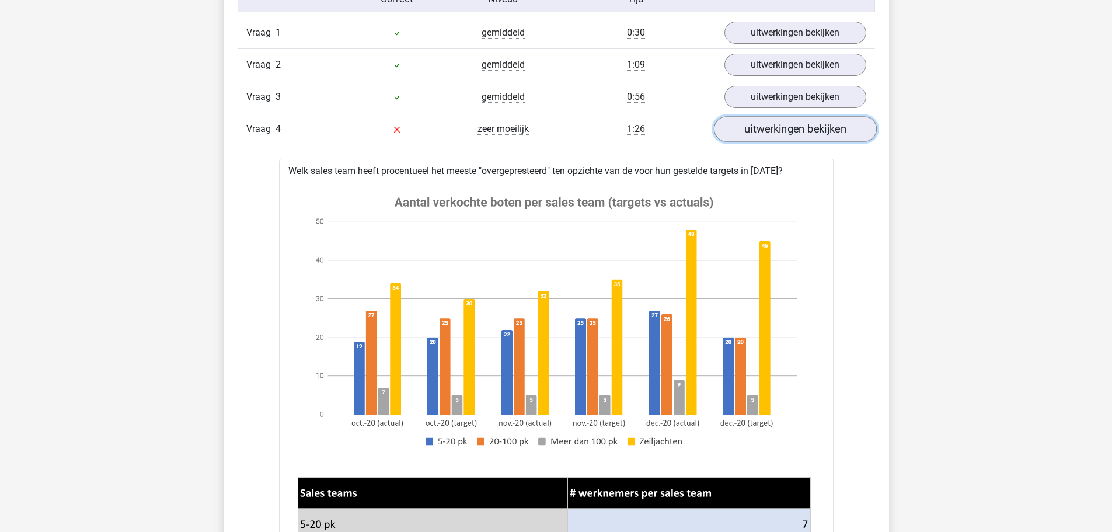
click at [778, 134] on link "uitwerkingen bekijken" at bounding box center [794, 130] width 163 height 26
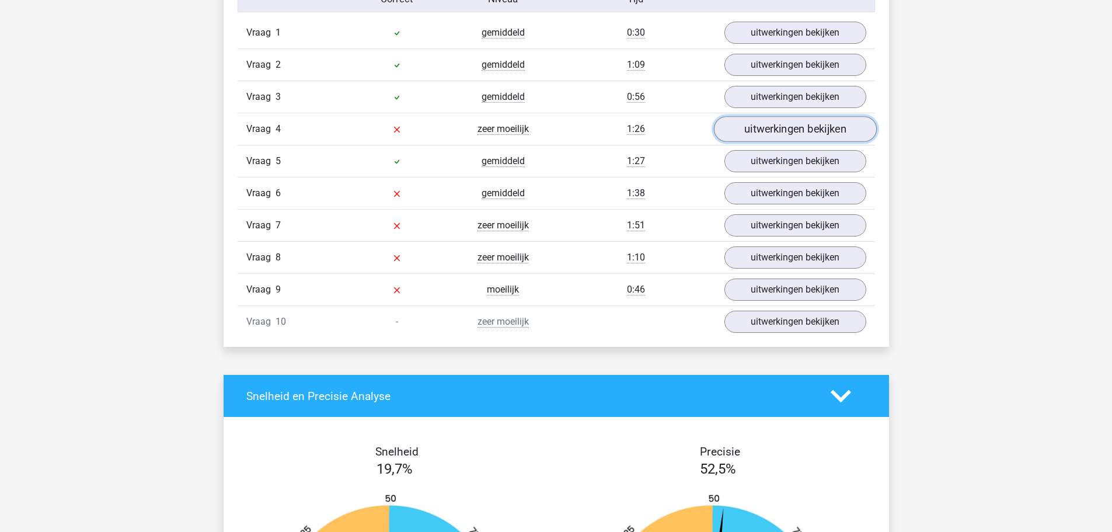
click at [778, 134] on link "uitwerkingen bekijken" at bounding box center [794, 130] width 163 height 26
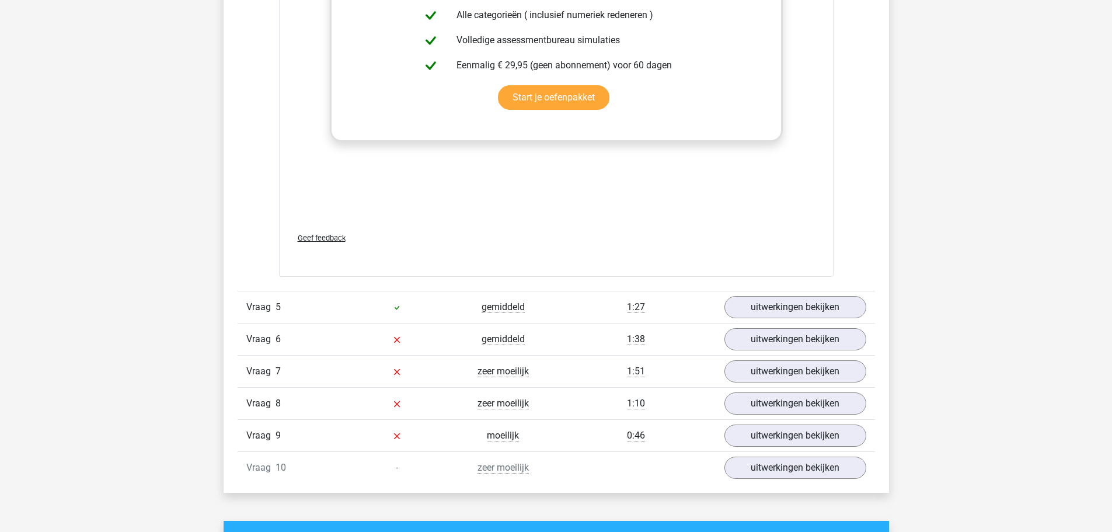
scroll to position [2044, 0]
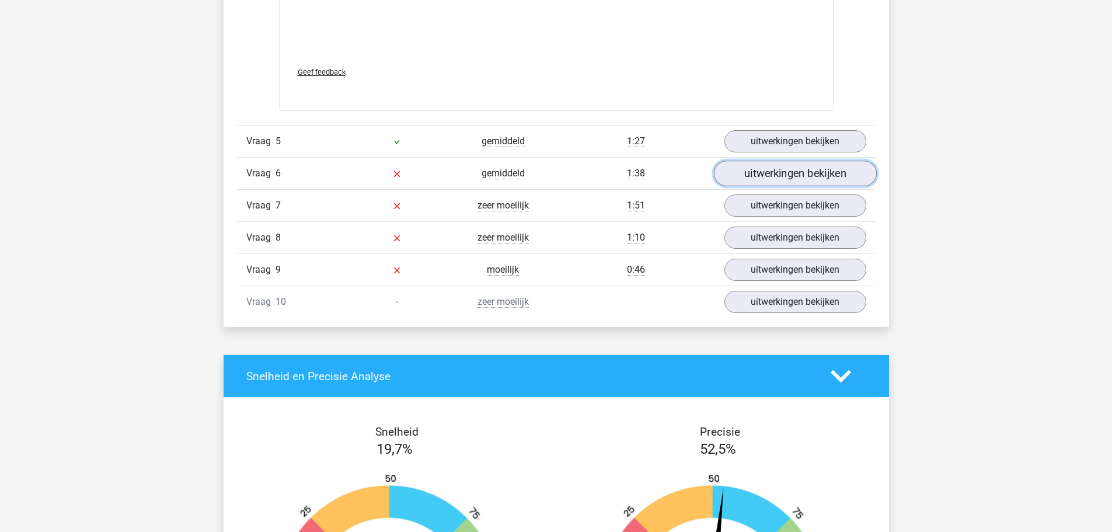
click at [793, 184] on link "uitwerkingen bekijken" at bounding box center [794, 174] width 163 height 26
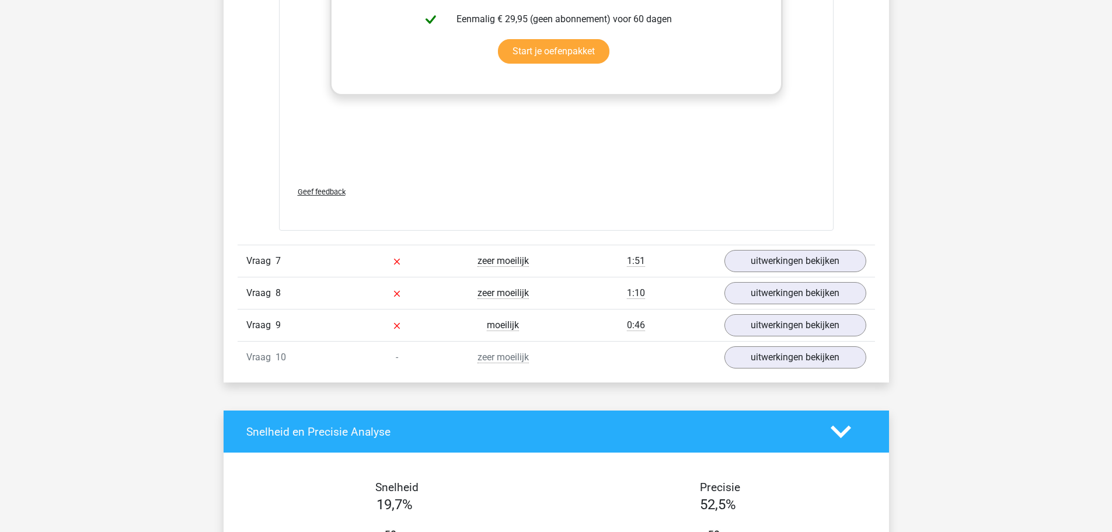
scroll to position [3036, 0]
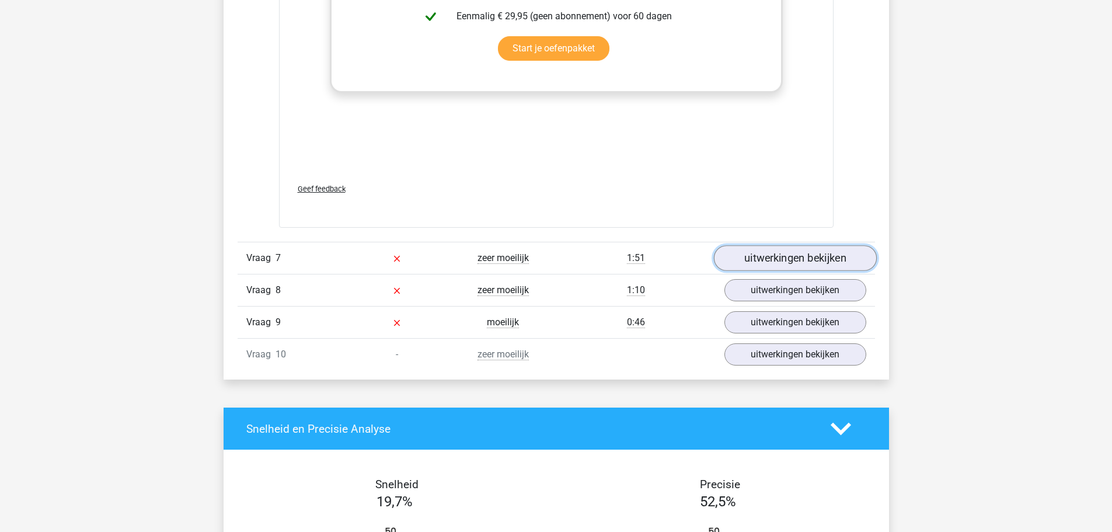
click at [847, 271] on link "uitwerkingen bekijken" at bounding box center [794, 258] width 163 height 26
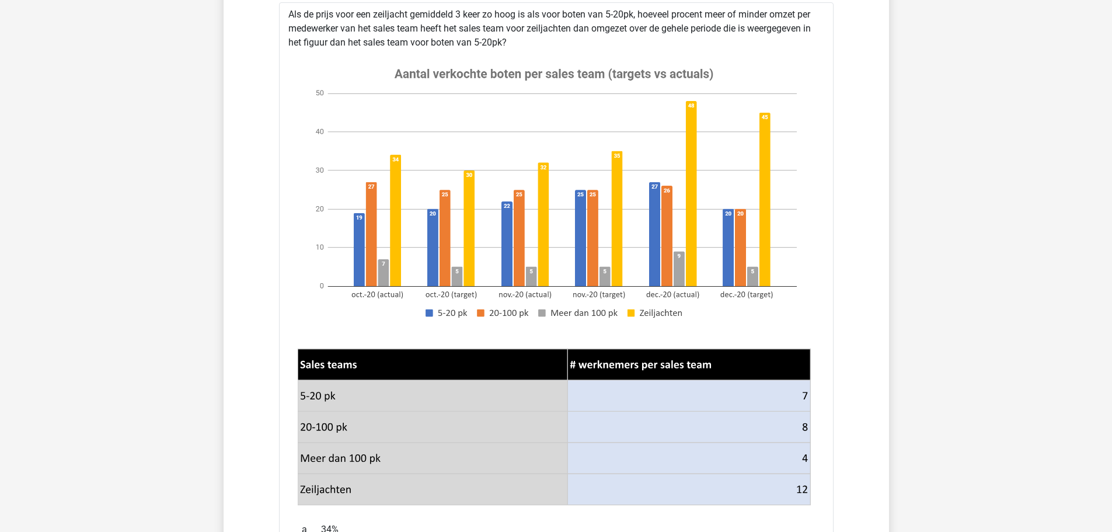
scroll to position [3328, 0]
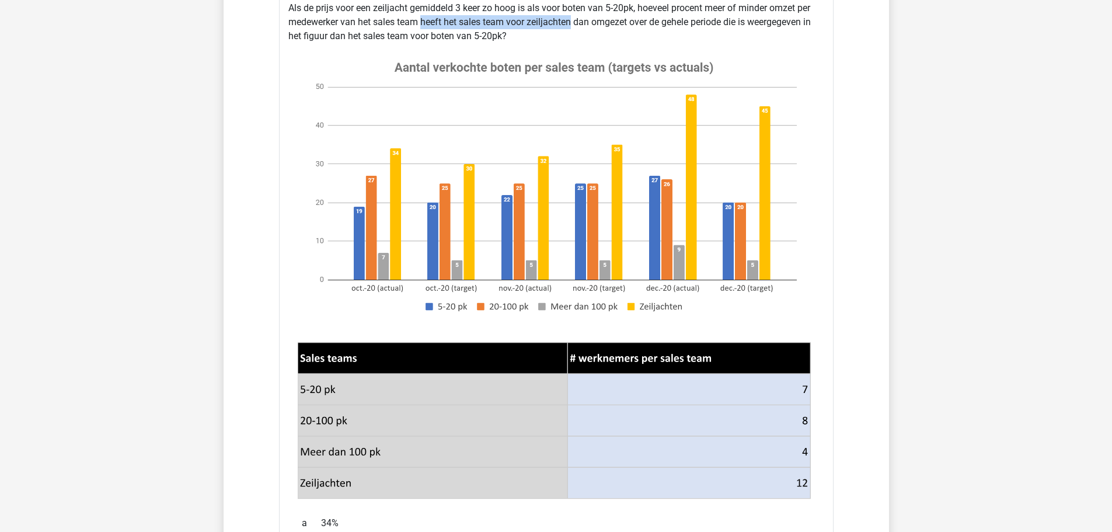
drag, startPoint x: 384, startPoint y: 32, endPoint x: 540, endPoint y: 32, distance: 155.9
click at [540, 32] on div "Als de prijs voor een zeiljacht gemiddeld 3 keer zo hoog is als voor boten van …" at bounding box center [556, 511] width 555 height 1031
click at [590, 33] on div "Als de prijs voor een zeiljacht gemiddeld 3 keer zo hoog is als voor boten van …" at bounding box center [556, 511] width 555 height 1031
drag, startPoint x: 417, startPoint y: 31, endPoint x: 518, endPoint y: 37, distance: 101.8
click at [518, 37] on div "Als de prijs voor een zeiljacht gemiddeld 3 keer zo hoog is als voor boten van …" at bounding box center [556, 511] width 555 height 1031
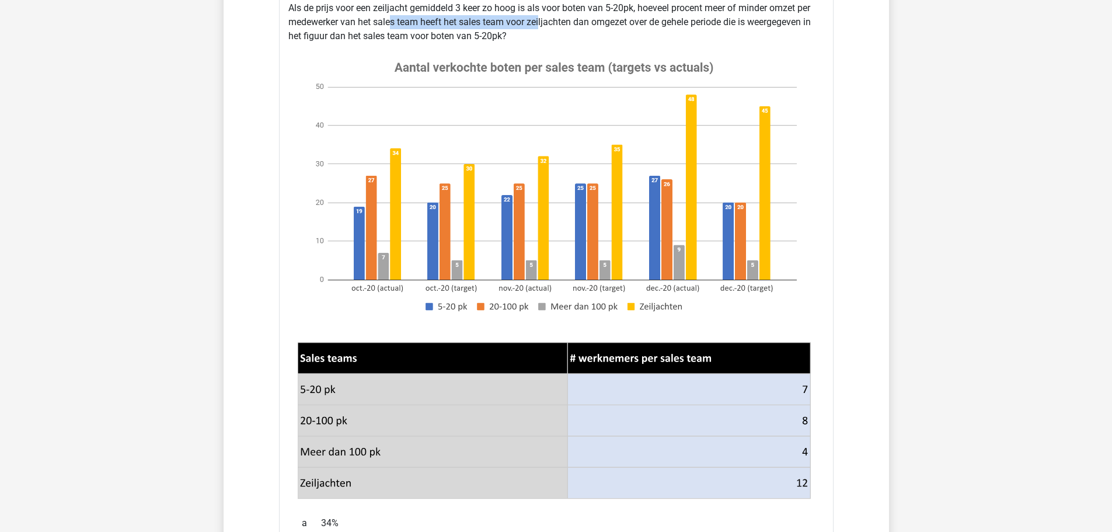
drag, startPoint x: 357, startPoint y: 32, endPoint x: 503, endPoint y: 37, distance: 146.6
click at [503, 37] on div "Als de prijs voor een zeiljacht gemiddeld 3 keer zo hoog is als voor boten van …" at bounding box center [556, 511] width 555 height 1031
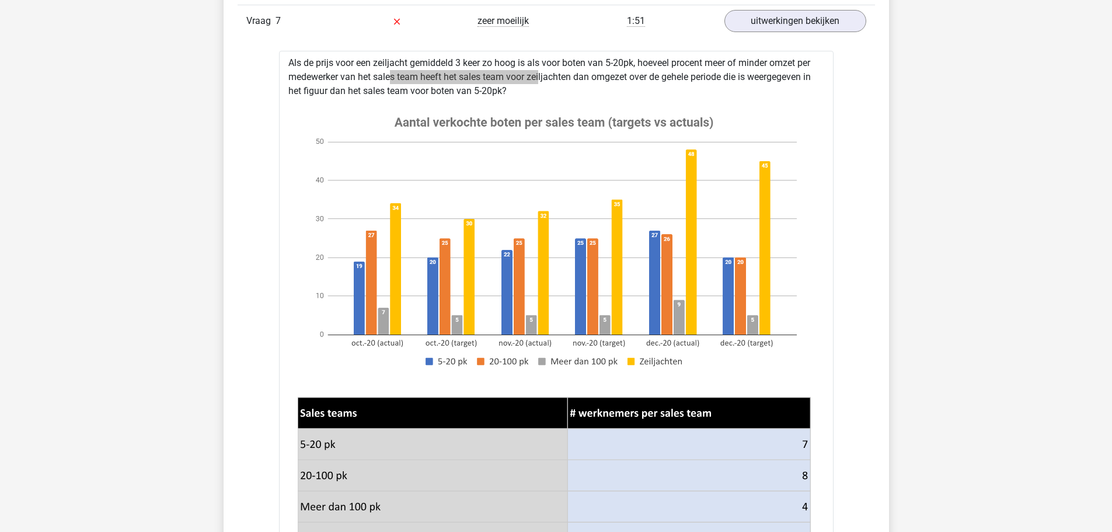
scroll to position [3095, 0]
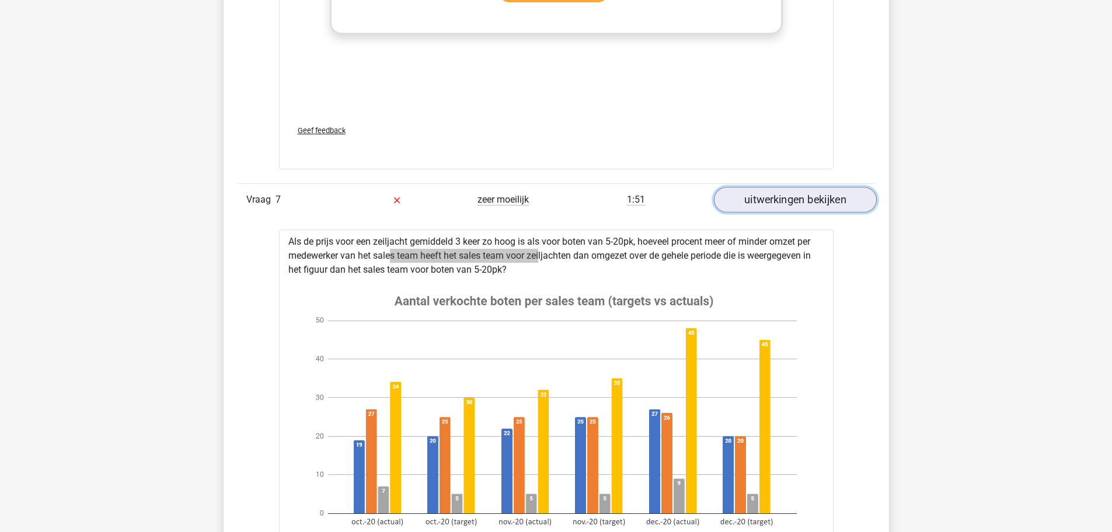
click at [779, 207] on link "uitwerkingen bekijken" at bounding box center [794, 200] width 163 height 26
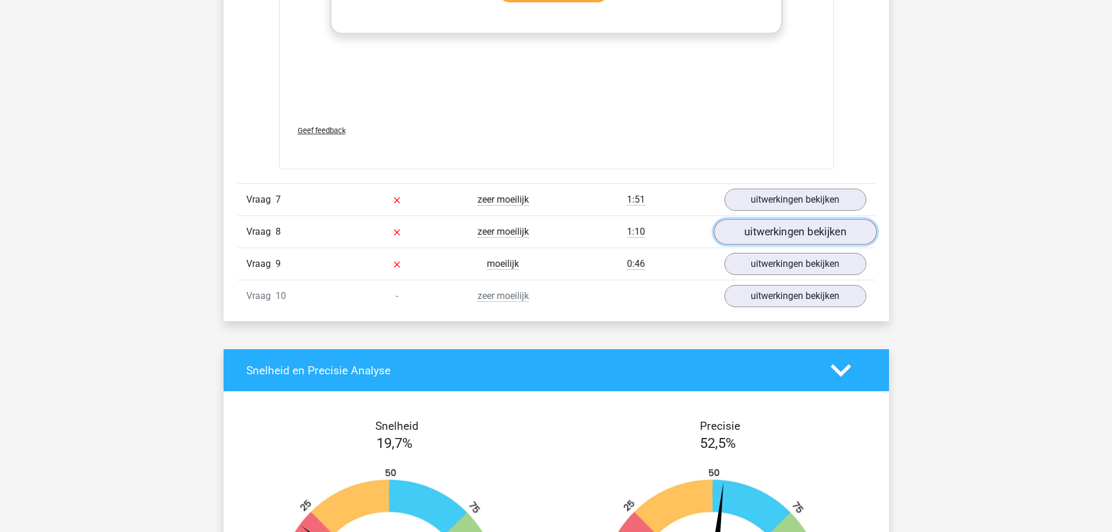
click at [779, 242] on link "uitwerkingen bekijken" at bounding box center [794, 232] width 163 height 26
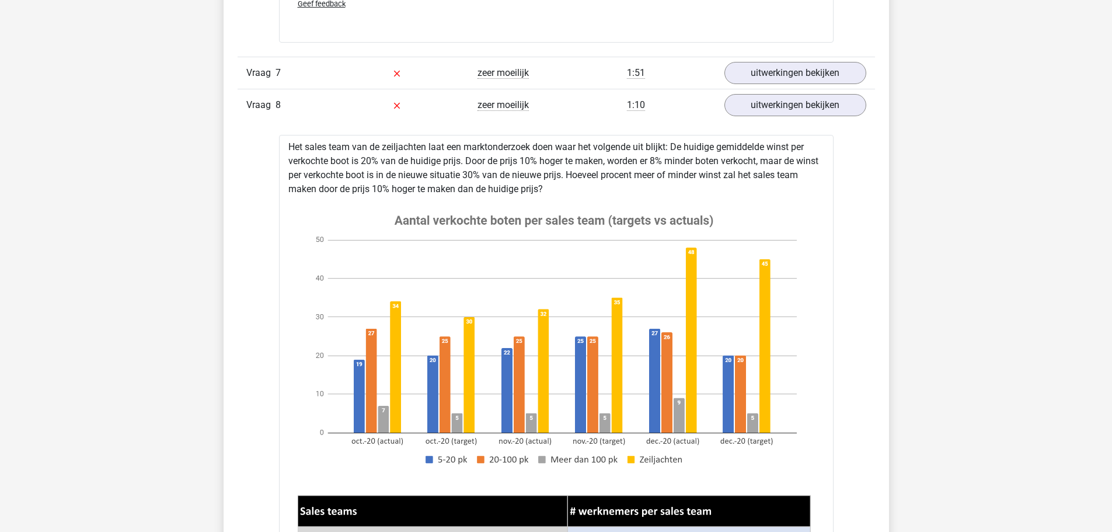
scroll to position [3211, 0]
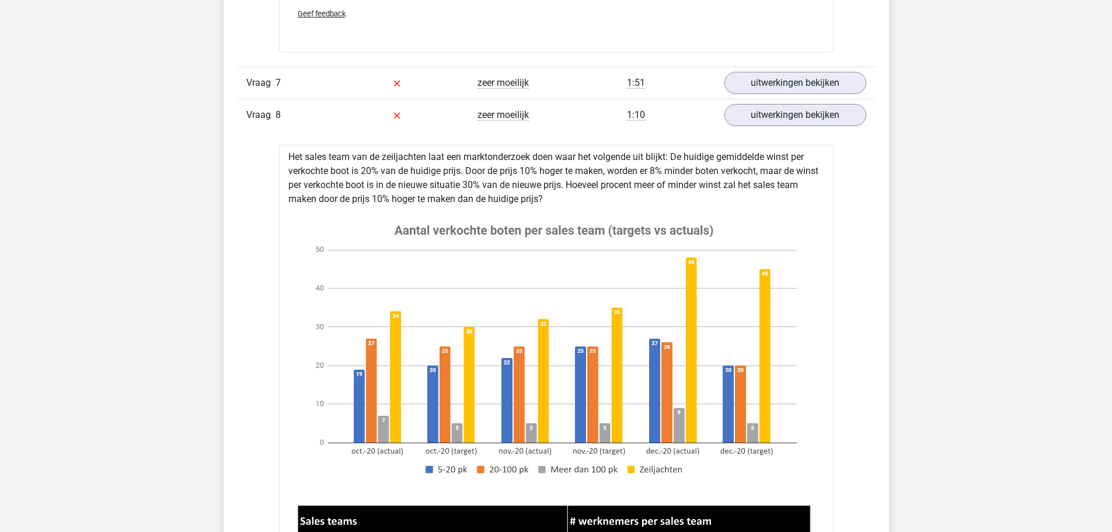
drag, startPoint x: 474, startPoint y: 185, endPoint x: 591, endPoint y: 211, distance: 120.7
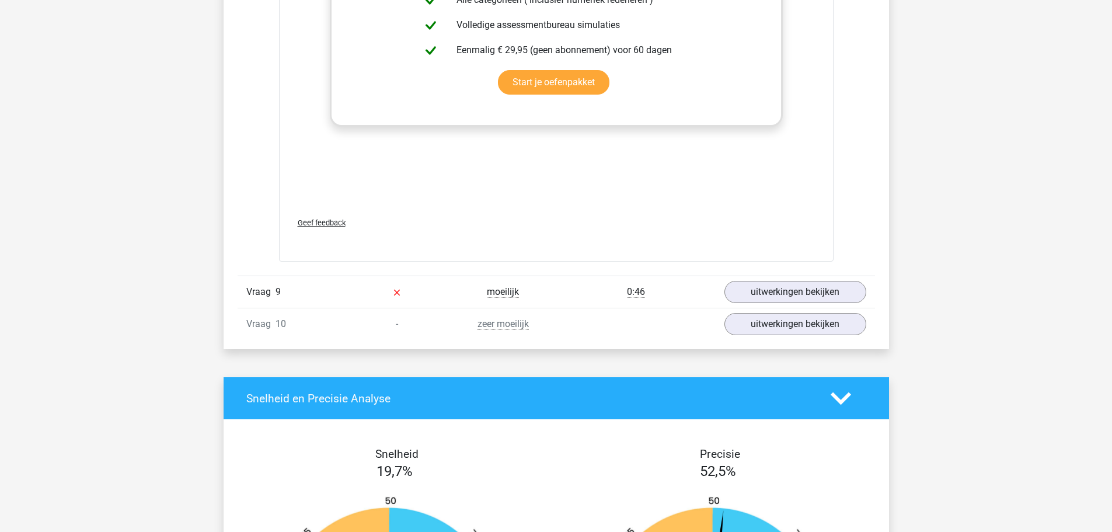
scroll to position [4204, 0]
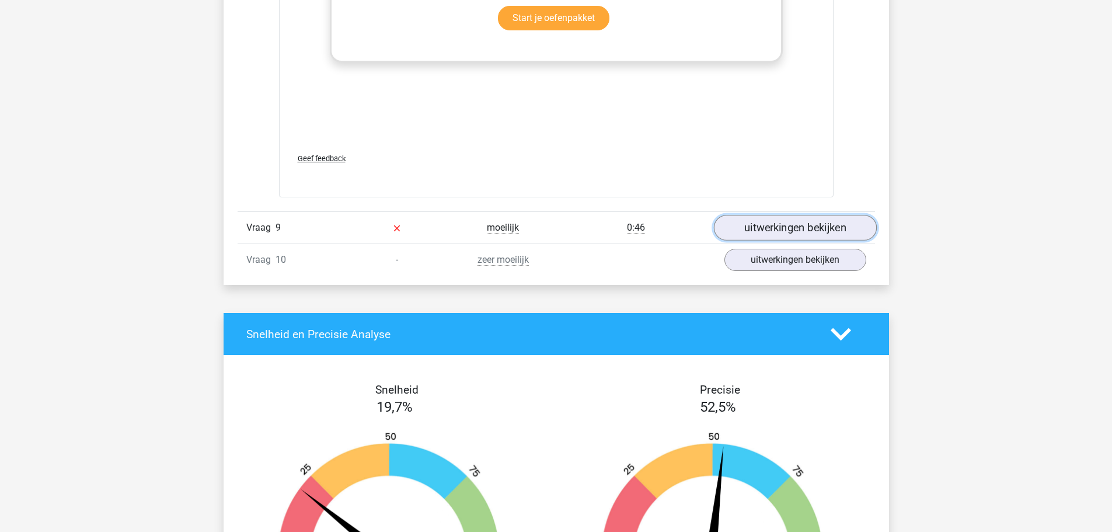
click at [777, 241] on link "uitwerkingen bekijken" at bounding box center [794, 228] width 163 height 26
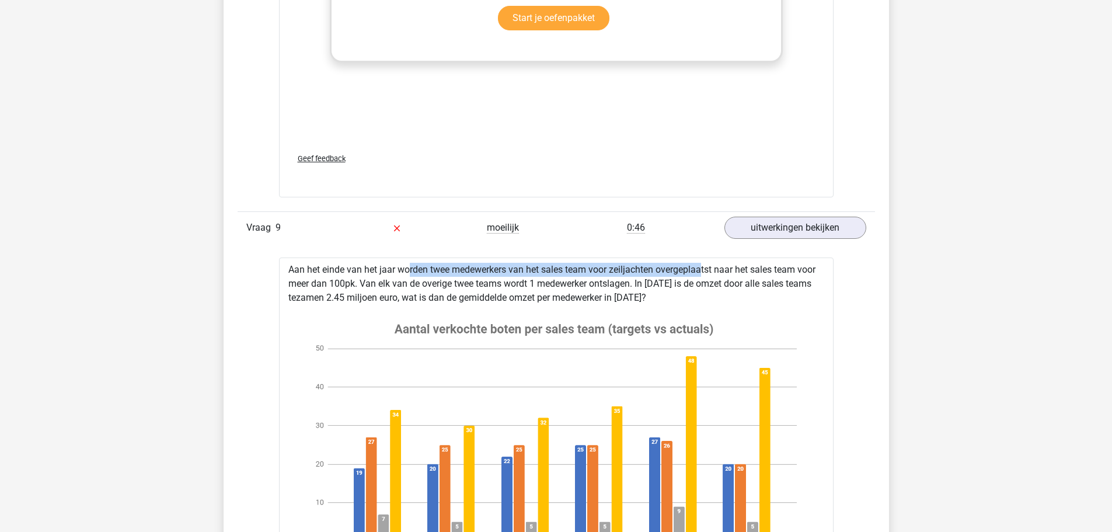
drag, startPoint x: 375, startPoint y: 286, endPoint x: 664, endPoint y: 289, distance: 289.6
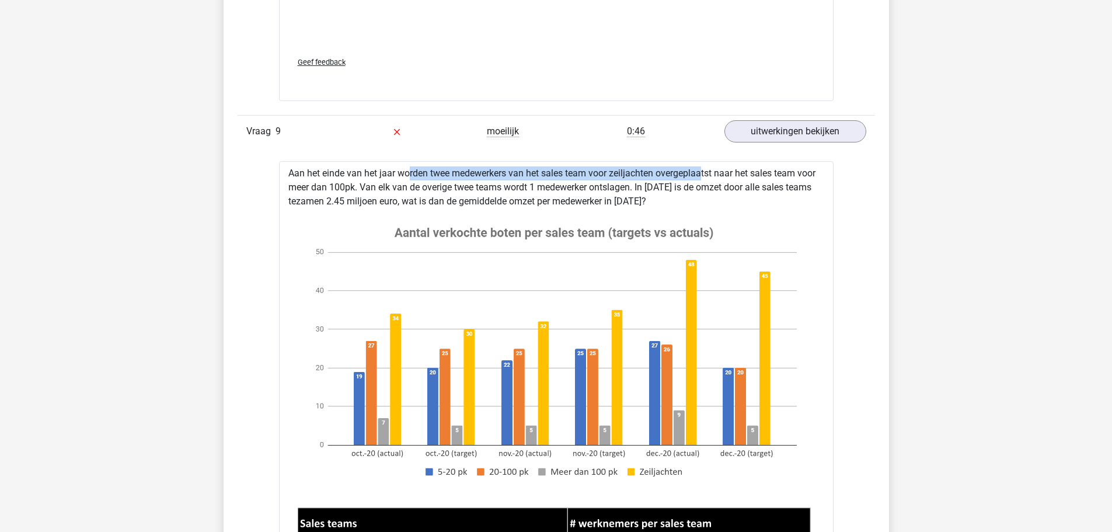
scroll to position [4321, 0]
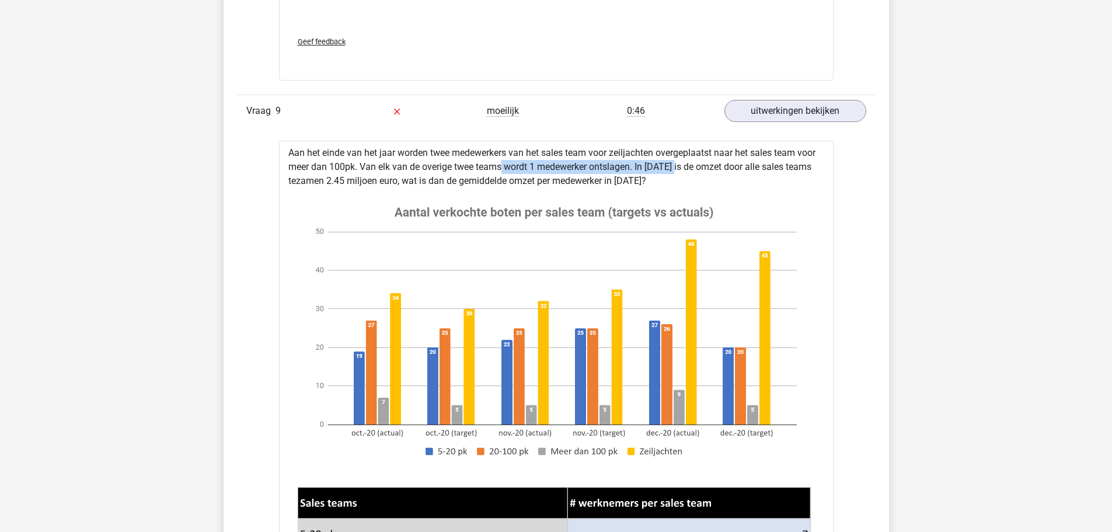
drag, startPoint x: 460, startPoint y: 178, endPoint x: 641, endPoint y: 185, distance: 181.7
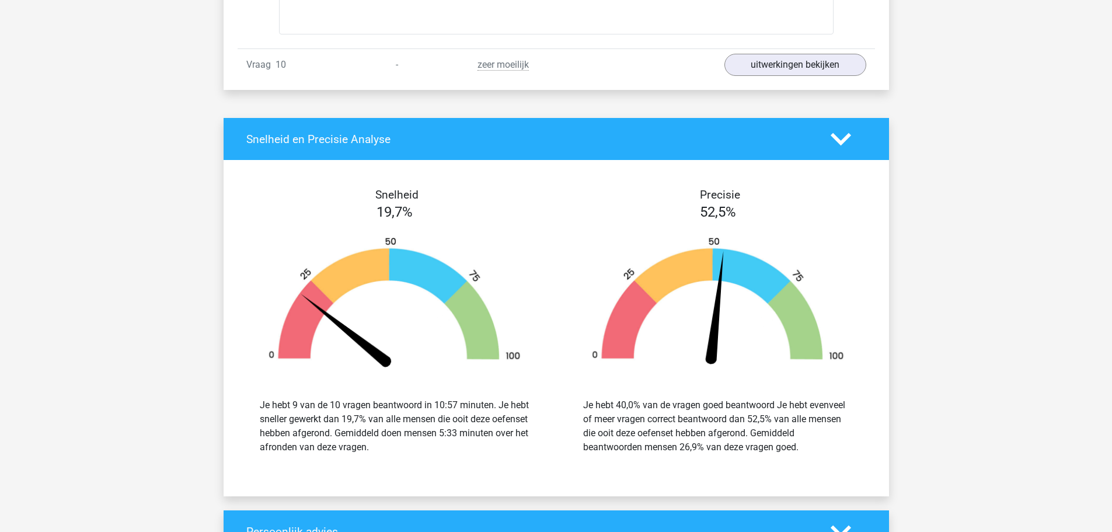
scroll to position [5547, 0]
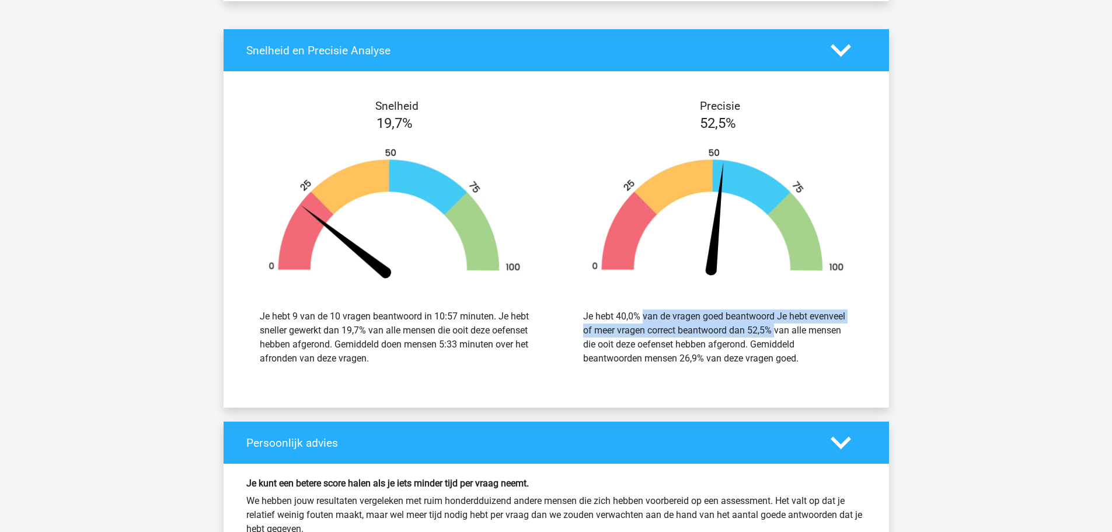
drag, startPoint x: 601, startPoint y: 336, endPoint x: 763, endPoint y: 344, distance: 161.9
click at [763, 344] on div "Je hebt 40,0% van de vragen goed beantwoord Je hebt evenveel of meer vragen cor…" at bounding box center [718, 337] width 270 height 56
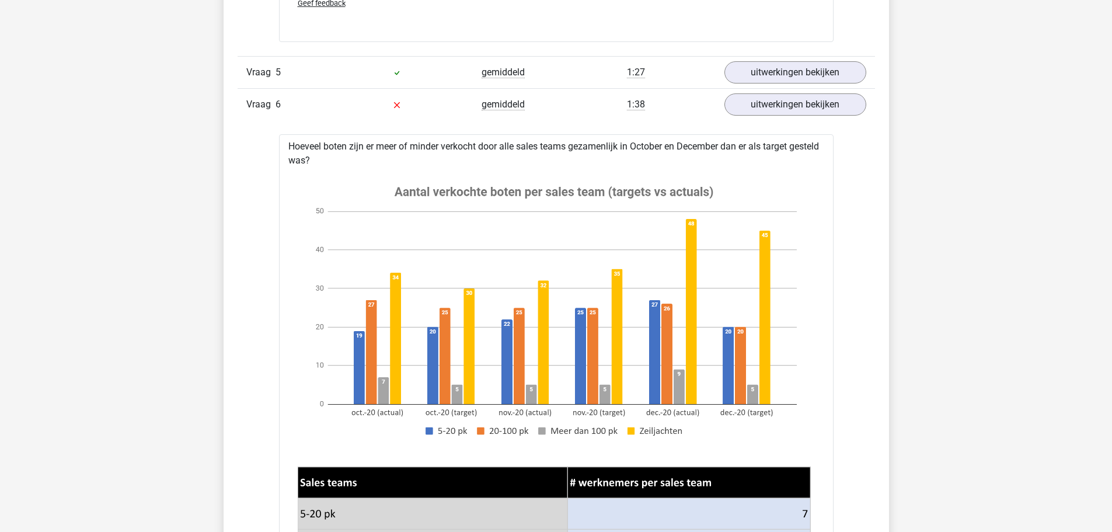
scroll to position [0, 0]
